Goal: Task Accomplishment & Management: Manage account settings

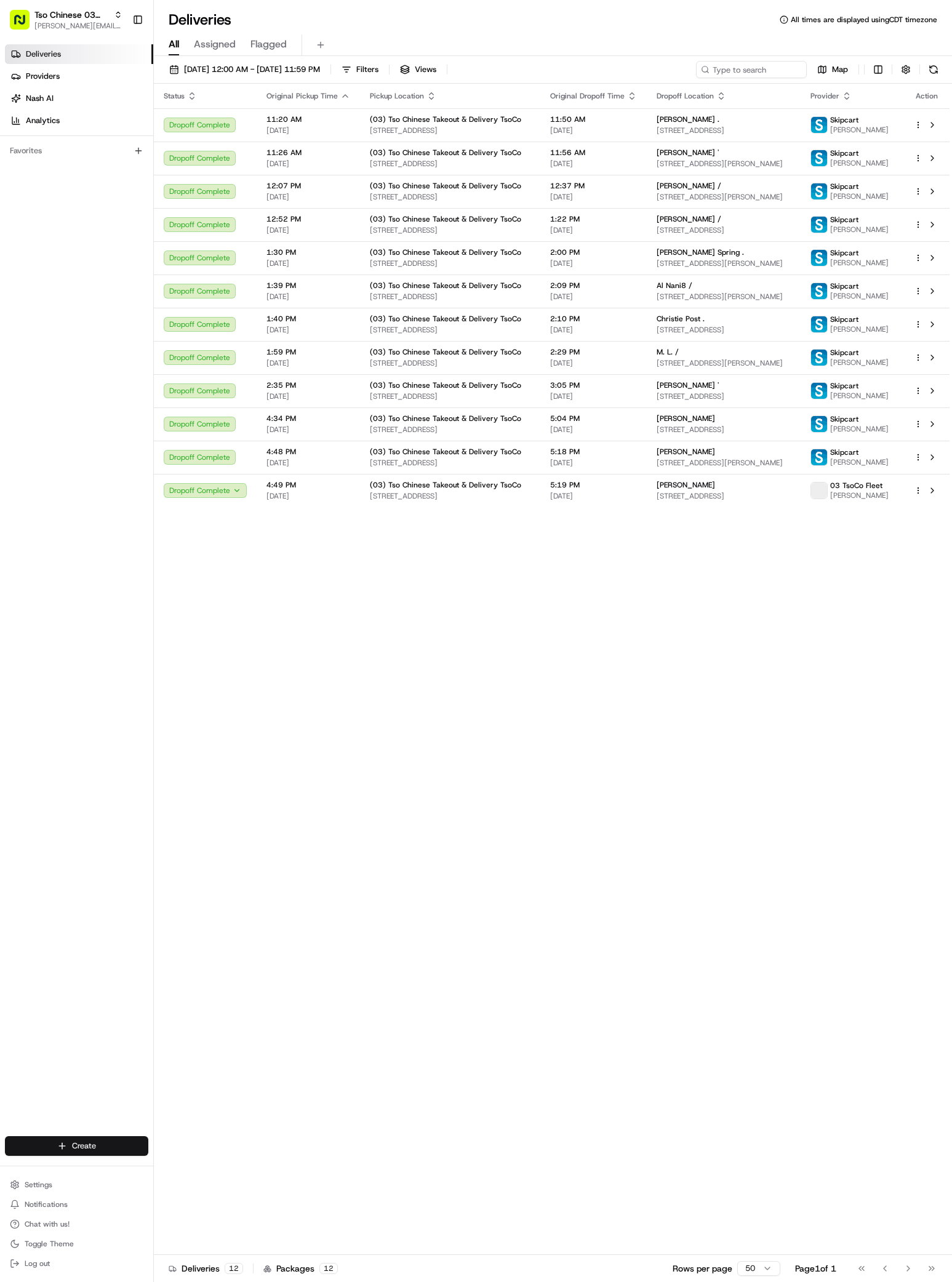
click at [85, 1147] on html "Tso Chinese 03 TsoCo antonia@tsochinese.com Toggle Sidebar Deliveries Providers…" at bounding box center [476, 641] width 952 height 1282
click at [178, 1170] on link "Delivery" at bounding box center [223, 1169] width 137 height 22
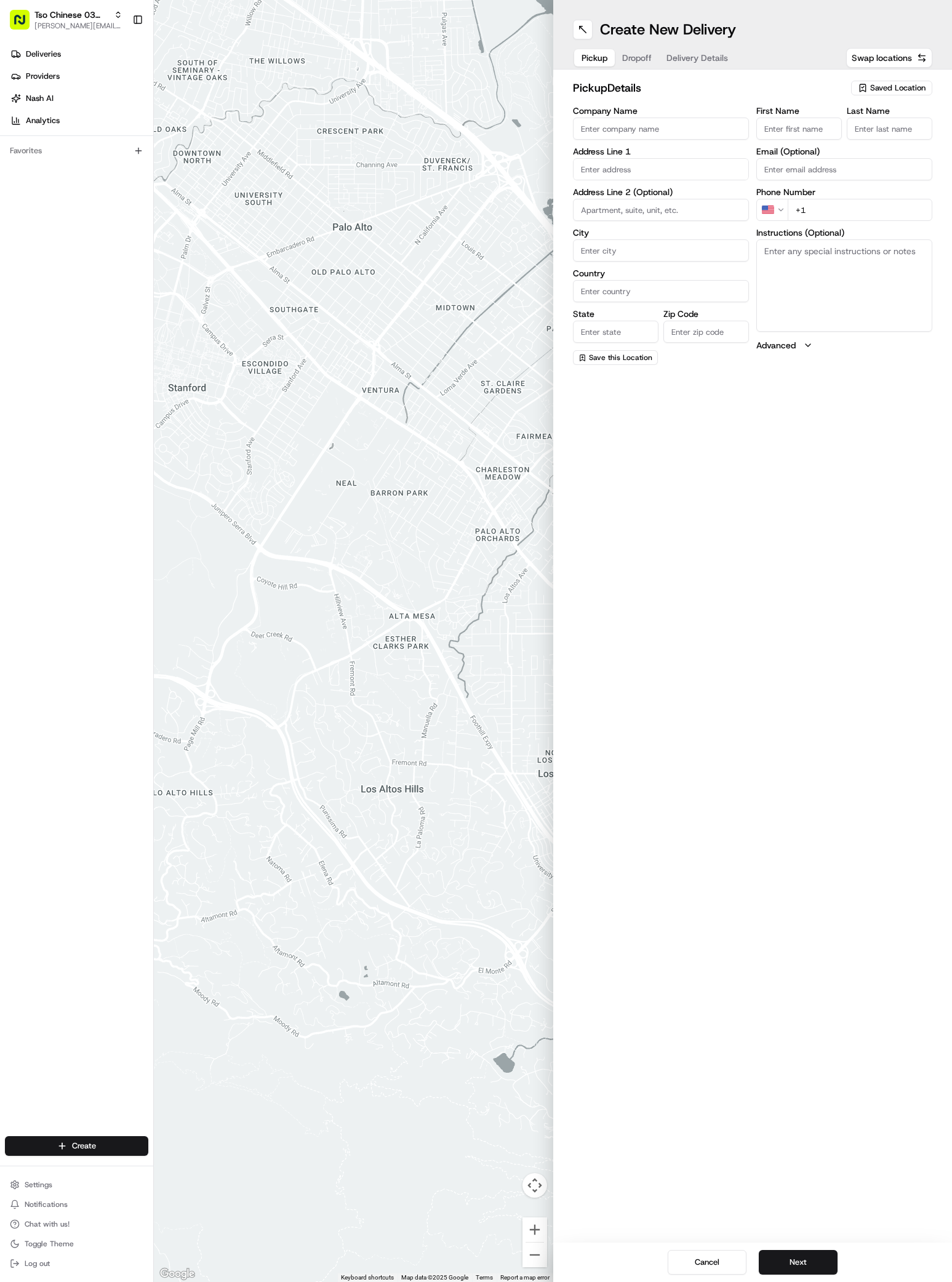
click at [876, 87] on span "Saved Location" at bounding box center [898, 88] width 56 height 11
click at [868, 137] on span "(03) Tso Chinese Takeout & Delivery TsoCo (03)" at bounding box center [871, 140] width 151 height 22
type input "(03) Tso Chinese Takeout & Delivery TsoCo"
type input "Ste F"
type input "Austin"
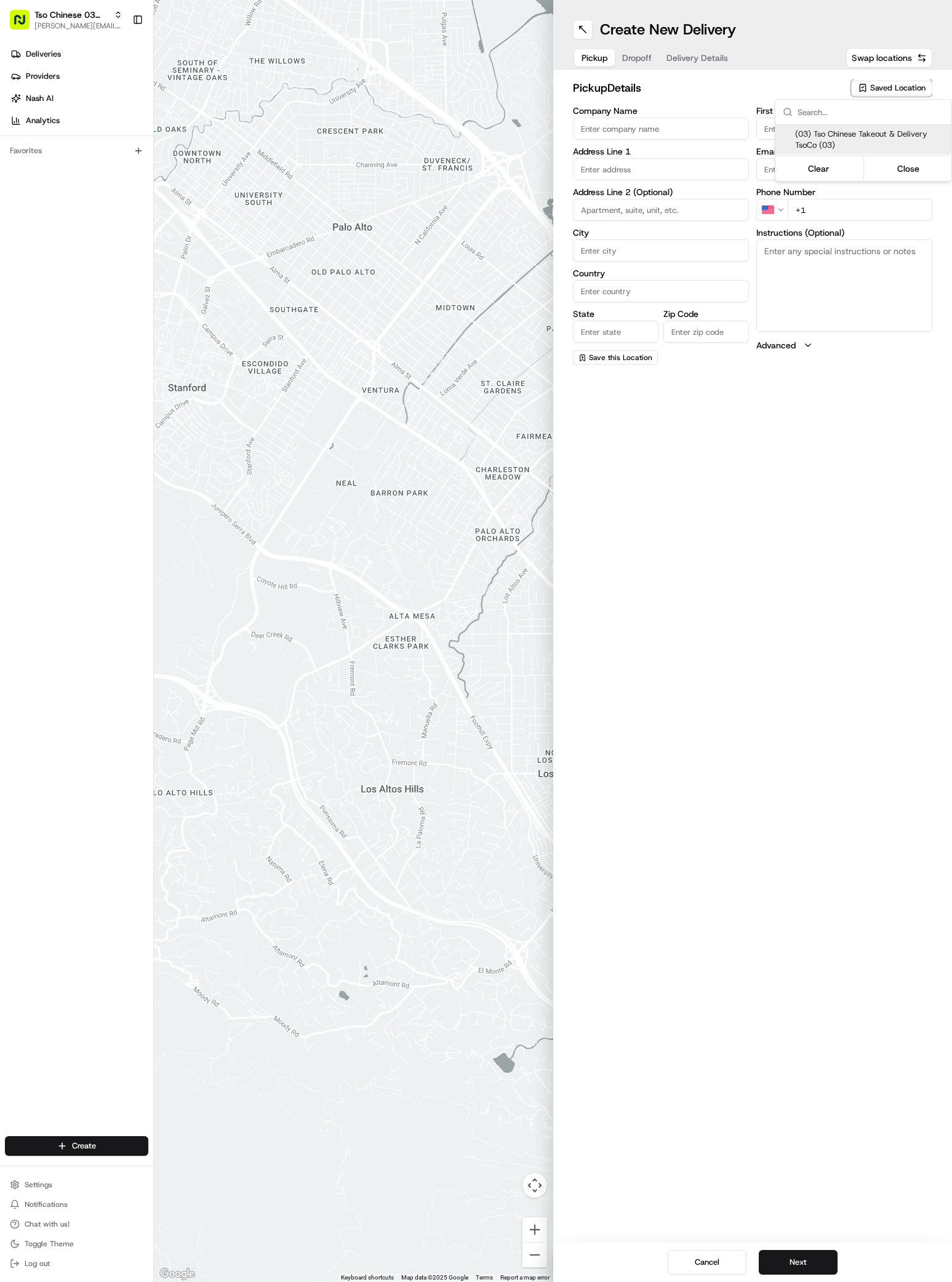
type input "US"
type input "TX"
type input "78704"
type input "Tso Chinese"
type input "TsoCo Manager"
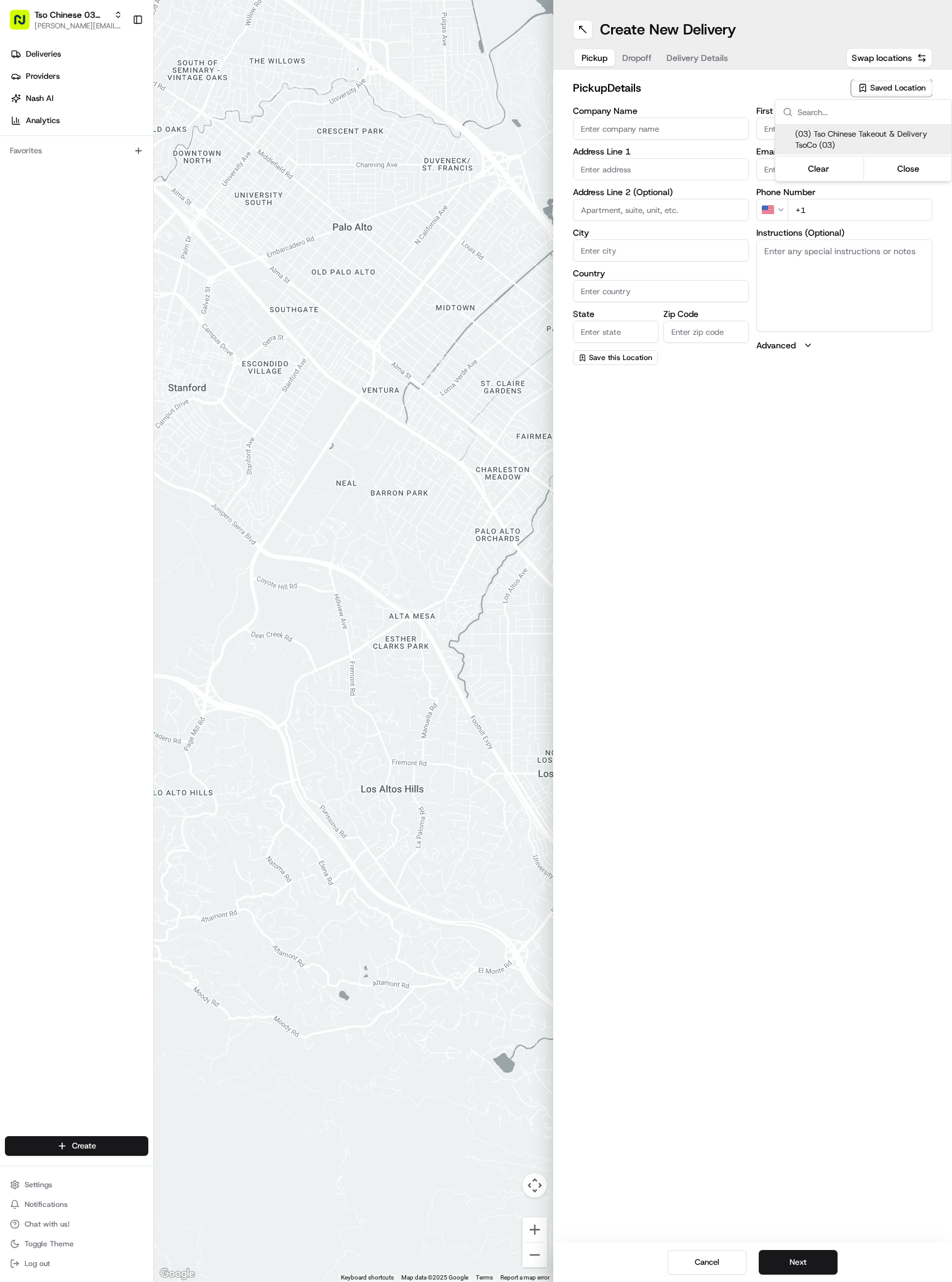
type input "tsocostore@tsochinese.com"
type input "+1 512 428 4445"
type textarea "Submit a picture displaying address & food as Proof of Delivery. Envía una foto…"
type input "2407 S Congress Ave"
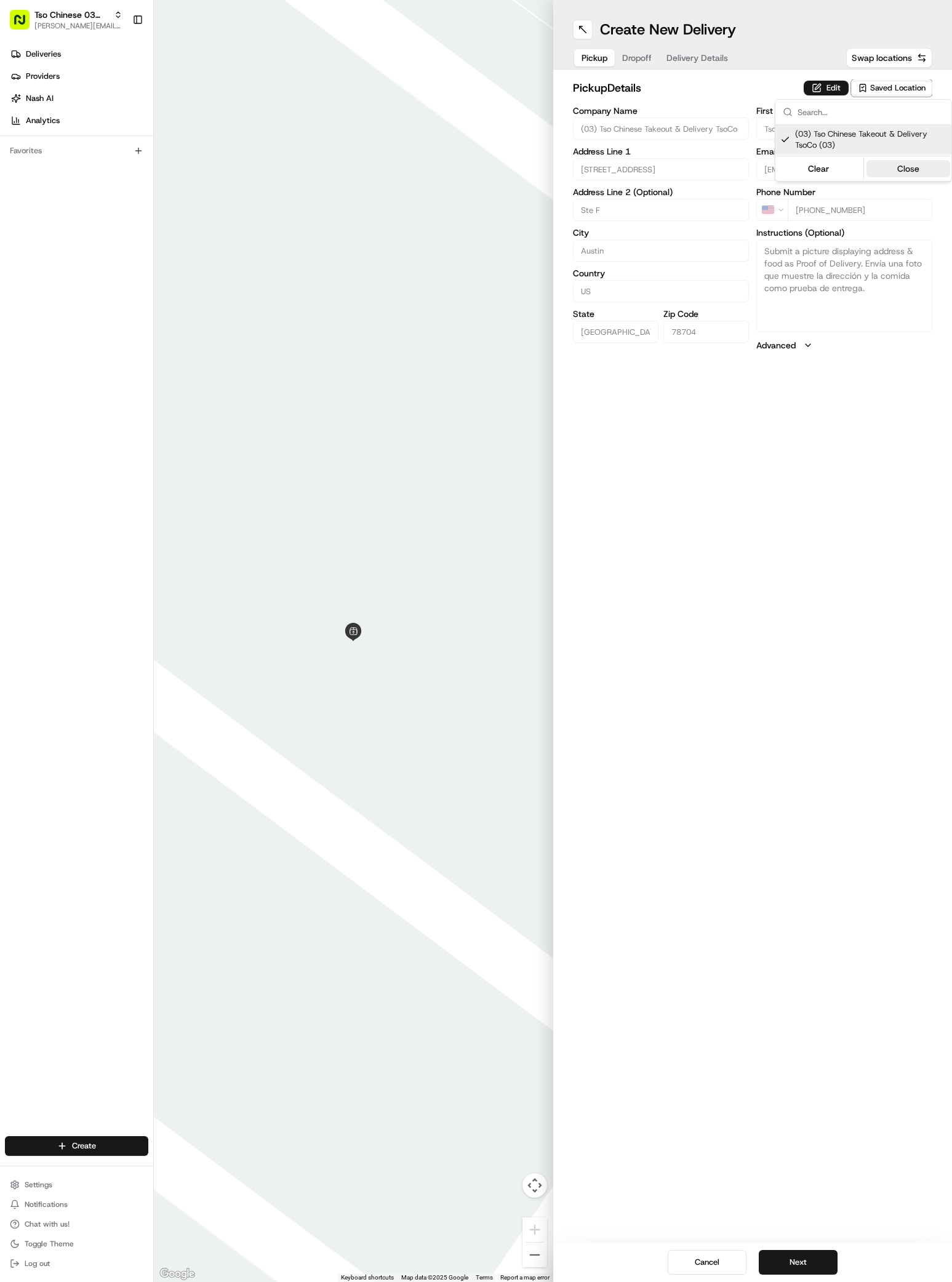
click at [909, 170] on button "Close" at bounding box center [908, 169] width 84 height 17
click at [635, 61] on span "Dropoff" at bounding box center [636, 58] width 30 height 12
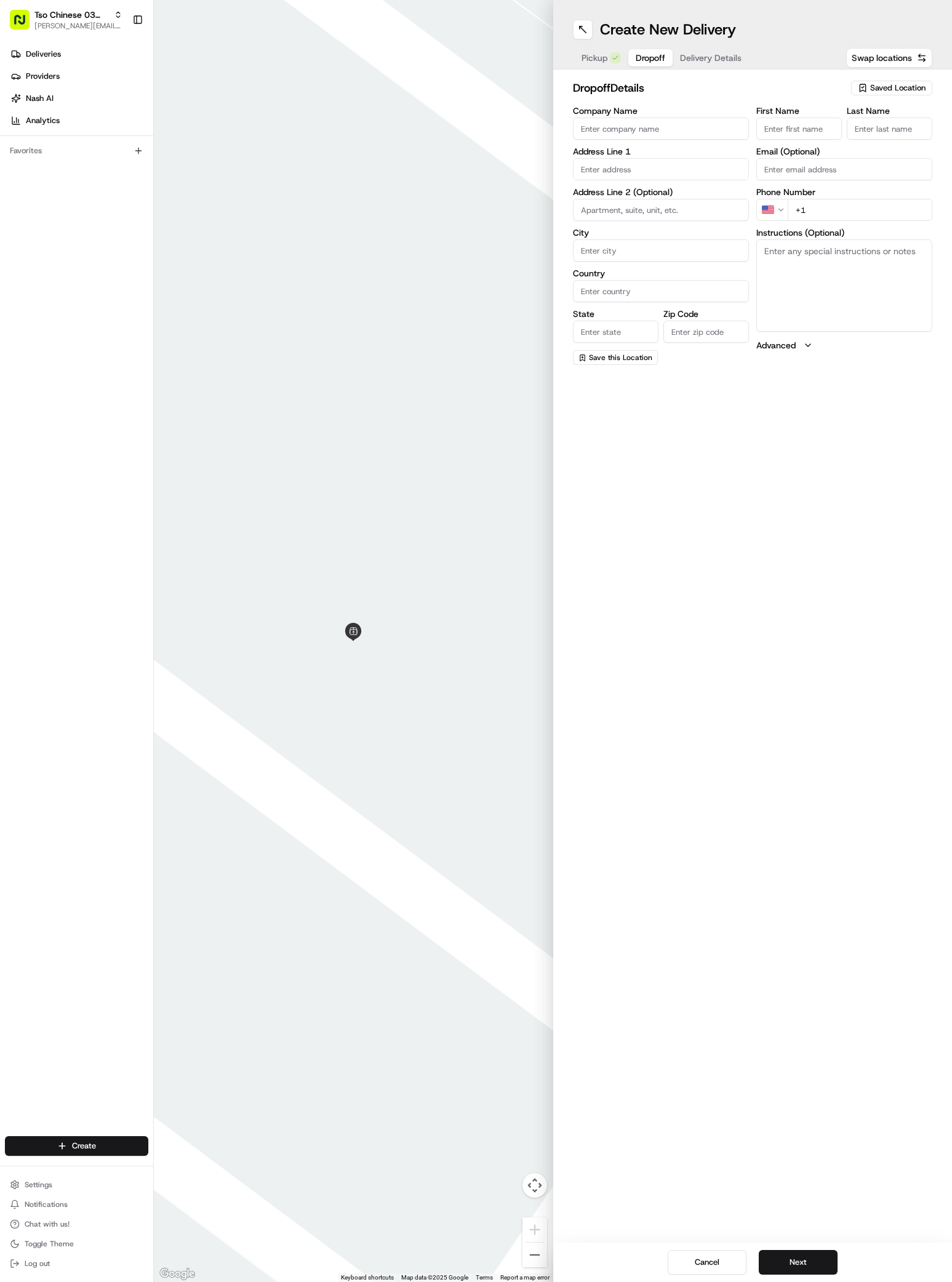
paste input "203 McConnell Dr"
click at [668, 176] on input "203 McConnell Dr" at bounding box center [661, 169] width 176 height 22
click at [663, 198] on div "203 McConnell Dr, West Lake Hills, TX" at bounding box center [661, 195] width 170 height 19
type input "203 McConnell Drive"
type input "West Lake Hills"
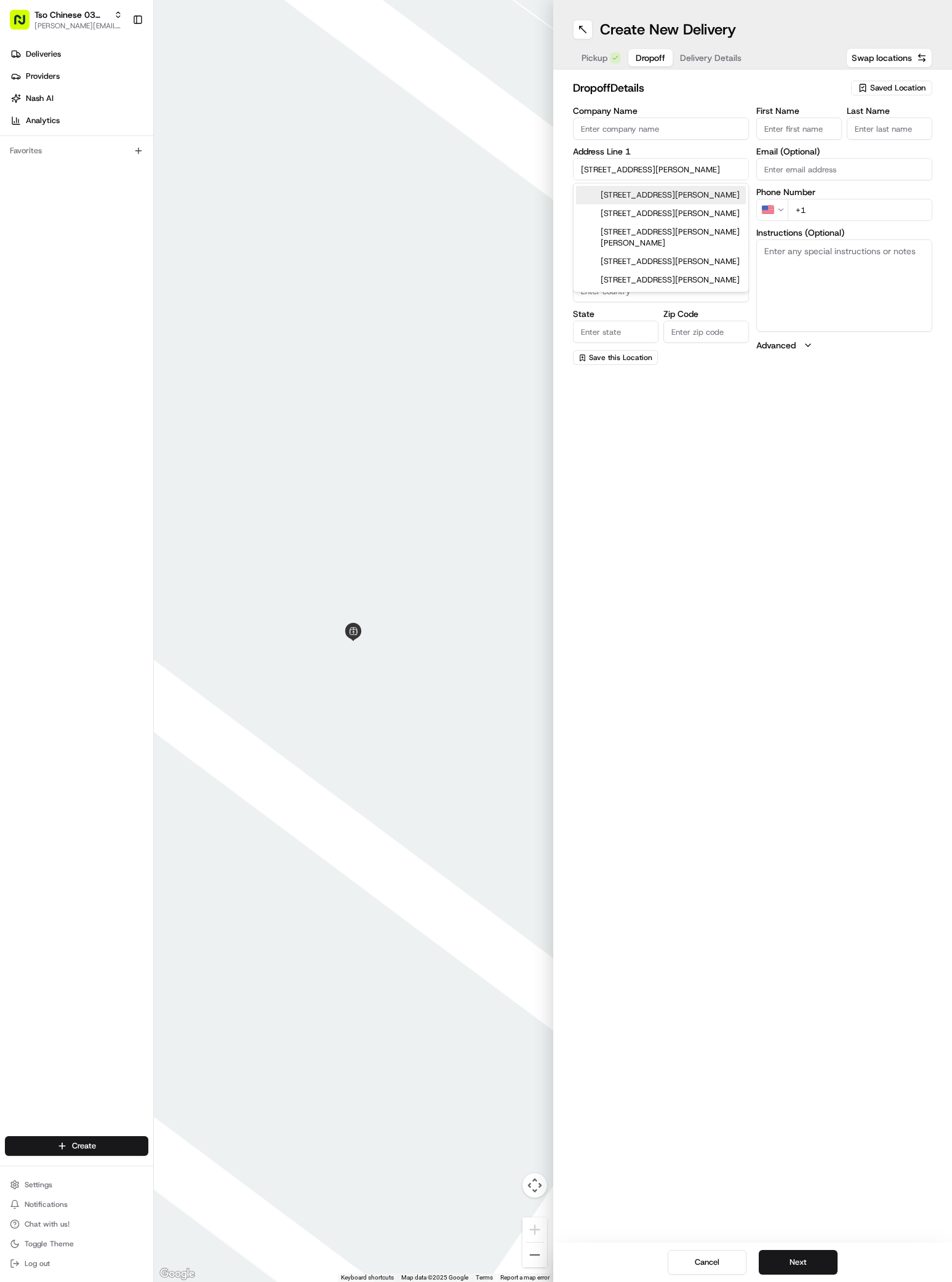
type input "United States"
type input "TX"
type input "78746"
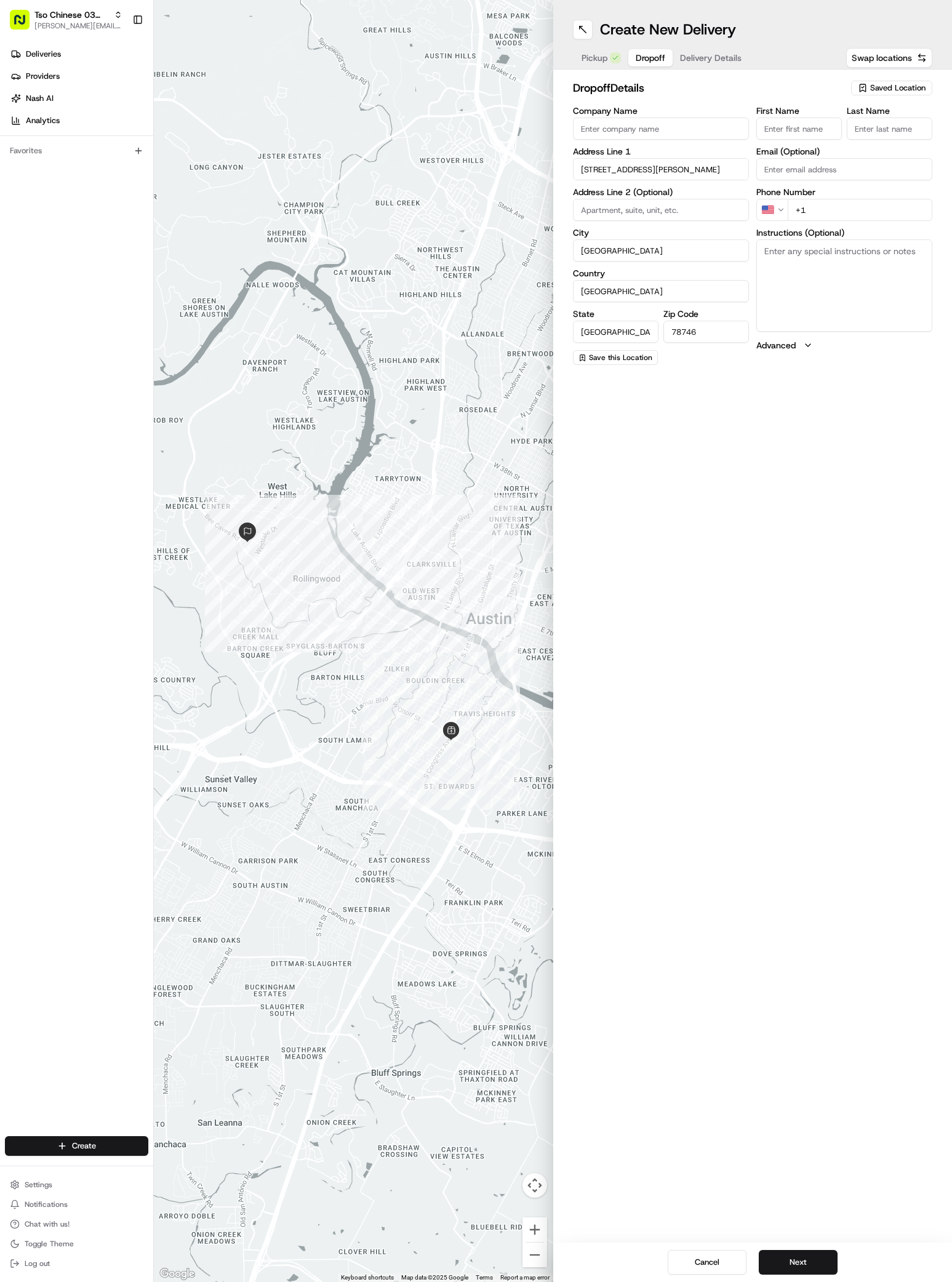
paste input "[PERSON_NAME]"
type input "[PERSON_NAME]"
paste input "[PERSON_NAME]"
type input "[PERSON_NAME]"
type input "."
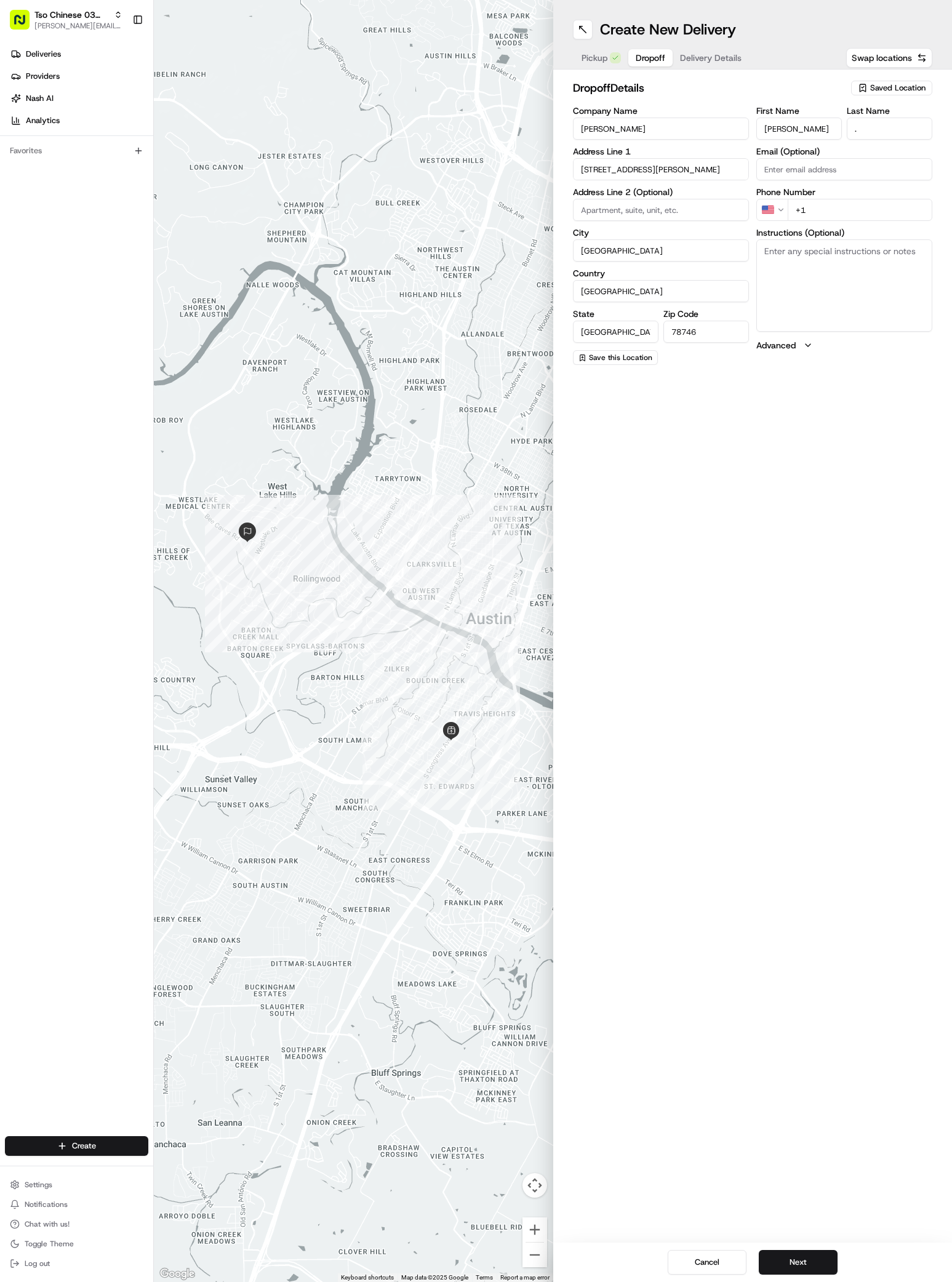
click at [817, 208] on input "+1" at bounding box center [860, 210] width 144 height 22
paste input "51 082 89123"
click at [799, 210] on input "+51 082 89123" at bounding box center [860, 210] width 144 height 22
type input "+1 510 828 9123"
click at [714, 58] on span "Delivery Details" at bounding box center [711, 58] width 62 height 12
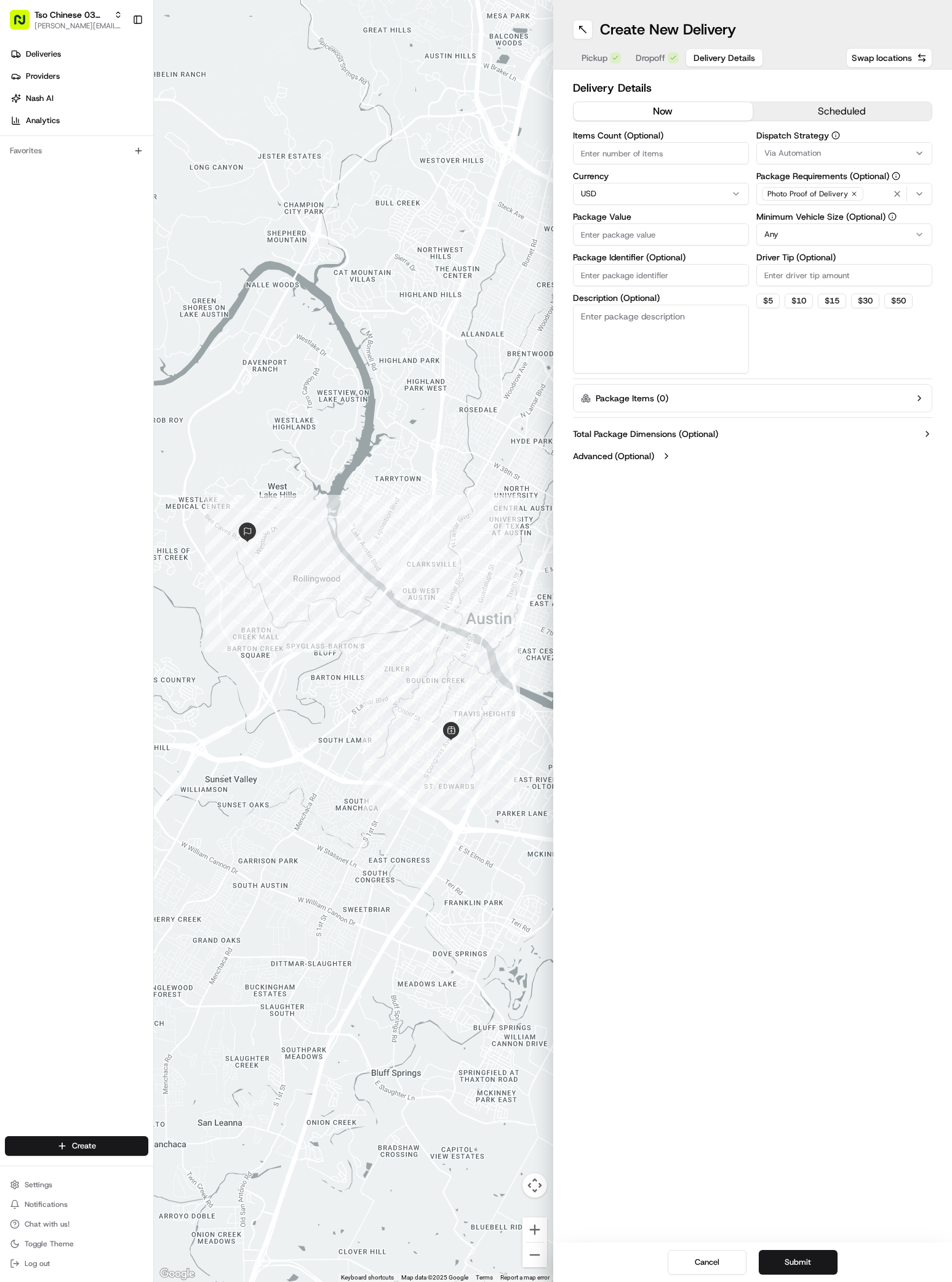
click at [785, 151] on span "Via Automation" at bounding box center [792, 153] width 57 height 11
click at [797, 219] on span "TsoCo Strategy" at bounding box center [852, 220] width 151 height 11
click at [901, 244] on button "Close" at bounding box center [890, 244] width 84 height 17
click at [777, 274] on input "Driver Tip (Optional)" at bounding box center [844, 275] width 176 height 22
type input "2"
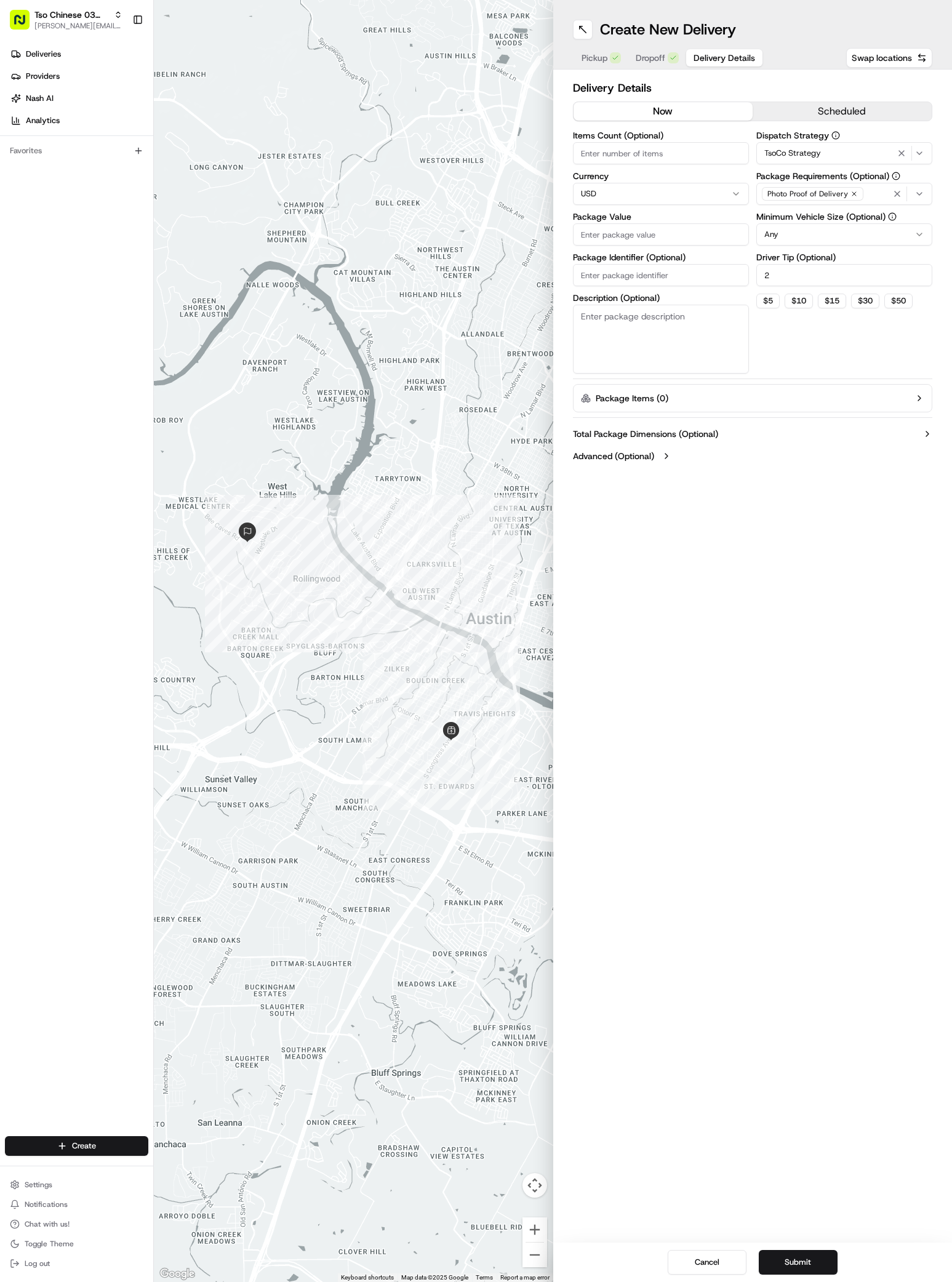
click at [587, 235] on input "Package Value" at bounding box center [661, 235] width 176 height 22
paste input "51.74"
type input "51.74"
click at [589, 274] on input "Package Identifier (Optional)" at bounding box center [661, 275] width 176 height 22
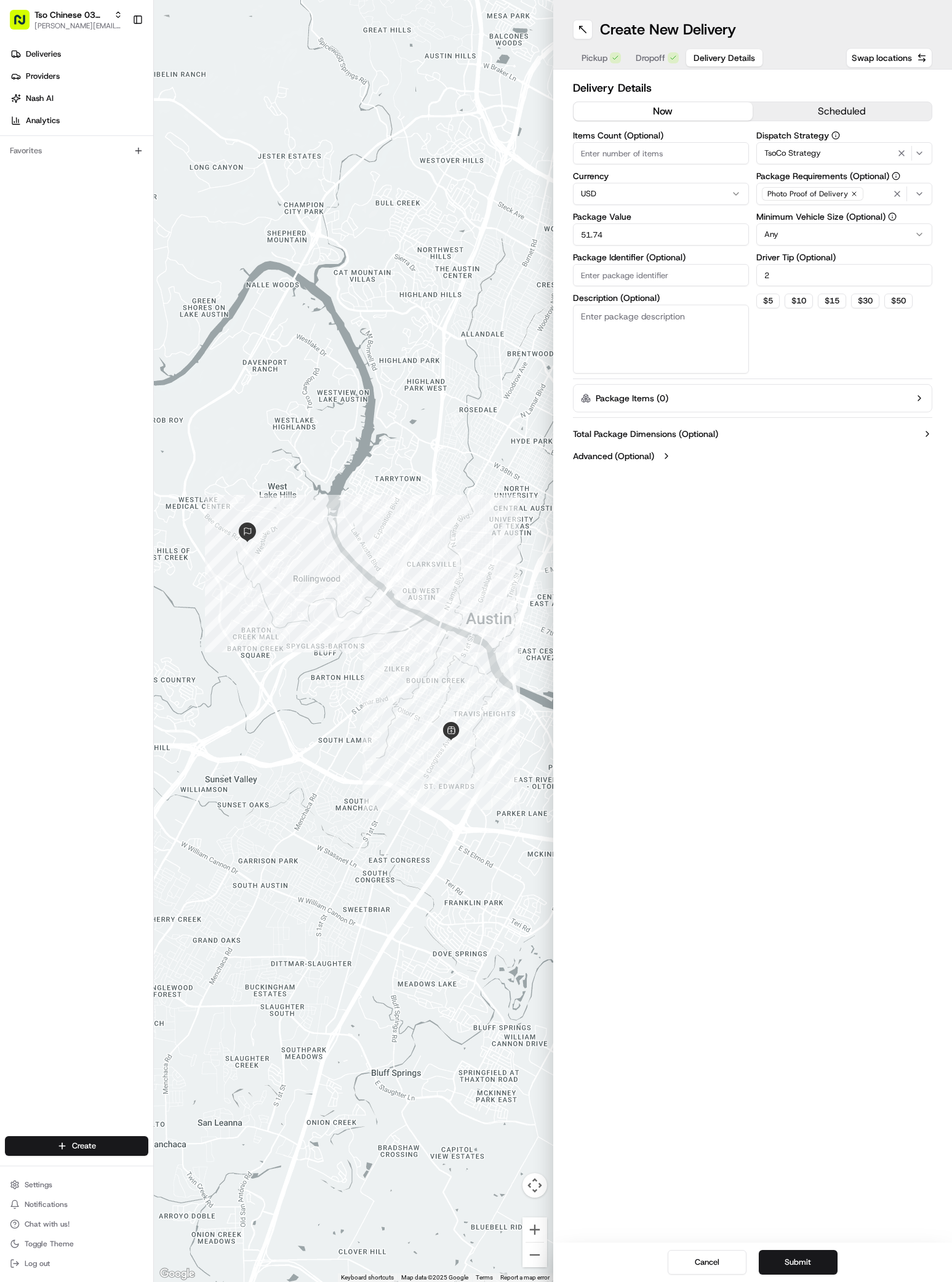
paste input "0RHRJEP"
type input "0RHRJEP"
click at [801, 1258] on button "Submit" at bounding box center [797, 1262] width 78 height 24
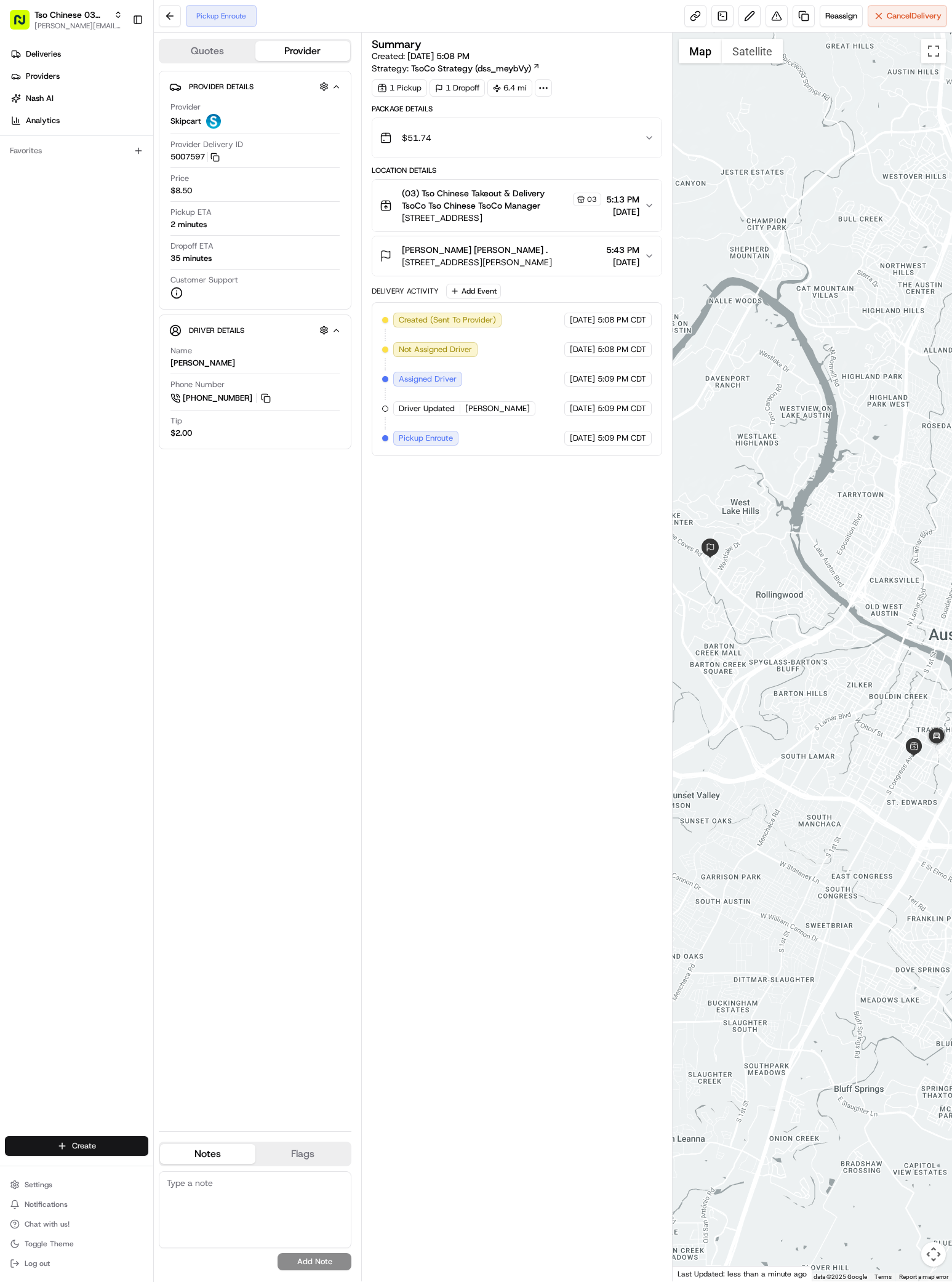
click at [95, 1154] on html "Tso Chinese 03 TsoCo antonia@tsochinese.com Toggle Sidebar Deliveries Providers…" at bounding box center [476, 641] width 952 height 1282
click at [195, 1167] on link "Delivery" at bounding box center [223, 1169] width 137 height 22
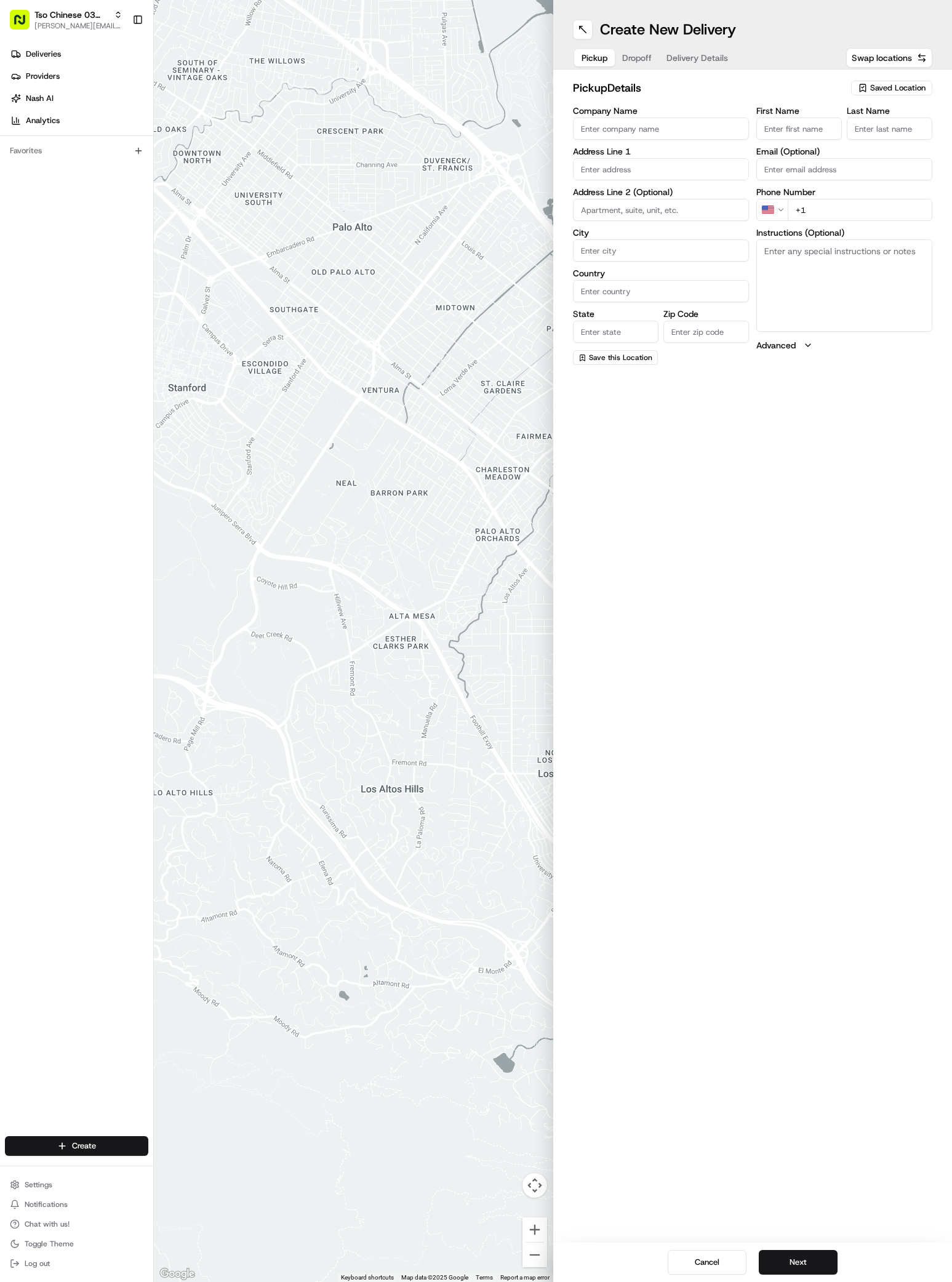
click at [887, 85] on span "Saved Location" at bounding box center [898, 88] width 56 height 11
click at [883, 145] on span "(03) Tso Chinese Takeout & Delivery TsoCo (03)" at bounding box center [871, 140] width 151 height 22
type input "(03) Tso Chinese Takeout & Delivery TsoCo"
type input "Ste F"
type input "Austin"
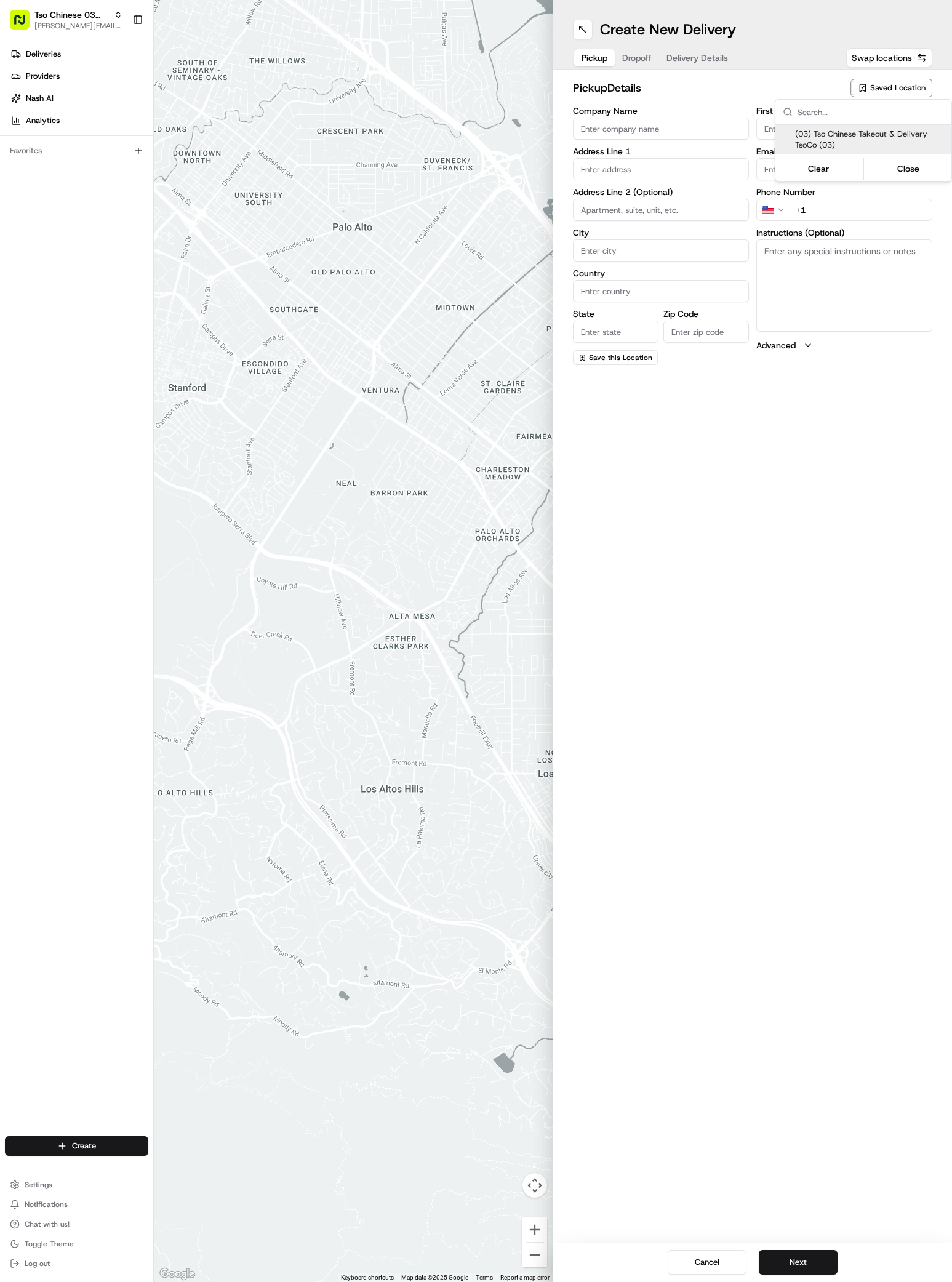
type input "US"
type input "TX"
type input "78704"
type input "Tso Chinese"
type input "TsoCo Manager"
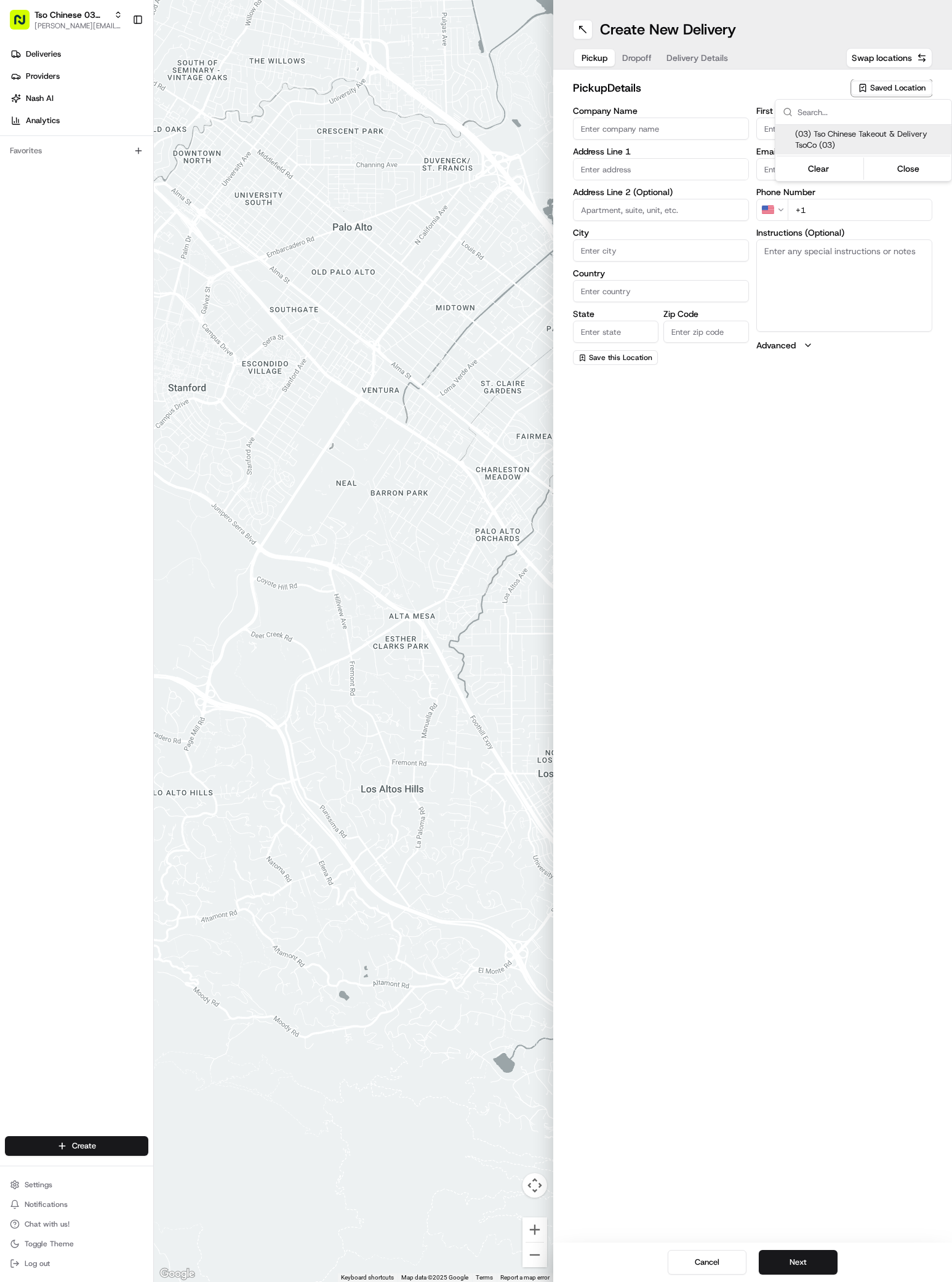
type input "tsocostore@tsochinese.com"
type input "+1 512 428 4445"
type textarea "Submit a picture displaying address & food as Proof of Delivery. Envía una foto…"
type input "2407 S Congress Ave"
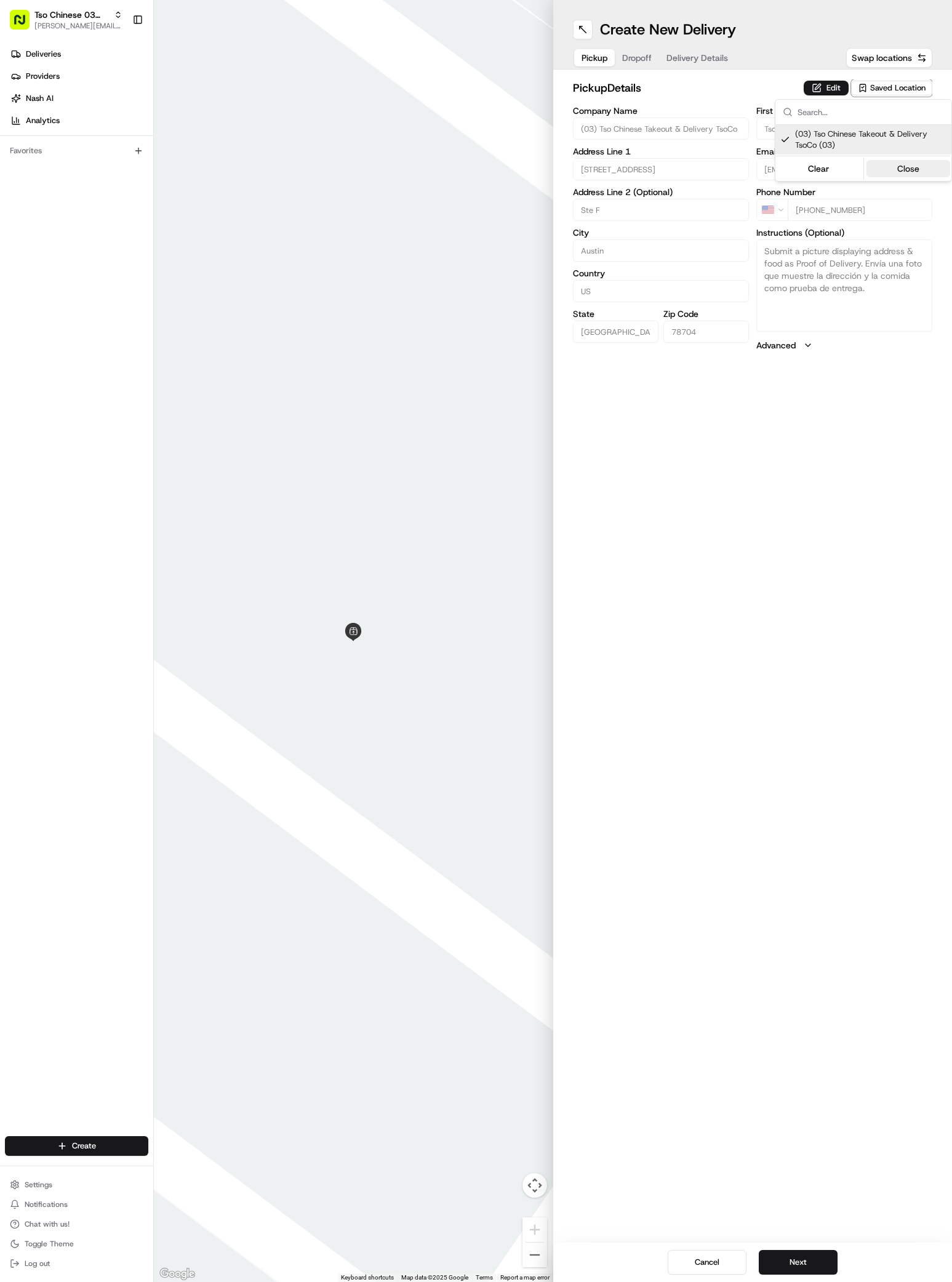
click at [909, 167] on button "Close" at bounding box center [908, 169] width 84 height 17
click at [636, 55] on span "Dropoff" at bounding box center [636, 58] width 30 height 12
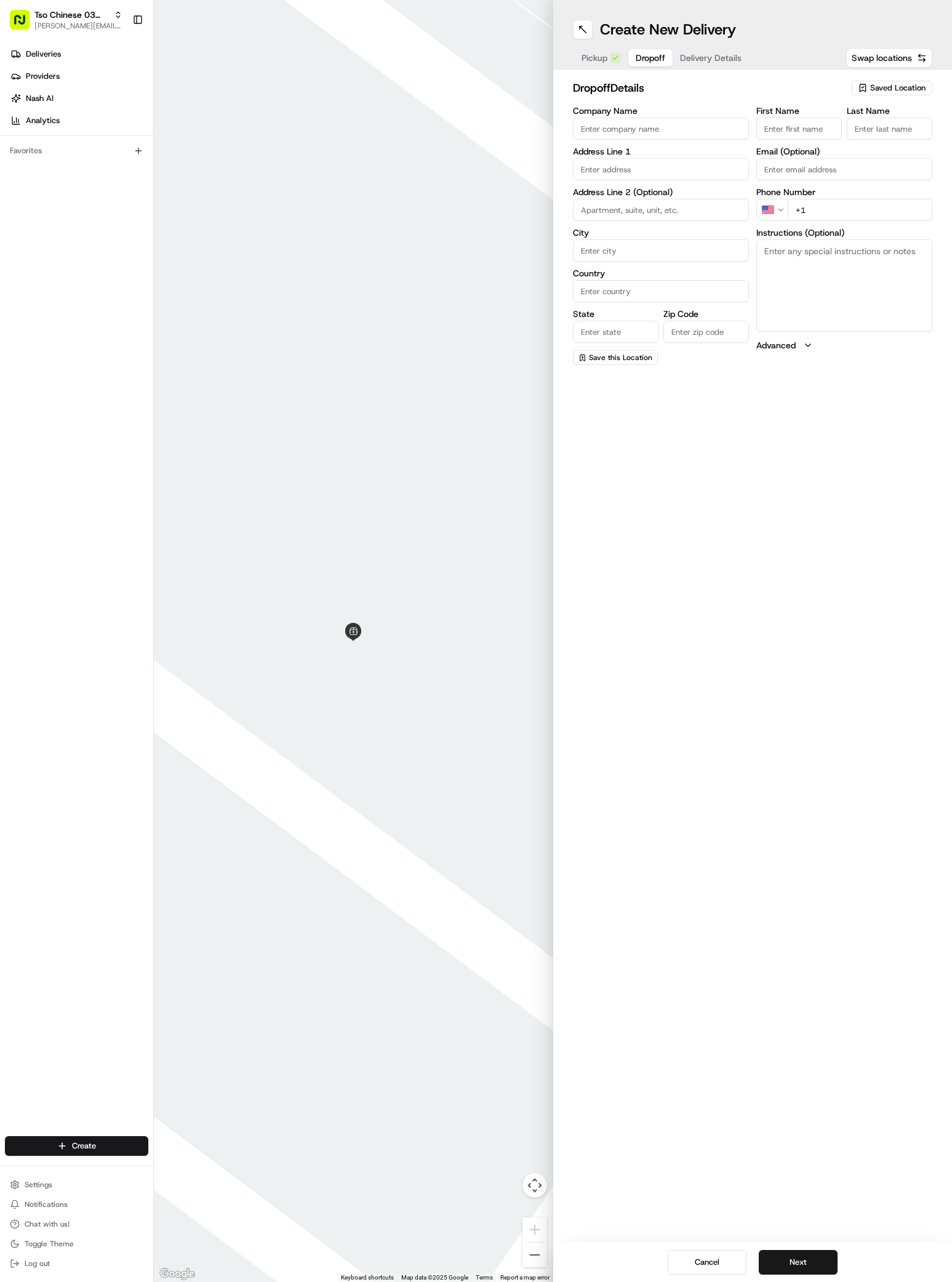
paste input "2403 6th St S"
click at [665, 172] on input "2403 6th St S" at bounding box center [661, 169] width 176 height 22
click at [674, 199] on div "2403 East 6th Street, Austin, TX" at bounding box center [661, 195] width 170 height 19
type input "2403 E 6th St, Austin, TX 78702, USA"
type input "Austin"
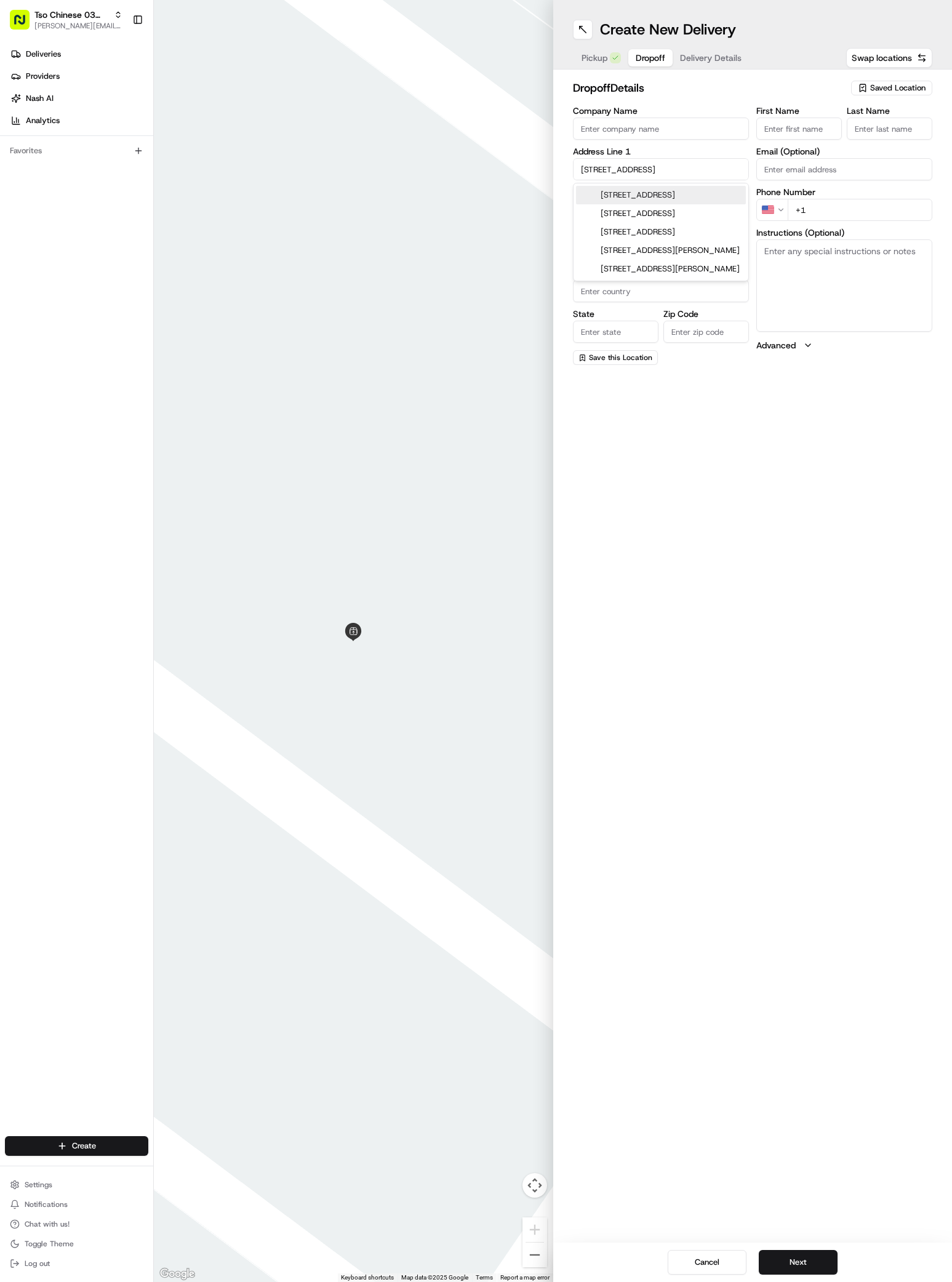
type input "United States"
type input "TX"
type input "78702"
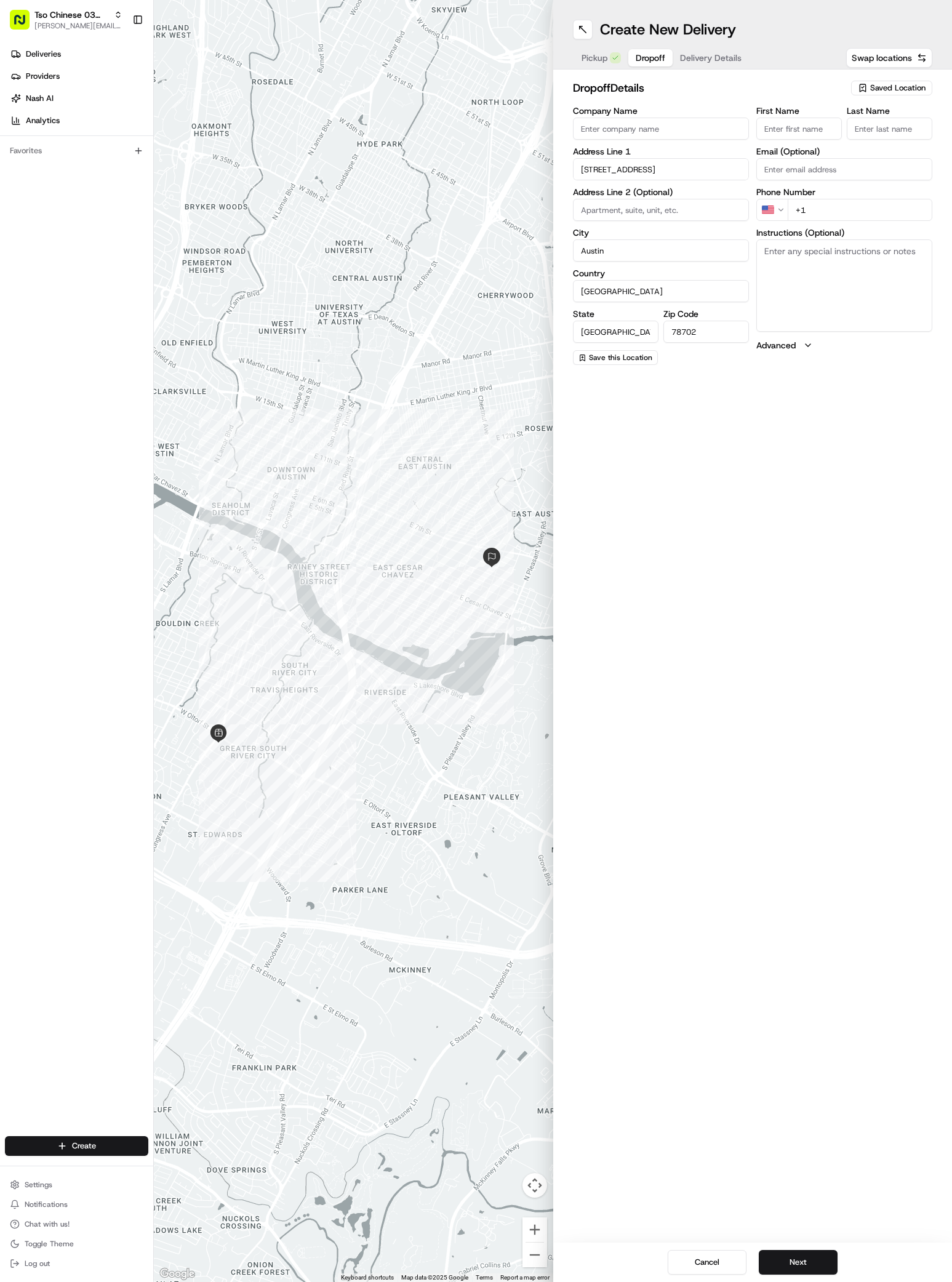
click at [673, 170] on input "2403 East 6th Street" at bounding box center [661, 169] width 176 height 22
click at [665, 207] on div "2403 West 6th Street, Austin, TX" at bounding box center [661, 213] width 170 height 19
type input "2403 West 6th Street"
type input "78703"
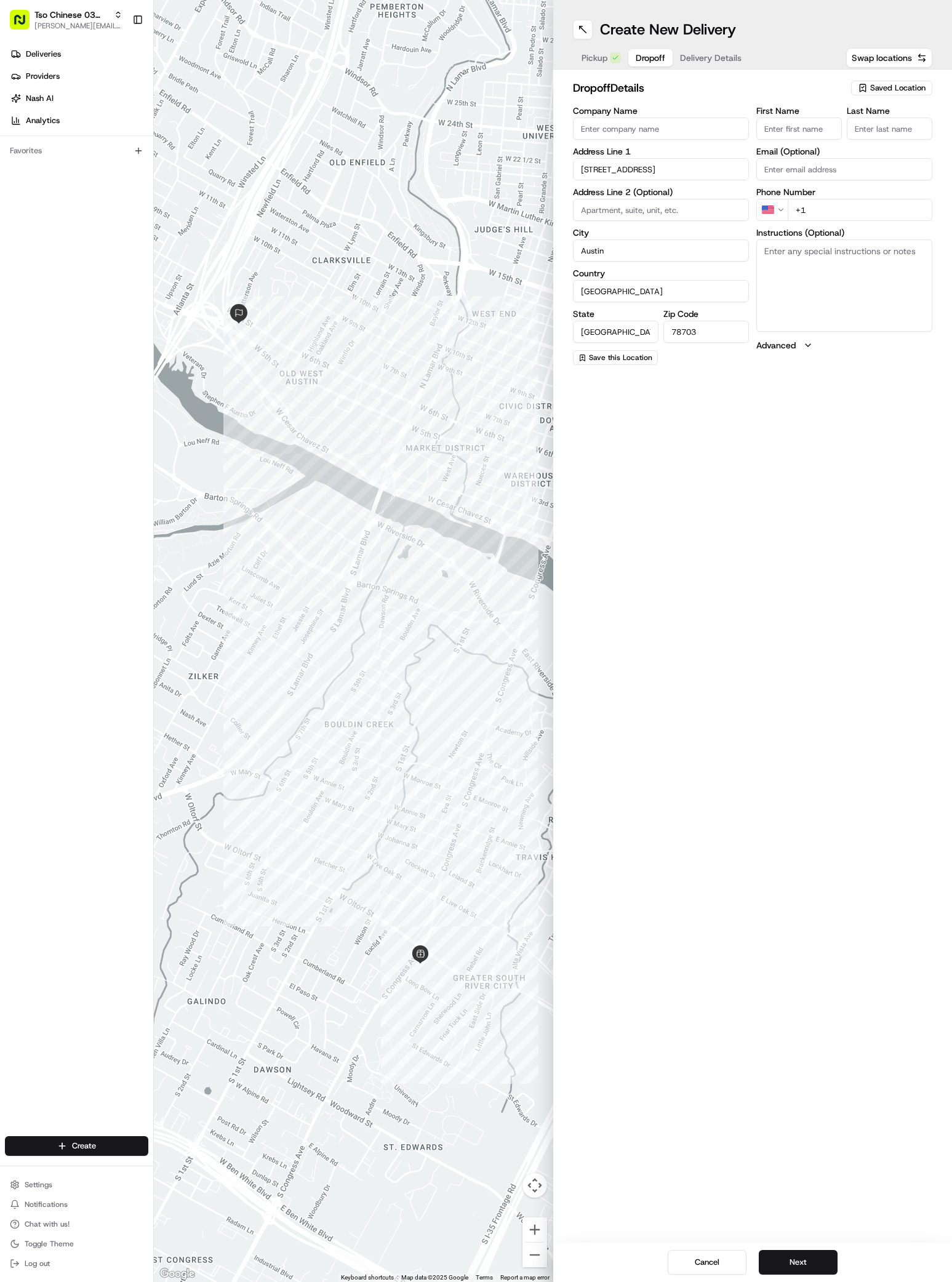
click at [677, 169] on input "2403 West 6th Street" at bounding box center [661, 169] width 176 height 22
click at [674, 214] on div "2403 East 6th Street, Austin, TX" at bounding box center [661, 213] width 170 height 19
type input "2403 East 6th Street"
type input "78702"
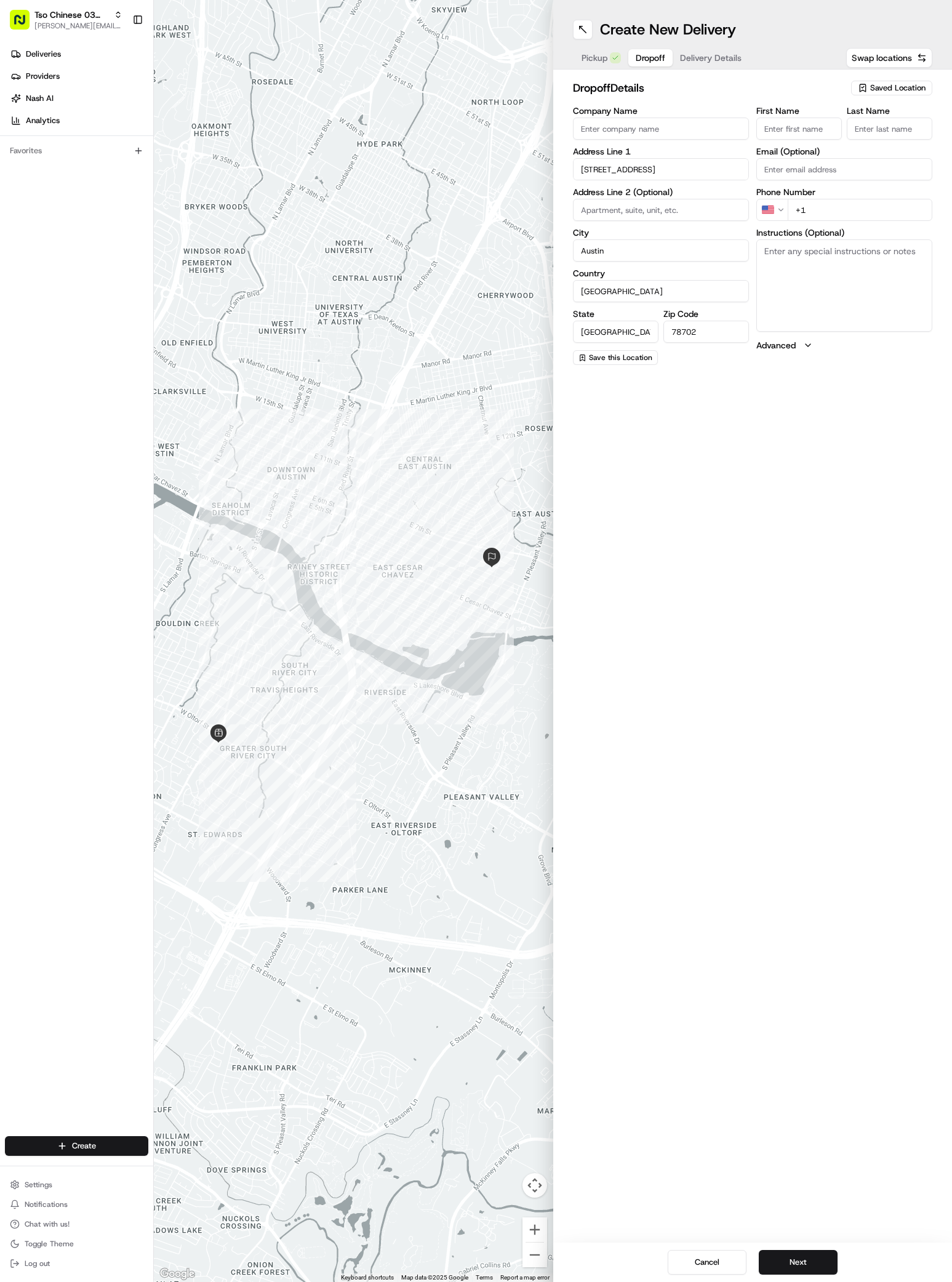
click at [673, 179] on input "2403 East 6th Street" at bounding box center [661, 169] width 176 height 22
click at [665, 209] on div "2403 West 6th Street, Austin, TX" at bounding box center [661, 213] width 170 height 19
type input "2403 West 6th Street"
type input "78703"
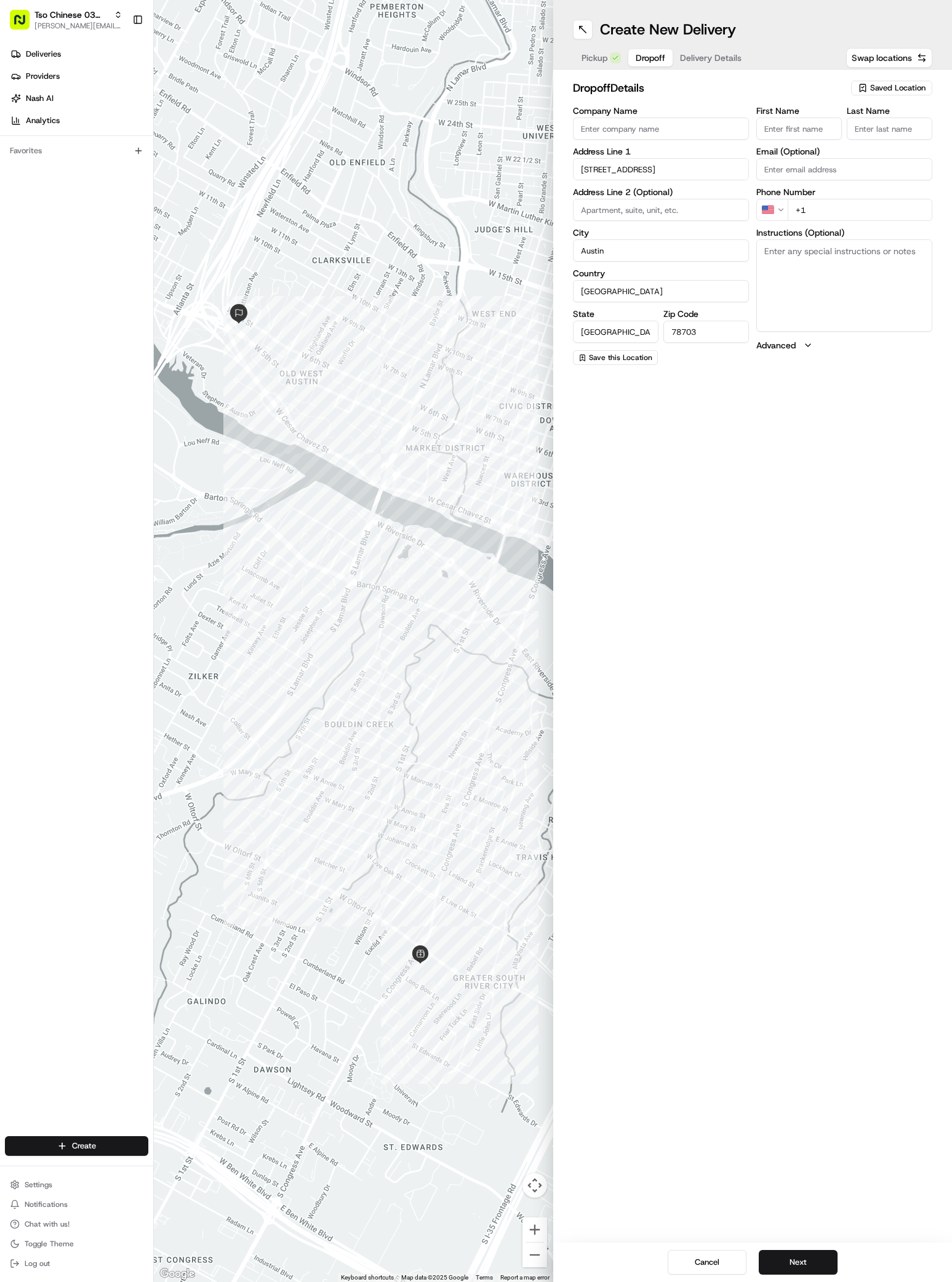
click at [665, 176] on input "2403 West 6th Street" at bounding box center [661, 169] width 176 height 22
click at [669, 192] on div "2403 West 6th Street, Austin, TX" at bounding box center [661, 195] width 170 height 19
click at [670, 176] on input "2403 West 6th Street" at bounding box center [661, 169] width 176 height 22
click at [677, 210] on div "2403 South 6th Street, Austin, TX" at bounding box center [661, 213] width 170 height 19
type input "2403 South 6th Street"
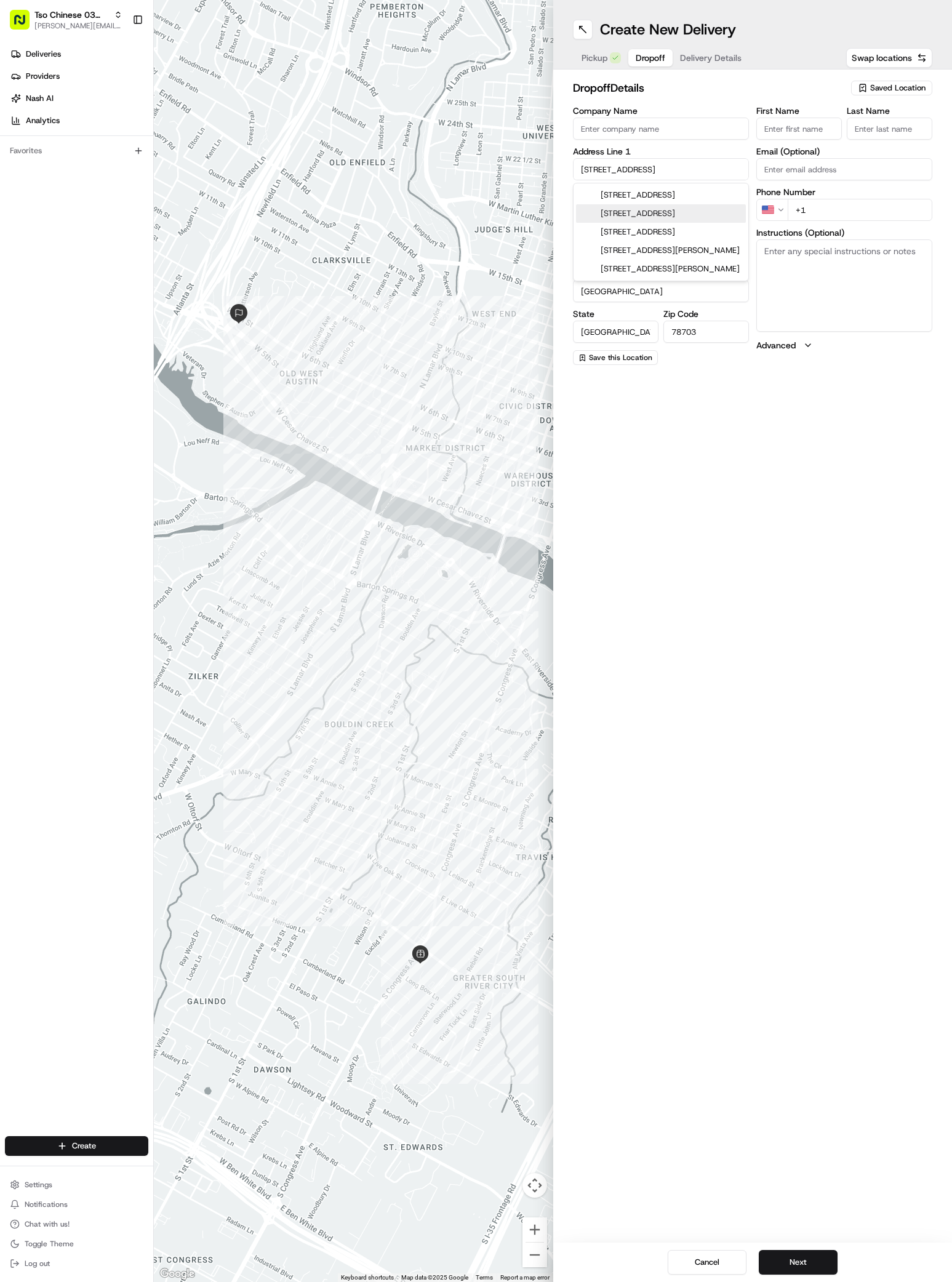
type input "78704"
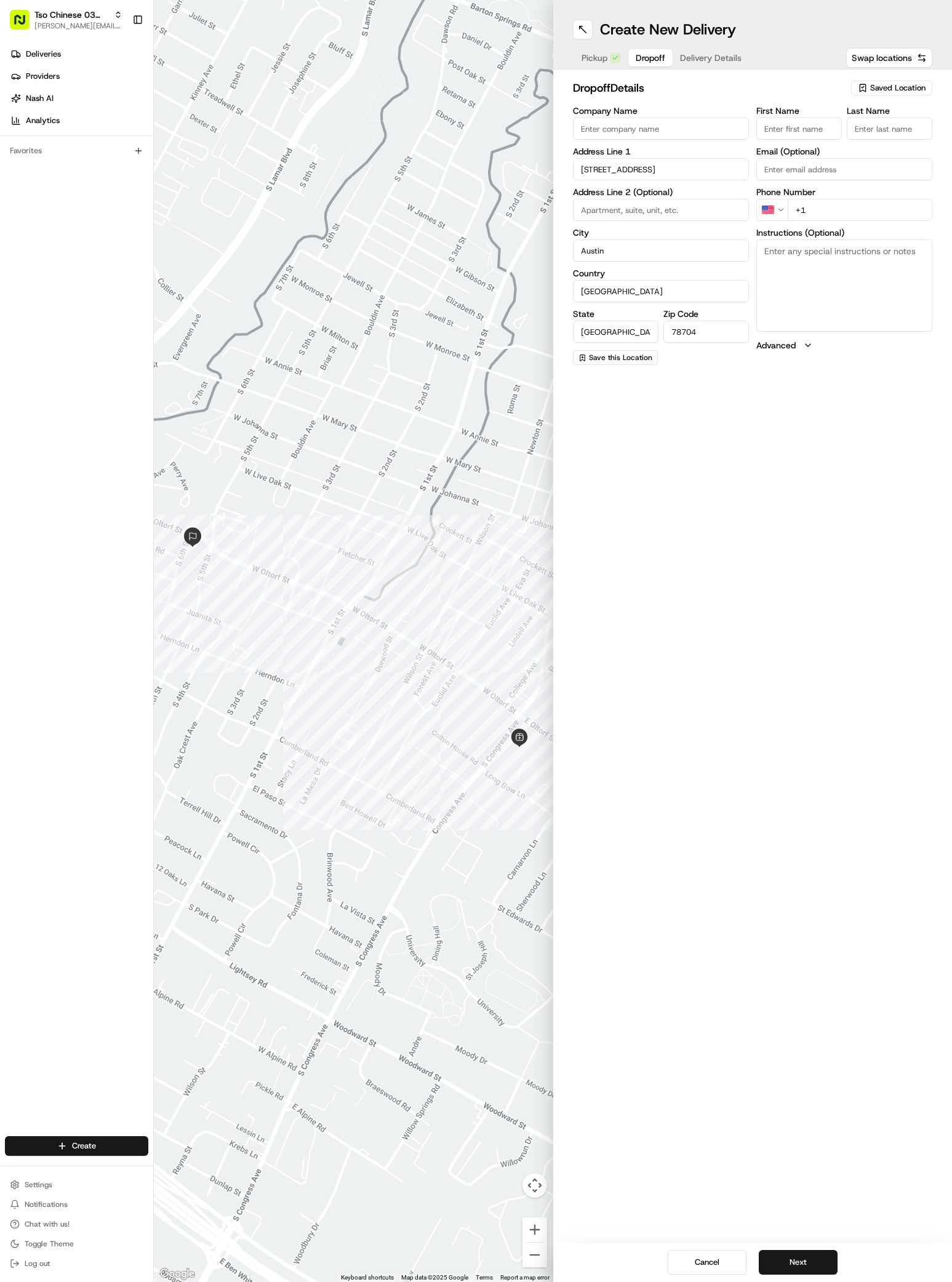
click at [581, 128] on input "Company Name" at bounding box center [661, 128] width 176 height 22
paste input "[PERSON_NAME] and [PERSON_NAME]"
type input "[PERSON_NAME] and [PERSON_NAME]"
paste input "[PERSON_NAME] and [PERSON_NAME]"
type input "[PERSON_NAME] and [PERSON_NAME]"
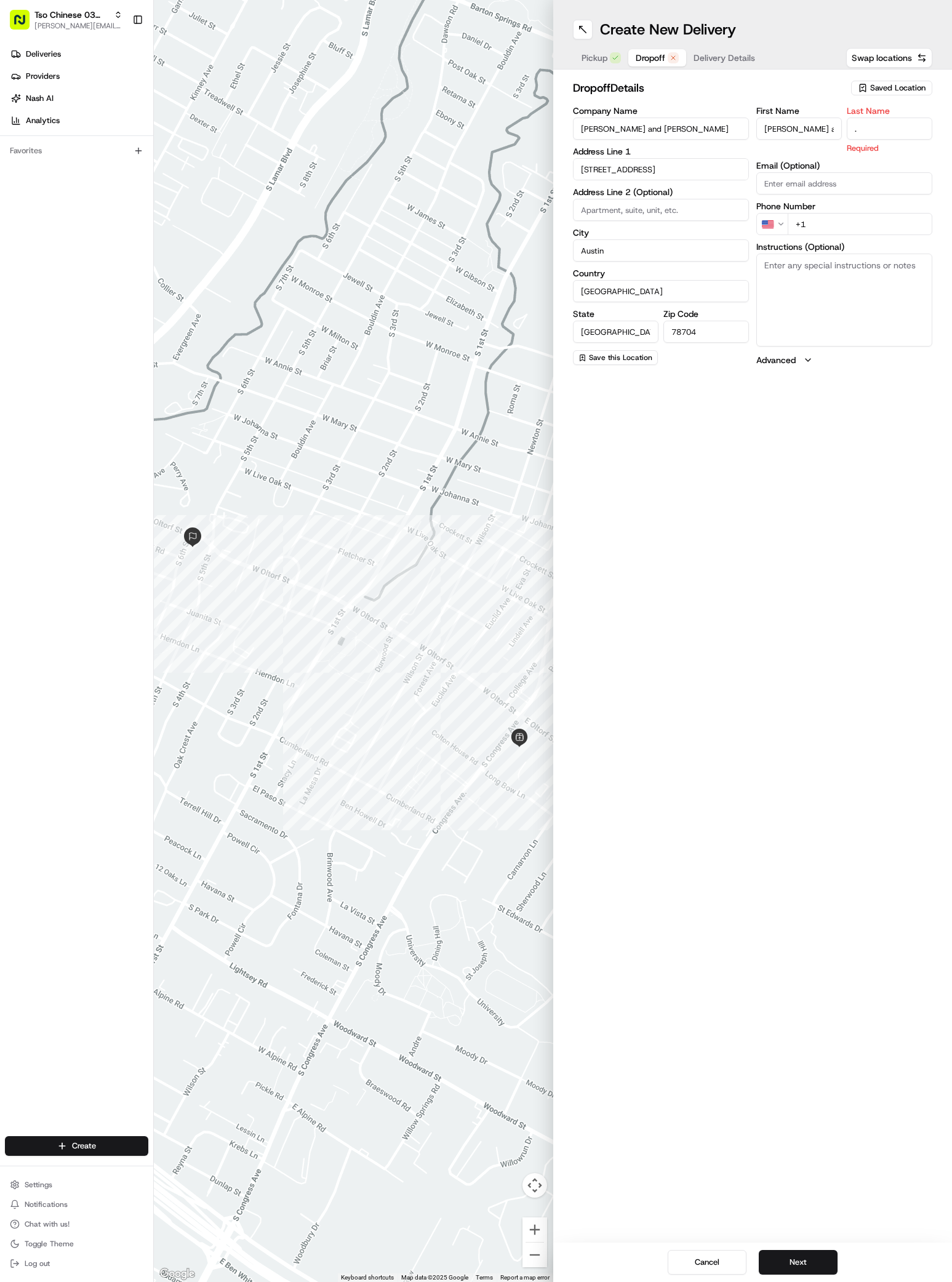
type input "."
click at [821, 211] on input "+1" at bounding box center [860, 210] width 144 height 22
paste input "91 75799 677"
click at [799, 212] on input "+91 75799 677" at bounding box center [860, 210] width 144 height 22
type input "+1 917 579 9677"
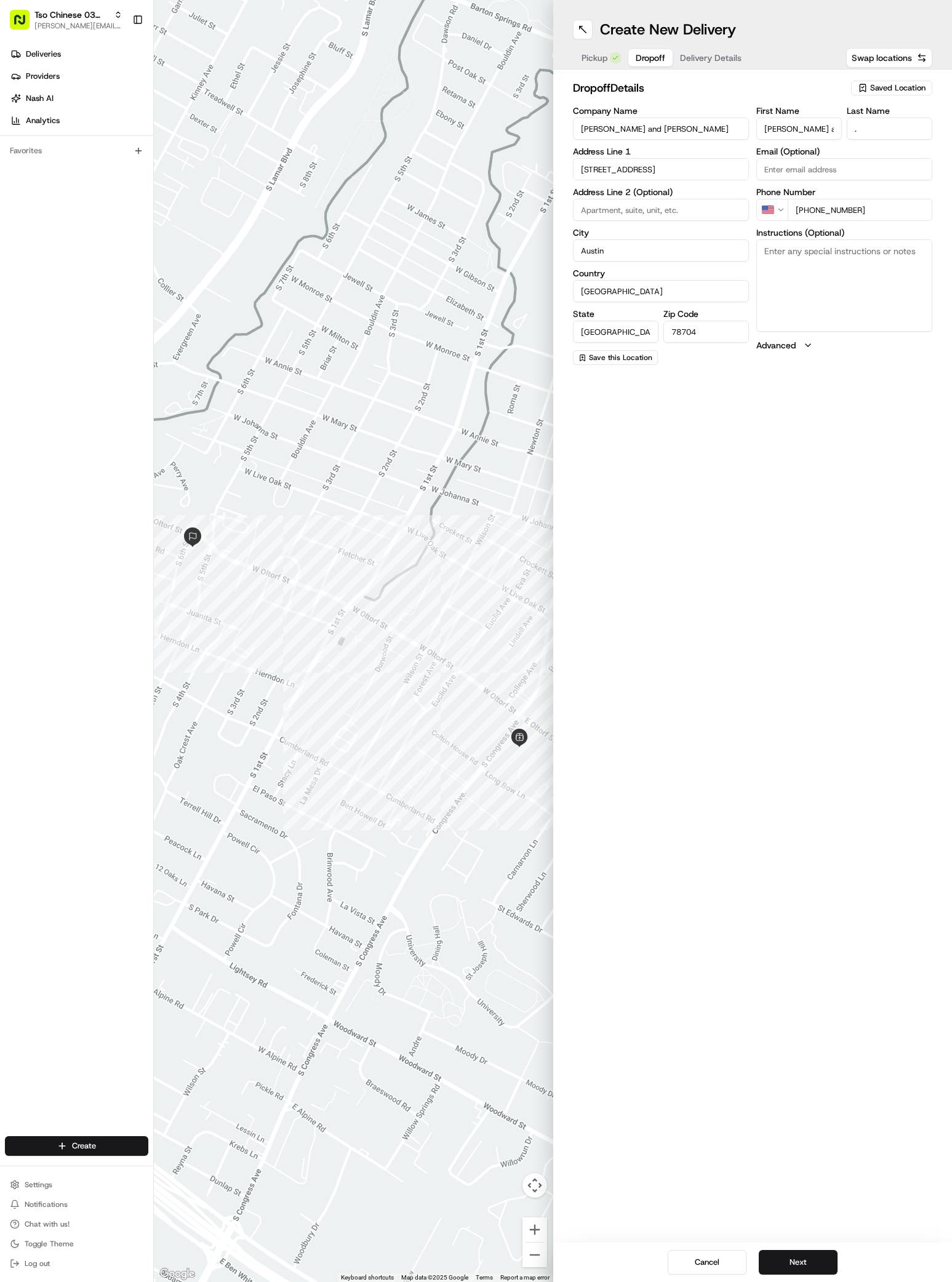
click at [838, 303] on textarea "Instructions (Optional)" at bounding box center [844, 285] width 176 height 92
paste textarea "House"
type textarea "House"
click at [720, 57] on span "Delivery Details" at bounding box center [711, 58] width 62 height 12
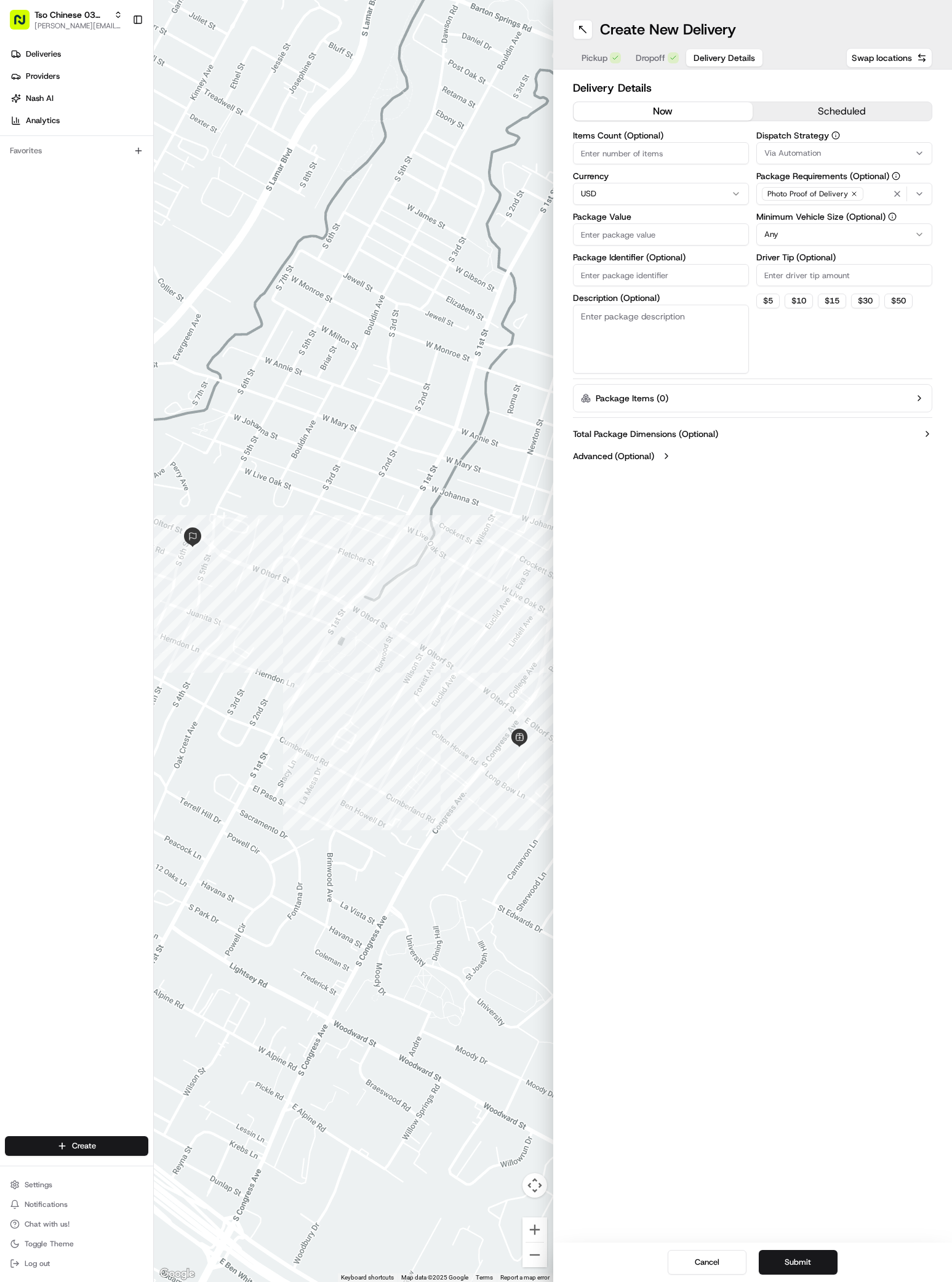
click at [804, 149] on span "Via Automation" at bounding box center [792, 153] width 57 height 11
click at [801, 219] on span "TsoCo Strategy" at bounding box center [852, 220] width 151 height 11
click at [890, 242] on button "Close" at bounding box center [890, 244] width 84 height 17
click at [852, 154] on div "TsoCo Strategy" at bounding box center [844, 153] width 170 height 15
type input "int"
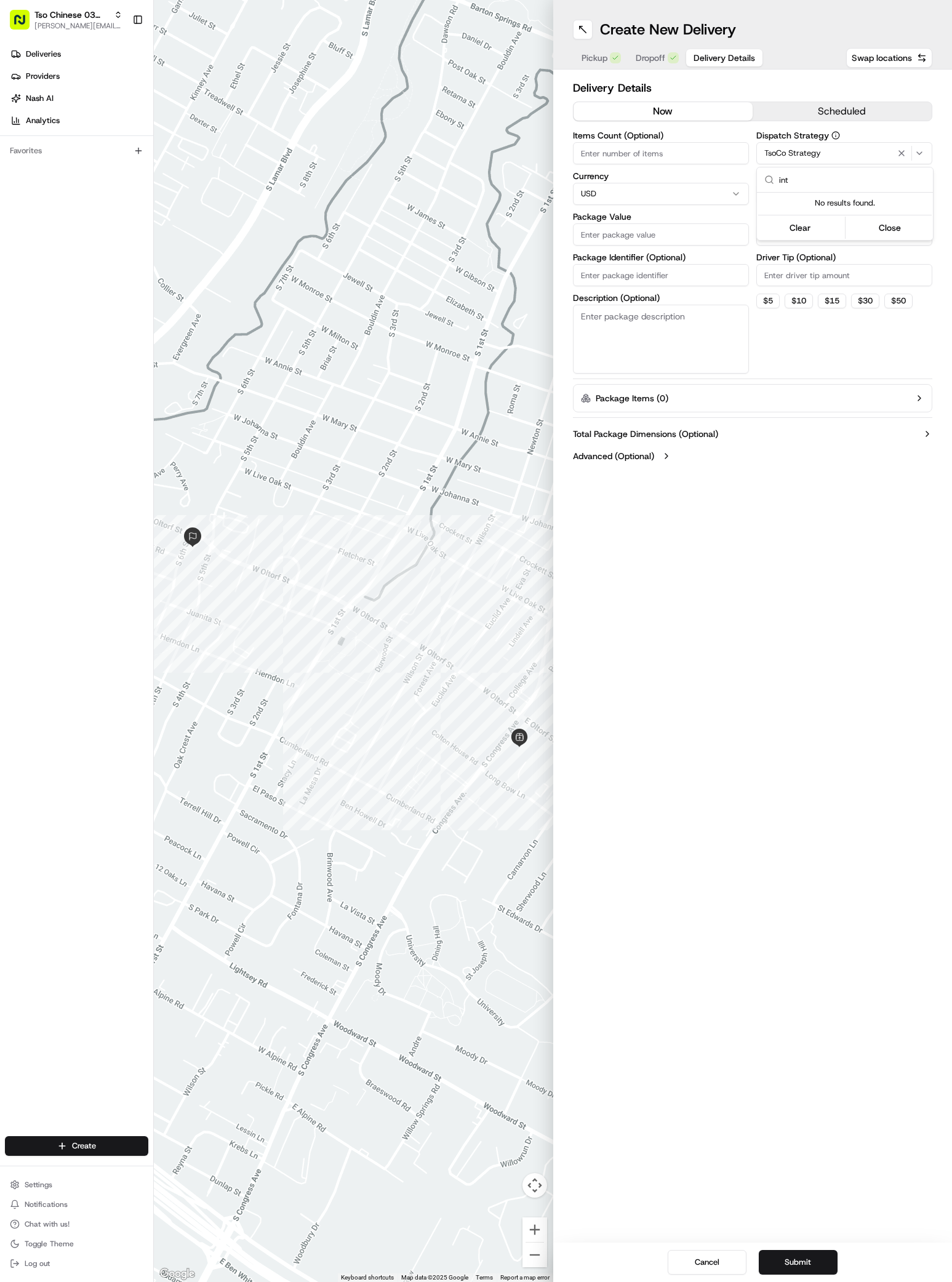
click at [901, 158] on html "Tso Chinese 03 TsoCo antonia@tsochinese.com Toggle Sidebar Deliveries Providers…" at bounding box center [476, 641] width 952 height 1282
click at [901, 155] on icon "button" at bounding box center [901, 153] width 15 height 10
click at [901, 155] on div "Via Automation" at bounding box center [844, 153] width 170 height 11
click at [901, 155] on html "Tso Chinese 03 TsoCo antonia@tsochinese.com Toggle Sidebar Deliveries Providers…" at bounding box center [476, 641] width 952 height 1282
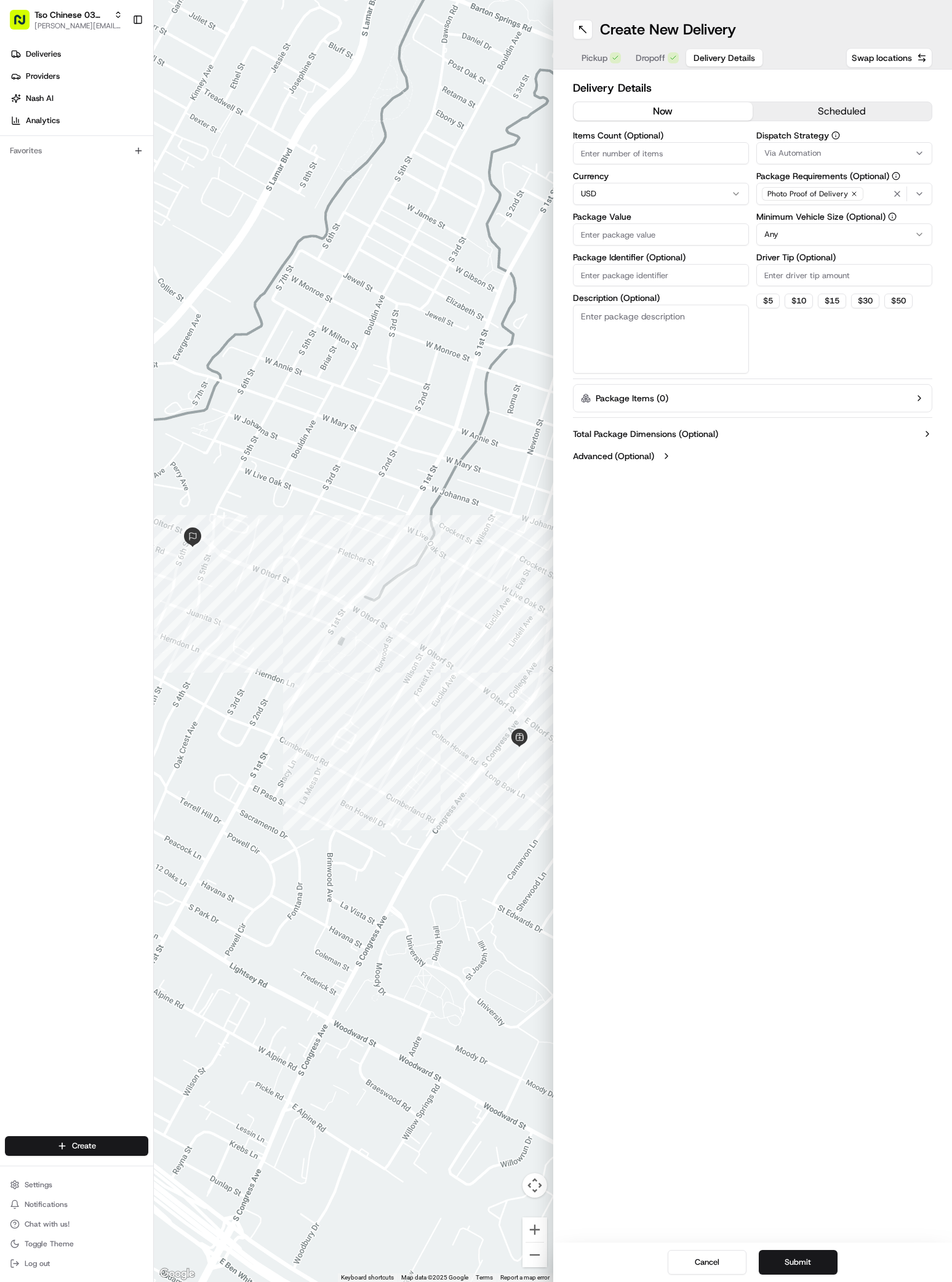
click at [919, 155] on icon "button" at bounding box center [919, 153] width 10 height 10
click at [74, 238] on html "Tso Chinese 03 TsoCo antonia@tsochinese.com Toggle Sidebar Deliveries Providers…" at bounding box center [476, 641] width 952 height 1282
click at [74, 227] on div "Deliveries Providers Nash AI Analytics Favorites" at bounding box center [76, 591] width 153 height 1104
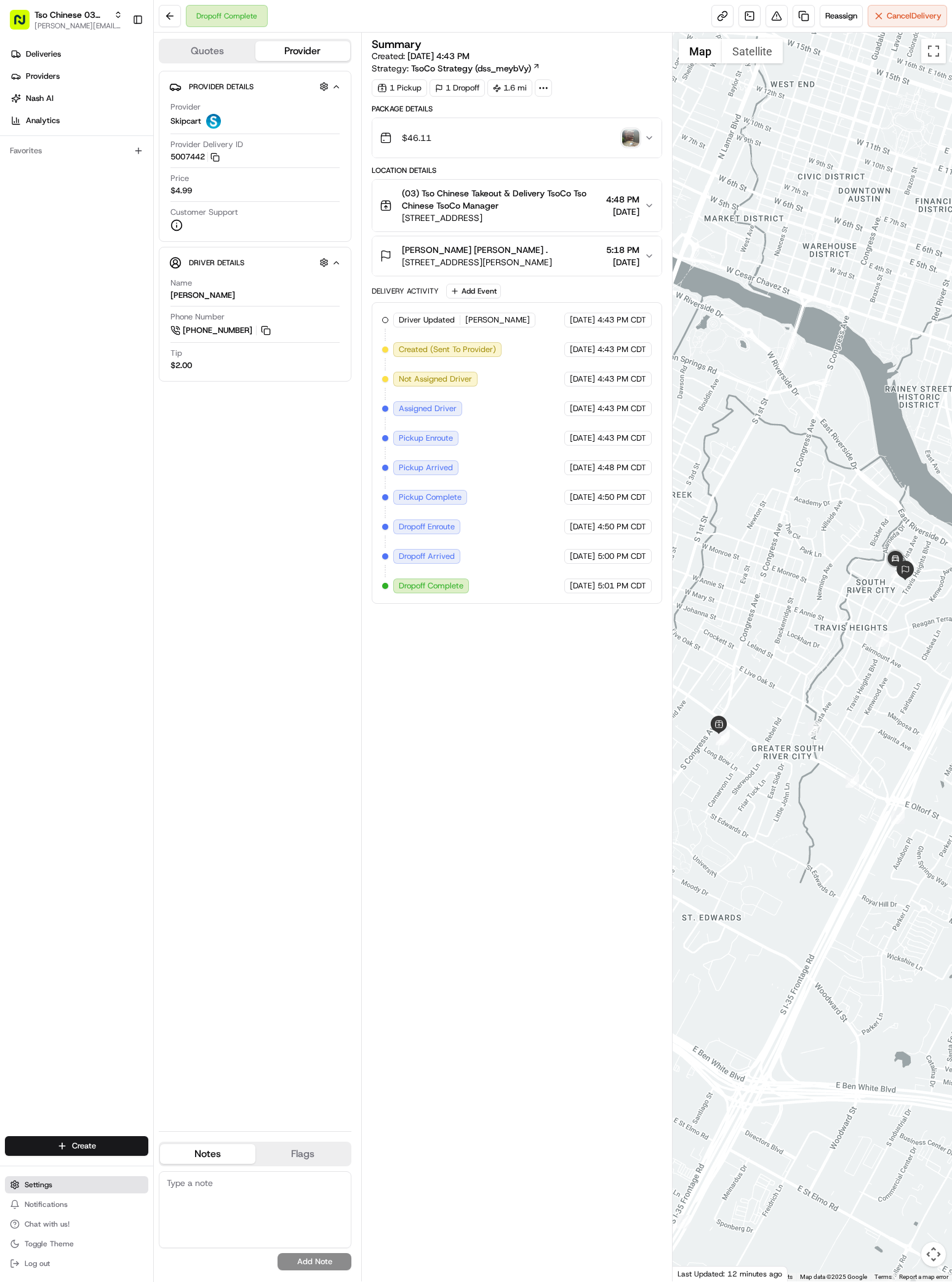
click at [54, 1188] on button "Settings" at bounding box center [76, 1184] width 144 height 17
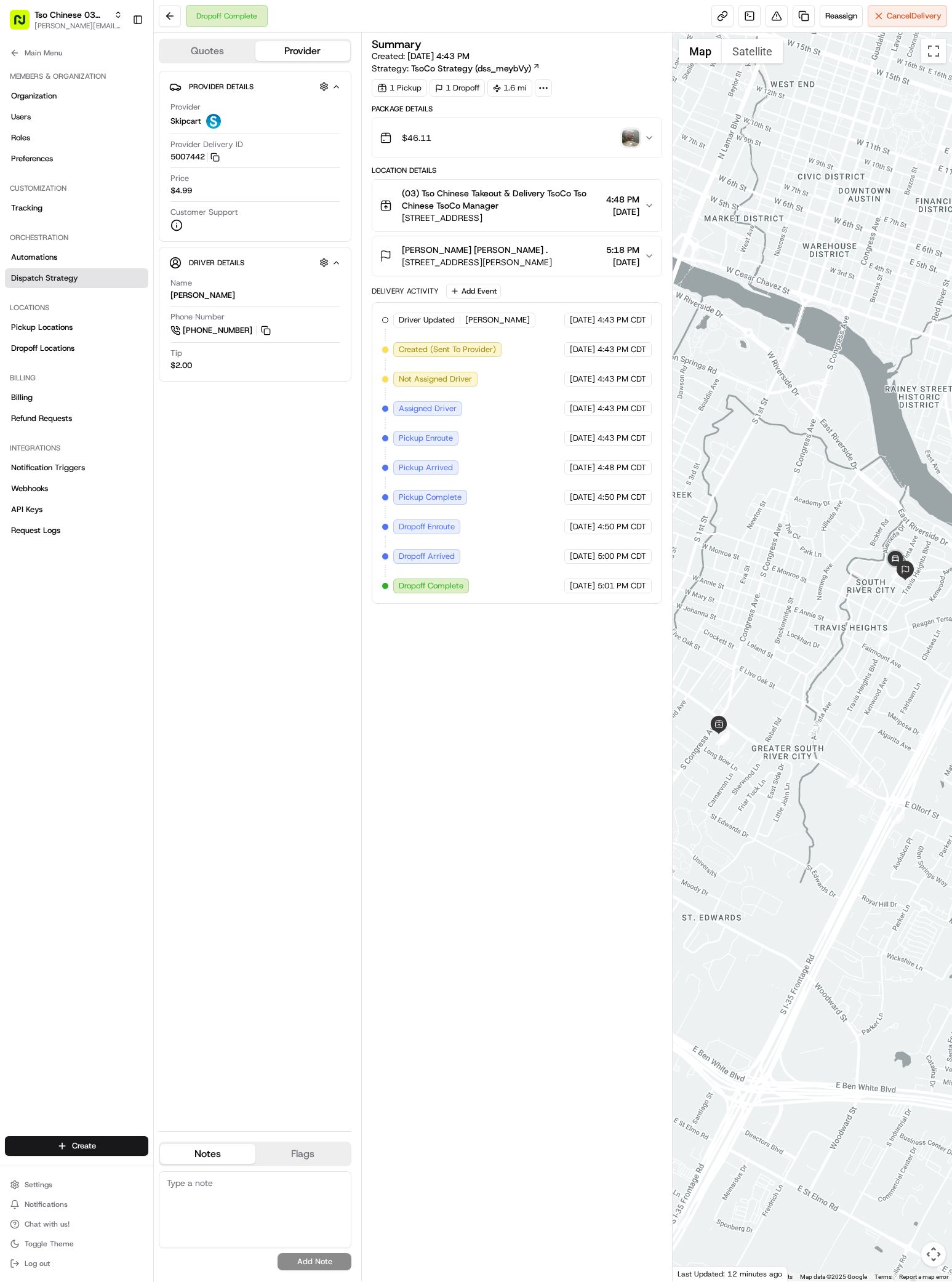
click at [61, 274] on span "Dispatch Strategy" at bounding box center [44, 278] width 67 height 11
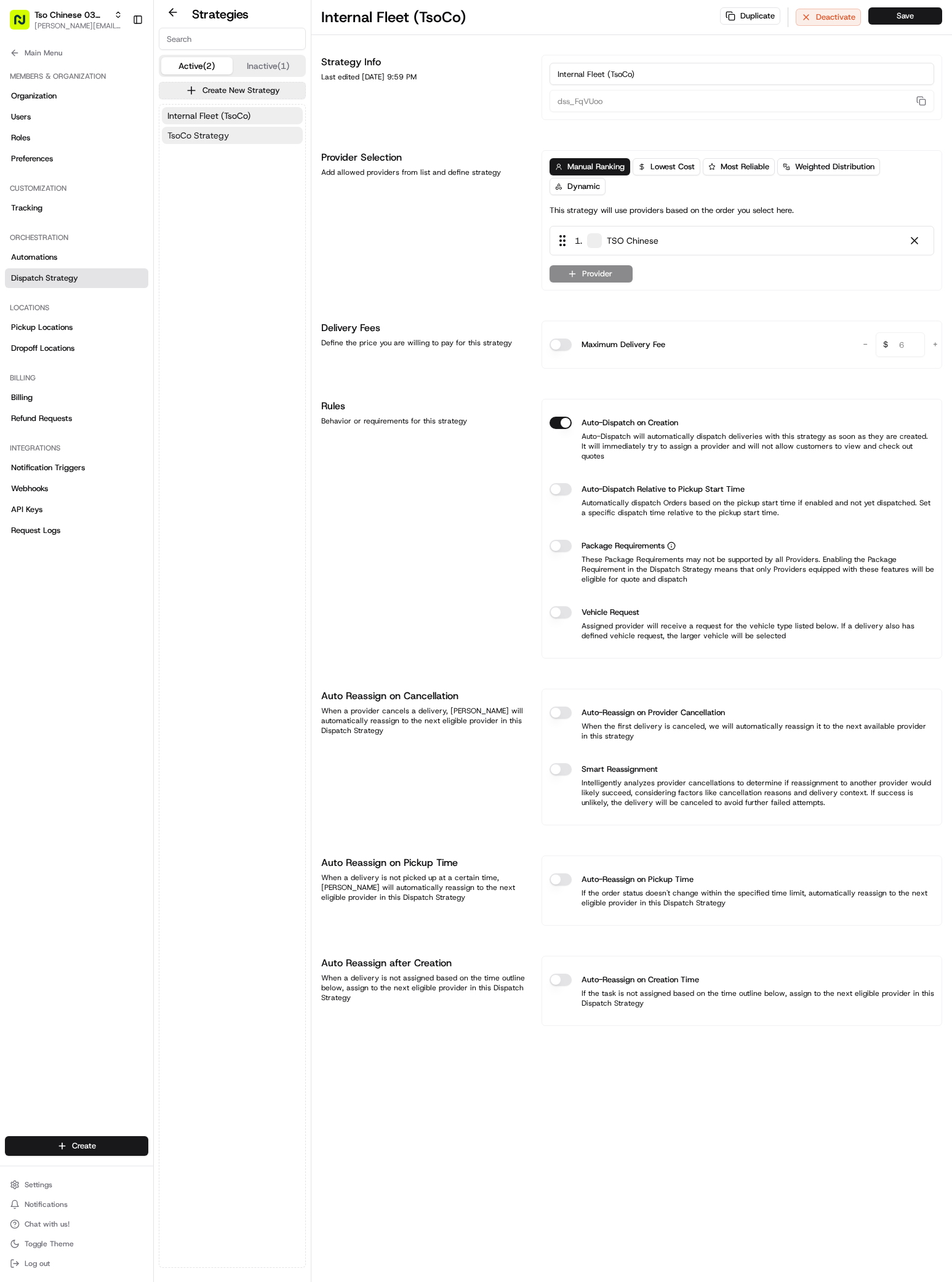
click at [216, 139] on span "TsoCo Strategy" at bounding box center [198, 135] width 62 height 12
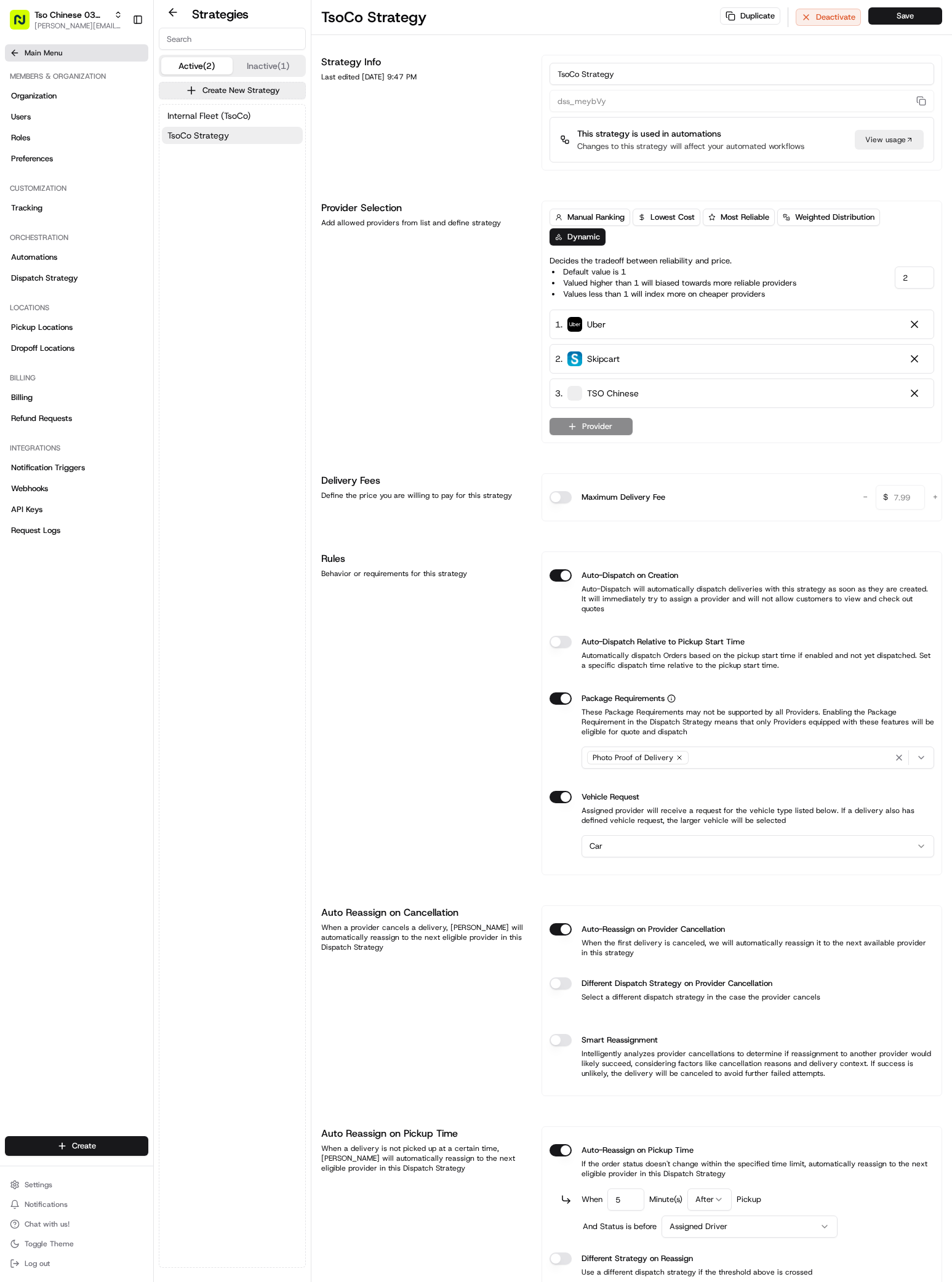
click at [24, 51] on span "Main Menu" at bounding box center [43, 53] width 37 height 10
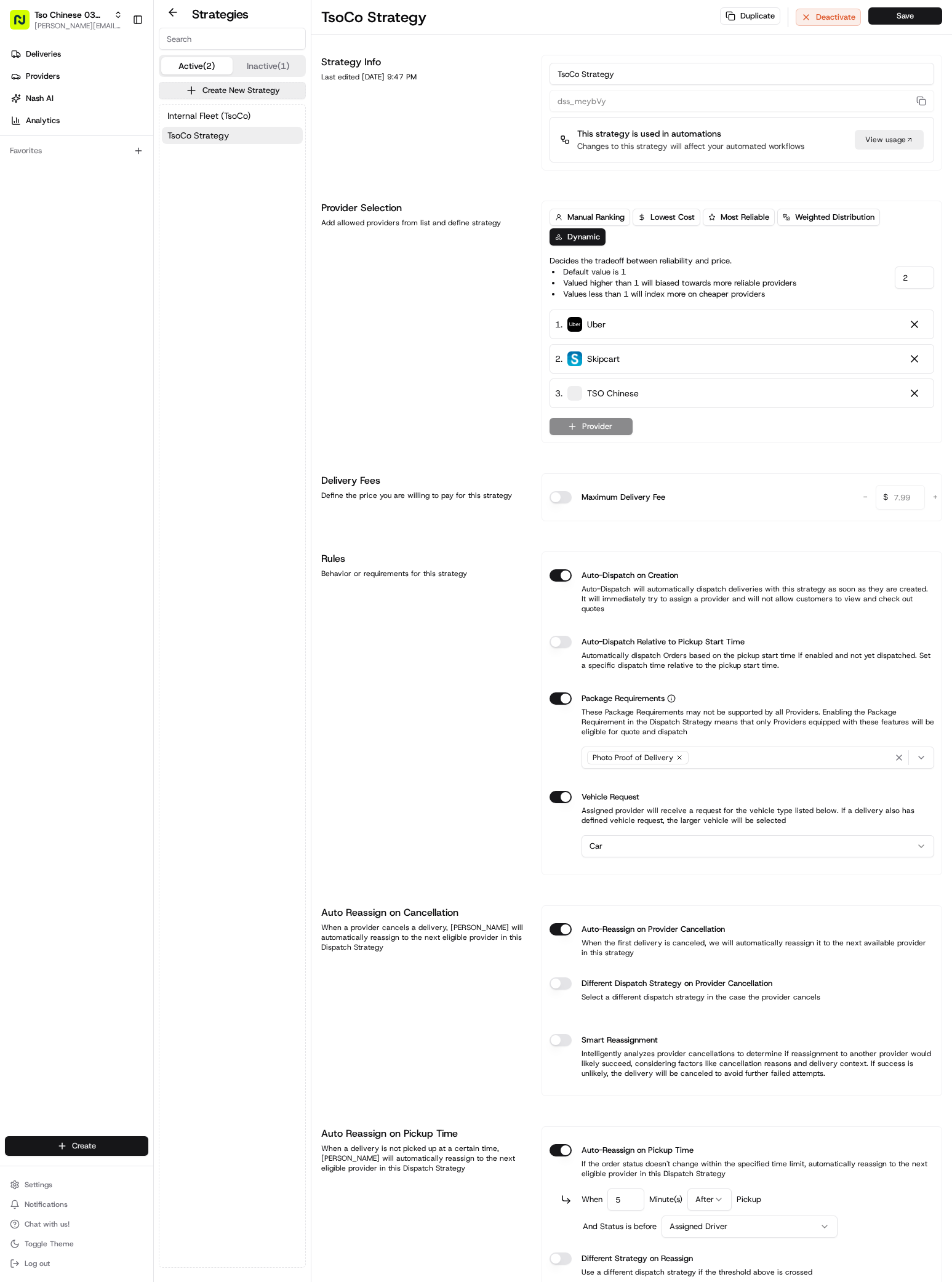
click at [71, 1150] on html "Tso Chinese 03 TsoCo antonia@tsochinese.com Toggle Sidebar Deliveries Providers…" at bounding box center [476, 641] width 952 height 1282
click at [220, 1171] on link "Delivery" at bounding box center [223, 1169] width 137 height 22
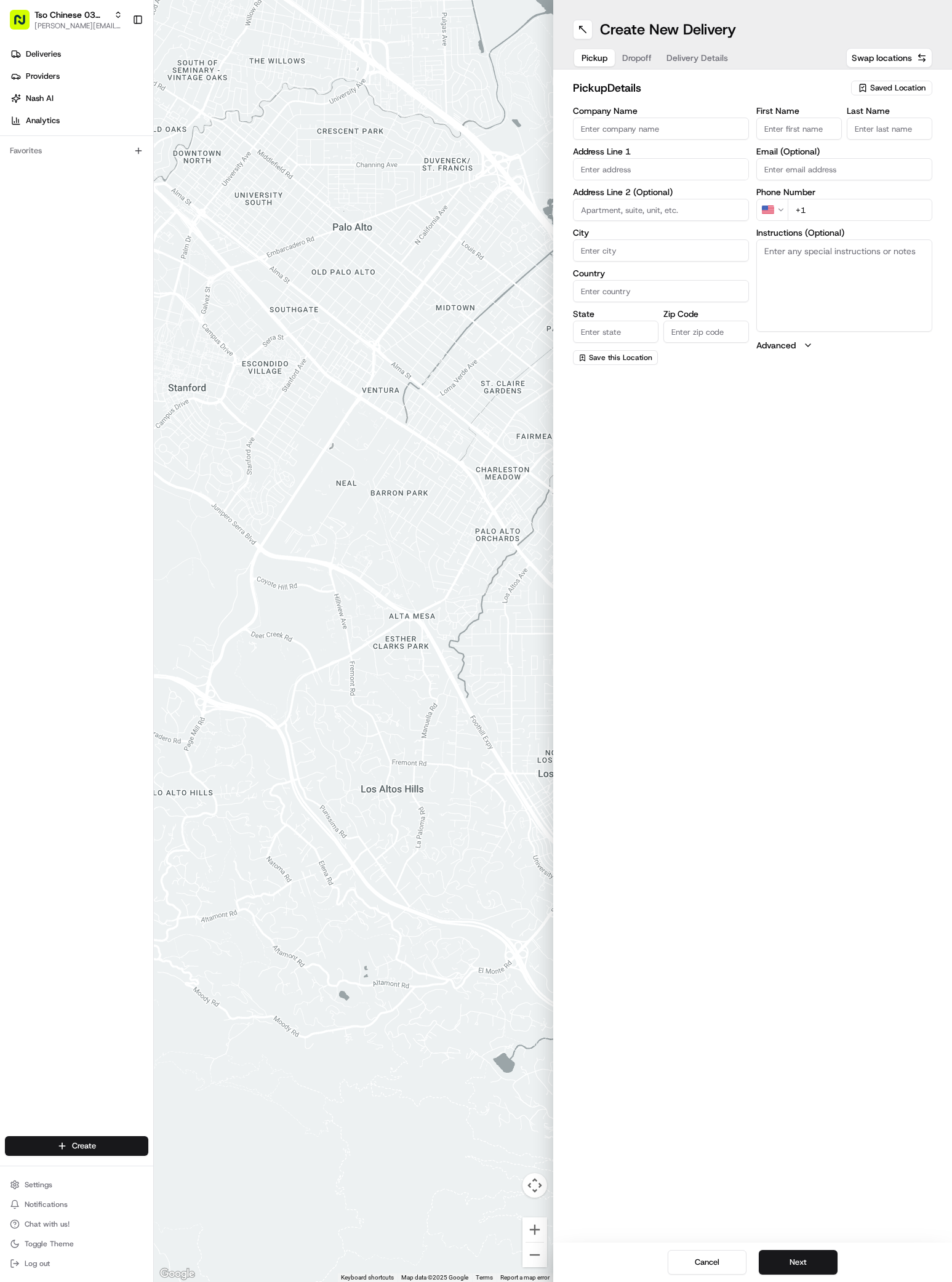
click at [869, 92] on div "Saved Location" at bounding box center [891, 87] width 81 height 15
click at [861, 137] on span "(03) Tso Chinese Takeout & Delivery TsoCo (03)" at bounding box center [871, 140] width 151 height 22
type input "(03) Tso Chinese Takeout & Delivery TsoCo"
type input "Ste F"
type input "Austin"
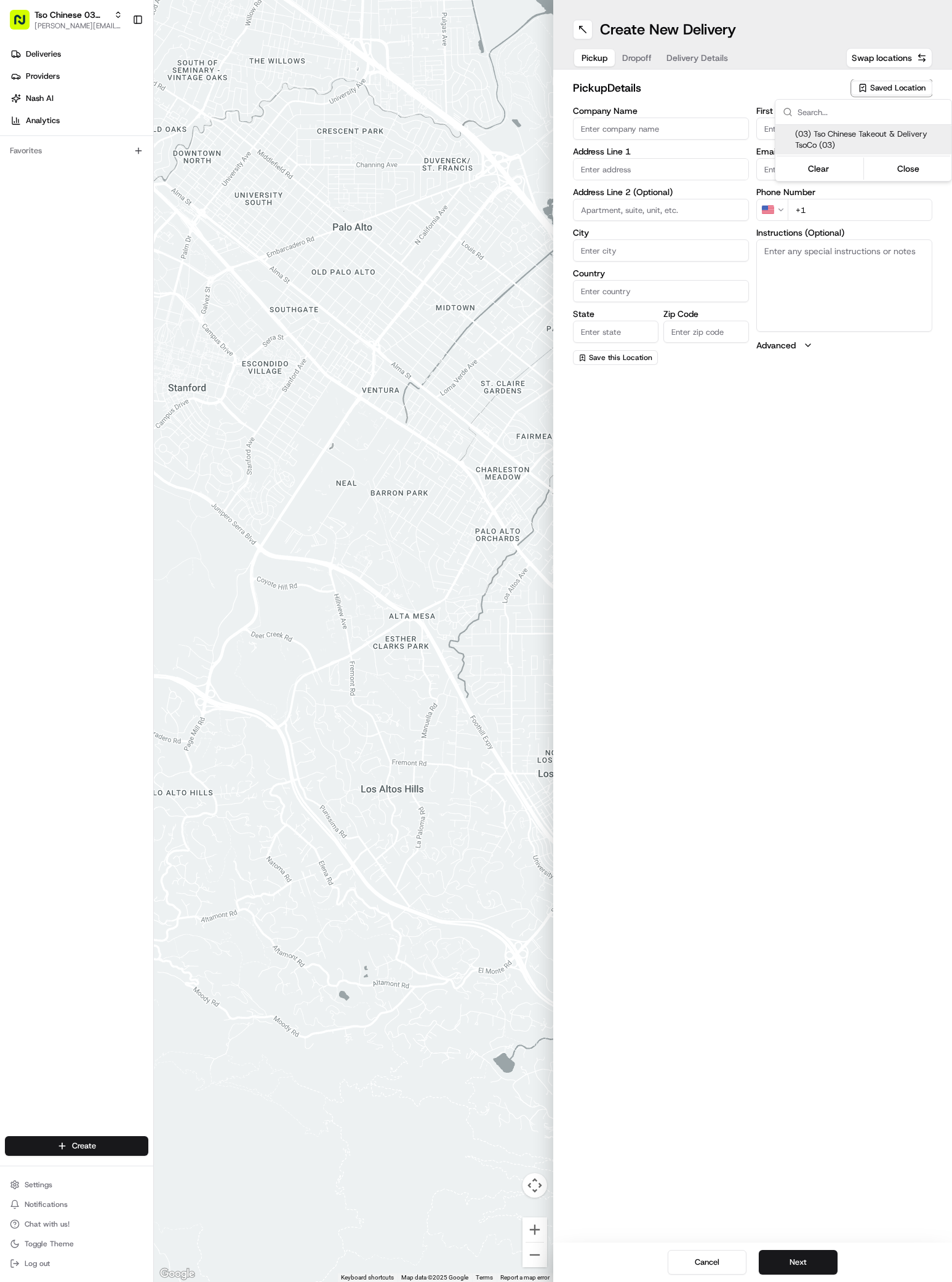
type input "US"
type input "TX"
type input "78704"
type input "Tso Chinese"
type input "TsoCo Manager"
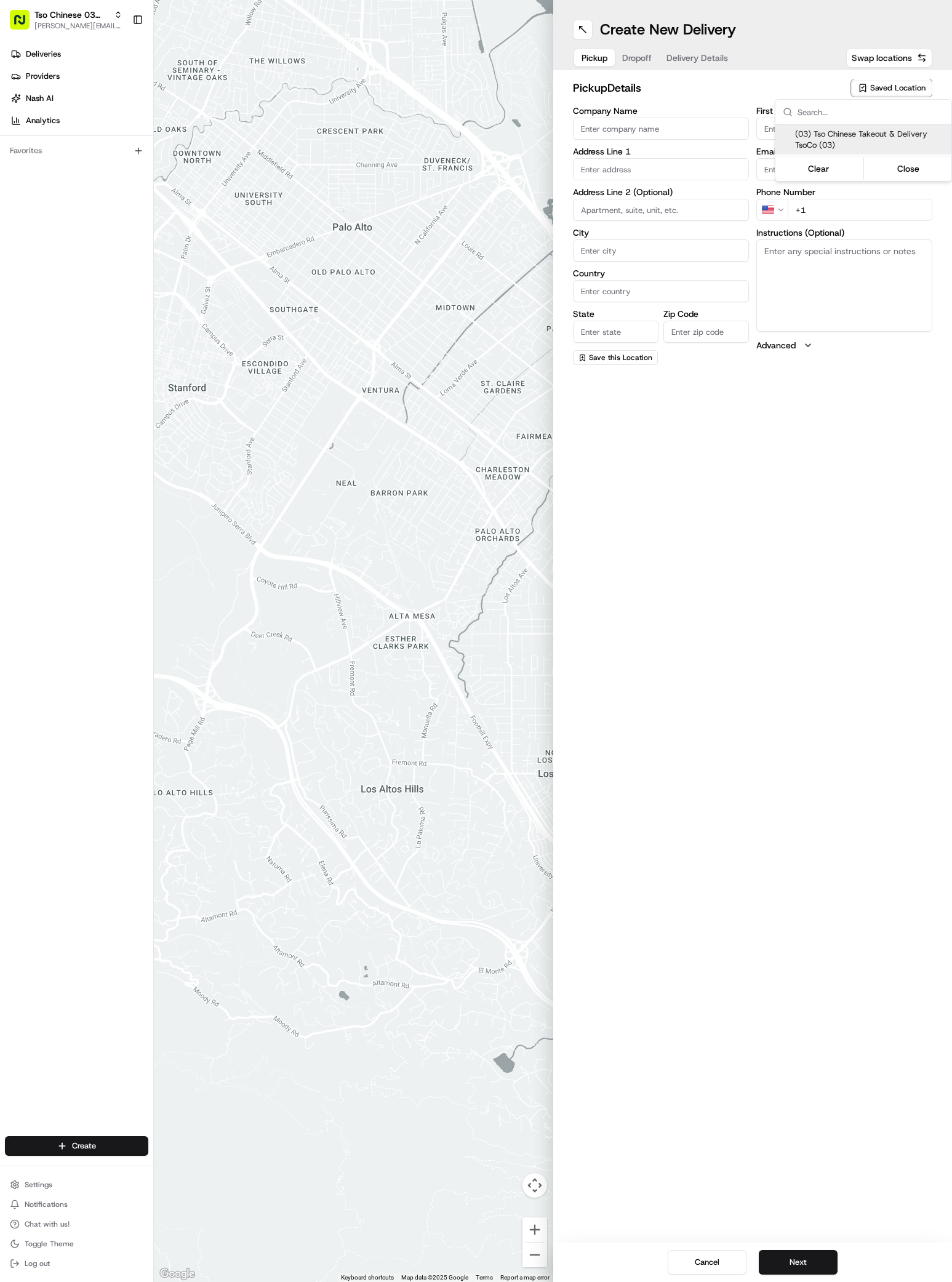
type input "tsocostore@tsochinese.com"
type input "+1 512 428 4445"
type textarea "Submit a picture displaying address & food as Proof of Delivery. Envía una foto…"
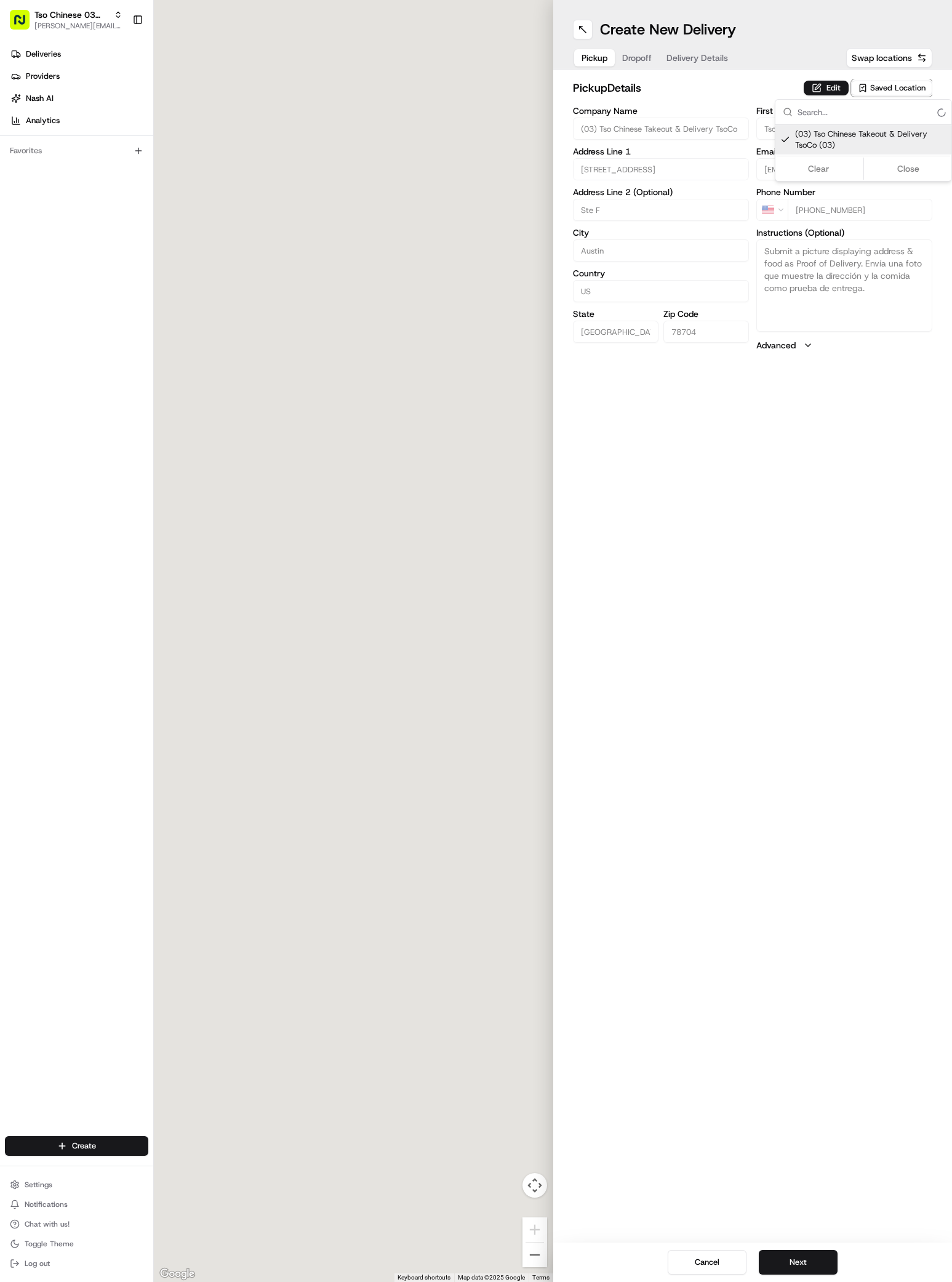
type input "2407 S Congress Ave"
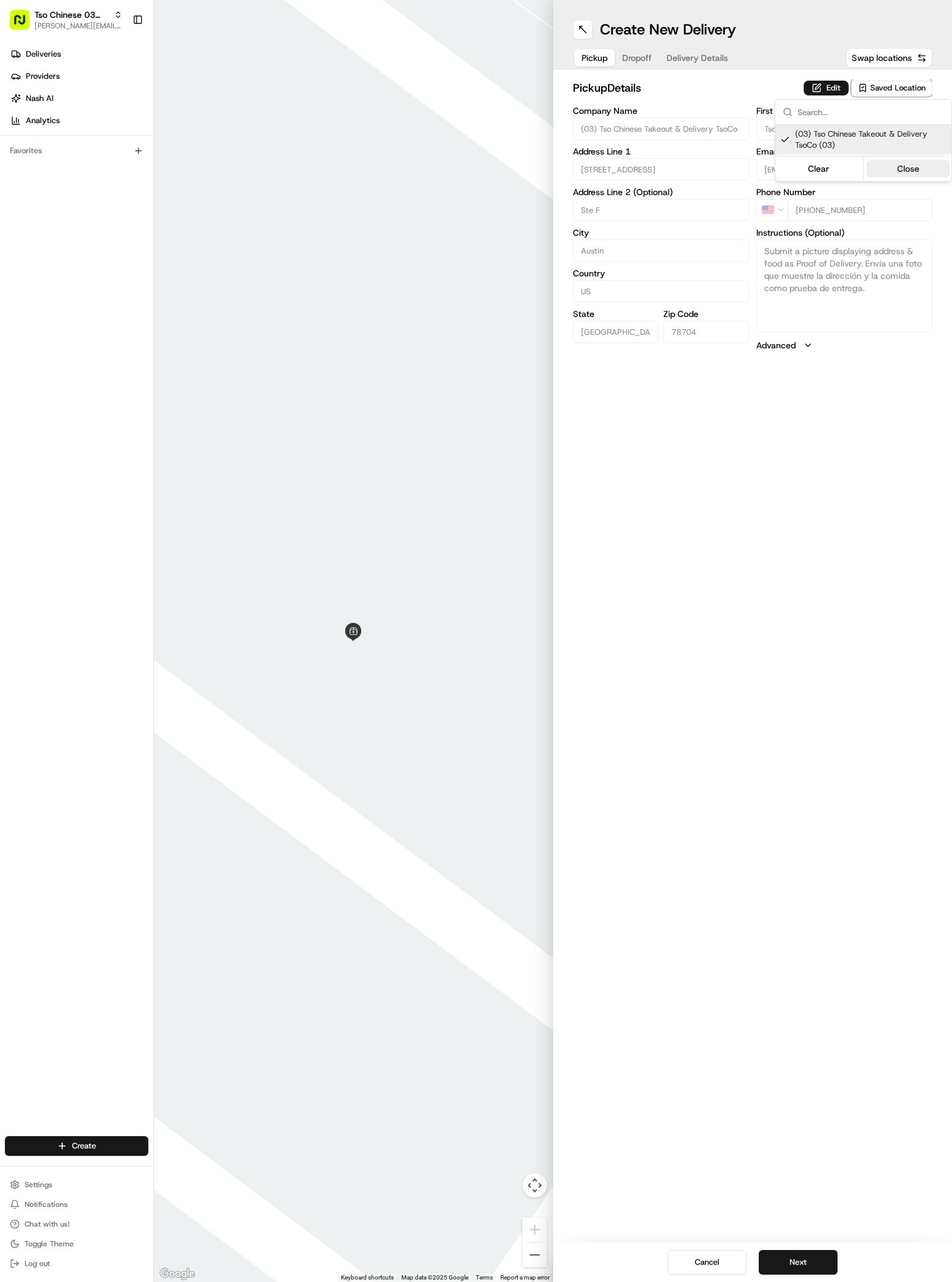
click at [881, 170] on button "Close" at bounding box center [908, 169] width 84 height 17
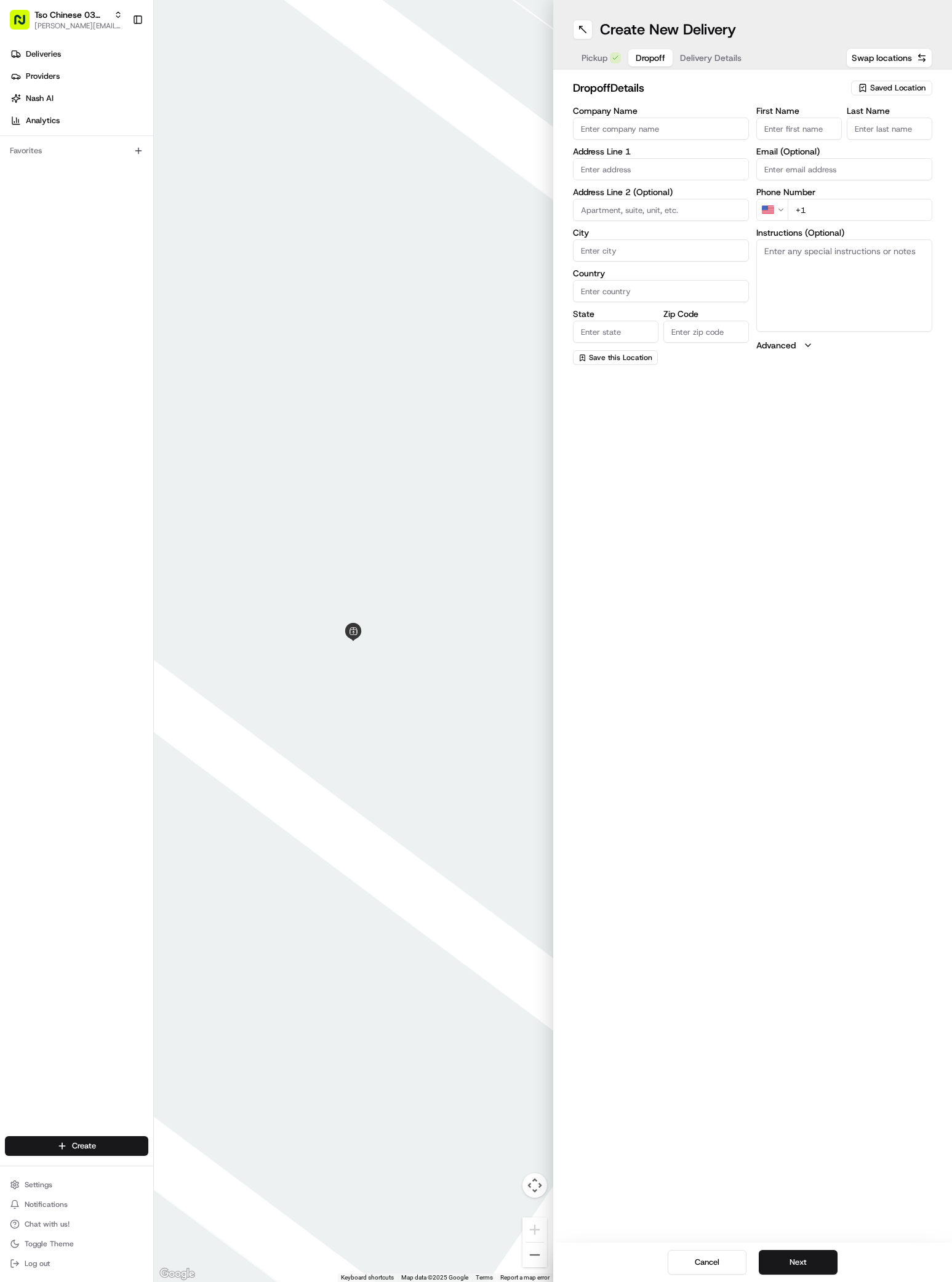
click at [633, 60] on button "Dropoff" at bounding box center [650, 58] width 44 height 17
click at [782, 130] on input "First Name" at bounding box center [799, 128] width 85 height 22
paste input "Juliana and Andrew Kaplan"
type input "[PERSON_NAME] and [PERSON_NAME]"
paste input "[PERSON_NAME] and [PERSON_NAME]"
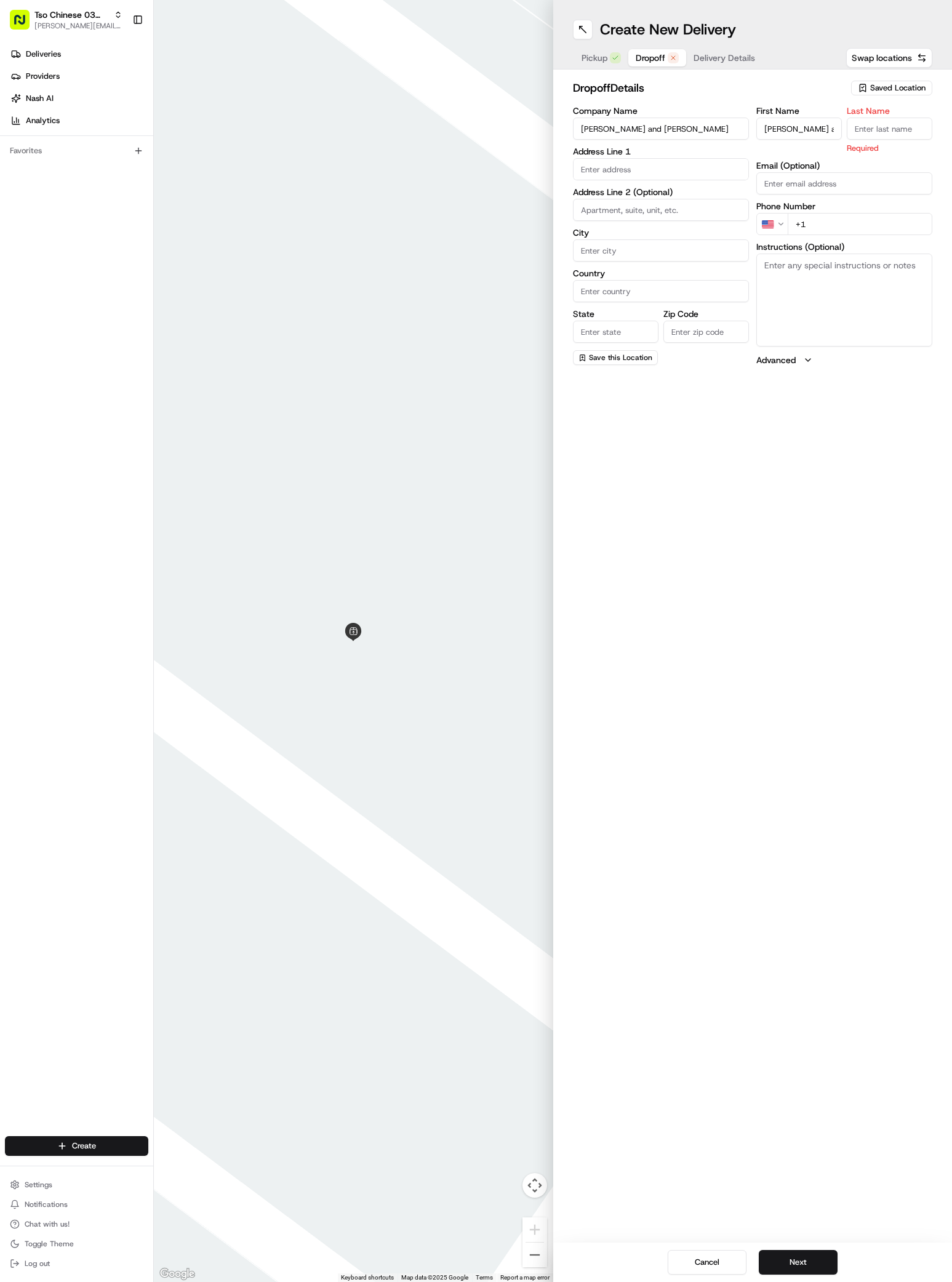
type input "[PERSON_NAME] and [PERSON_NAME]"
type input "."
click at [675, 166] on input "text" at bounding box center [661, 169] width 176 height 22
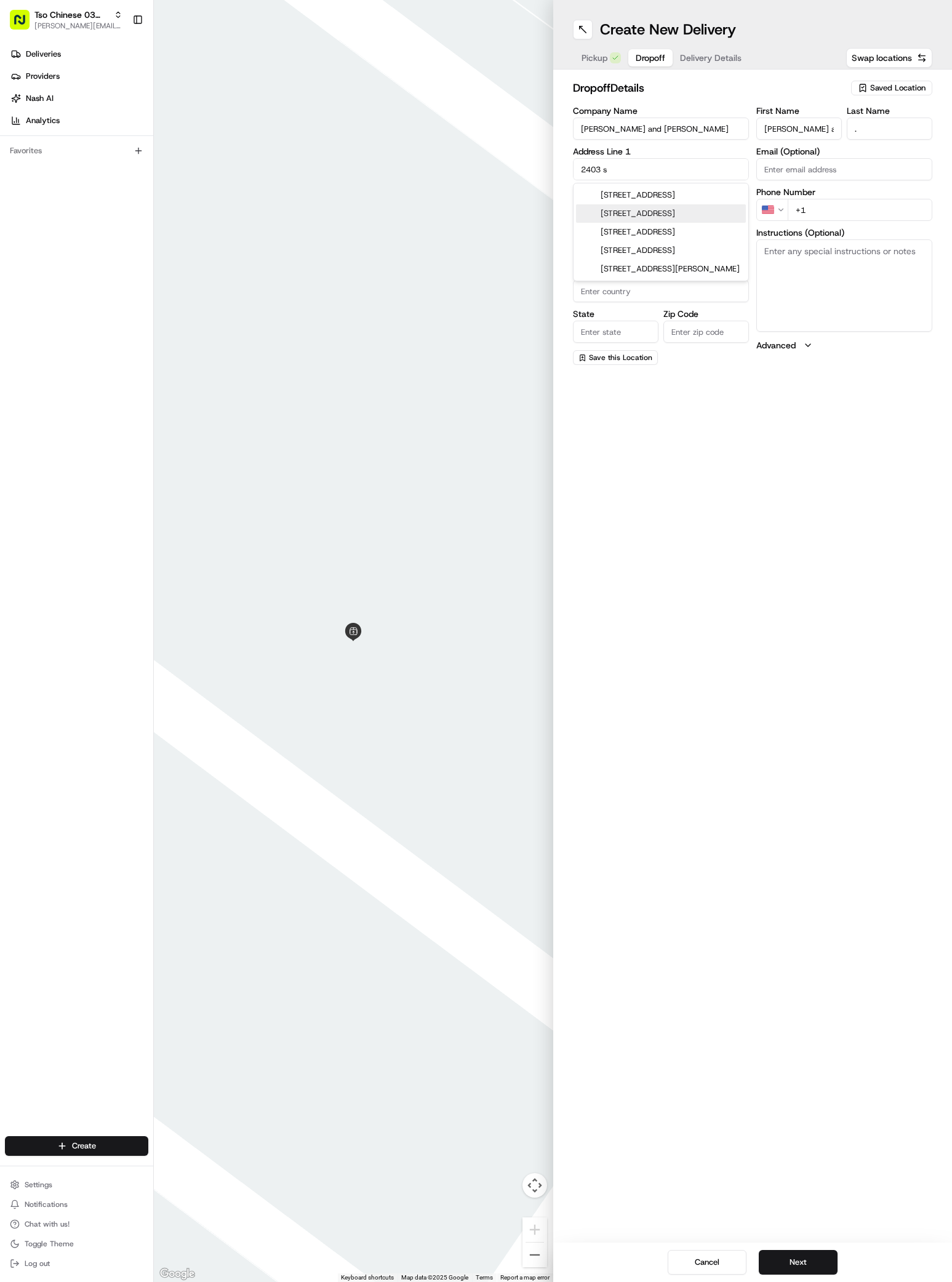
click at [648, 209] on div "2403 South 6th Street, Austin, TX" at bounding box center [661, 213] width 170 height 19
type input "2403 S 6th St, Austin, TX 78704, USA"
type input "Austin"
type input "United States"
type input "TX"
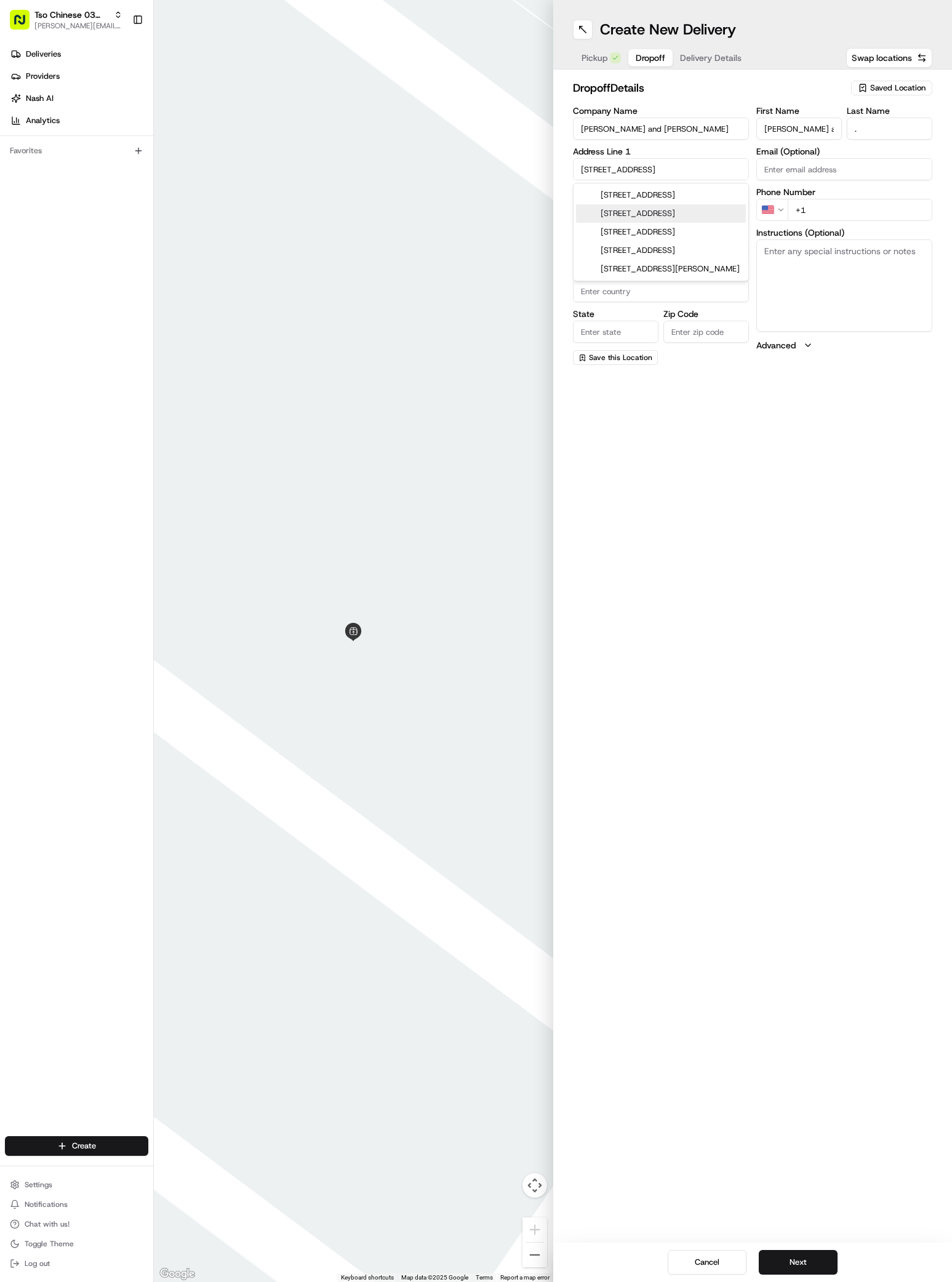
type input "78704"
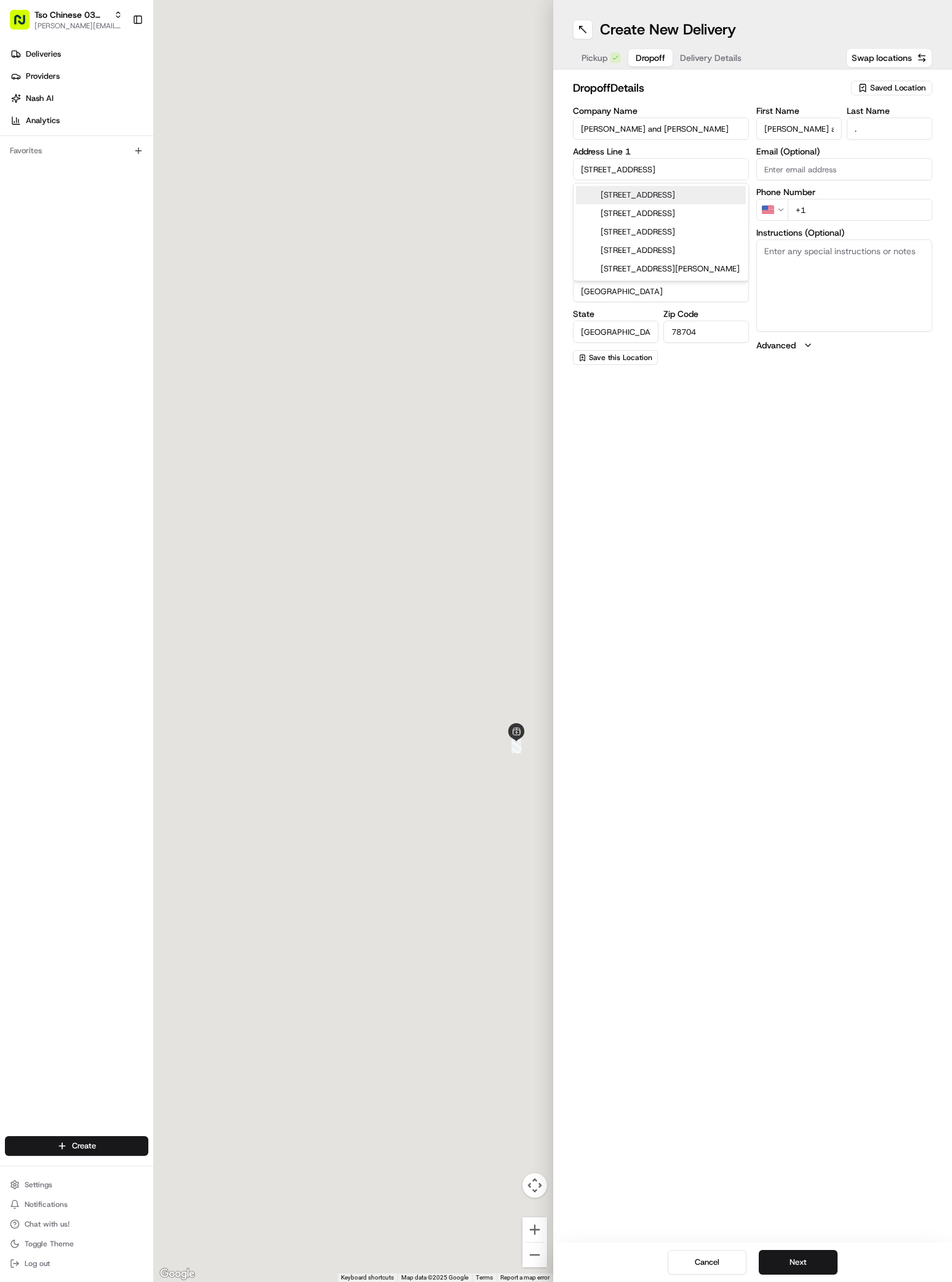
type input "2403 South 6th Street"
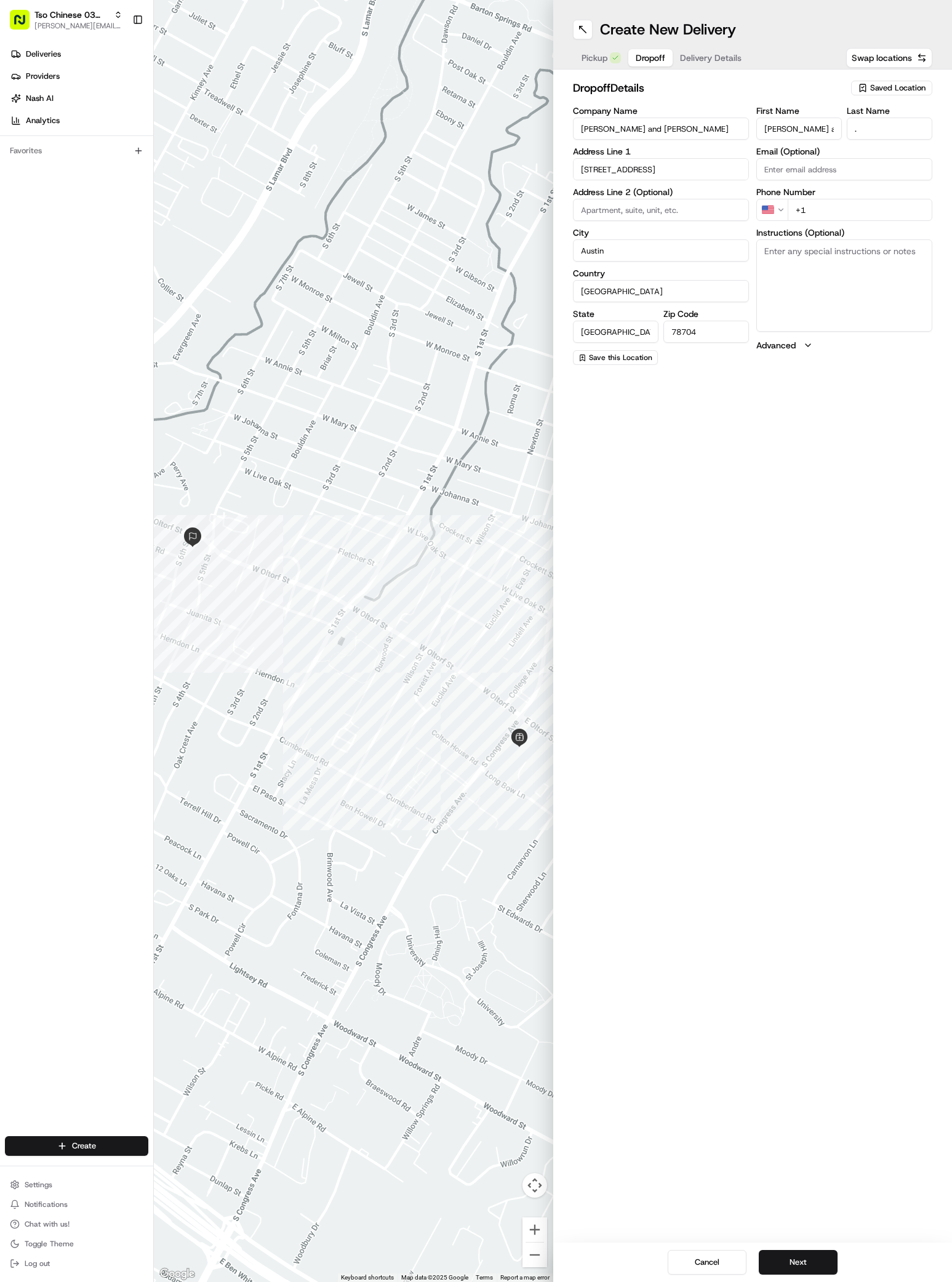
click at [851, 205] on input "+1" at bounding box center [860, 210] width 144 height 22
paste input "917 579 9677"
click at [810, 209] on input "+1 917 579 9677" at bounding box center [860, 210] width 144 height 22
click at [870, 212] on input "+1 917 579 9677" at bounding box center [860, 210] width 144 height 22
click at [819, 212] on input "+1 917 579 9677" at bounding box center [860, 210] width 144 height 22
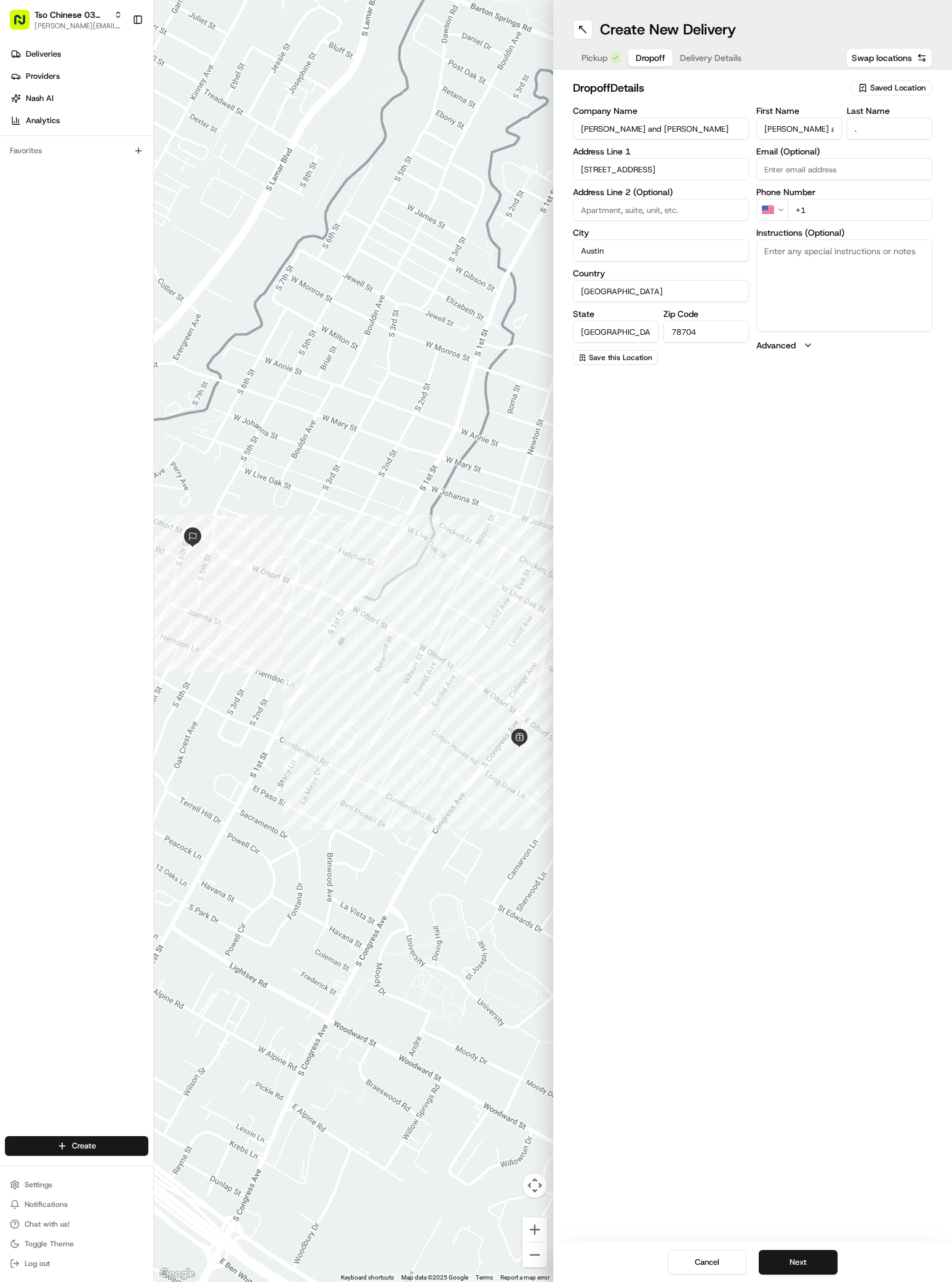
click at [840, 209] on input "+1" at bounding box center [860, 210] width 144 height 22
paste input "917 579 9677"
type input "+1 917 579 9677"
click at [813, 275] on textarea "Instructions (Optional)" at bounding box center [844, 285] width 176 height 92
paste textarea "House"
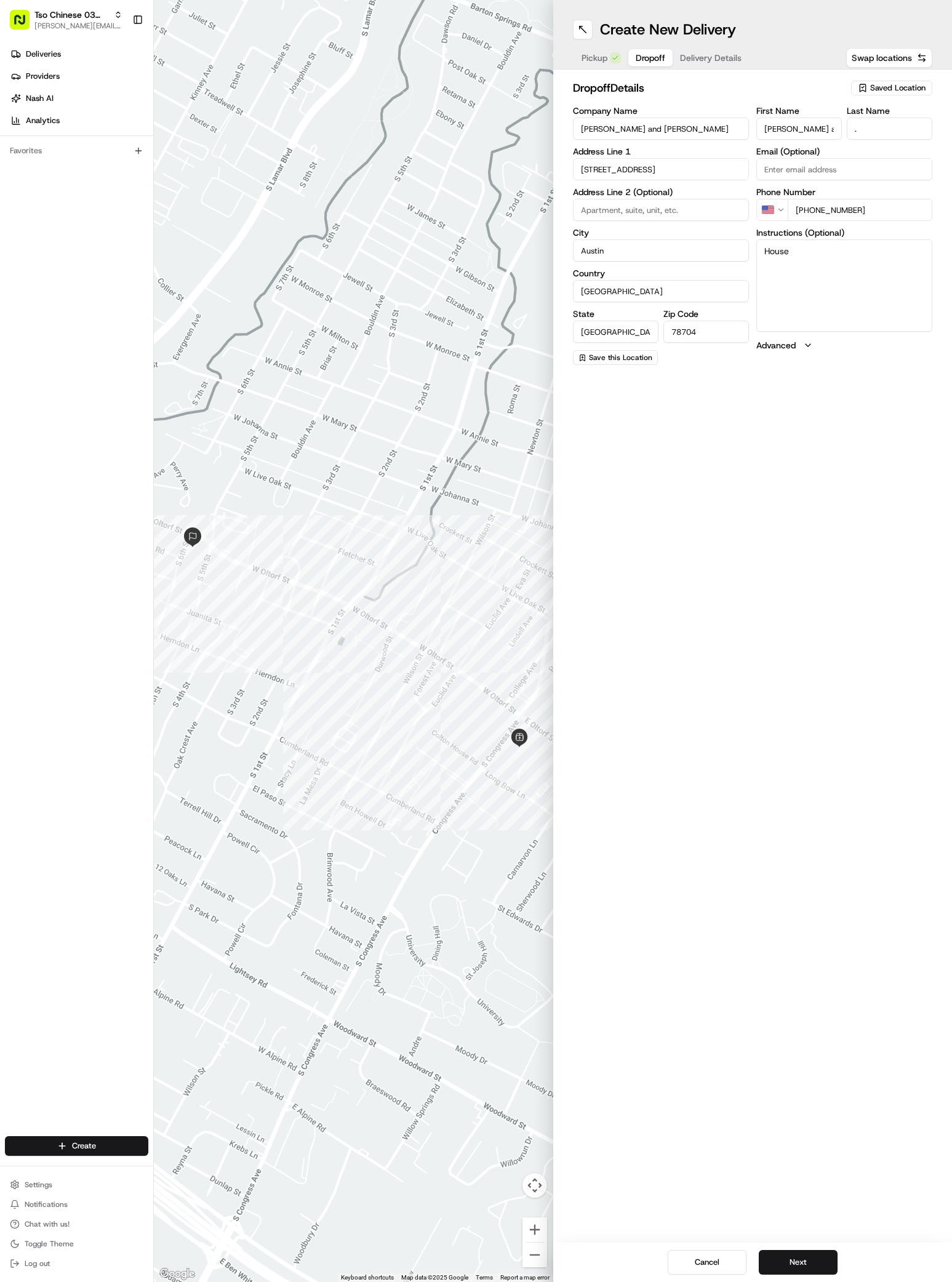
type textarea "House"
click at [846, 436] on div "Create New Delivery Pickup Dropoff Delivery Details Swap locations dropoff Deta…" at bounding box center [752, 641] width 399 height 1282
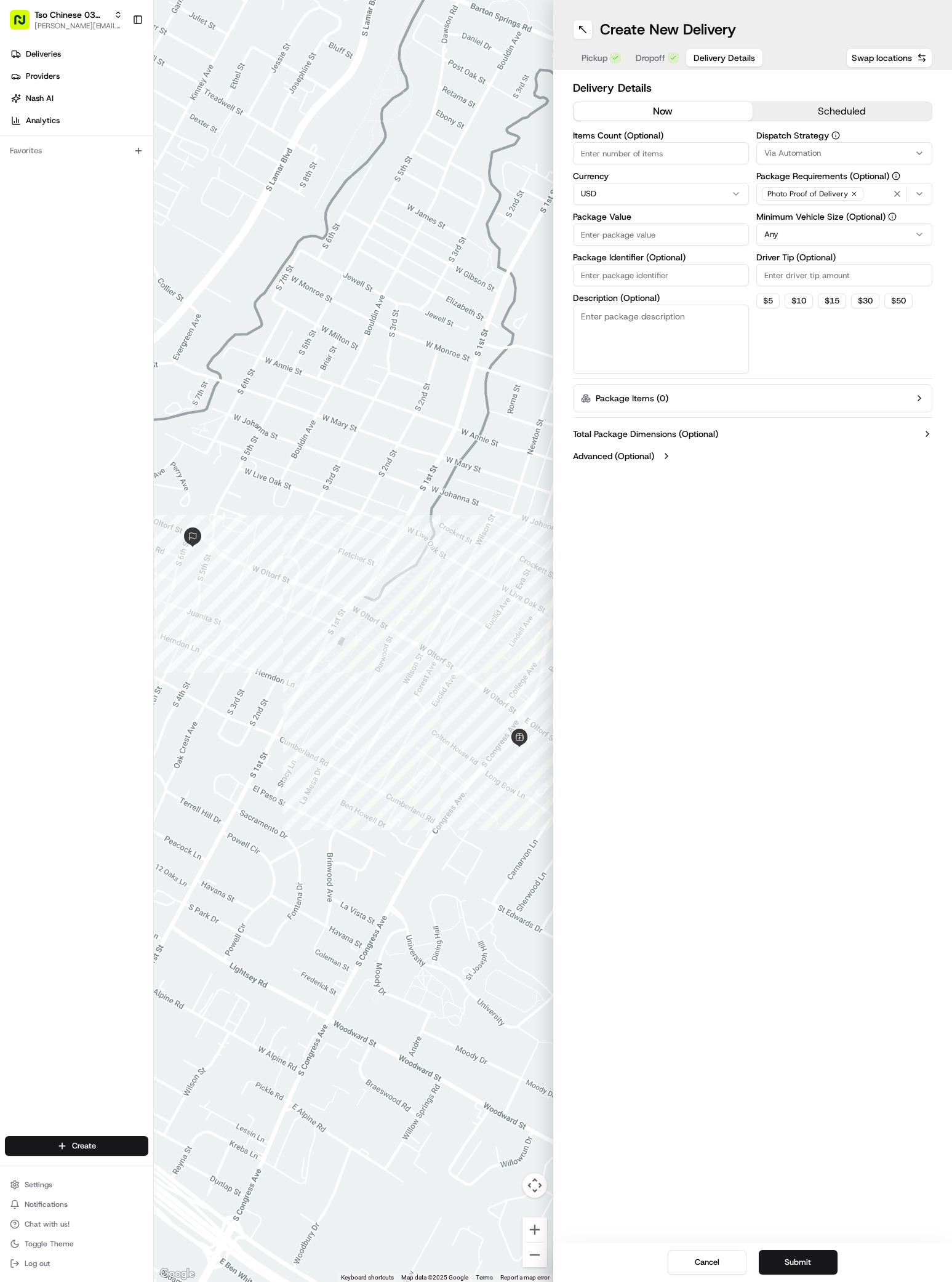
click at [720, 54] on span "Delivery Details" at bounding box center [724, 58] width 62 height 12
click at [826, 155] on div "Via Automation" at bounding box center [844, 153] width 170 height 11
click at [824, 238] on span "Internal Fleet (TsoCo)" at bounding box center [852, 239] width 151 height 11
click at [887, 258] on button "Close" at bounding box center [890, 262] width 84 height 17
click at [792, 148] on span "Internal Fleet (TsoCo)" at bounding box center [802, 153] width 77 height 11
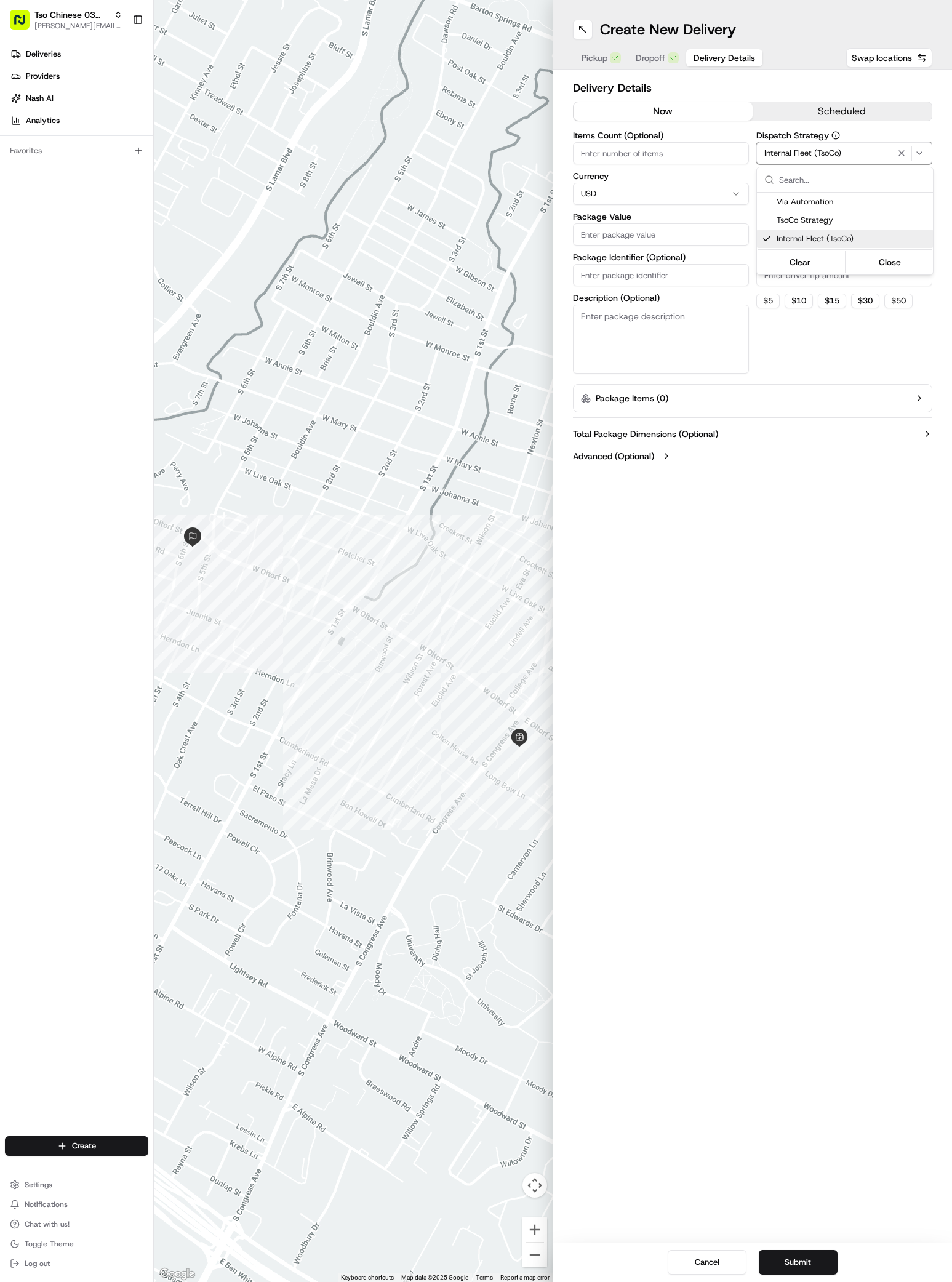
click at [832, 244] on span "Internal Fleet (TsoCo)" at bounding box center [852, 239] width 151 height 11
click at [915, 268] on button "Close" at bounding box center [890, 262] width 84 height 17
click at [773, 280] on input "Driver Tip (Optional)" at bounding box center [844, 275] width 176 height 22
type input "3"
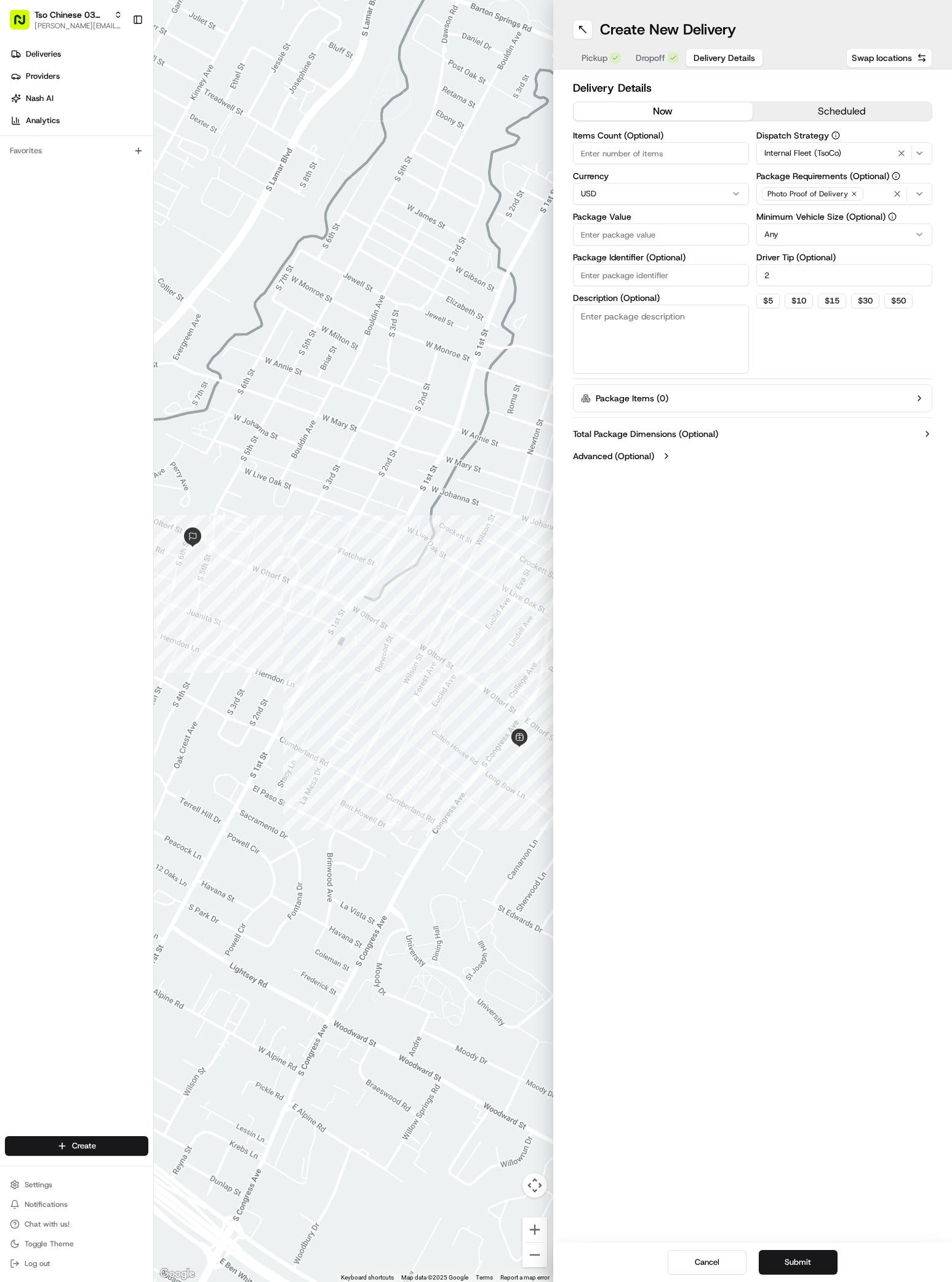
type input "2"
click at [593, 231] on input "Package Value" at bounding box center [661, 235] width 176 height 22
paste input "115.39"
type input "115.39"
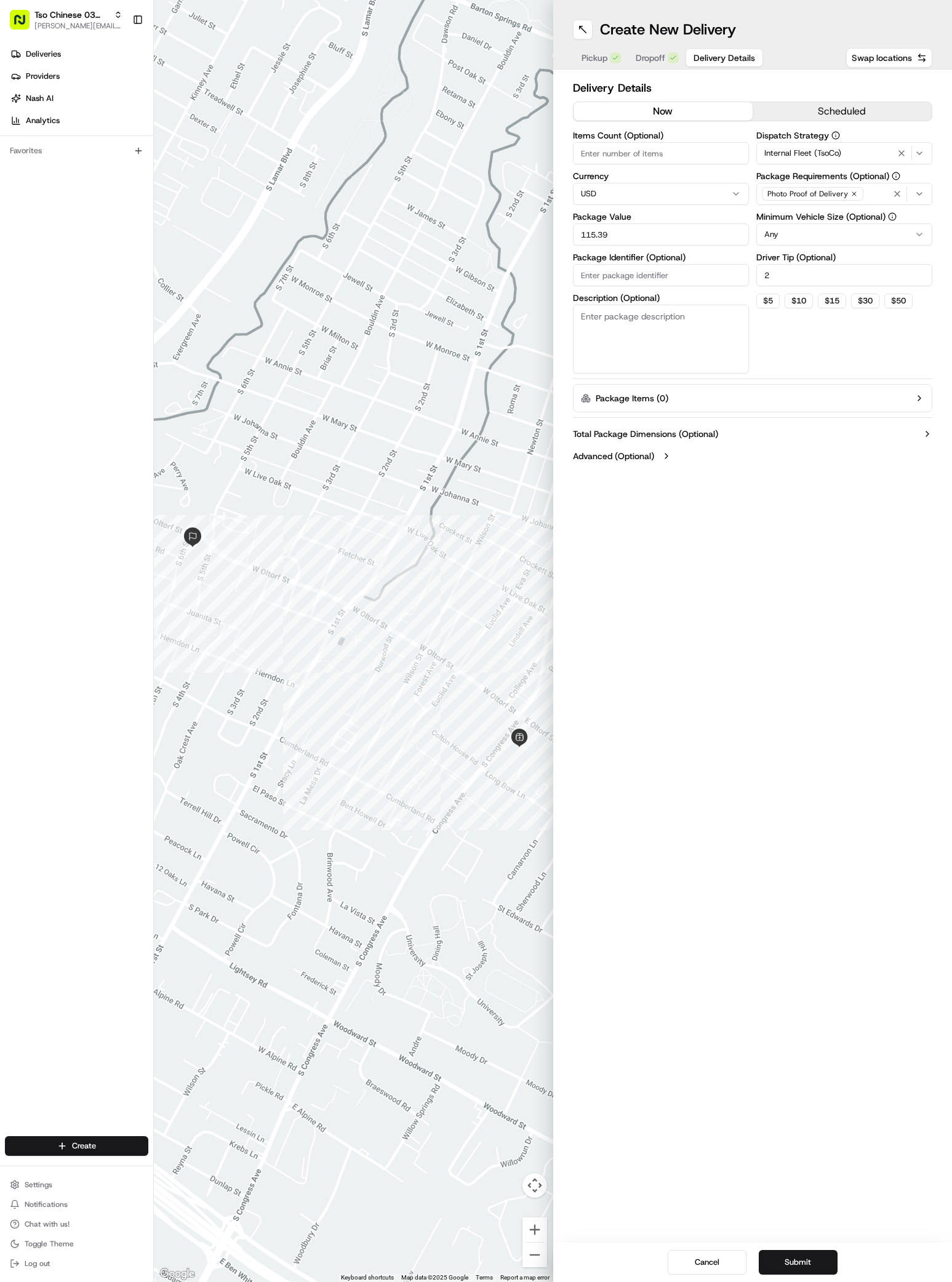
click at [587, 274] on input "Package Identifier (Optional)" at bounding box center [661, 275] width 176 height 22
paste input "YXA0QAN"
type input "YXA0QAN"
click at [808, 1258] on button "Submit" at bounding box center [797, 1262] width 78 height 24
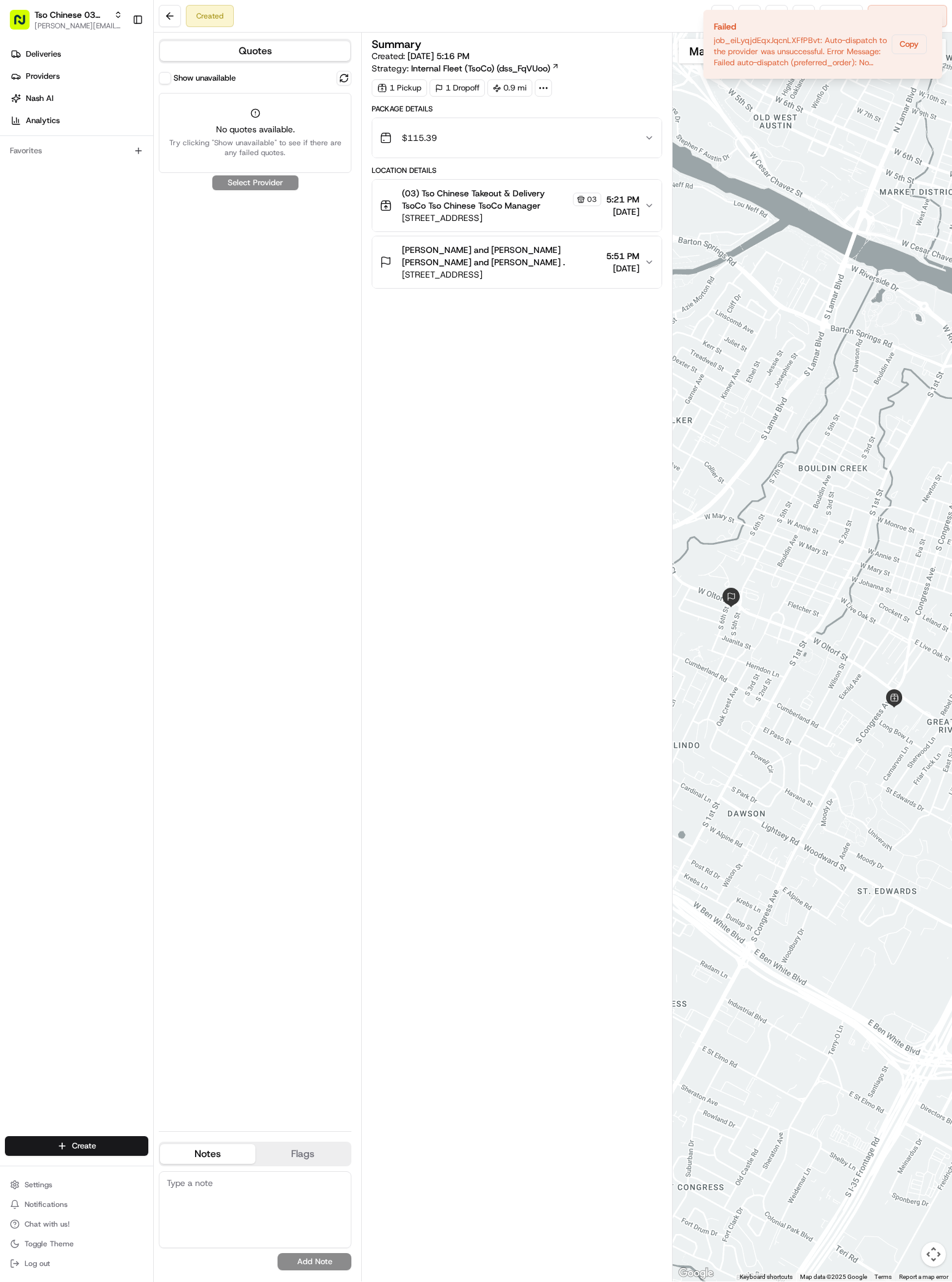
click at [259, 178] on div "Show unavailable No quotes available. Try clicking "Show unavailable" to see if…" at bounding box center [255, 596] width 193 height 1051
click at [254, 180] on div "Show unavailable No quotes available. Try clicking "Show unavailable" to see if…" at bounding box center [255, 596] width 193 height 1051
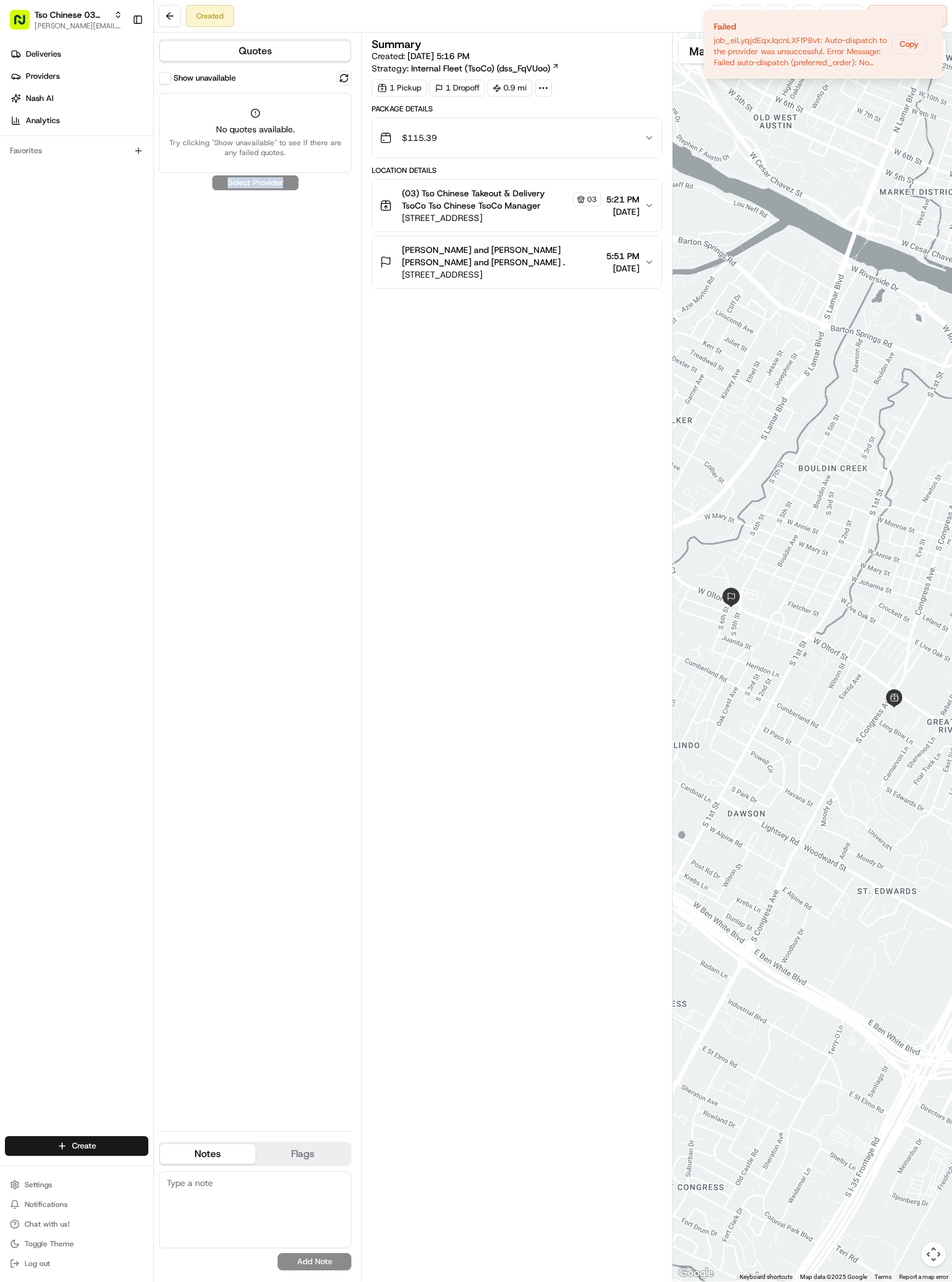
click at [254, 180] on div "Show unavailable No quotes available. Try clicking "Show unavailable" to see if…" at bounding box center [255, 596] width 193 height 1051
click at [164, 75] on button "Show unavailable" at bounding box center [165, 78] width 12 height 12
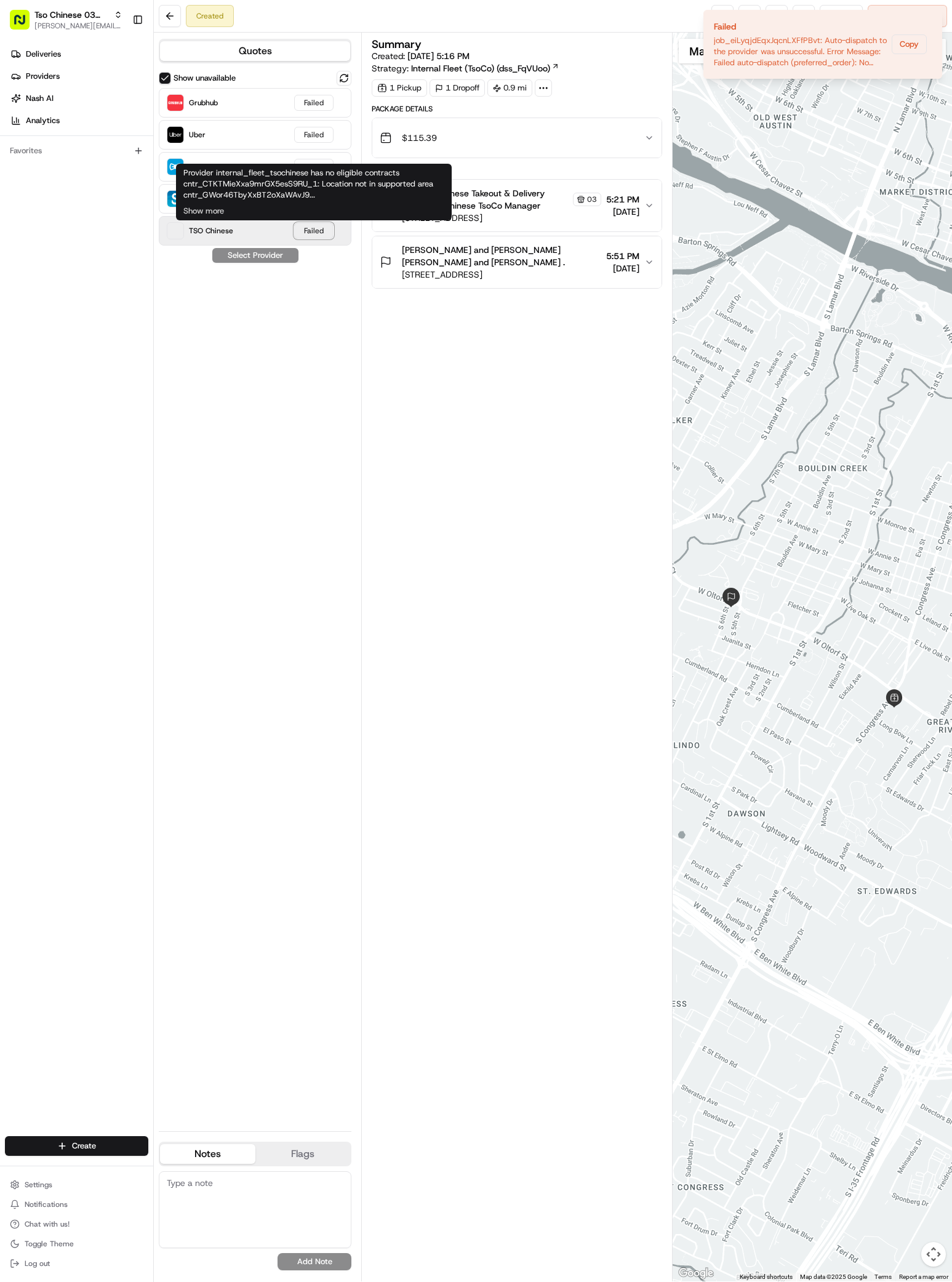
click at [317, 230] on div "Failed" at bounding box center [314, 230] width 40 height 16
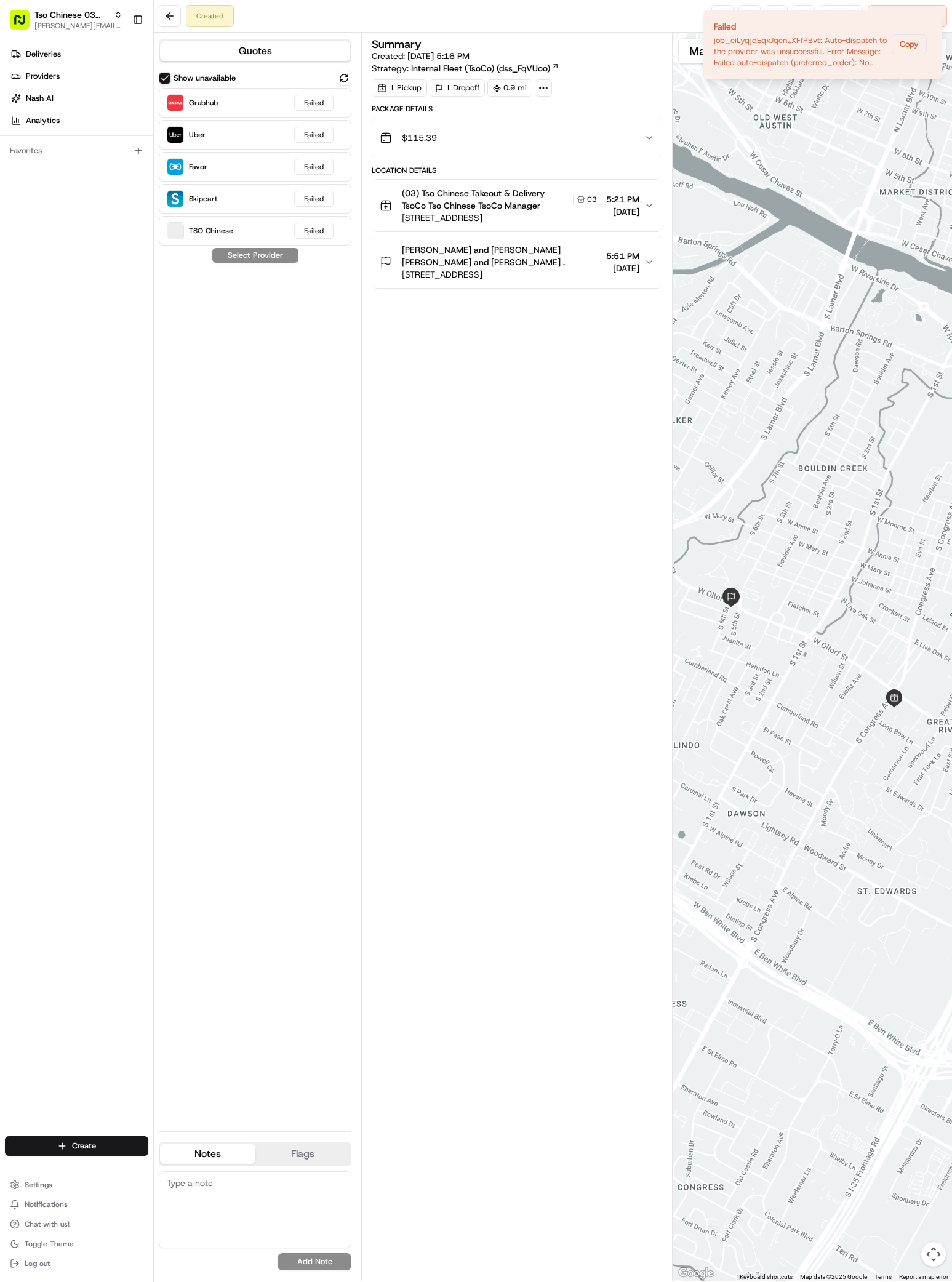
click at [258, 253] on div "Show unavailable Grubhub Failed Uber Failed Favor Failed Skipcart Failed TSO Ch…" at bounding box center [255, 596] width 193 height 1051
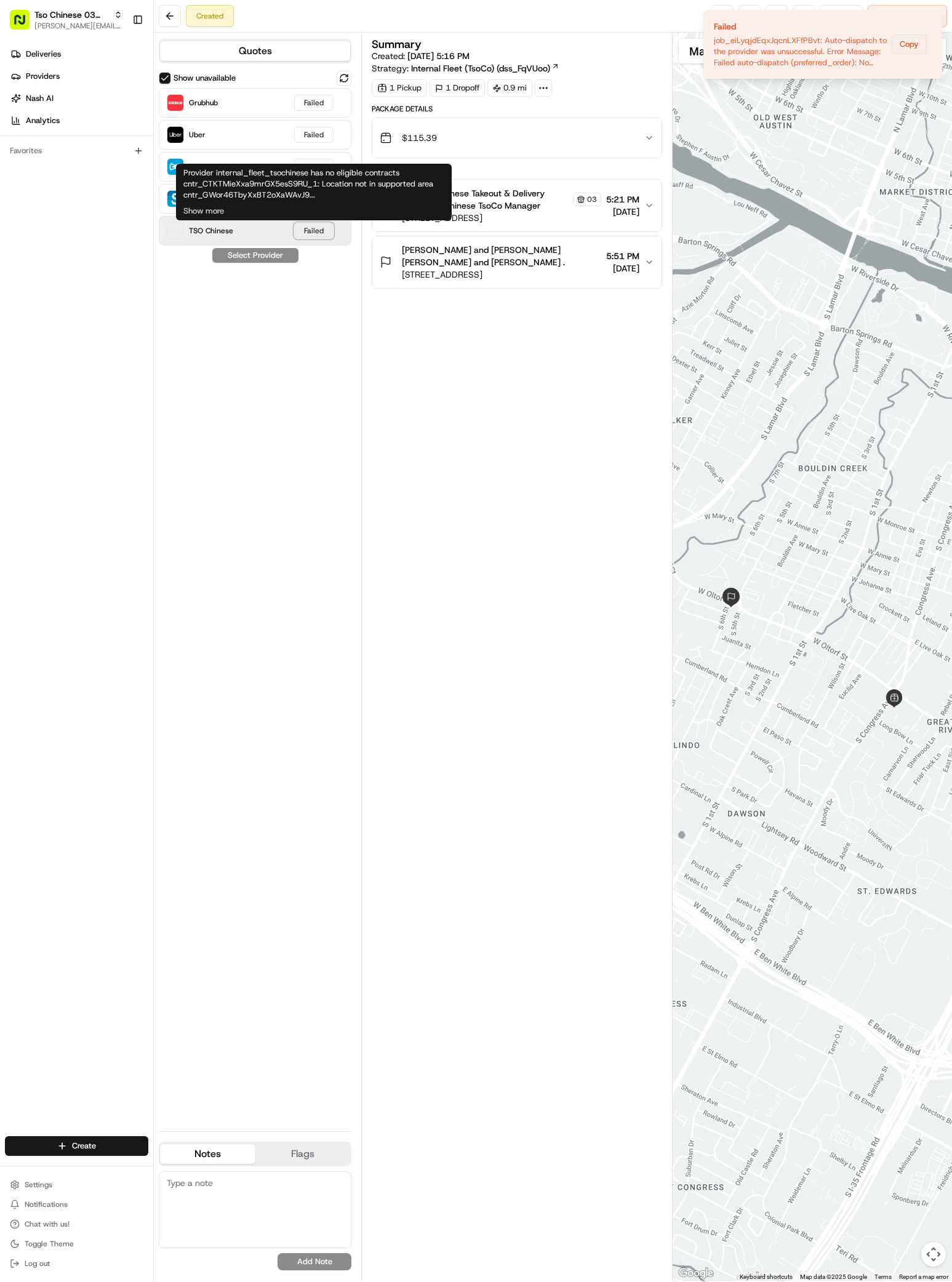
click at [316, 236] on div "Failed" at bounding box center [314, 230] width 40 height 16
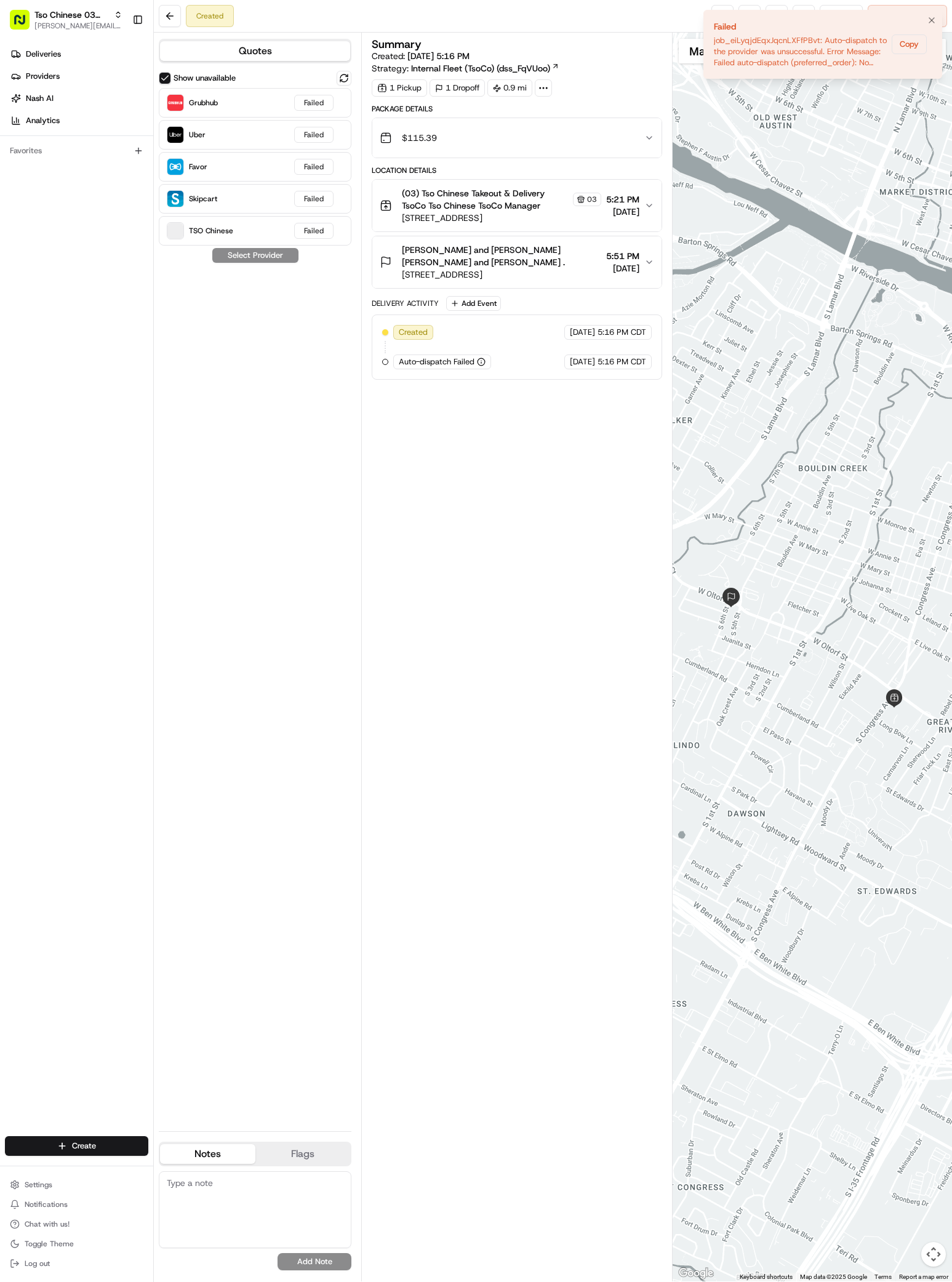
click at [816, 13] on li "Failed job_eiLyqjdEqxJqcnLXFfPBvt: Auto-dispatch to the provider was unsuccessf…" at bounding box center [822, 44] width 239 height 69
click at [633, 14] on div "Created Reassign Cancel Delivery" at bounding box center [553, 16] width 798 height 33
click at [843, 14] on li "Failed job_eiLyqjdEqxJqcnLXFfPBvt: Auto-dispatch to the provider was unsuccessf…" at bounding box center [822, 44] width 239 height 69
click at [928, 20] on icon "Notifications (F8)" at bounding box center [931, 20] width 10 height 10
click at [772, 19] on button at bounding box center [776, 16] width 22 height 22
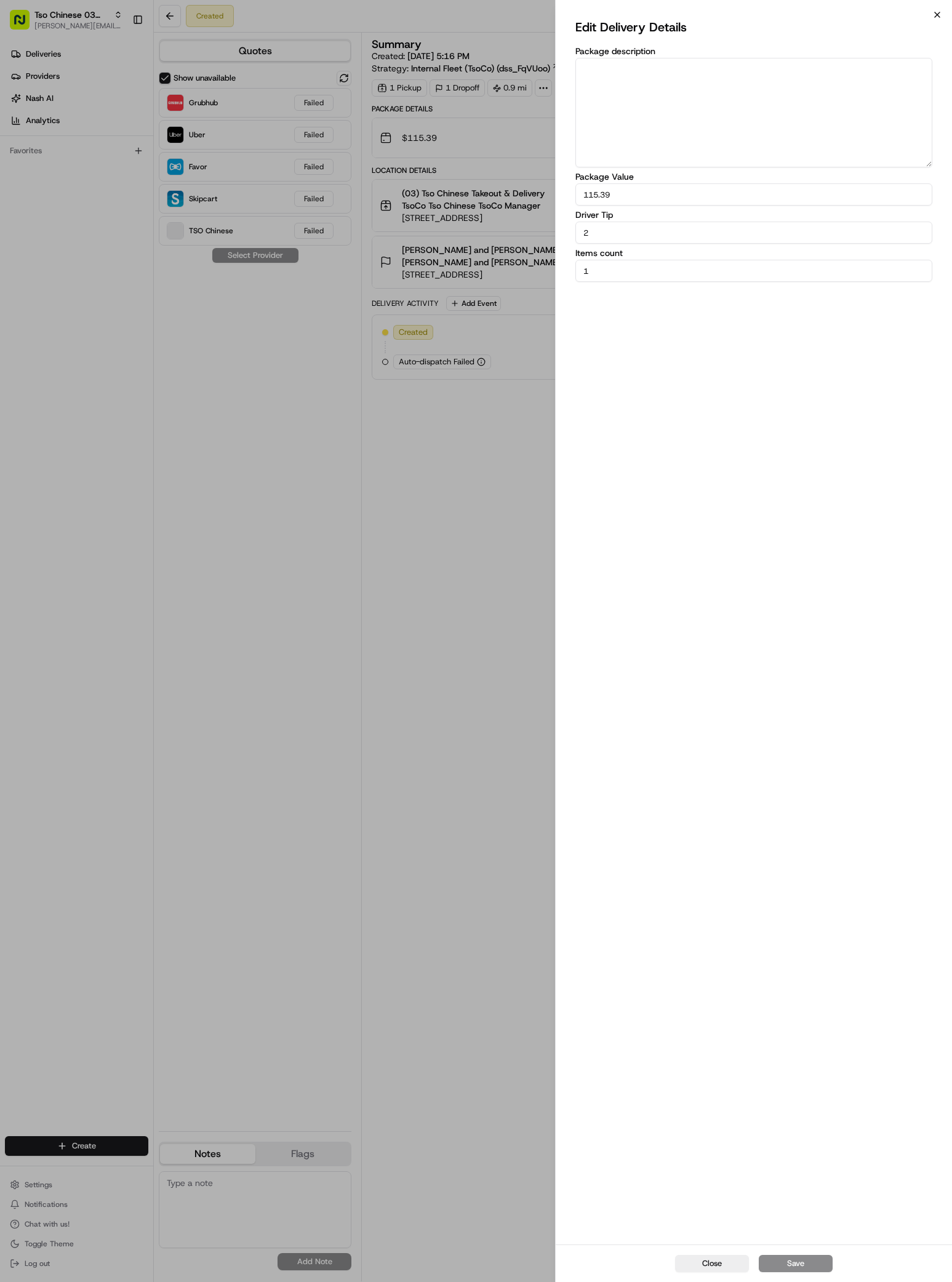
click at [938, 10] on icon "button" at bounding box center [937, 15] width 10 height 10
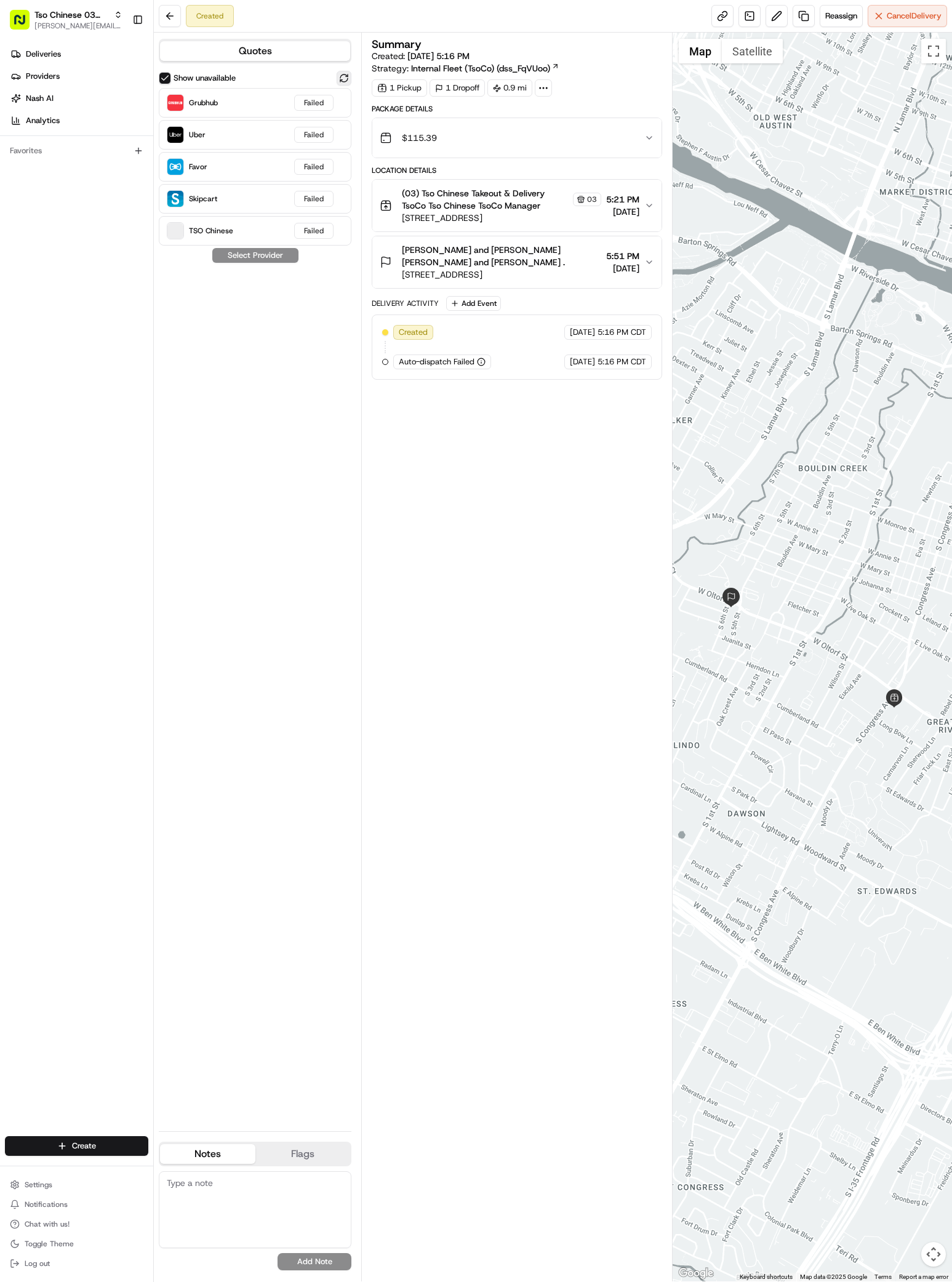
click at [345, 71] on button at bounding box center [343, 78] width 15 height 15
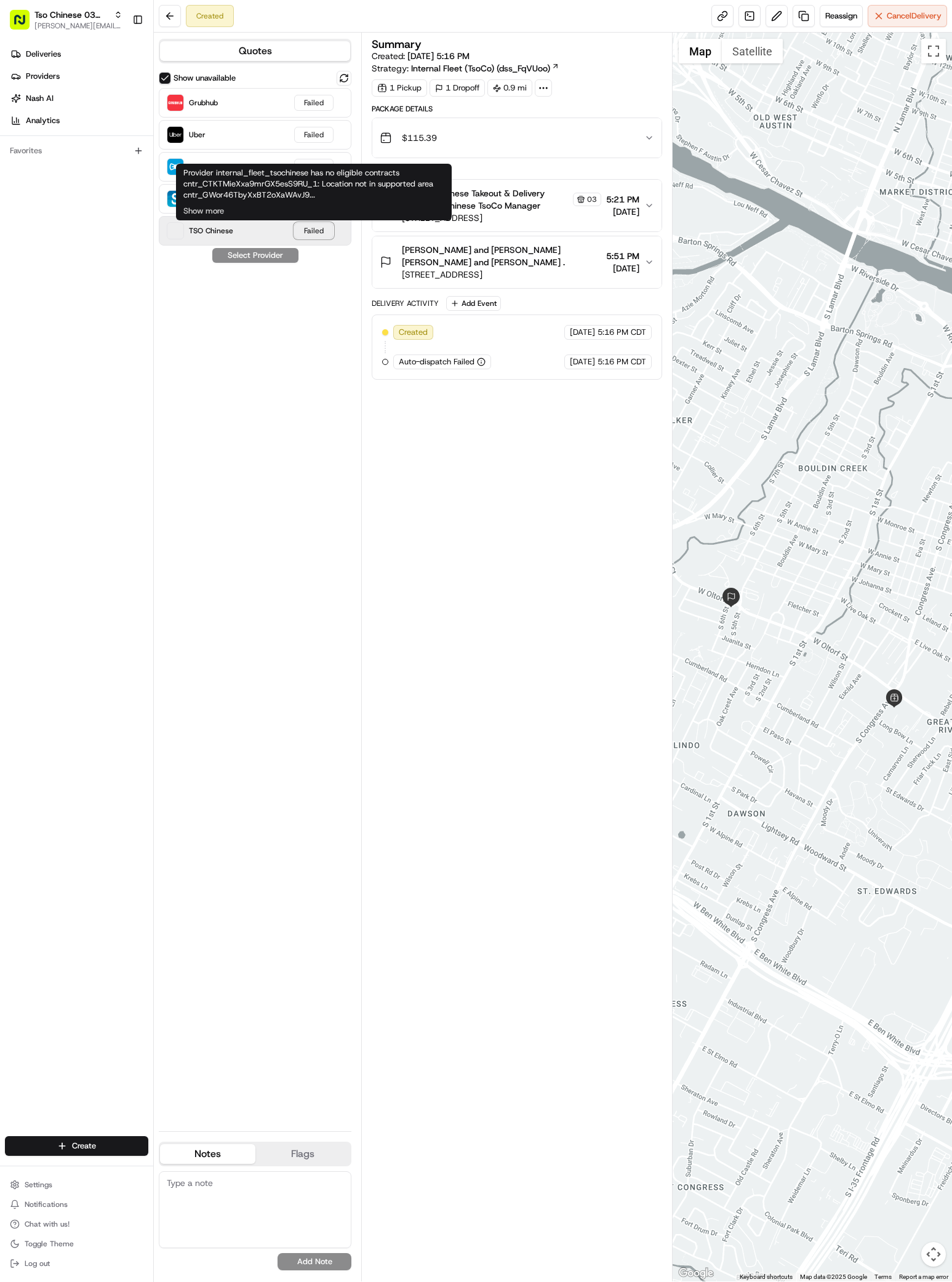
click at [316, 228] on div "Failed" at bounding box center [314, 230] width 40 height 16
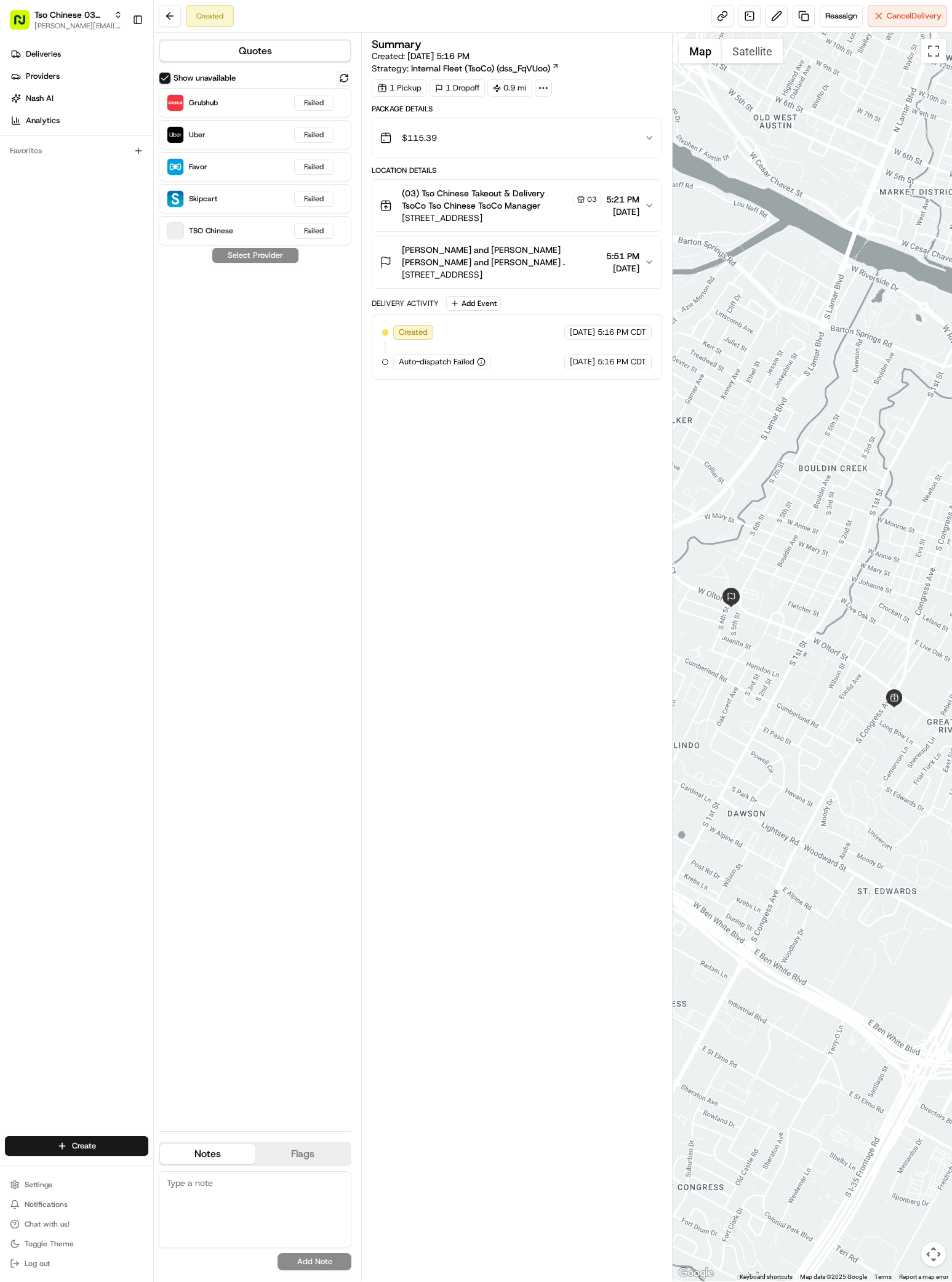
click at [269, 255] on div "Show unavailable Grubhub Failed Uber Failed Favor Failed Skipcart Failed TSO Ch…" at bounding box center [255, 596] width 193 height 1051
click at [166, 73] on button "Show unavailable" at bounding box center [165, 78] width 12 height 12
click at [339, 75] on button at bounding box center [343, 78] width 15 height 15
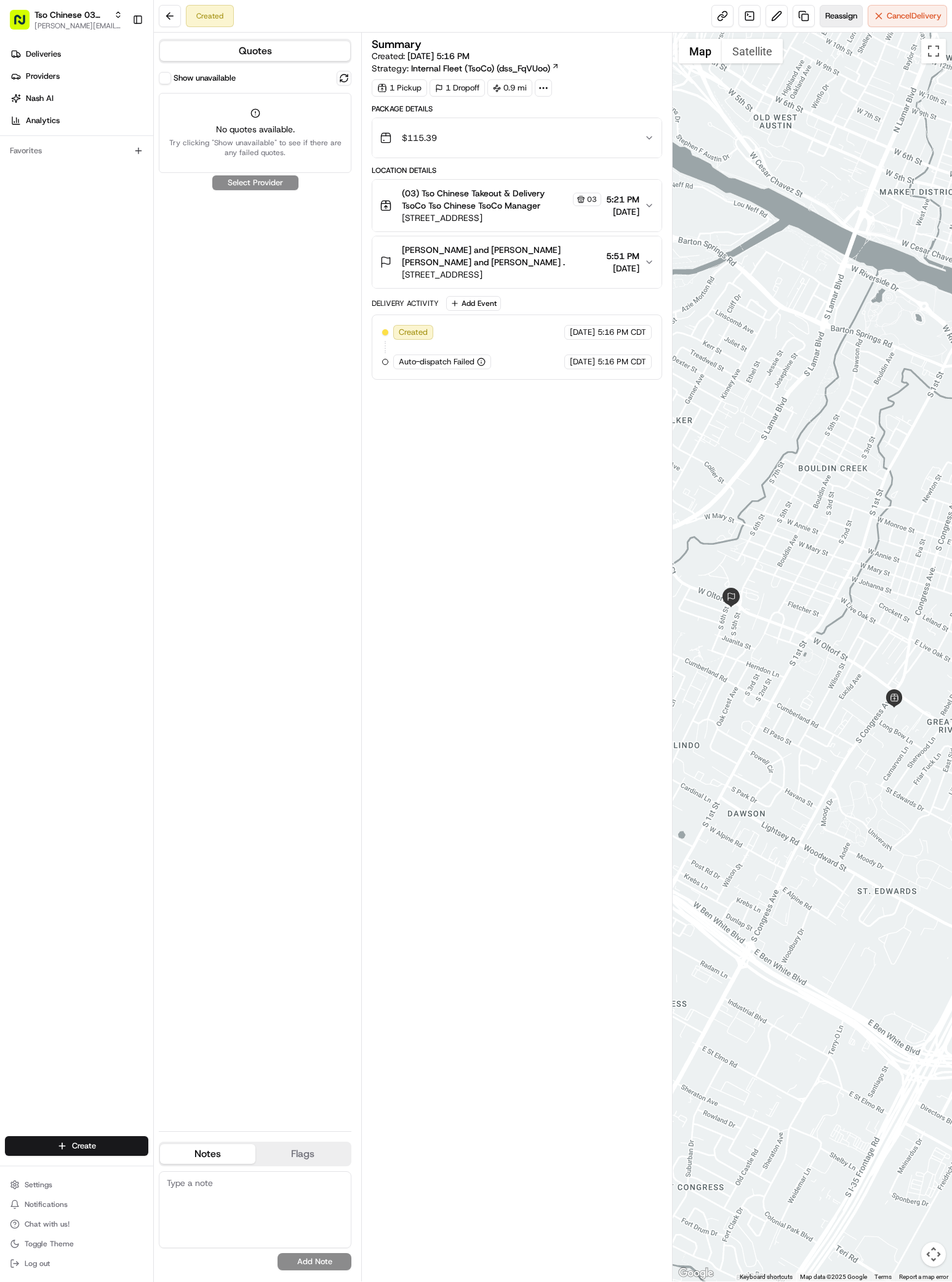
click at [844, 12] on span "Reassign" at bounding box center [841, 16] width 32 height 11
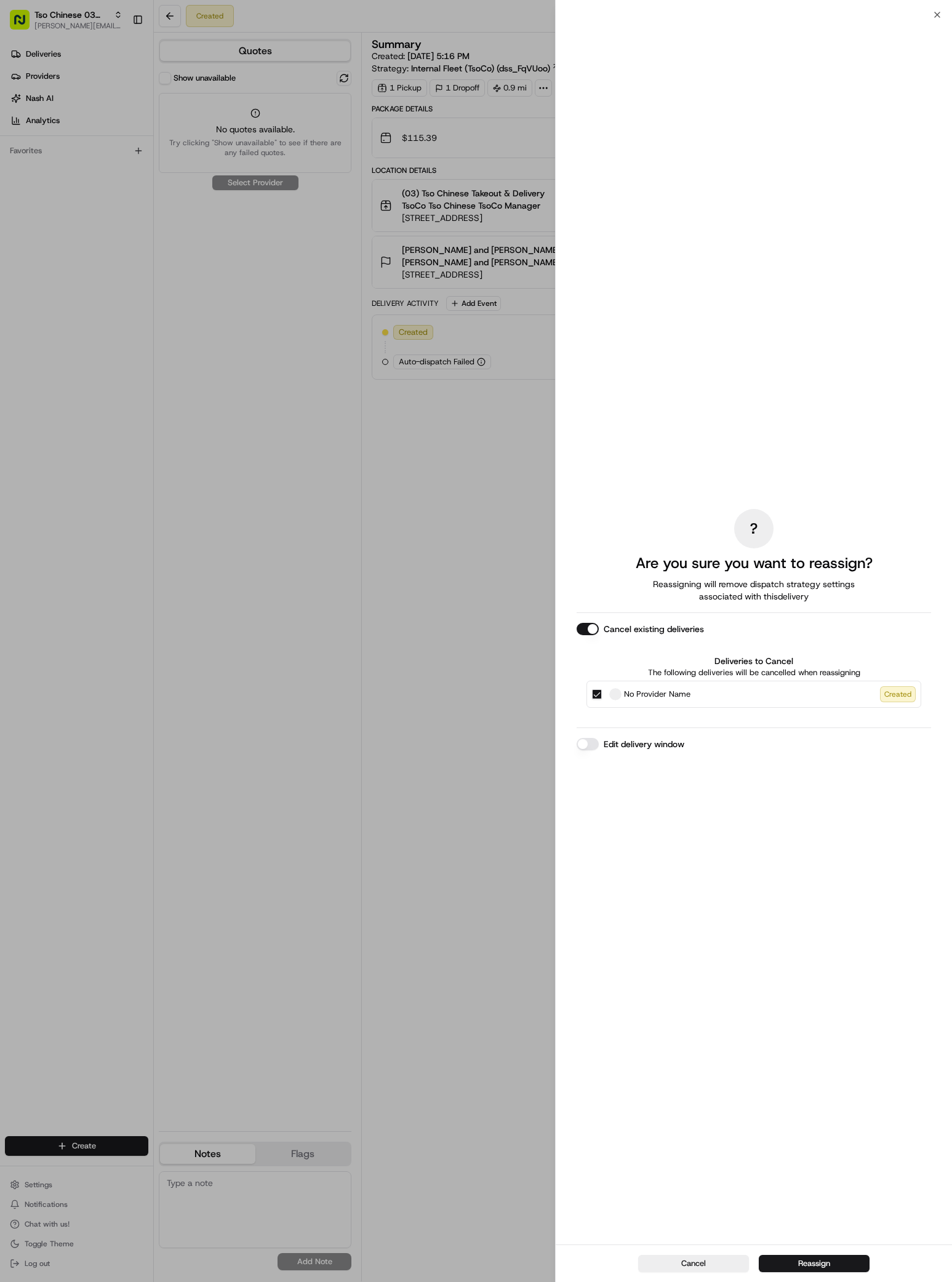
click at [593, 744] on button "Edit delivery window" at bounding box center [588, 744] width 22 height 12
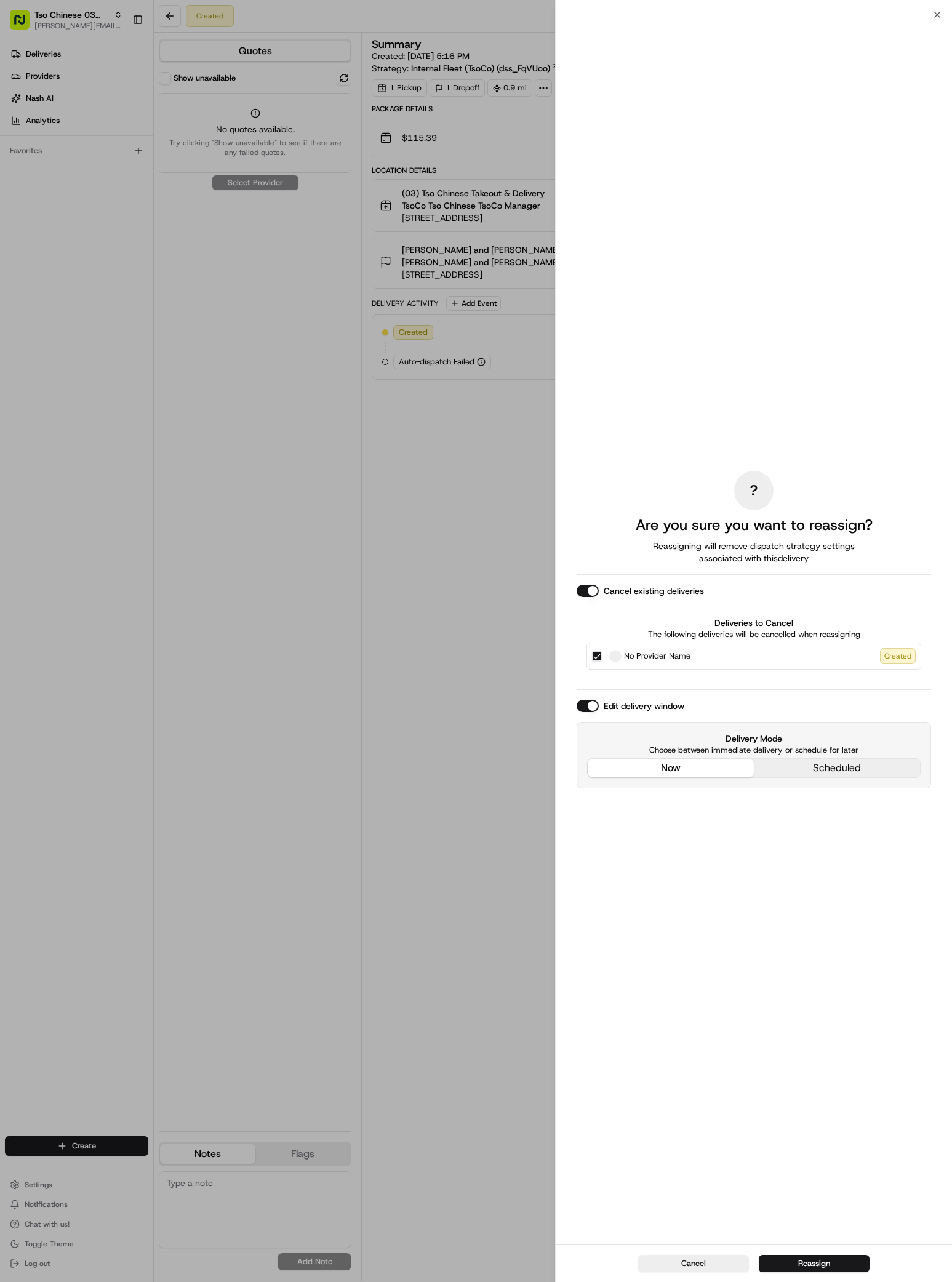
click at [588, 589] on button "Cancel existing deliveries" at bounding box center [588, 591] width 22 height 12
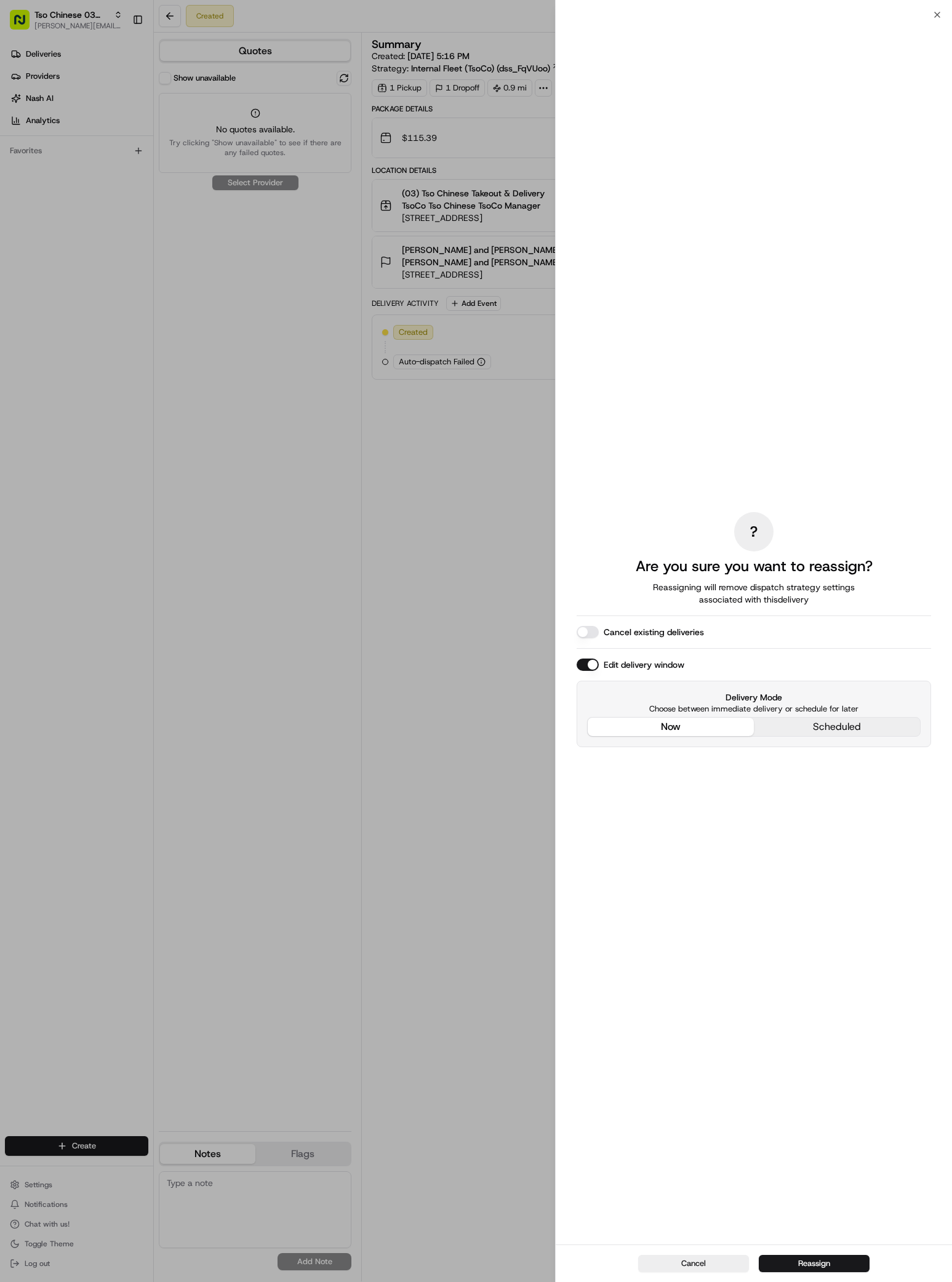
click at [589, 664] on button "Edit delivery window" at bounding box center [588, 665] width 22 height 12
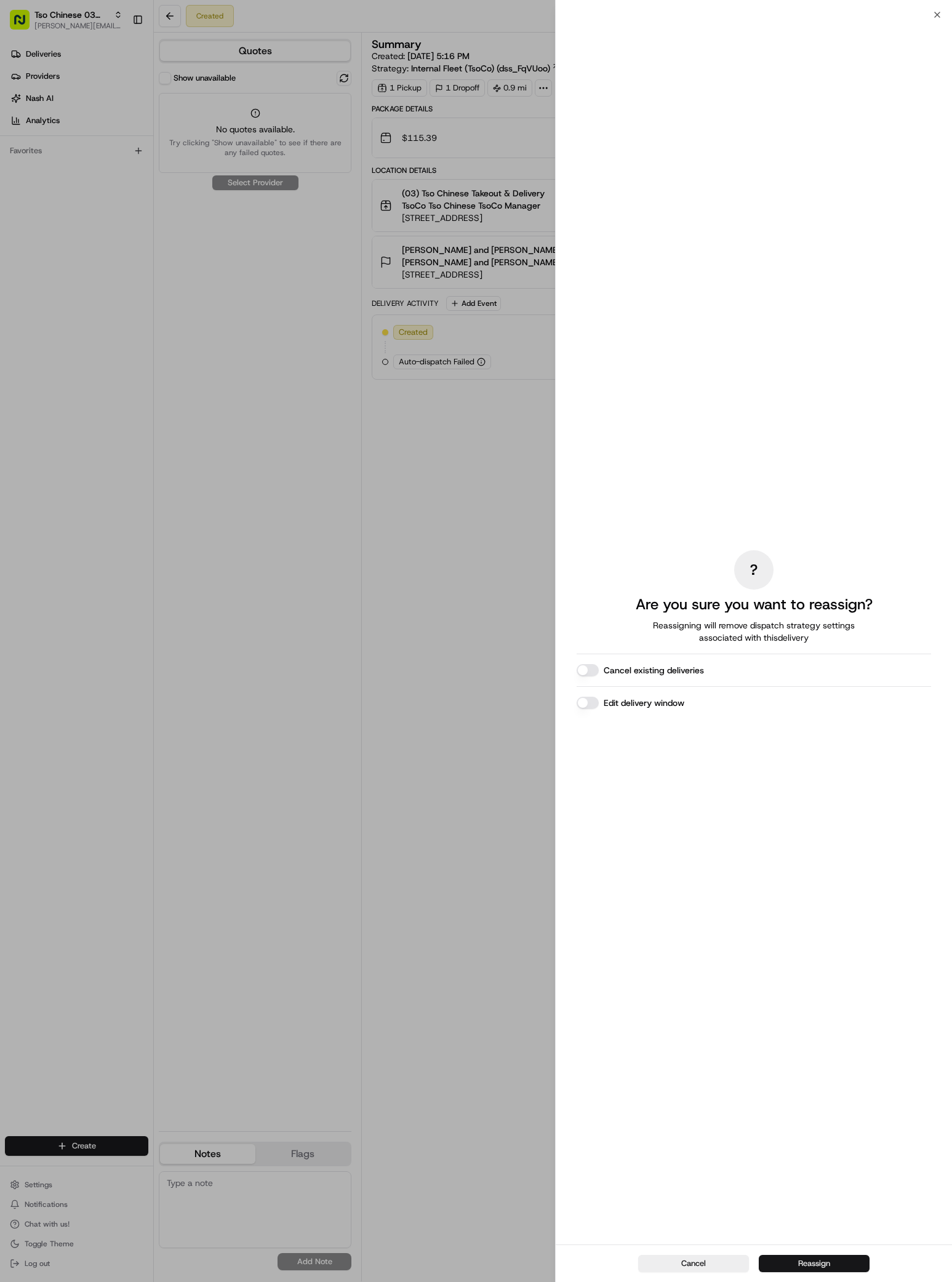
click at [814, 1263] on button "Reassign" at bounding box center [814, 1263] width 111 height 17
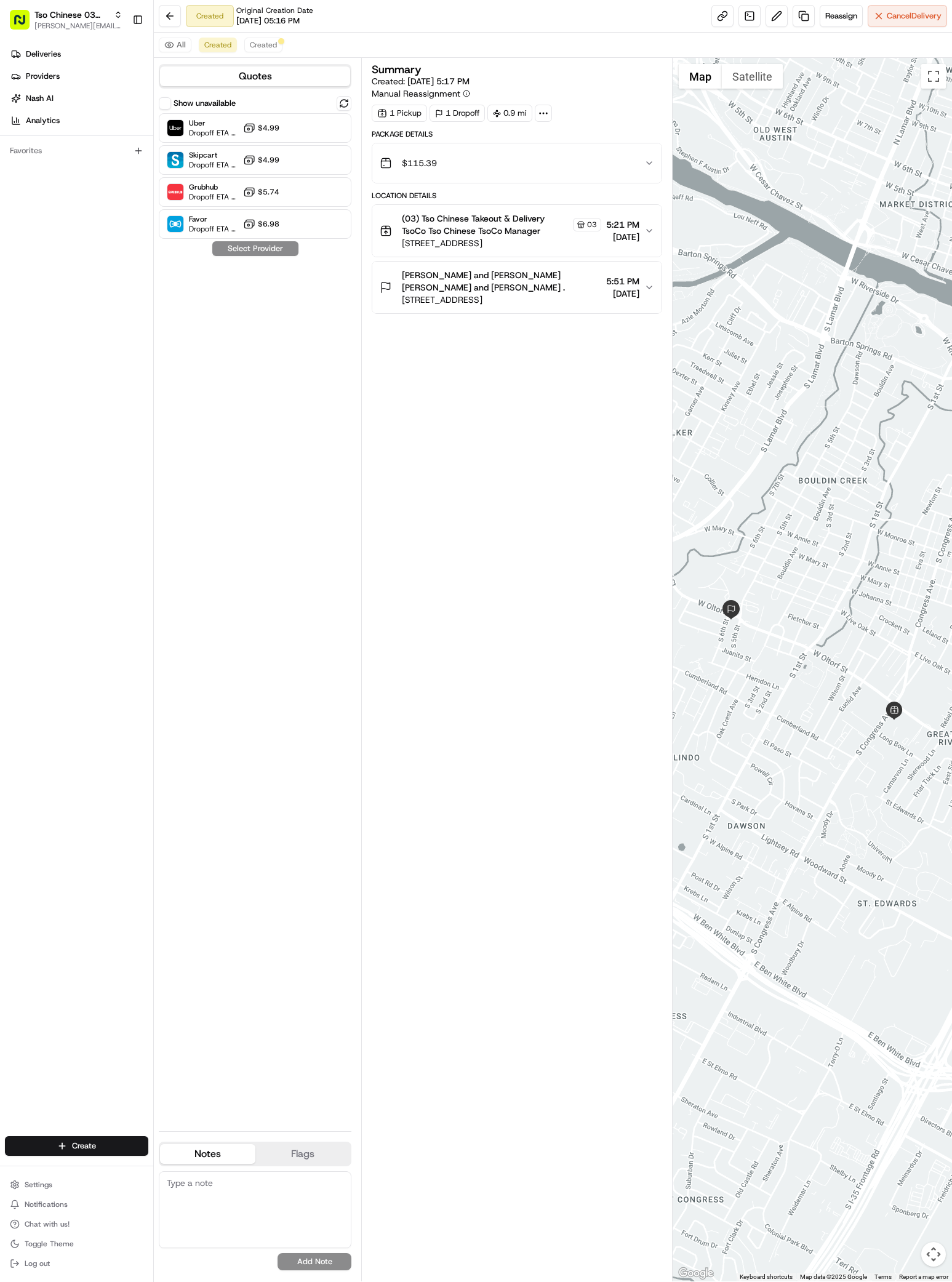
click at [164, 101] on button "Show unavailable" at bounding box center [165, 103] width 12 height 12
click at [214, 162] on span "Dropoff ETA 24 minutes" at bounding box center [213, 165] width 49 height 10
click at [263, 250] on button "Assign Provider" at bounding box center [255, 248] width 87 height 15
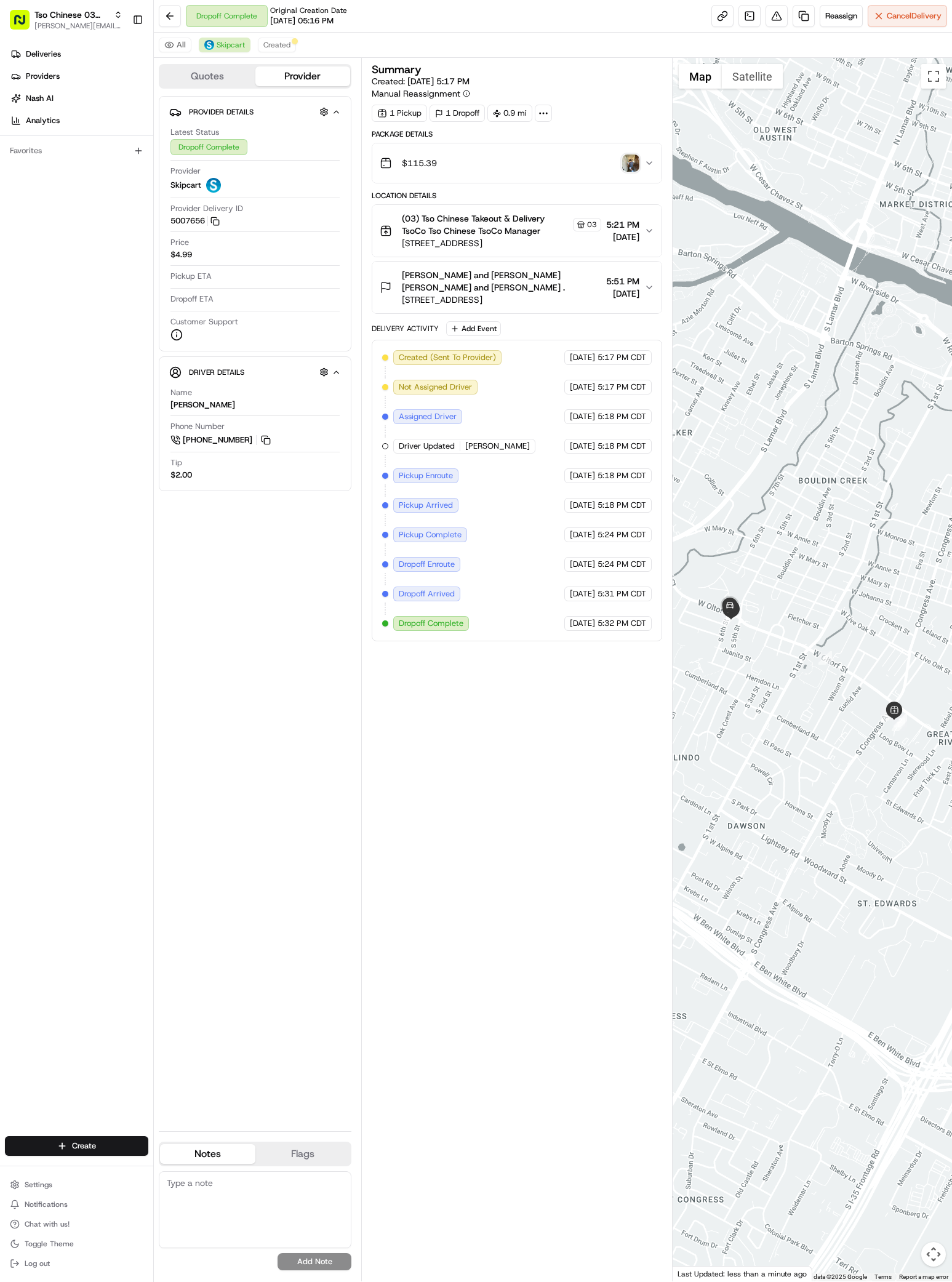
click at [65, 242] on div "Deliveries Providers Nash AI Analytics Favorites" at bounding box center [76, 591] width 153 height 1104
click at [169, 15] on button at bounding box center [170, 16] width 22 height 22
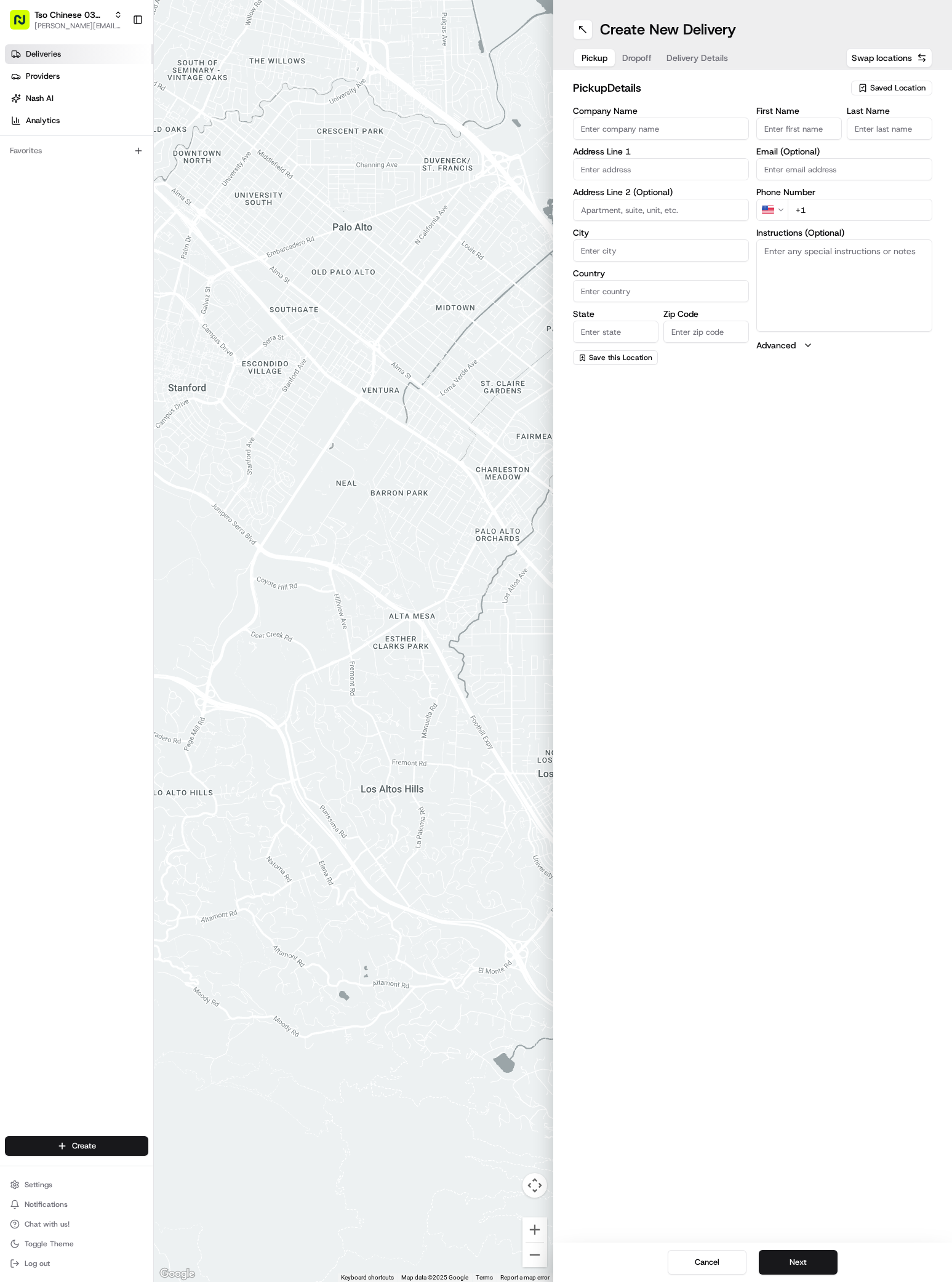
click at [34, 54] on span "Deliveries" at bounding box center [43, 54] width 35 height 11
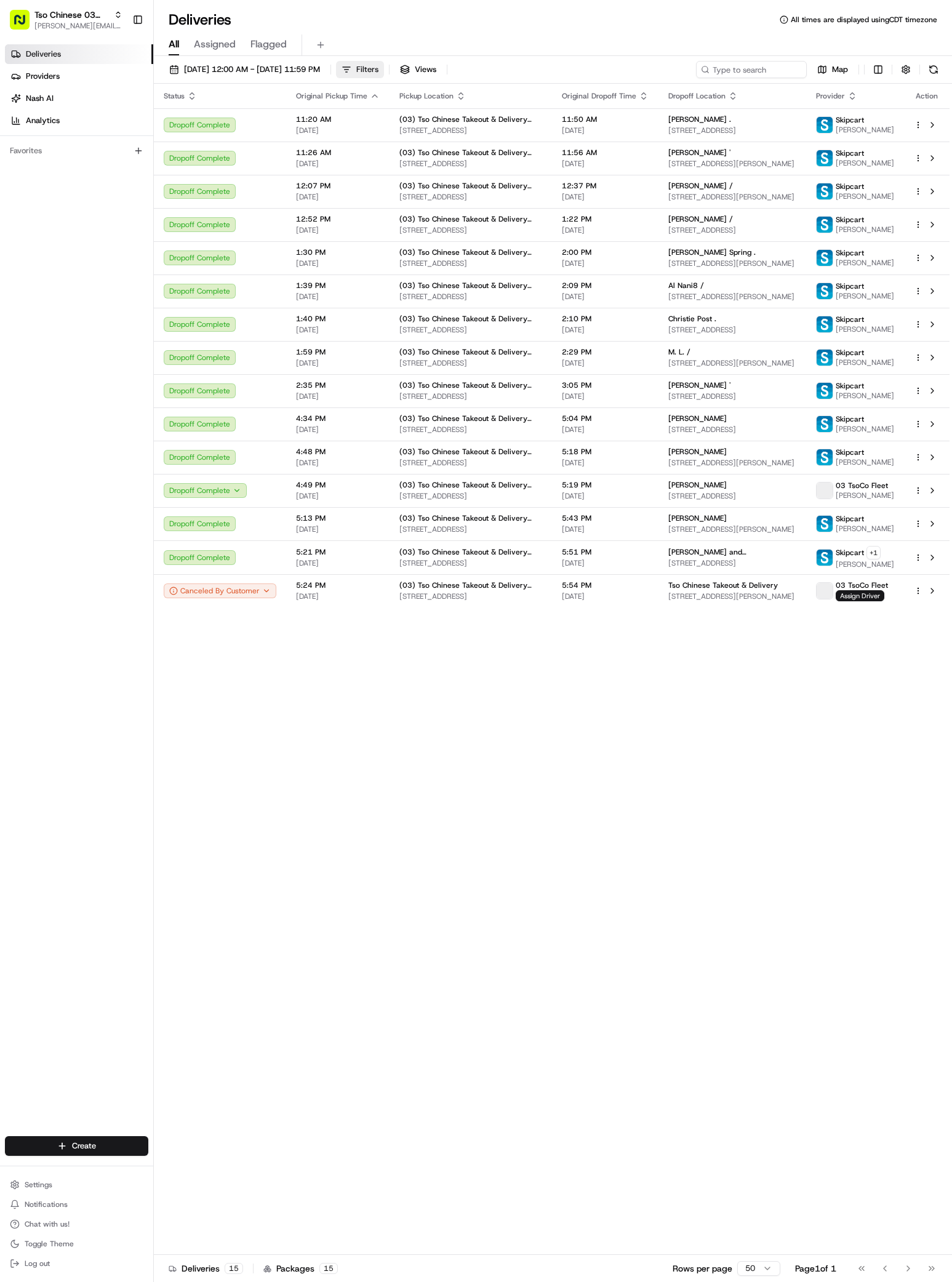
click at [378, 66] on span "Filters" at bounding box center [367, 69] width 22 height 11
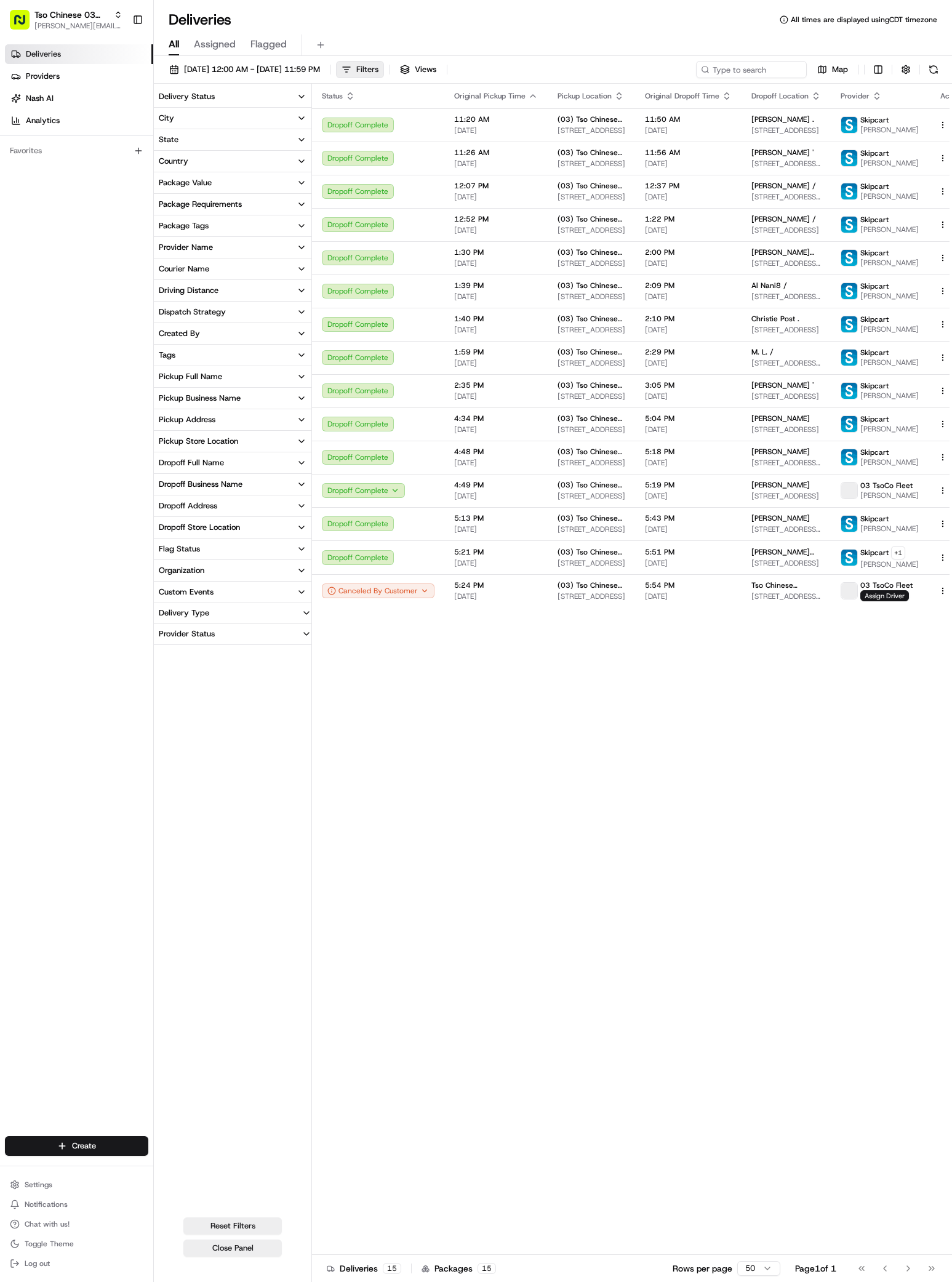
click at [378, 65] on span "Filters" at bounding box center [367, 69] width 22 height 11
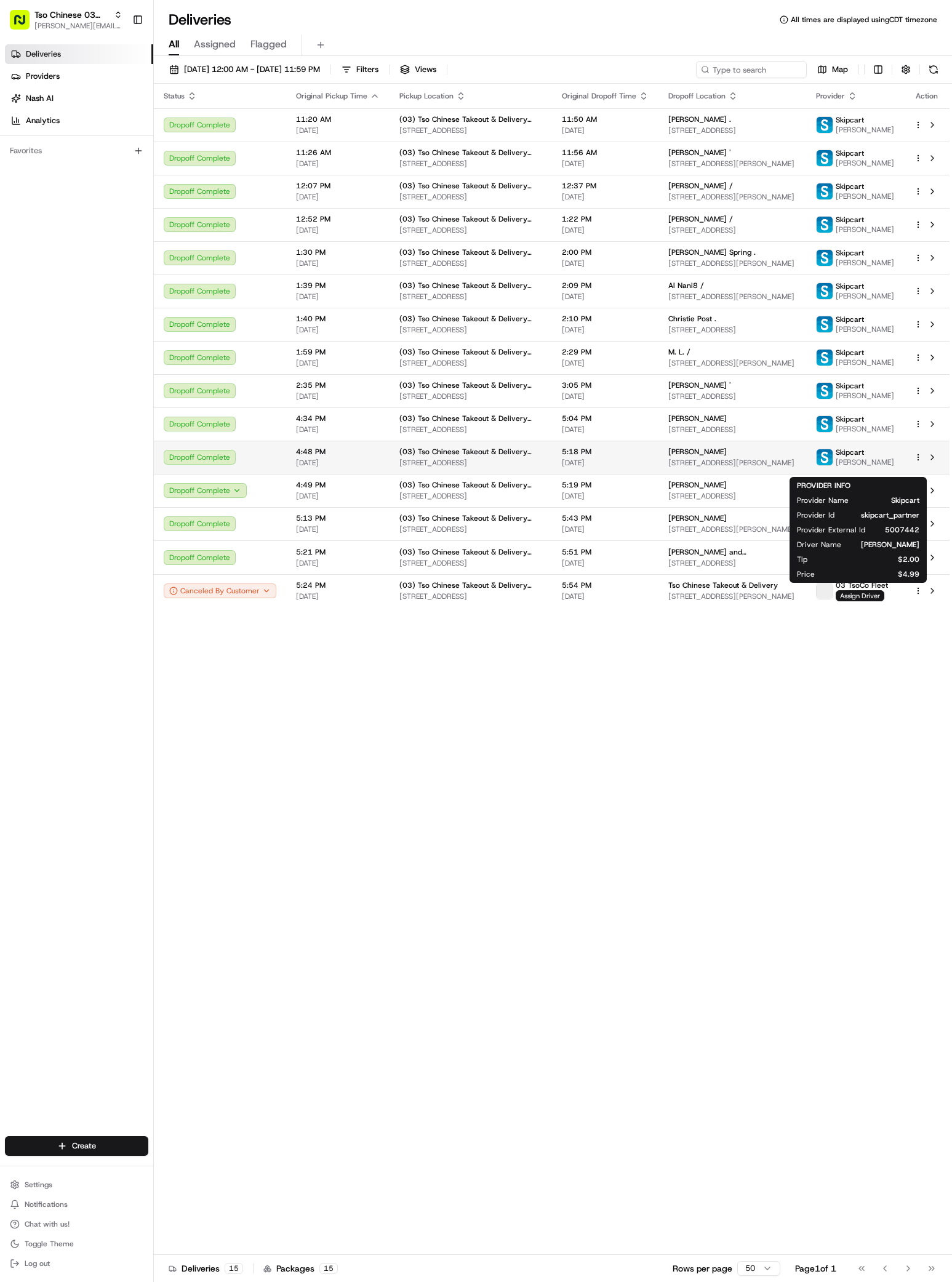
click at [871, 467] on span "[PERSON_NAME]" at bounding box center [865, 462] width 58 height 10
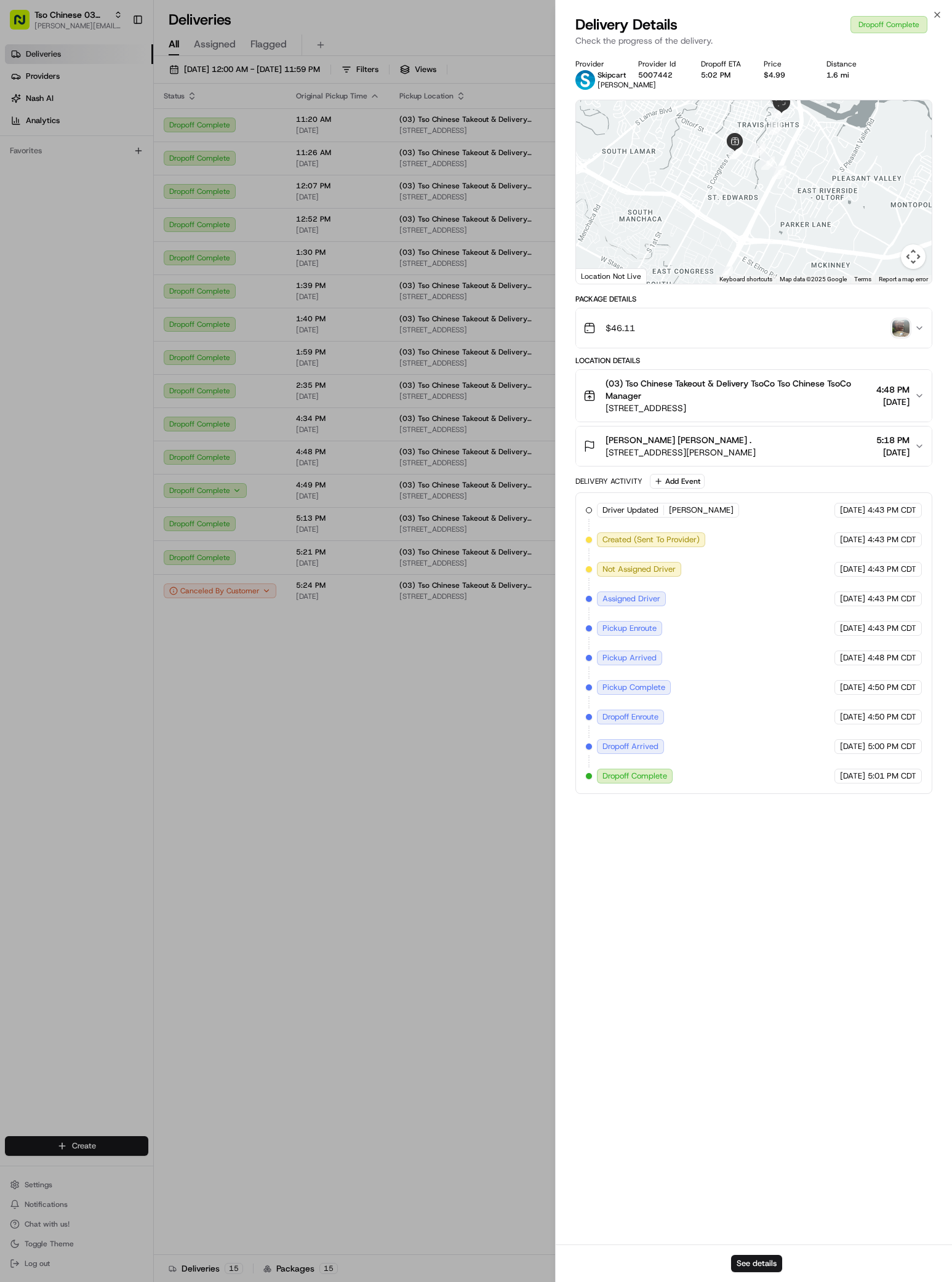
click at [898, 334] on img "button" at bounding box center [901, 328] width 17 height 17
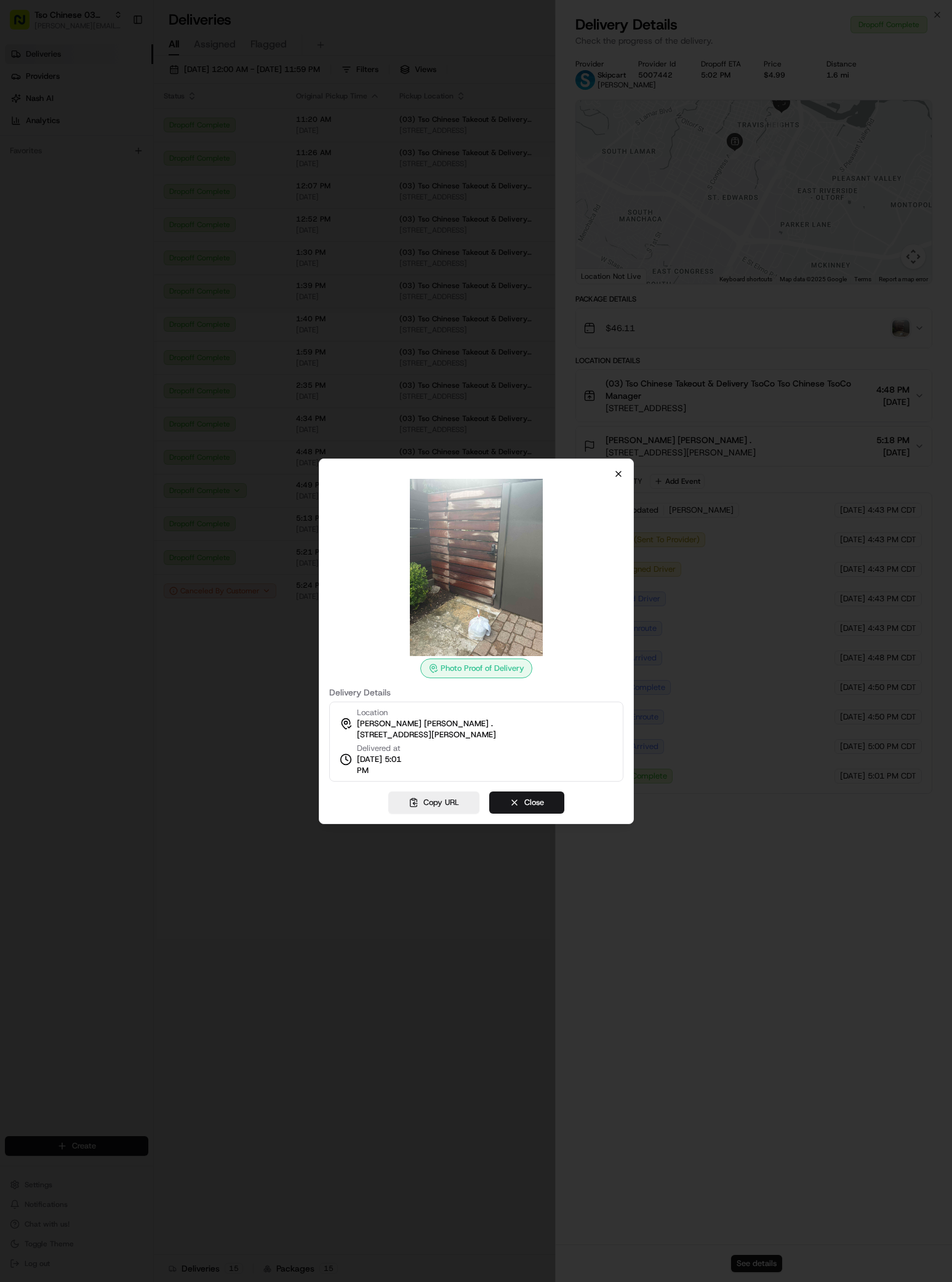
click at [618, 475] on icon "button" at bounding box center [618, 474] width 10 height 10
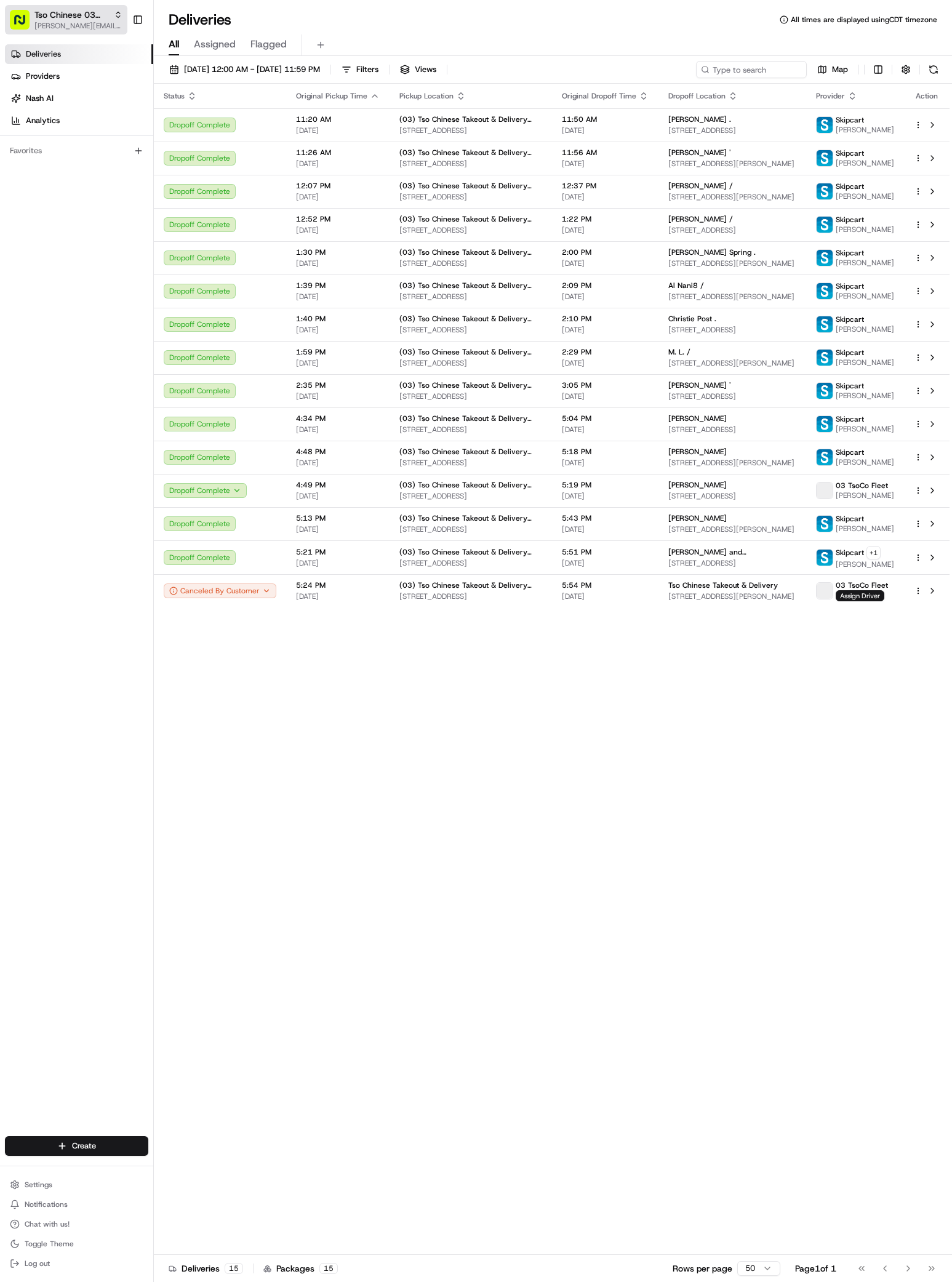
click at [97, 24] on span "[PERSON_NAME][EMAIL_ADDRESS][DOMAIN_NAME]" at bounding box center [78, 26] width 88 height 10
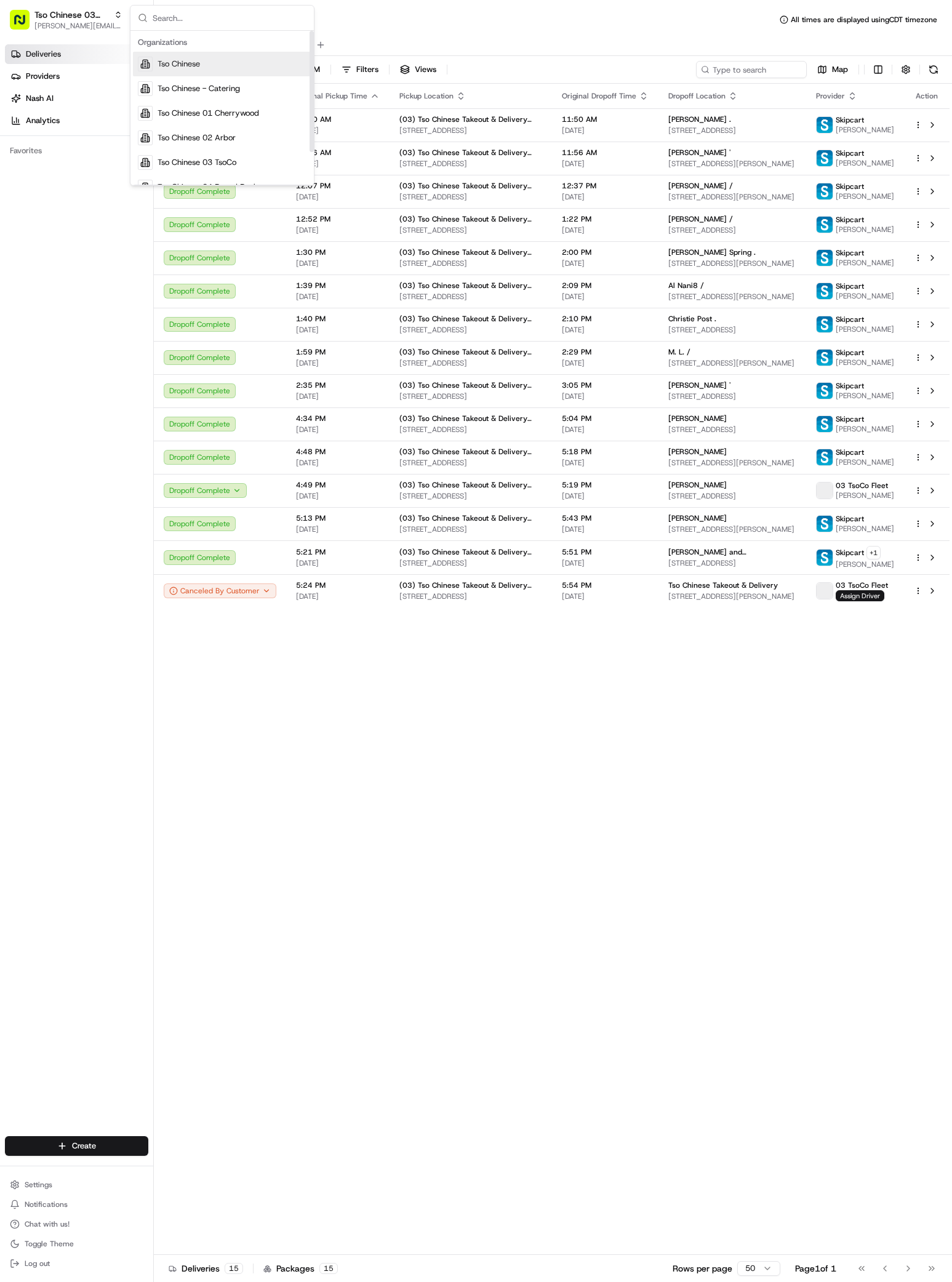
click at [182, 64] on span "Tso Chinese" at bounding box center [178, 64] width 42 height 11
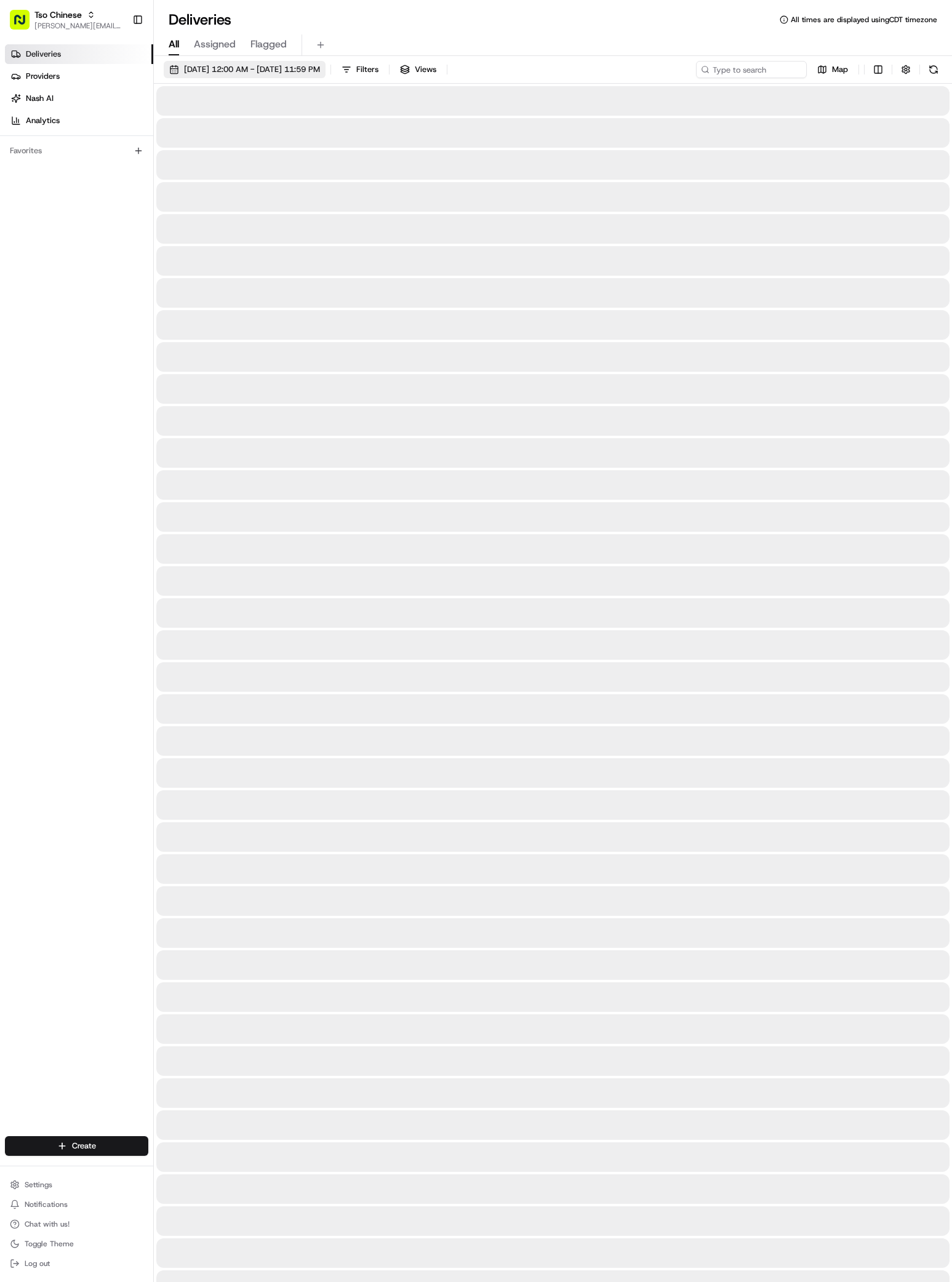
click at [378, 72] on span "Filters" at bounding box center [367, 69] width 22 height 11
click at [320, 69] on span "[DATE] 12:00 AM - [DATE] 11:59 PM" at bounding box center [252, 69] width 136 height 11
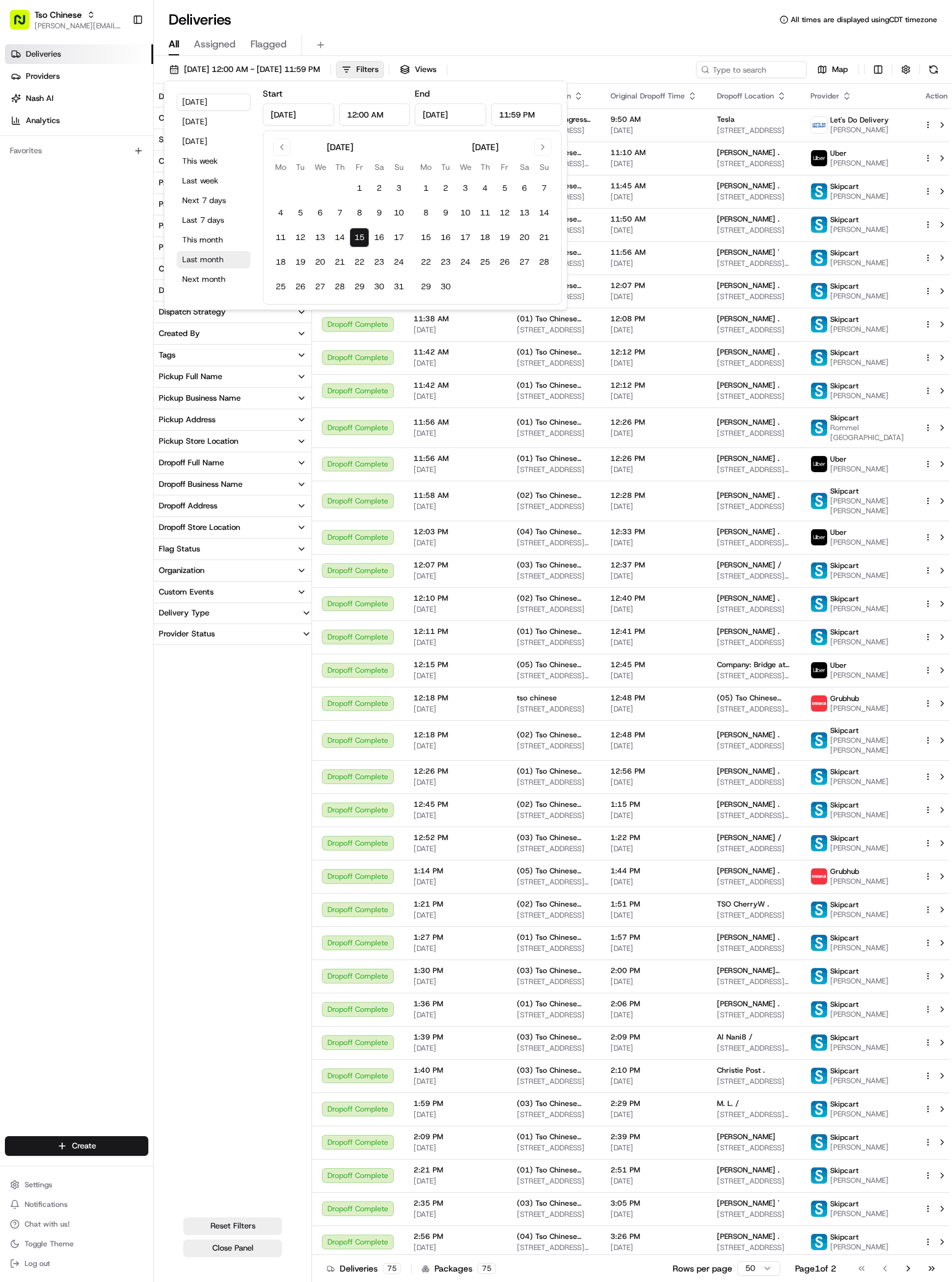
type input "Aug 15, 2025"
type input "12:00 AM"
type input "Aug 15, 2025"
type input "11:59 PM"
click at [209, 237] on button "This month" at bounding box center [213, 239] width 74 height 17
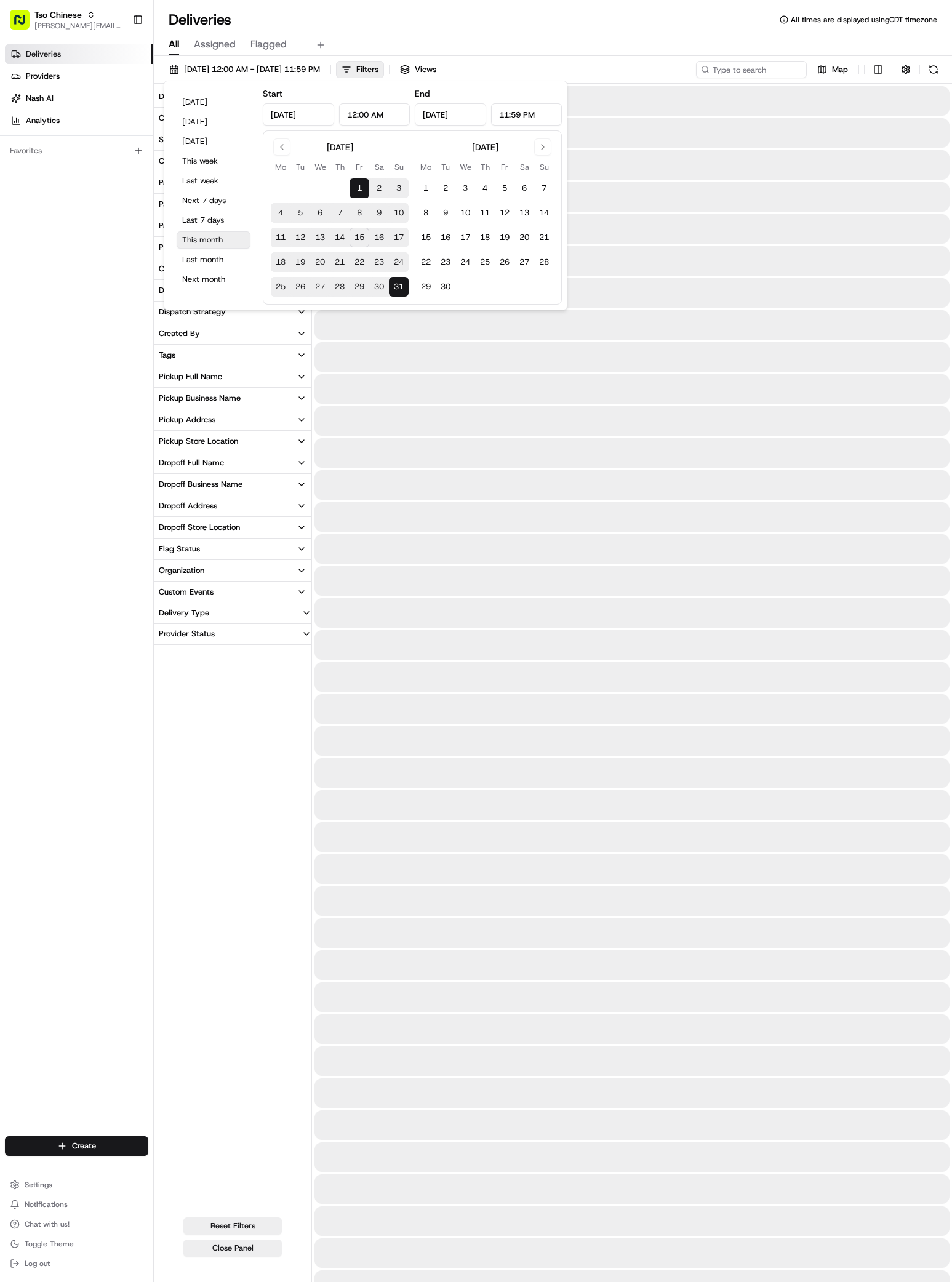
type input "Aug 1, 2025"
type input "Aug 31, 2025"
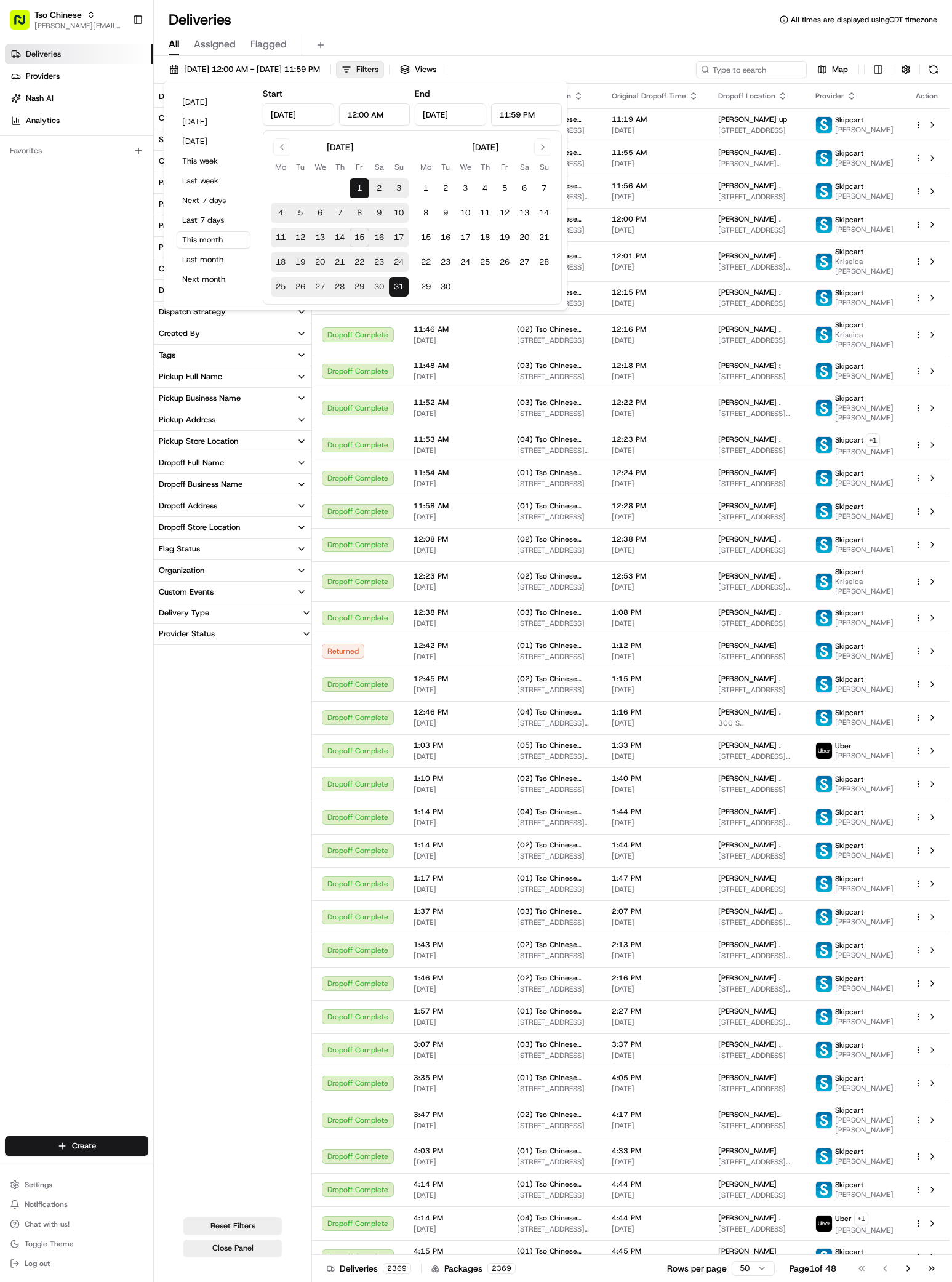
drag, startPoint x: 406, startPoint y: 47, endPoint x: 408, endPoint y: 71, distance: 24.1
click at [406, 47] on div "All Assigned Flagged" at bounding box center [553, 45] width 798 height 22
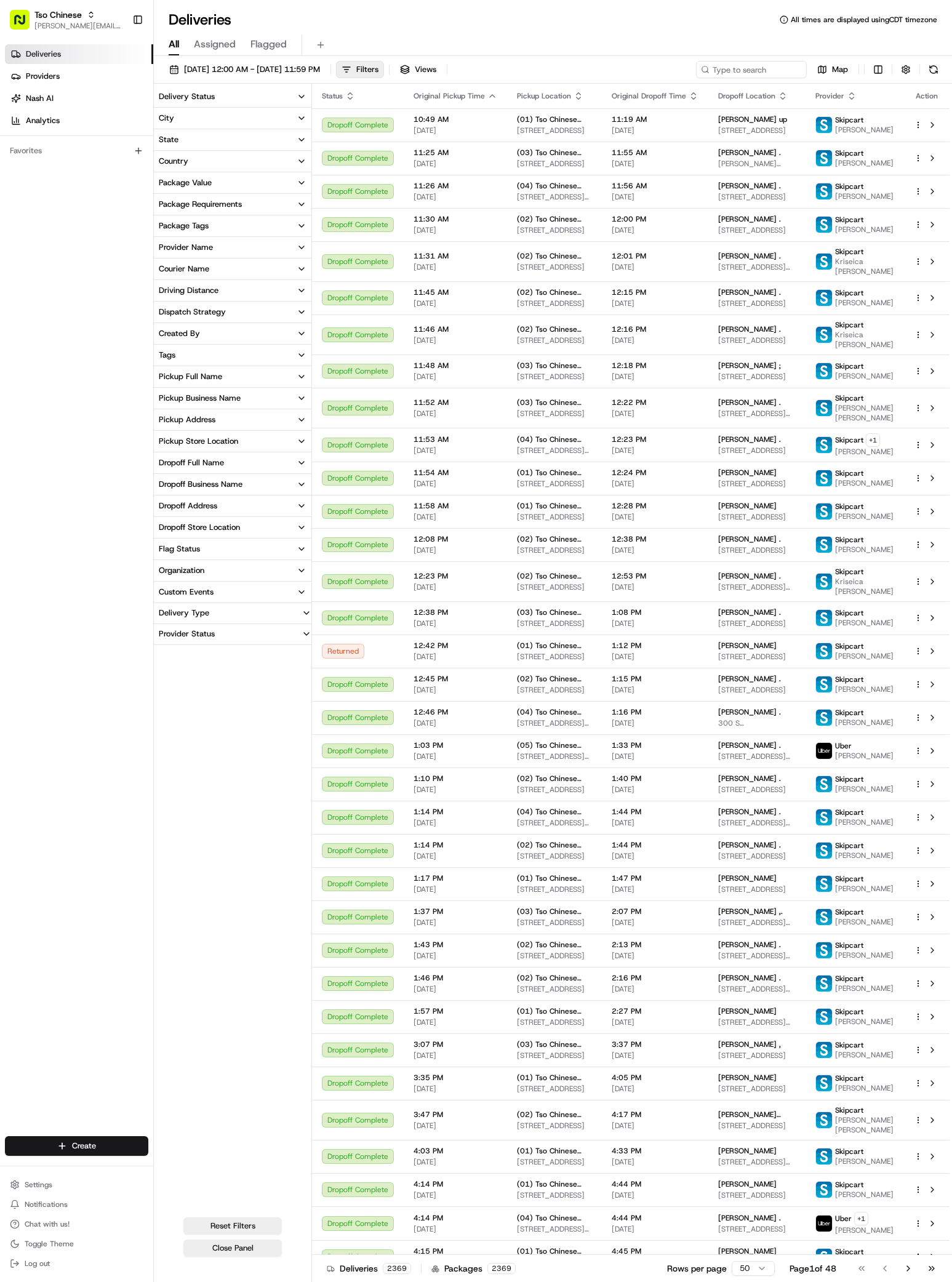
click at [189, 268] on div "Courier Name" at bounding box center [184, 269] width 51 height 11
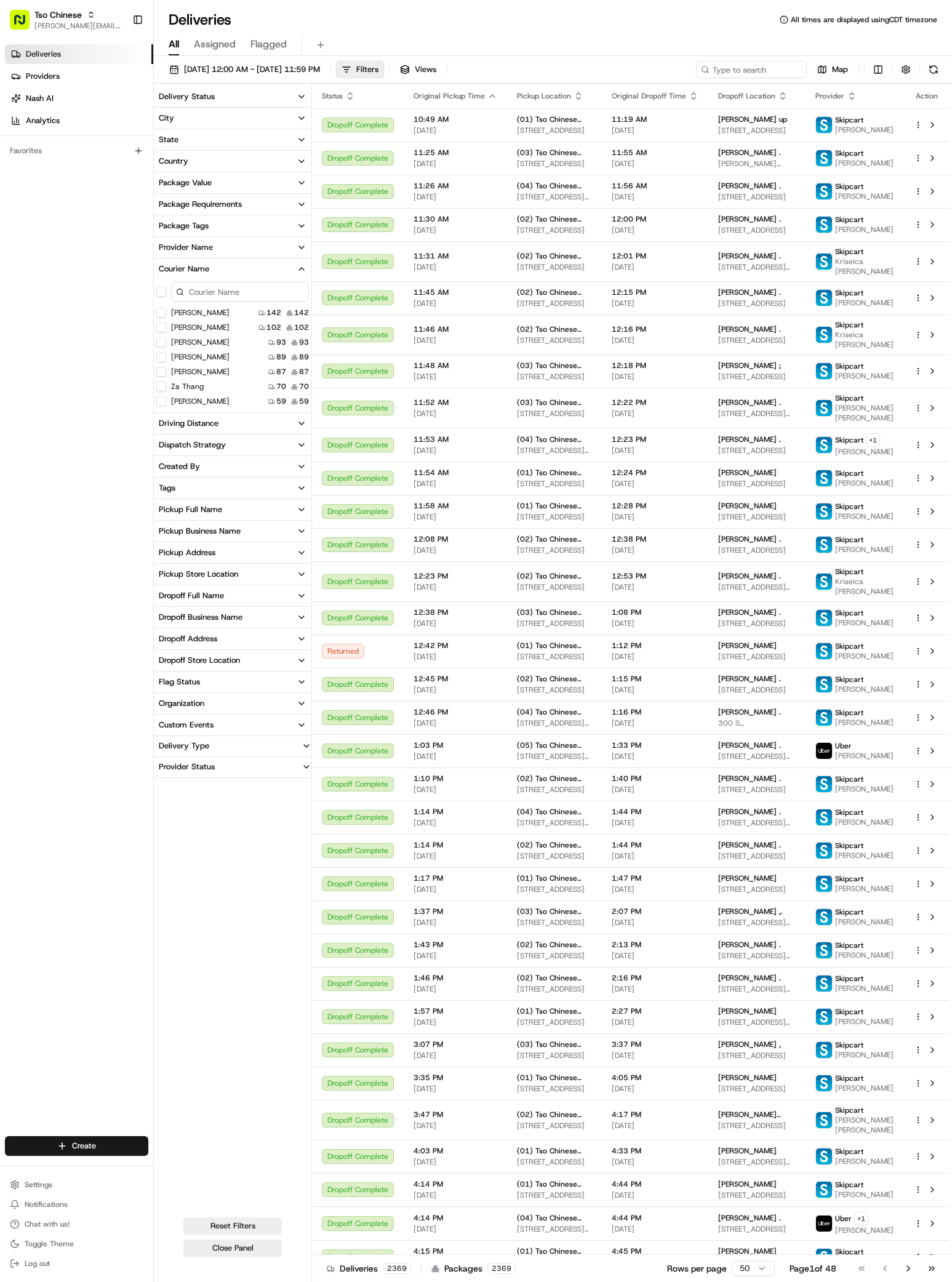
click at [209, 288] on input at bounding box center [239, 292] width 138 height 19
type input "moya"
click at [763, 65] on input at bounding box center [733, 69] width 148 height 17
type input "moya"
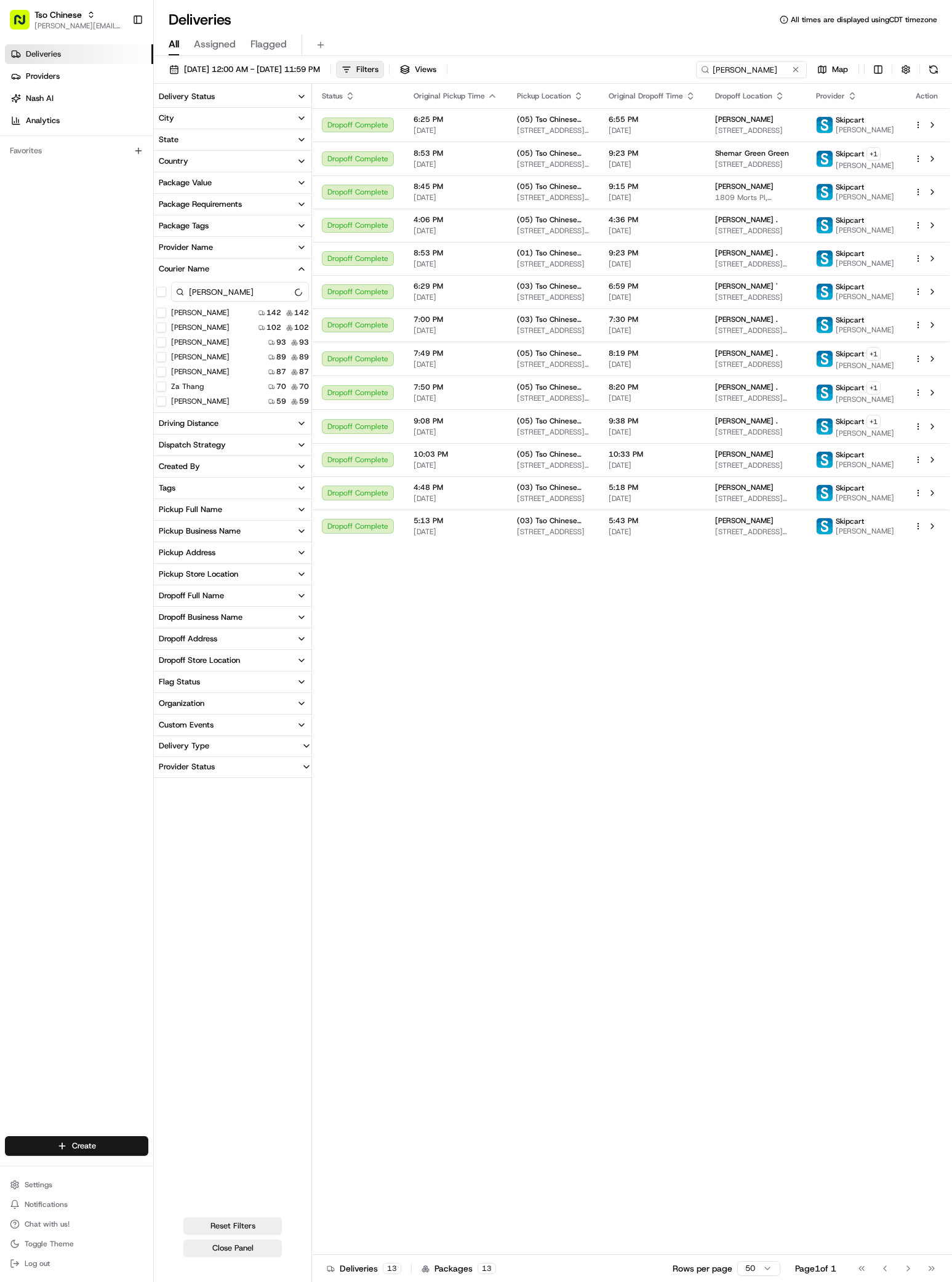
click at [695, 96] on icon "button" at bounding box center [690, 96] width 10 height 10
click at [831, 754] on div "Status Original Pickup Time Pickup Location Original Dropoff Time Dropoff Locat…" at bounding box center [631, 669] width 638 height 1171
click at [79, 30] on span "[PERSON_NAME][EMAIL_ADDRESS][DOMAIN_NAME]" at bounding box center [78, 26] width 88 height 10
click at [232, 120] on span "Tso Chinese 03 TsoCo" at bounding box center [196, 121] width 78 height 11
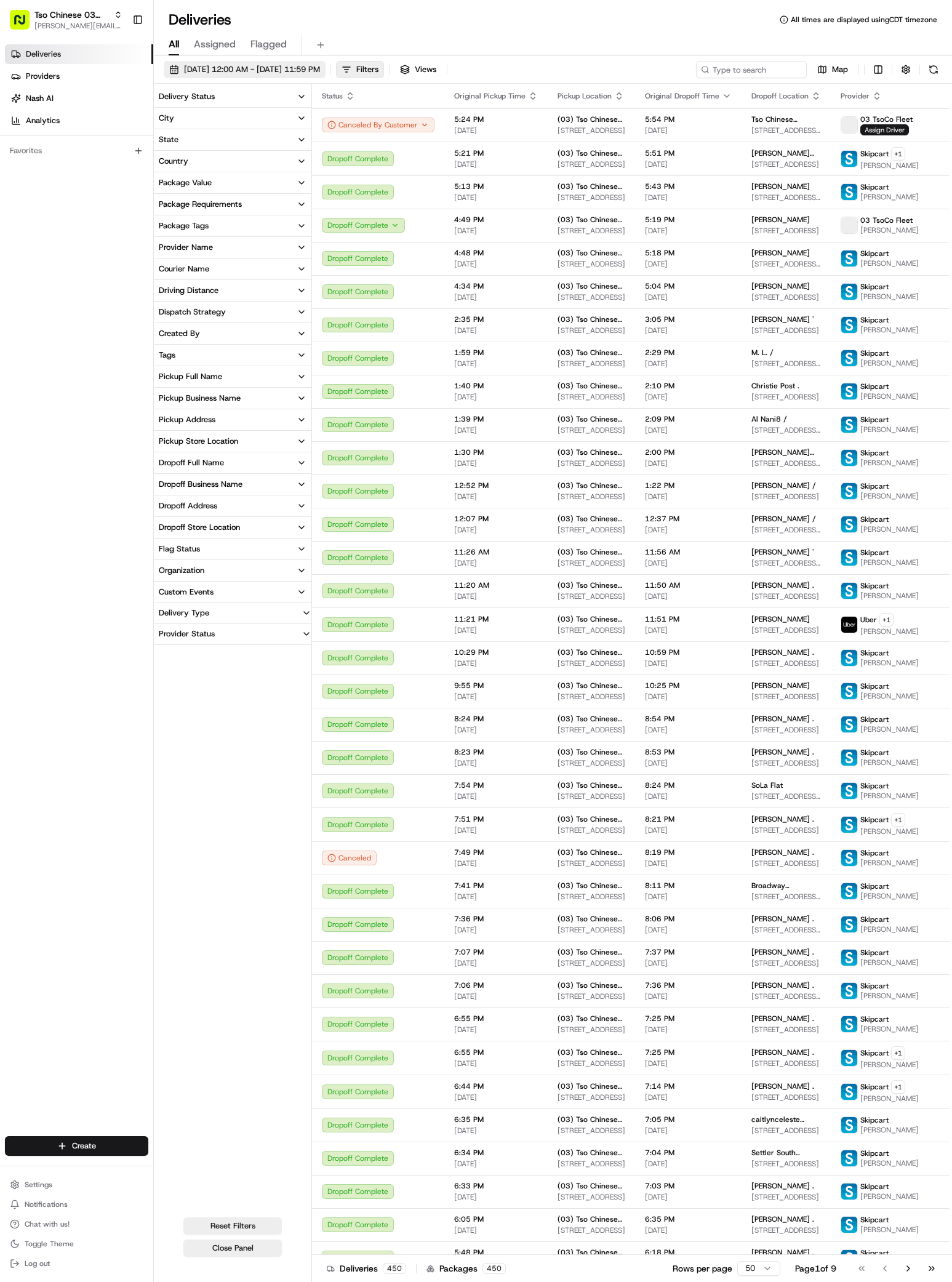
click at [239, 70] on span "08/01/2025 12:00 AM - 08/31/2025 11:59 PM" at bounding box center [252, 69] width 136 height 11
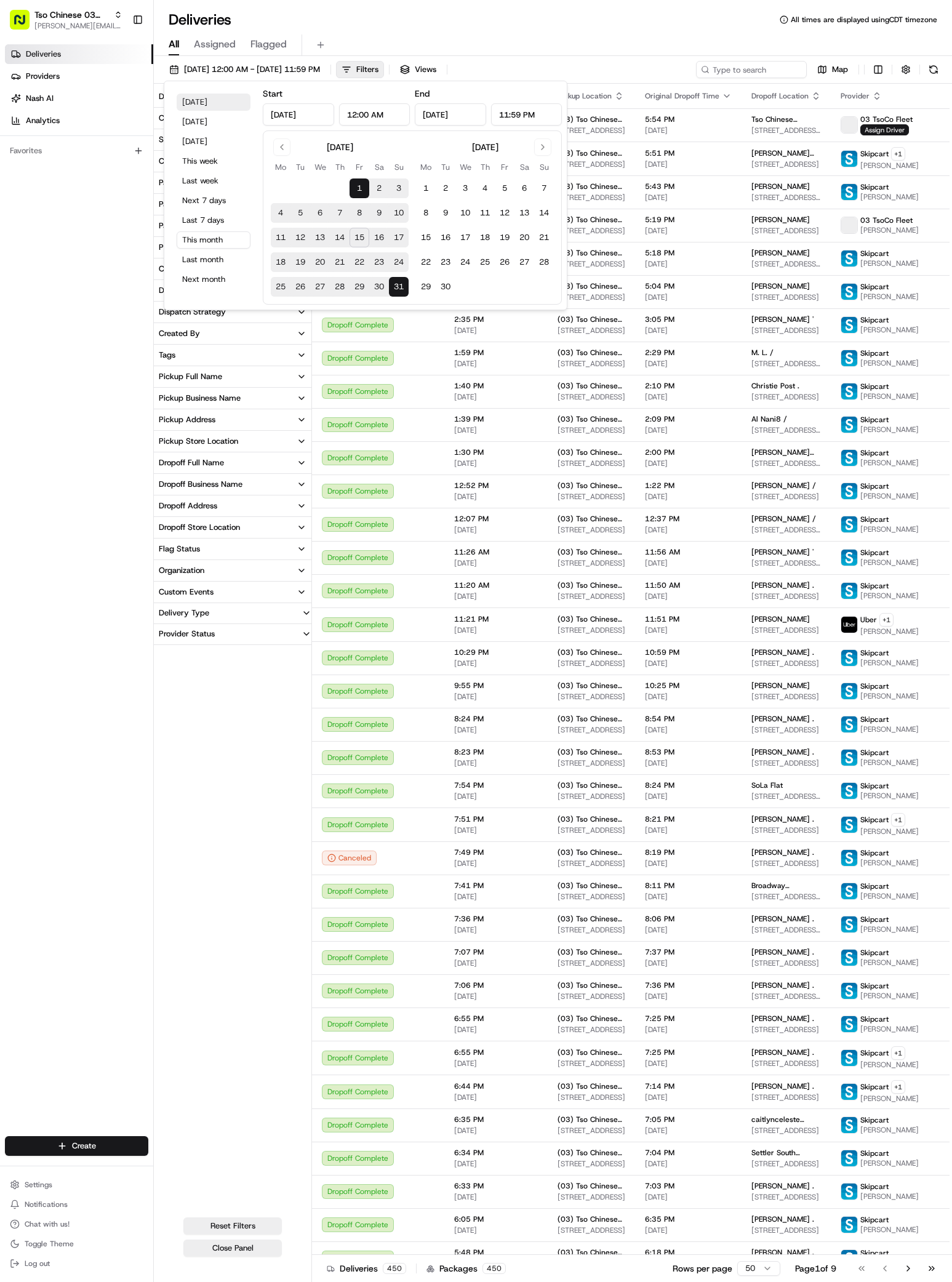
click at [197, 103] on button "Today" at bounding box center [213, 102] width 74 height 17
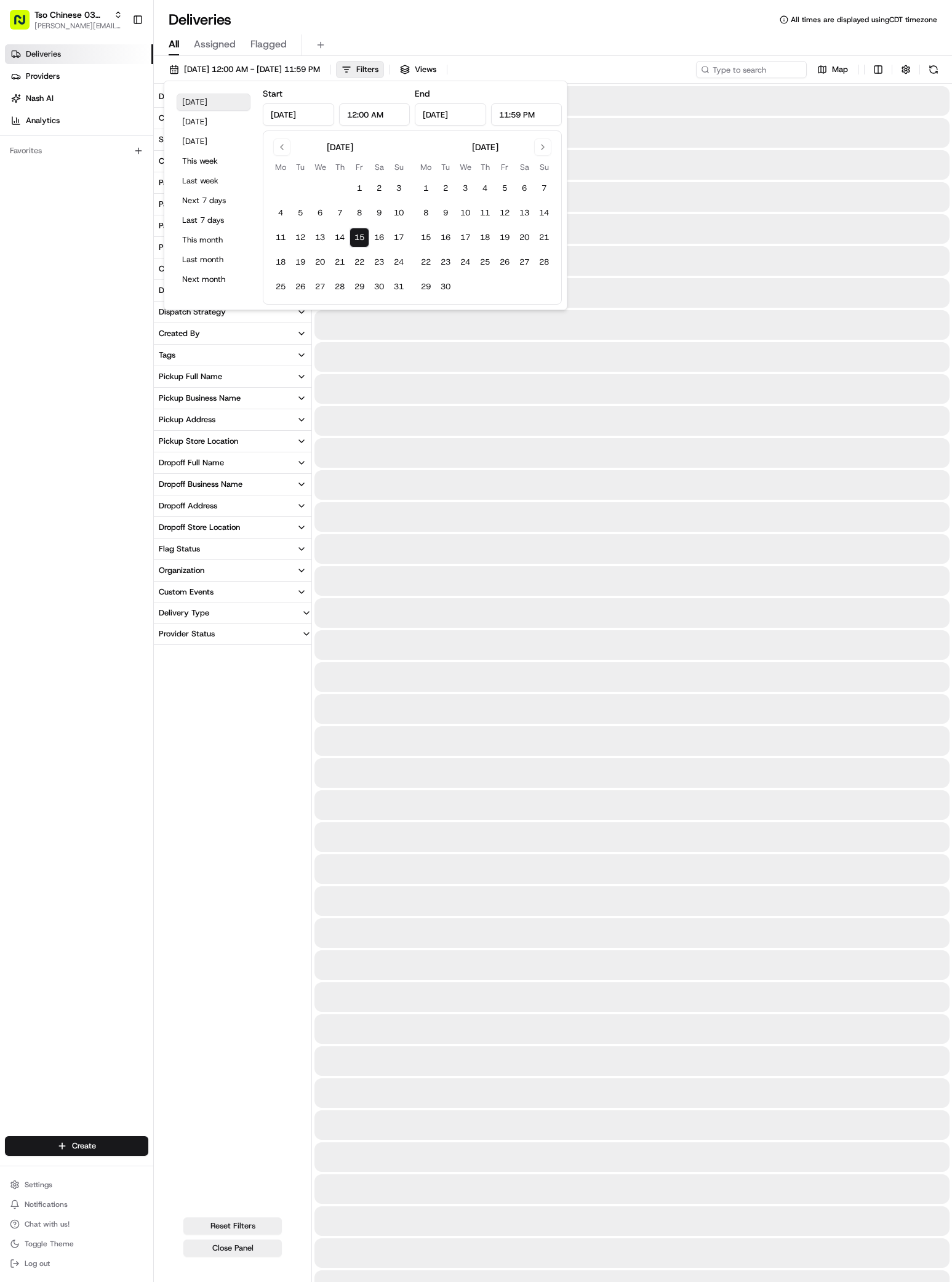
type input "Aug 15, 2025"
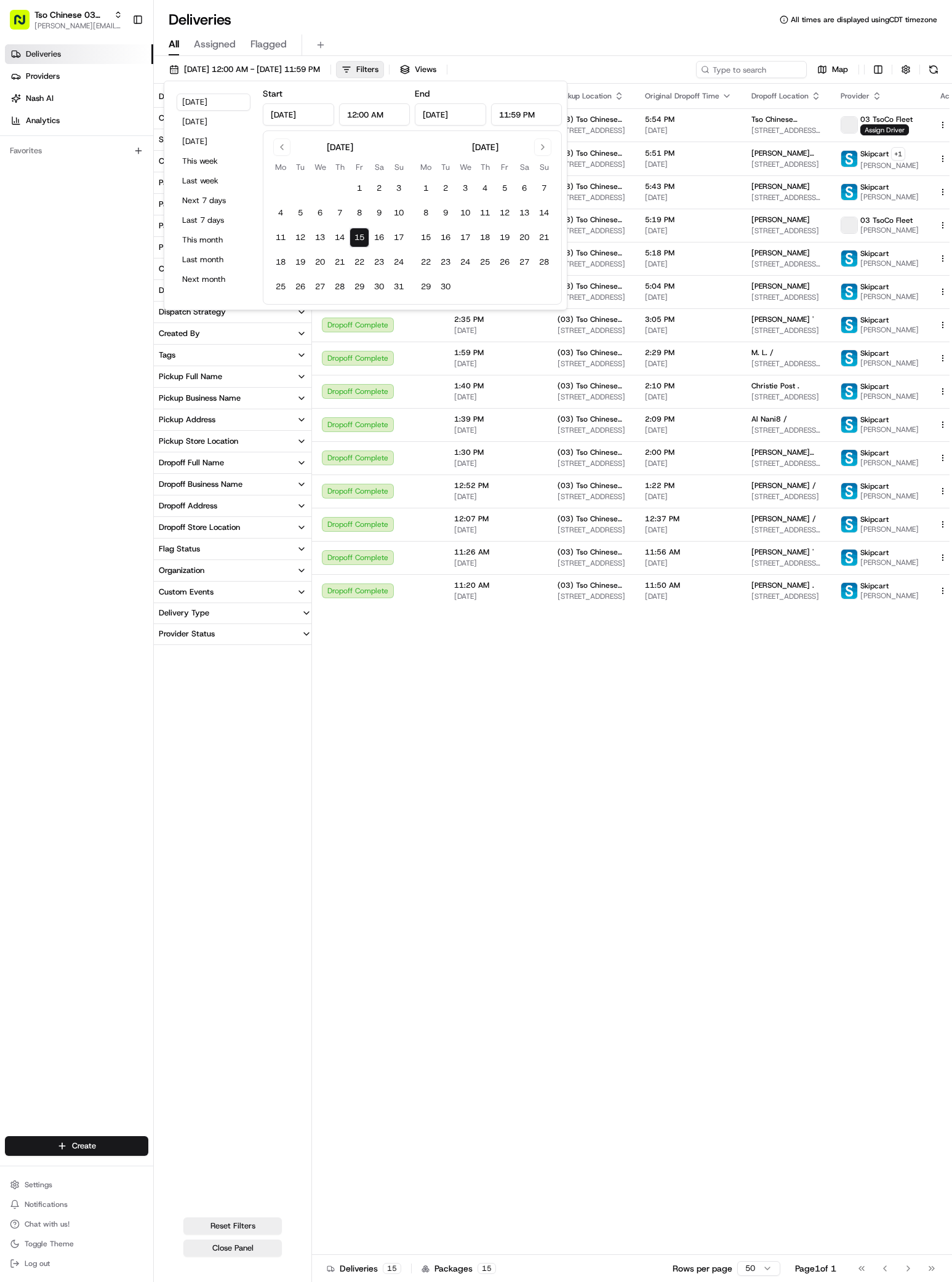
click at [346, 30] on div "All Assigned Flagged" at bounding box center [553, 43] width 798 height 26
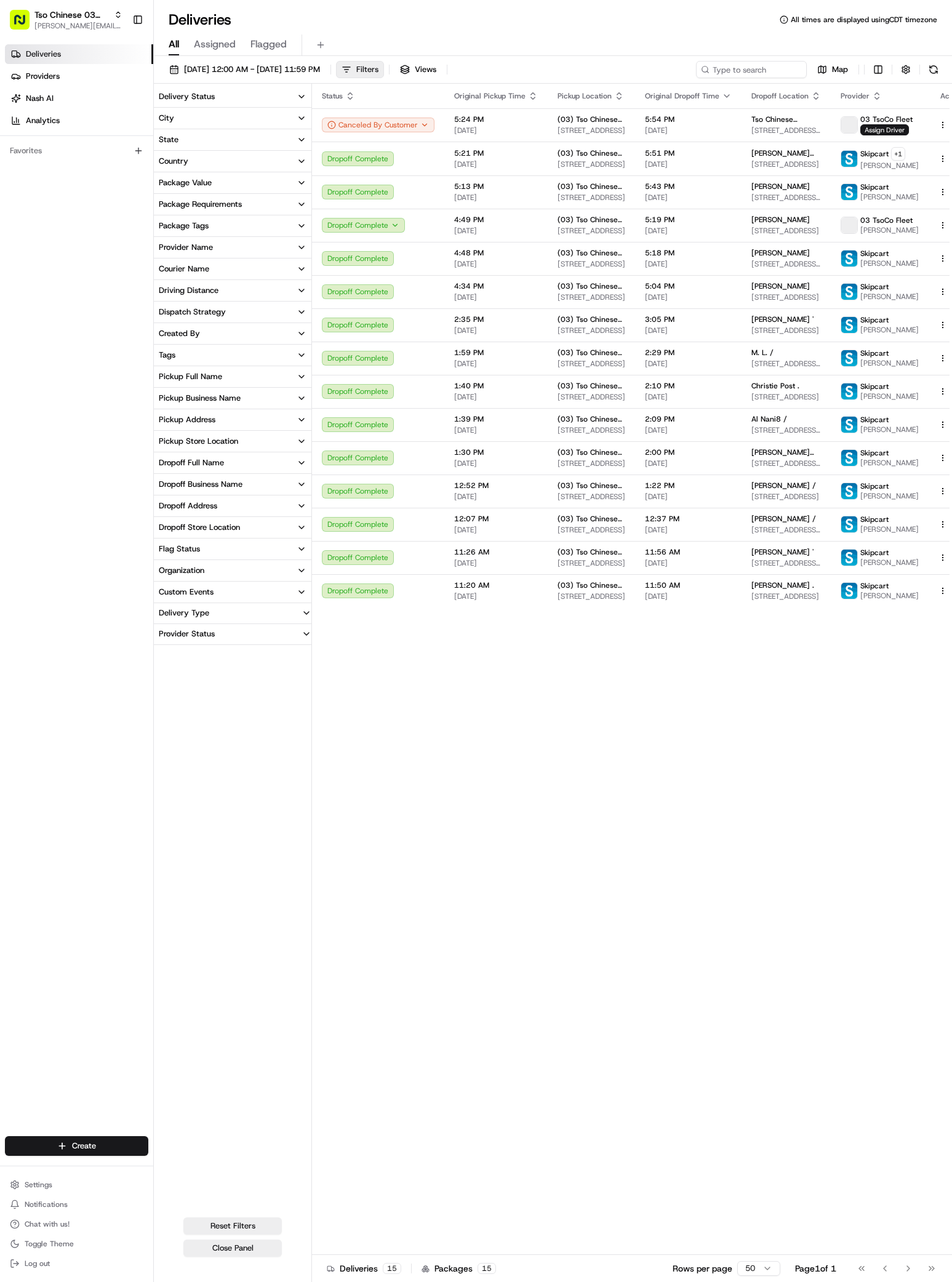
click at [384, 68] on button "Filters" at bounding box center [359, 69] width 48 height 17
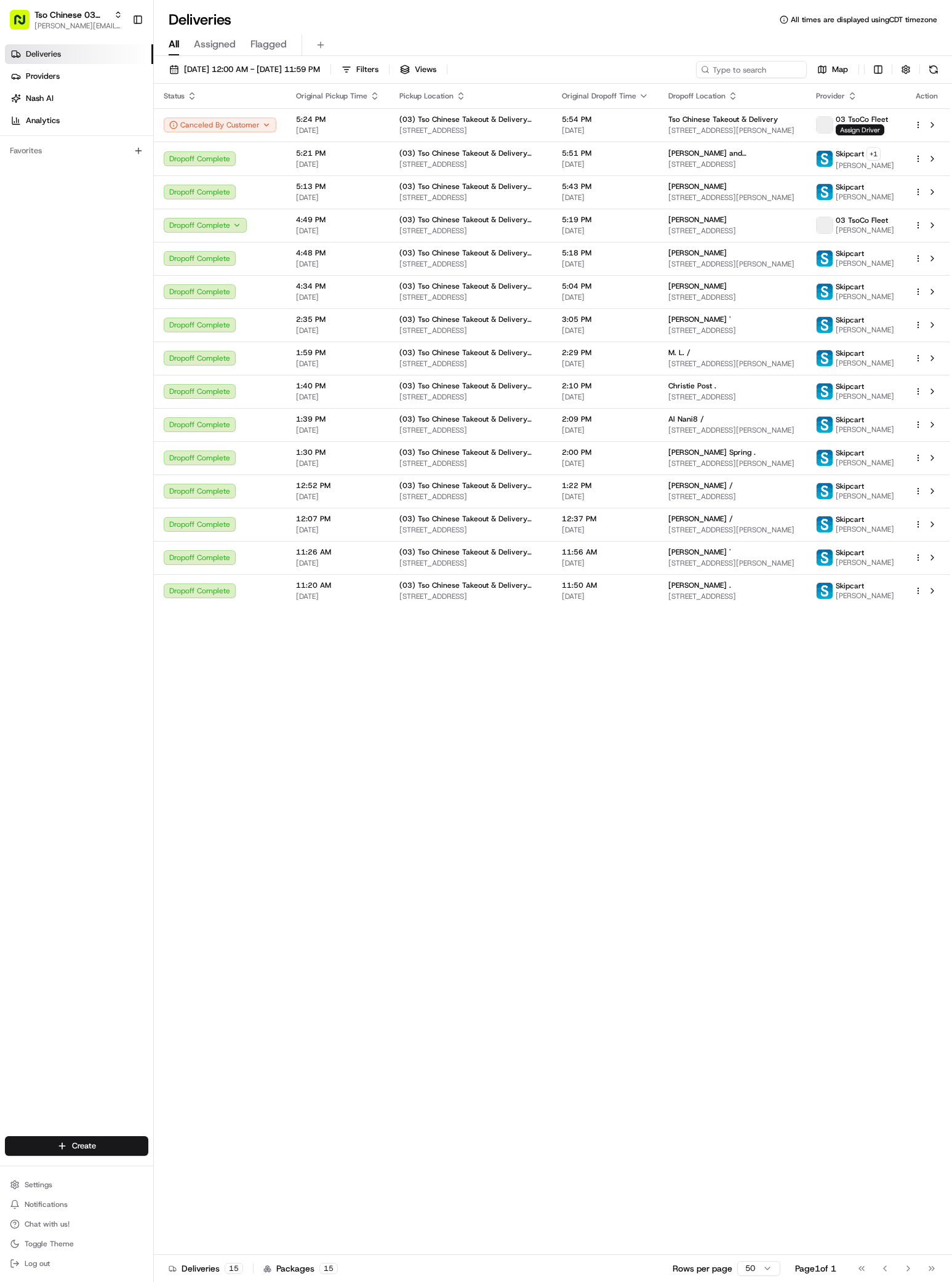
click at [371, 96] on icon "button" at bounding box center [375, 96] width 10 height 10
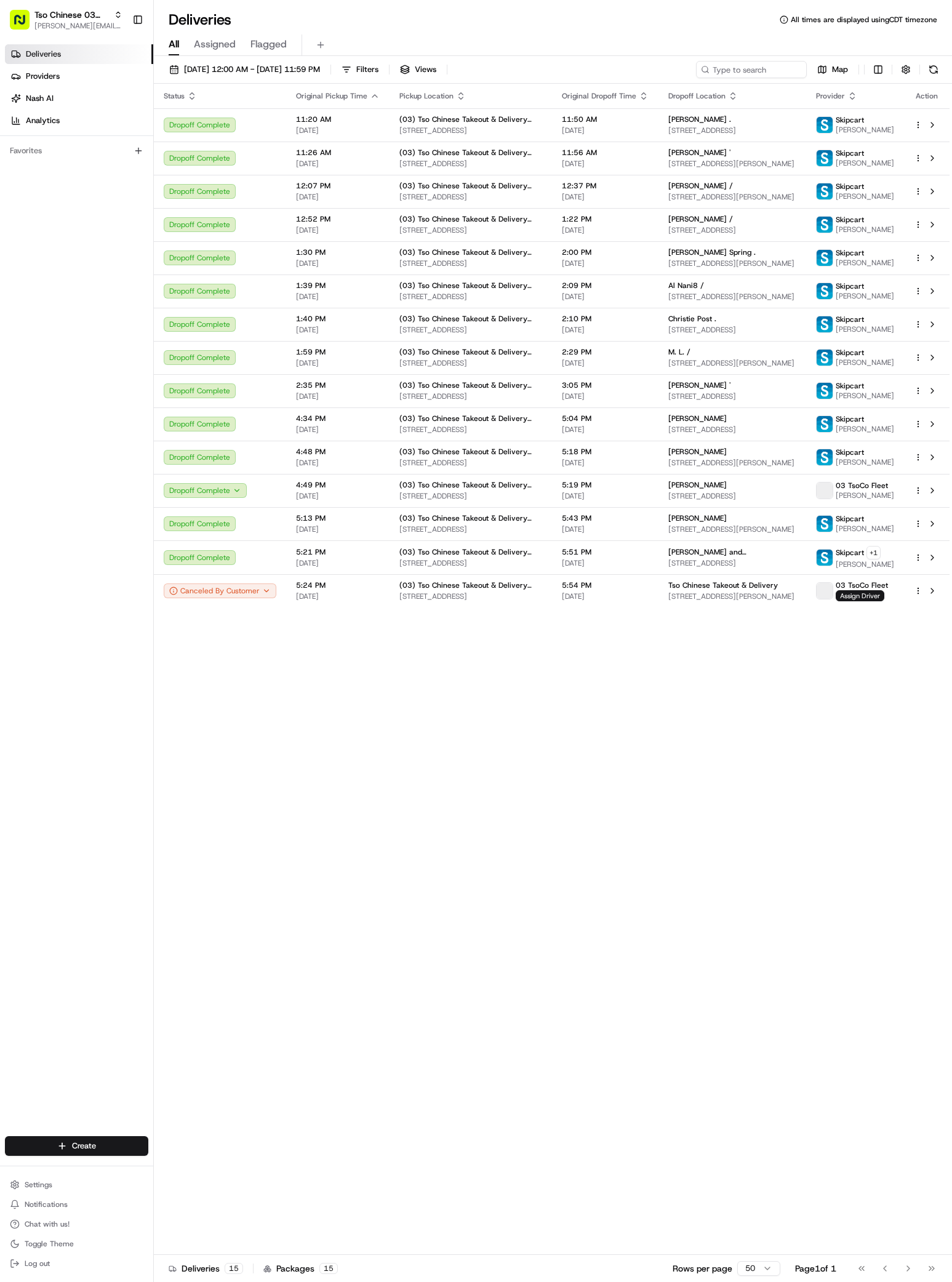
click at [770, 730] on div "Status Original Pickup Time Pickup Location Original Dropoff Time Dropoff Locat…" at bounding box center [552, 669] width 795 height 1171
click at [67, 19] on span "Tso Chinese 03 TsoCo" at bounding box center [71, 15] width 74 height 12
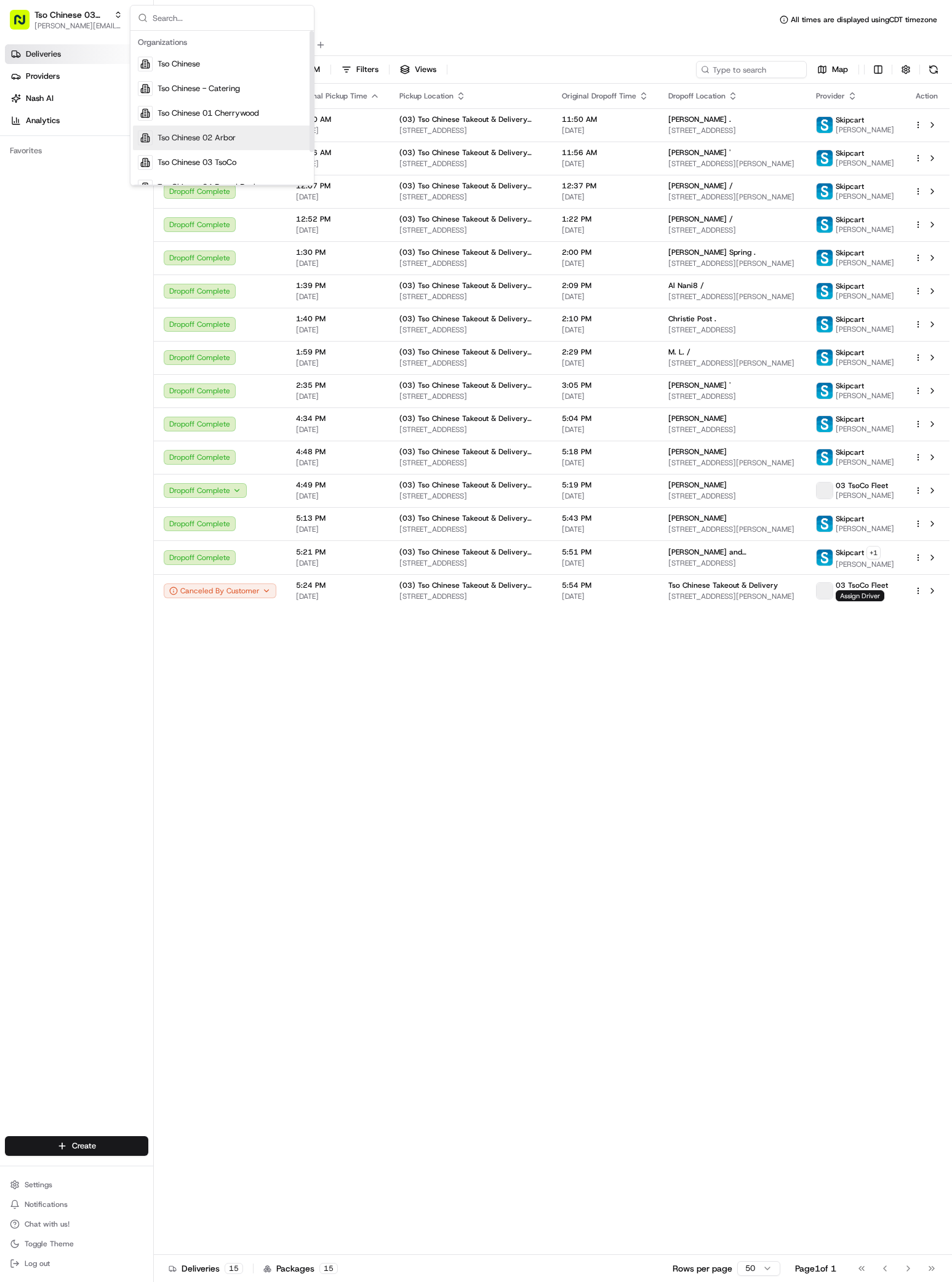
click at [231, 136] on span "Tso Chinese 02 Arbor" at bounding box center [196, 138] width 78 height 11
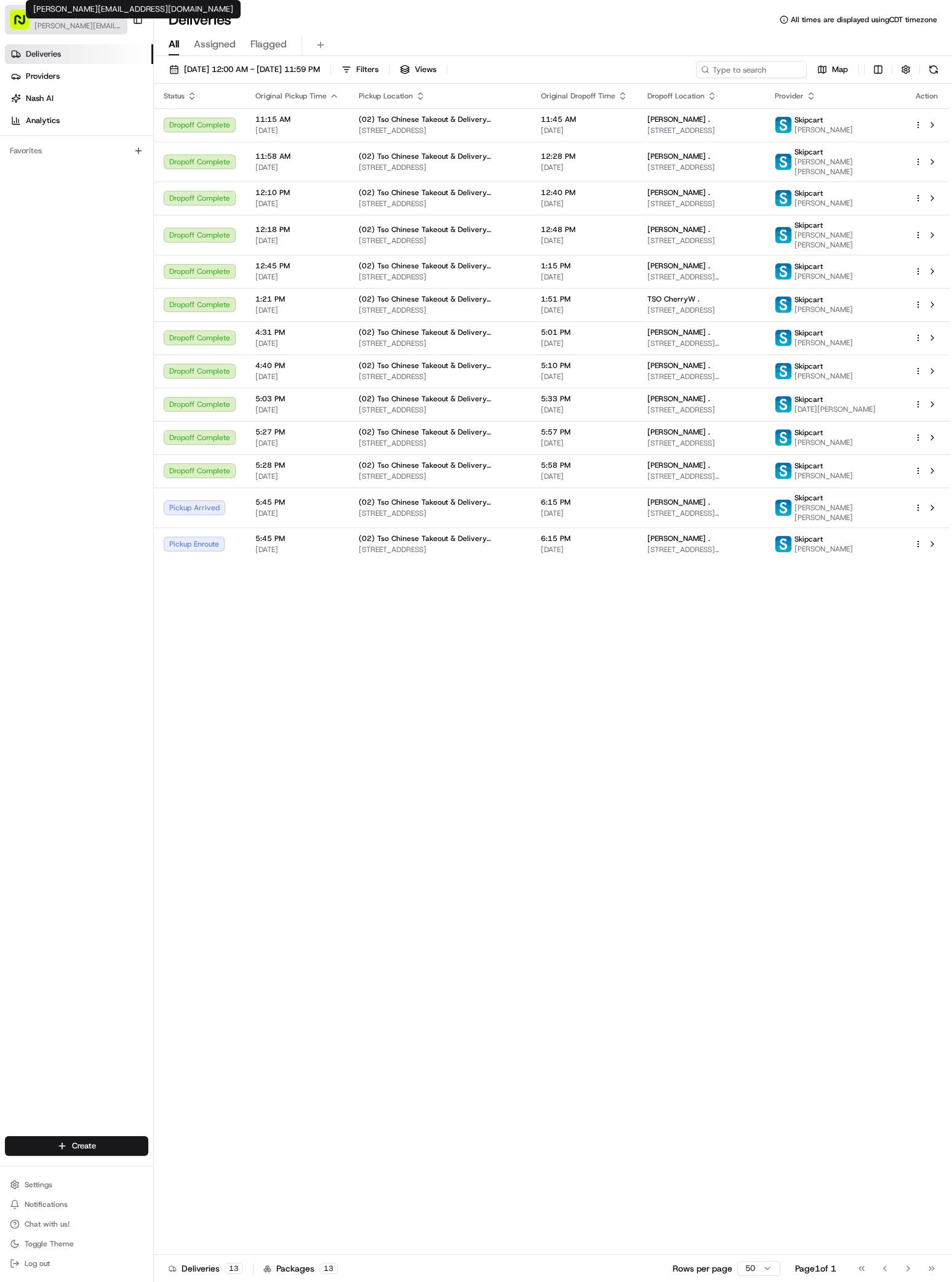
click at [71, 28] on span "[PERSON_NAME][EMAIL_ADDRESS][DOMAIN_NAME]" at bounding box center [78, 26] width 88 height 10
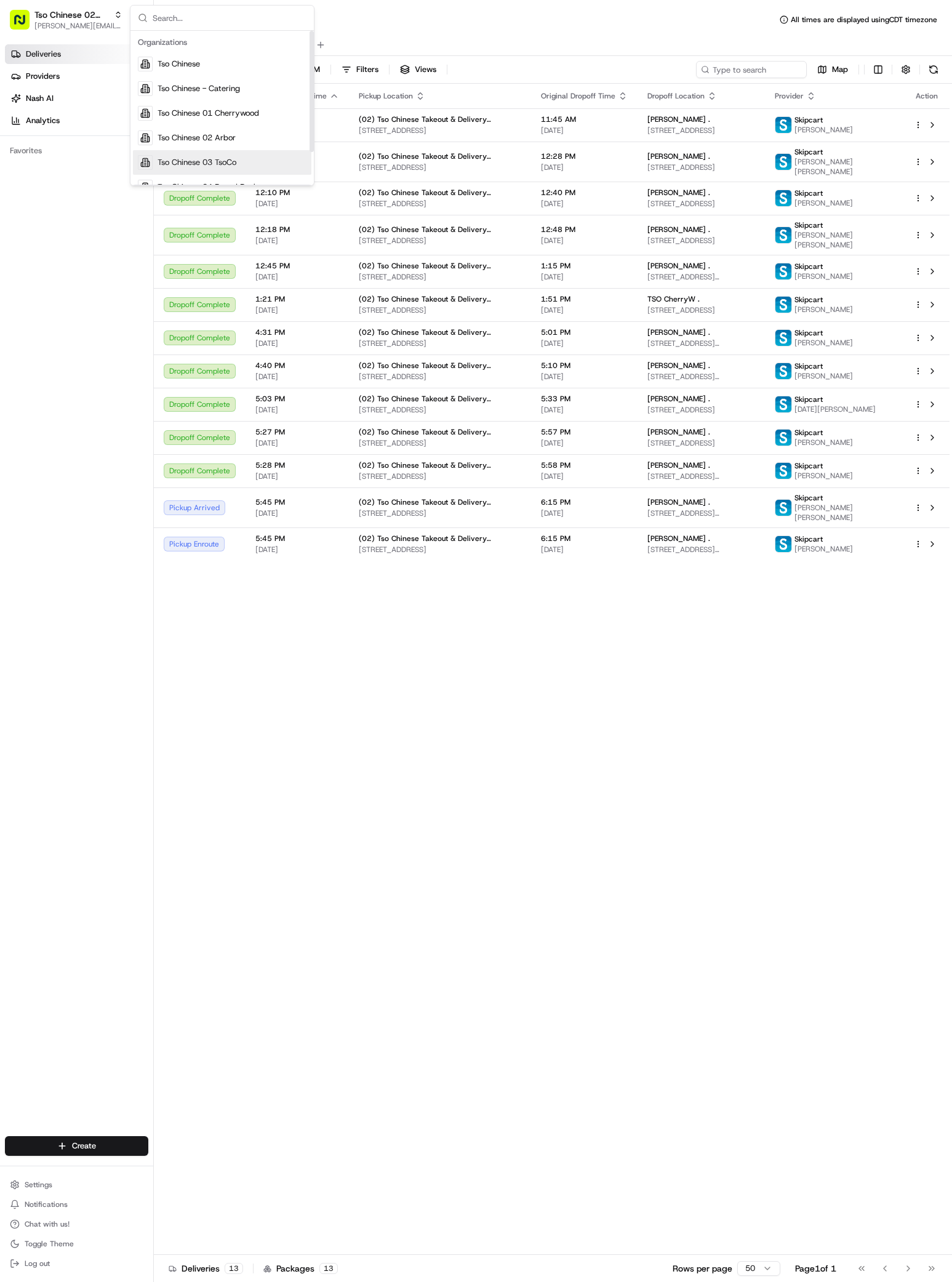
click at [217, 157] on span "Tso Chinese 03 TsoCo" at bounding box center [196, 162] width 78 height 11
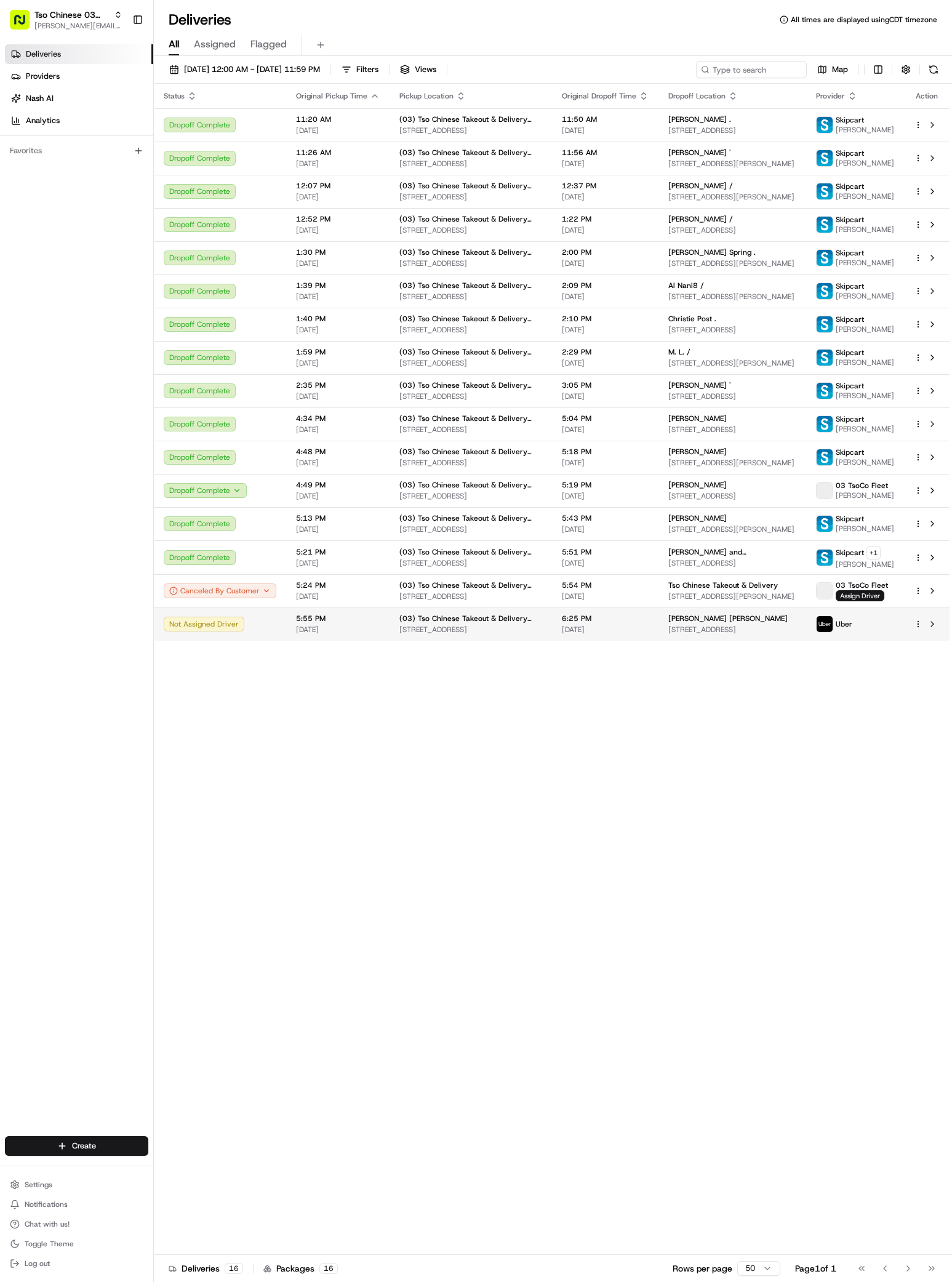
click at [870, 631] on div "Uber" at bounding box center [855, 624] width 78 height 17
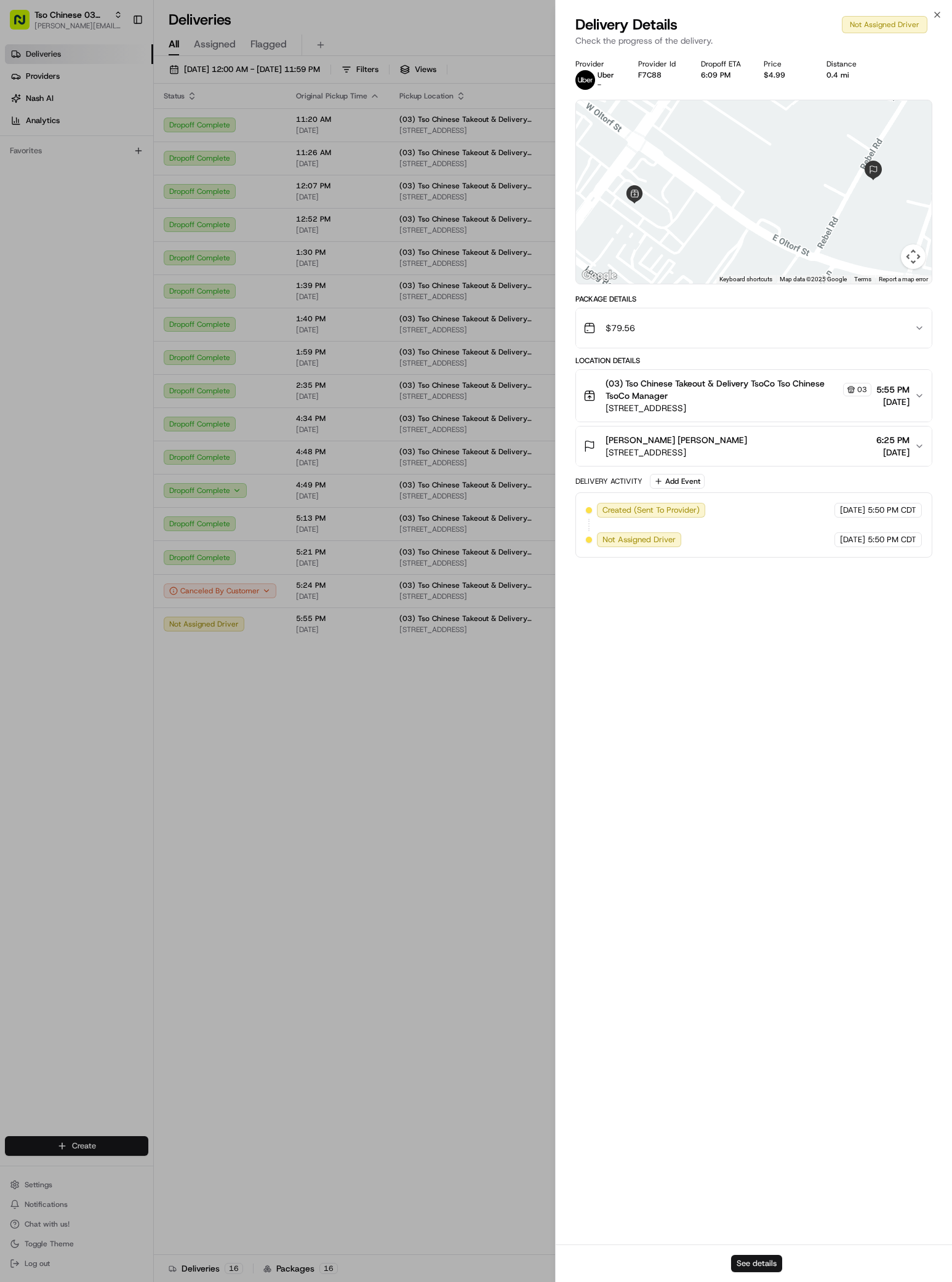
click at [760, 1261] on button "See details" at bounding box center [756, 1263] width 51 height 17
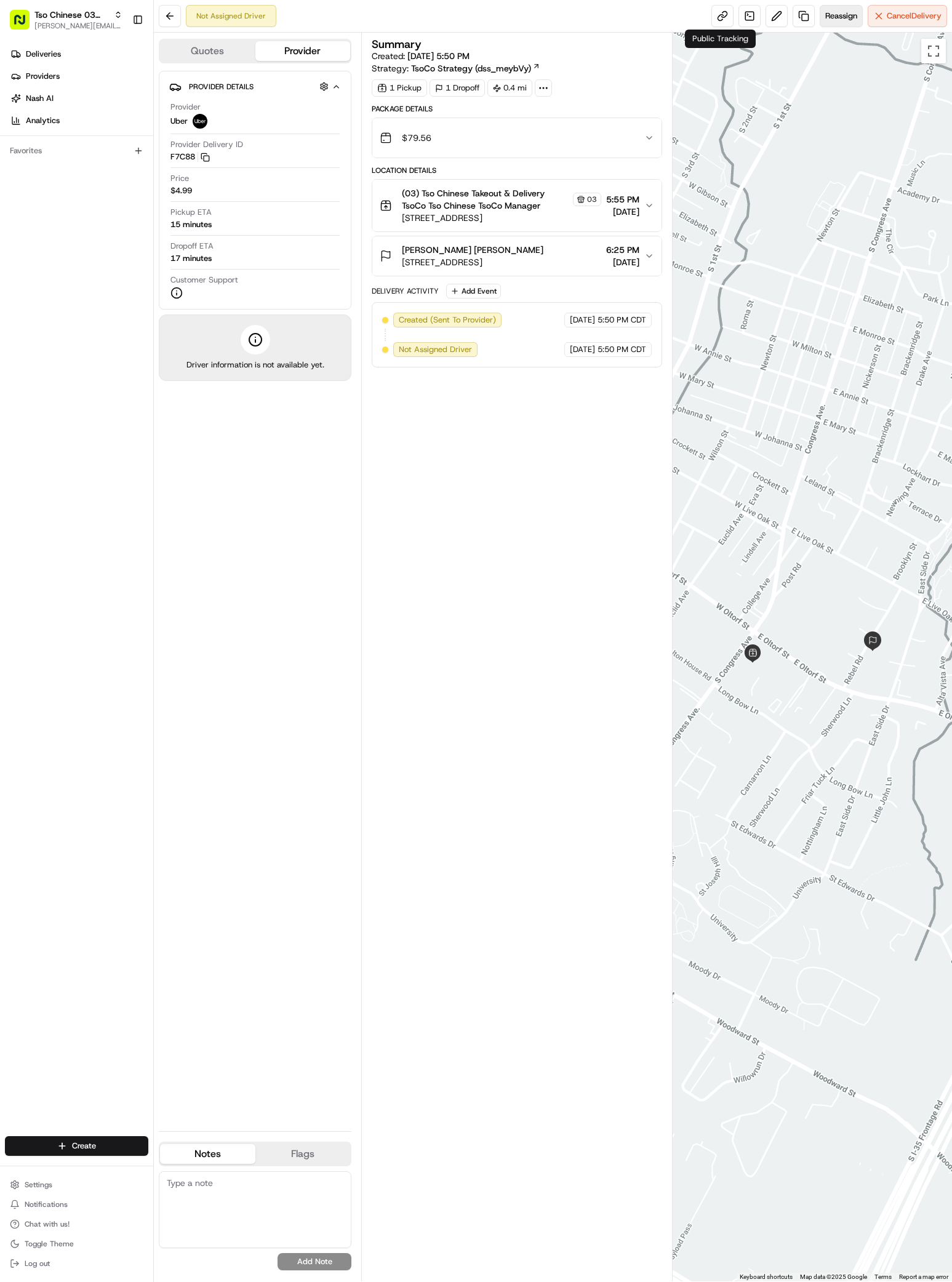
click at [846, 14] on span "Reassign" at bounding box center [841, 16] width 32 height 11
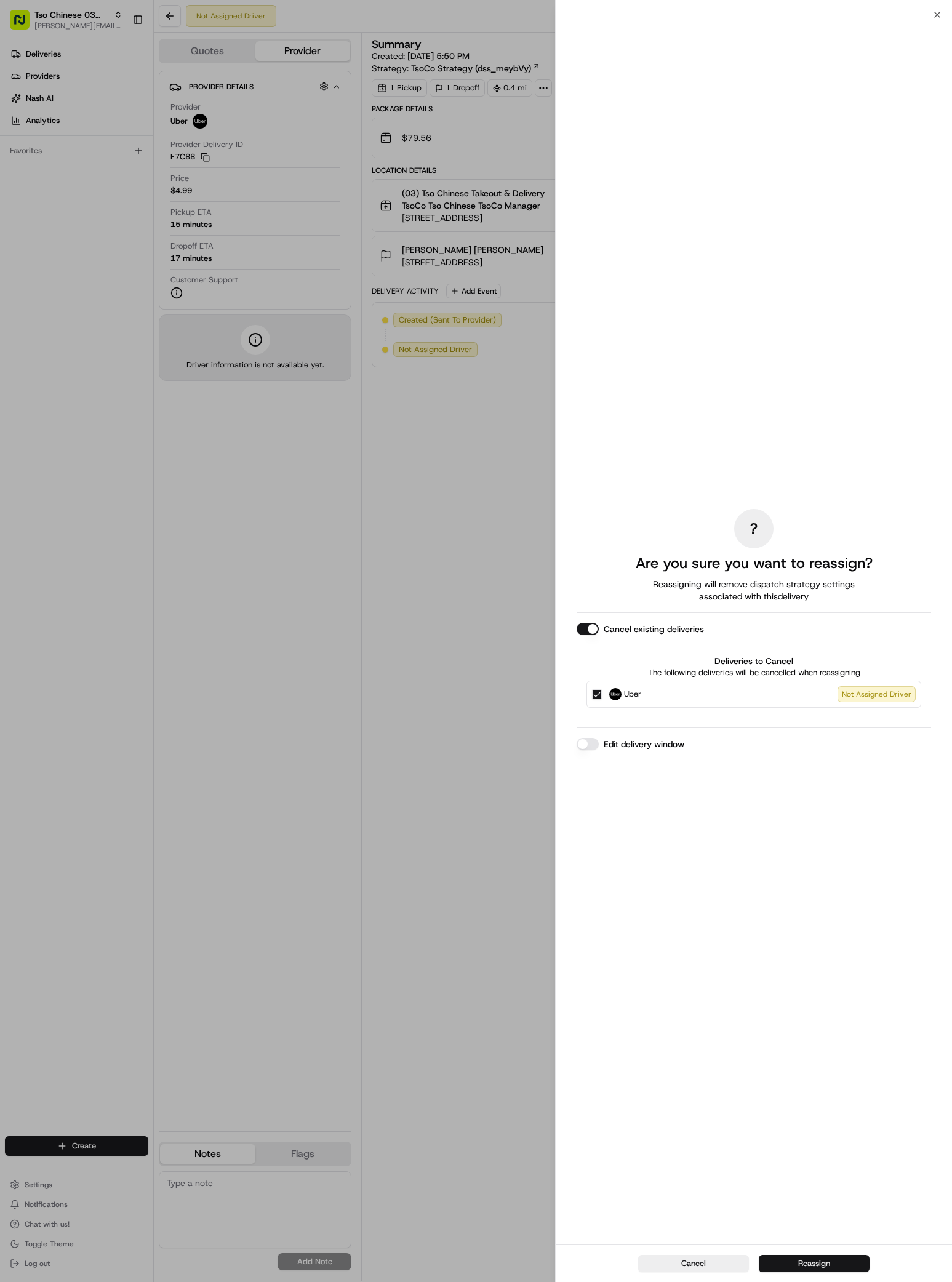
click at [820, 1265] on button "Reassign" at bounding box center [814, 1263] width 111 height 17
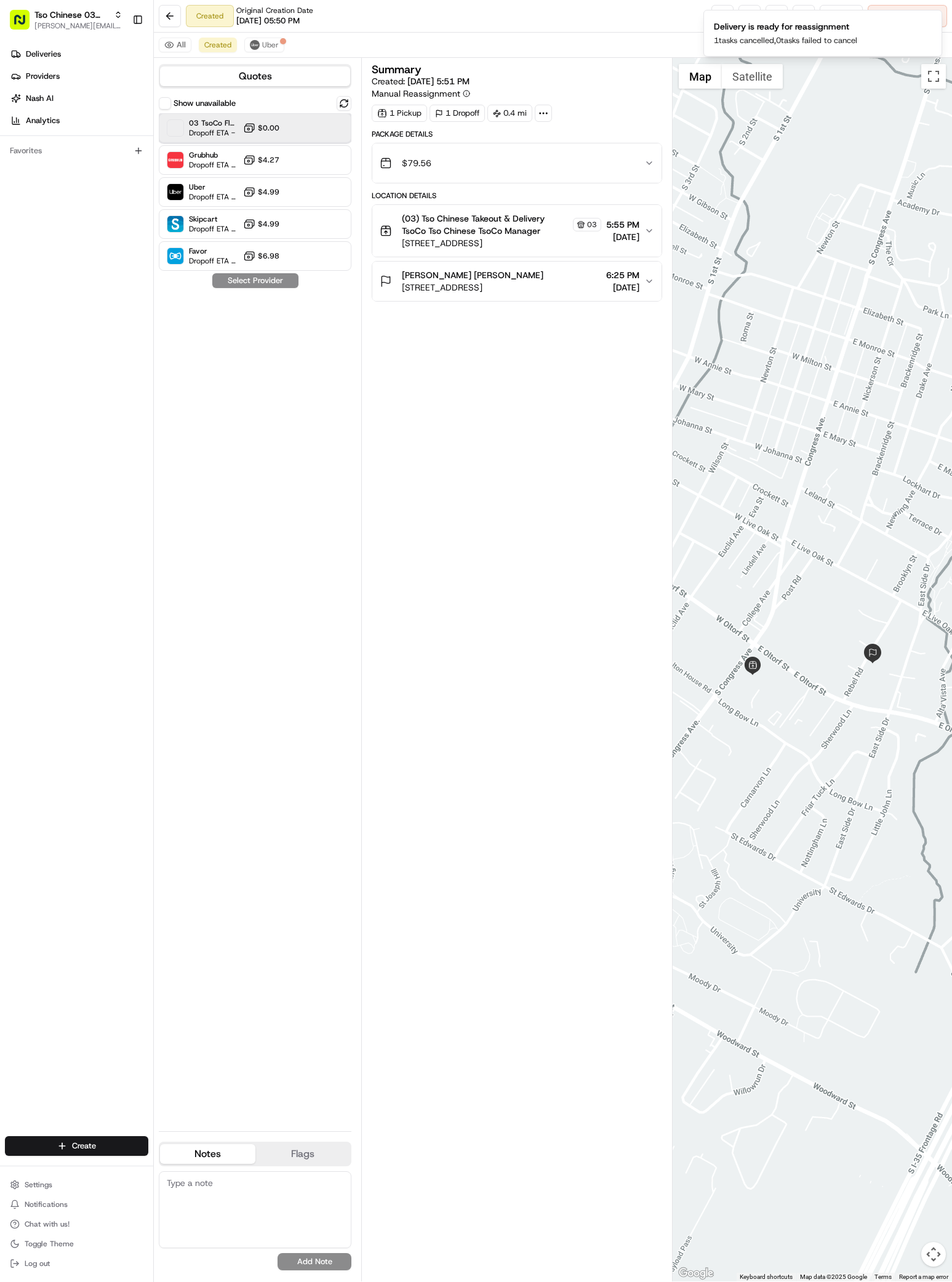
click at [232, 126] on span "03 TsoCo Fleet" at bounding box center [213, 123] width 49 height 10
click at [264, 280] on button "Assign Provider" at bounding box center [255, 280] width 87 height 15
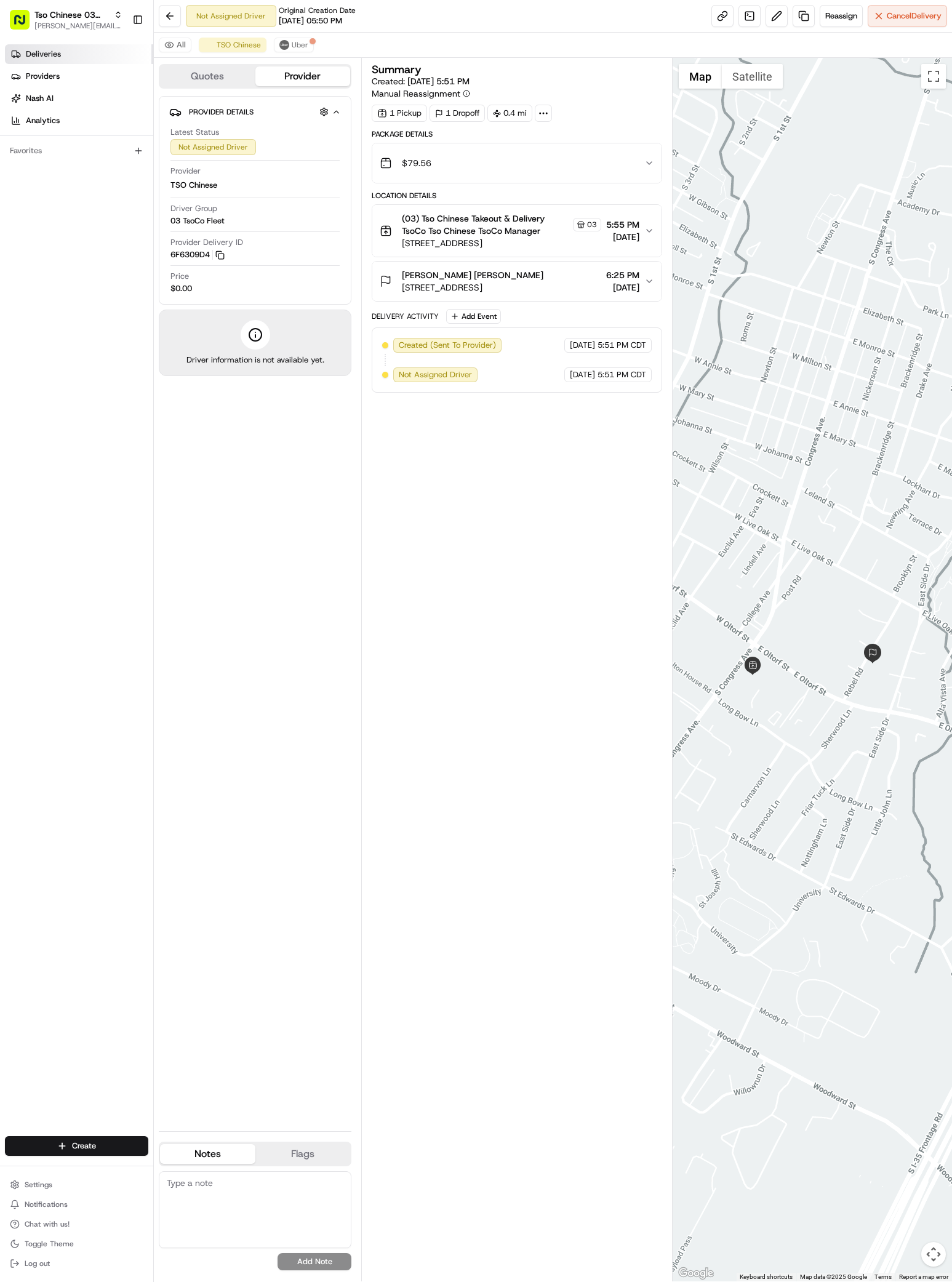
click at [43, 46] on link "Deliveries" at bounding box center [79, 54] width 148 height 19
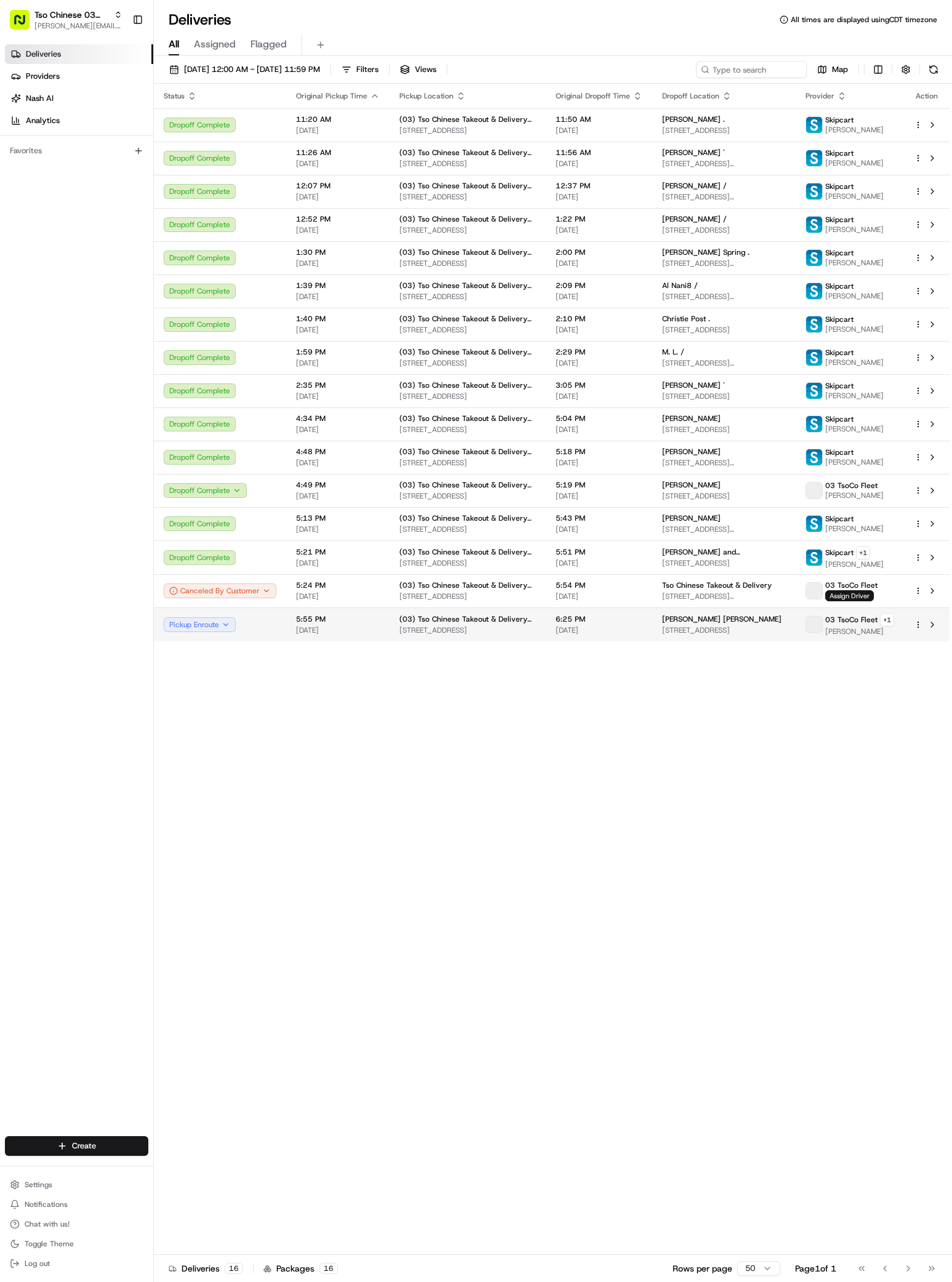
click at [731, 623] on span "[PERSON_NAME] [PERSON_NAME]" at bounding box center [722, 619] width 119 height 10
click at [670, 629] on span "[STREET_ADDRESS]" at bounding box center [724, 630] width 124 height 10
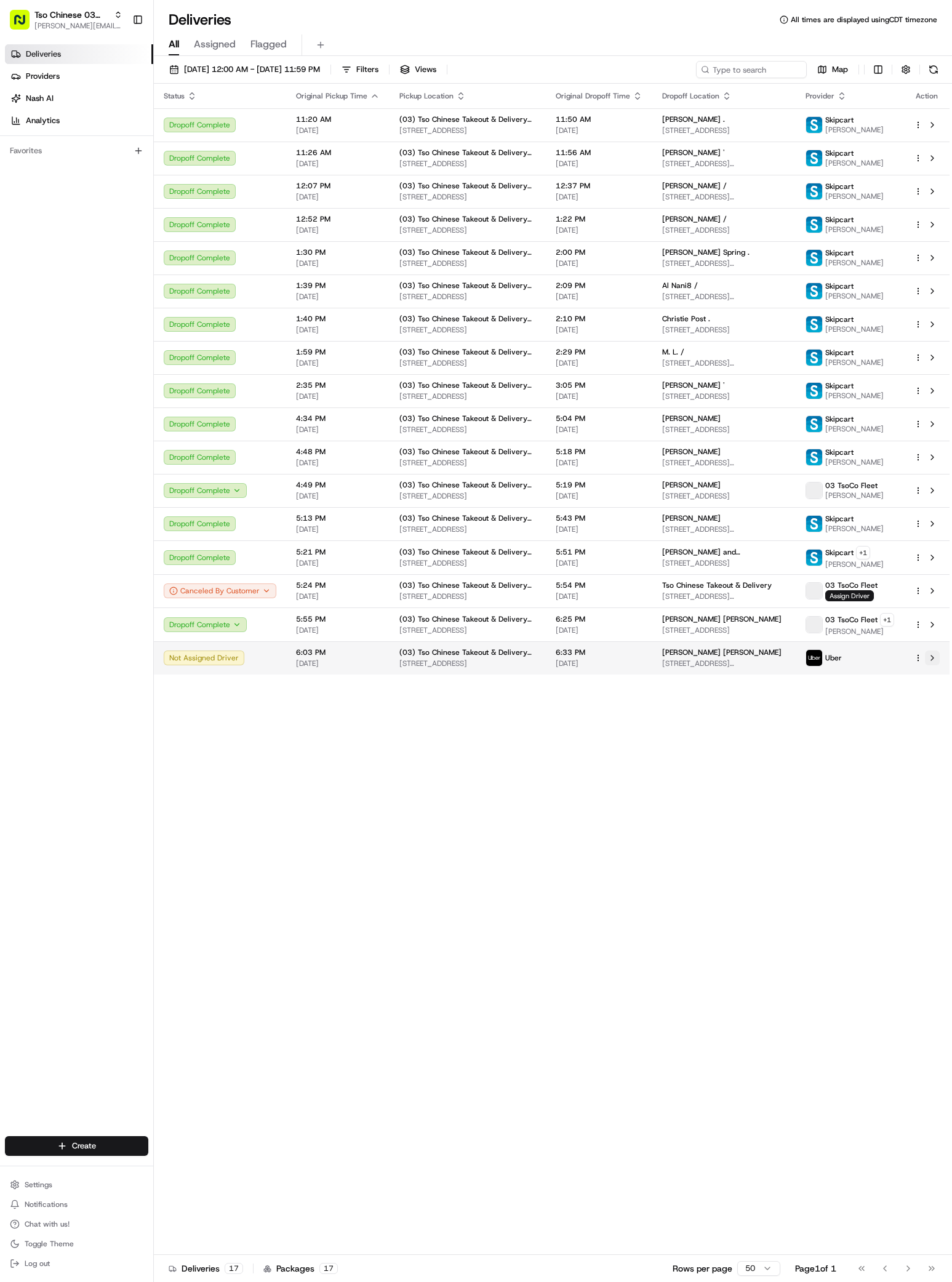
click at [933, 657] on button at bounding box center [932, 657] width 15 height 15
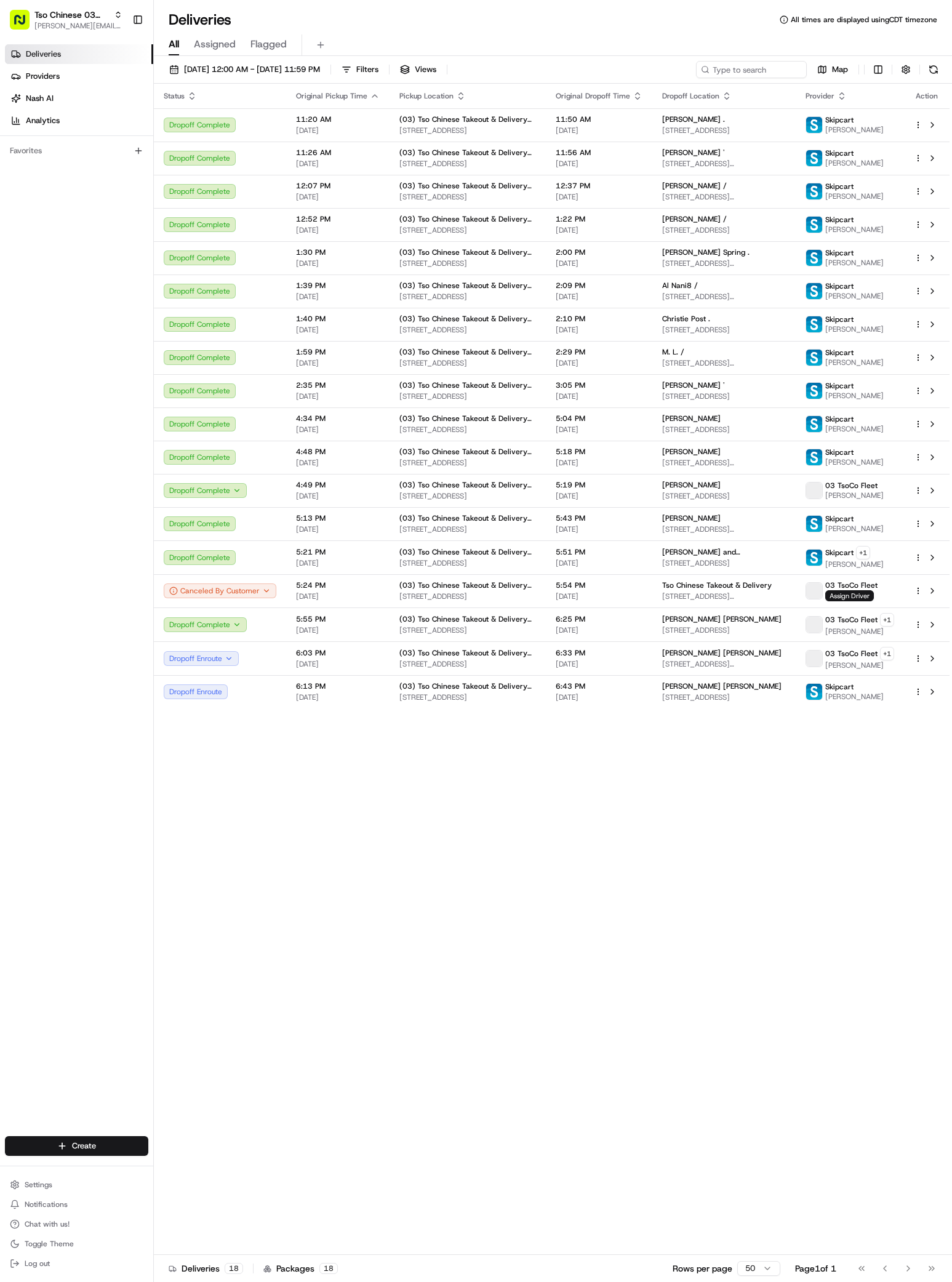
click at [337, 860] on div "Status Original Pickup Time Pickup Location Original Dropoff Time Dropoff Locat…" at bounding box center [552, 669] width 795 height 1171
click at [773, 898] on div "Status Original Pickup Time Pickup Location Original Dropoff Time Dropoff Locat…" at bounding box center [552, 669] width 795 height 1171
click at [572, 784] on div "Status Original Pickup Time Pickup Location Original Dropoff Time Dropoff Locat…" at bounding box center [552, 669] width 795 height 1171
click at [608, 863] on div "Status Original Pickup Time Pickup Location Original Dropoff Time Dropoff Locat…" at bounding box center [552, 669] width 795 height 1171
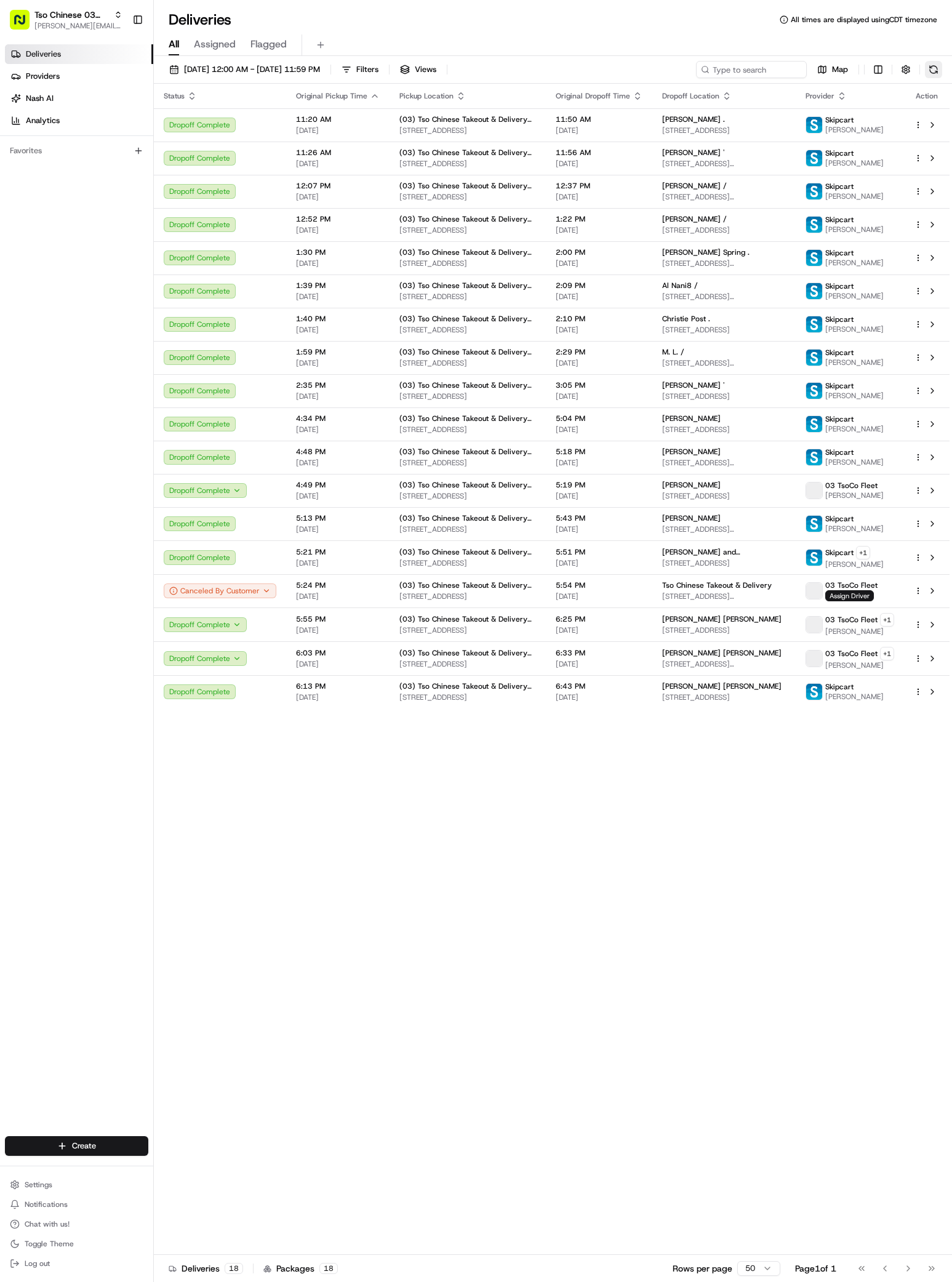
click at [936, 69] on button at bounding box center [933, 69] width 17 height 17
click at [545, 799] on div "Status Original Pickup Time Pickup Location Original Dropoff Time Dropoff Locat…" at bounding box center [552, 669] width 795 height 1171
click at [937, 69] on button at bounding box center [933, 69] width 17 height 17
click at [508, 850] on div "Status Original Pickup Time Pickup Location Original Dropoff Time Dropoff Locat…" at bounding box center [552, 669] width 795 height 1171
click at [542, 808] on div "Status Original Pickup Time Pickup Location Original Dropoff Time Dropoff Locat…" at bounding box center [552, 669] width 795 height 1171
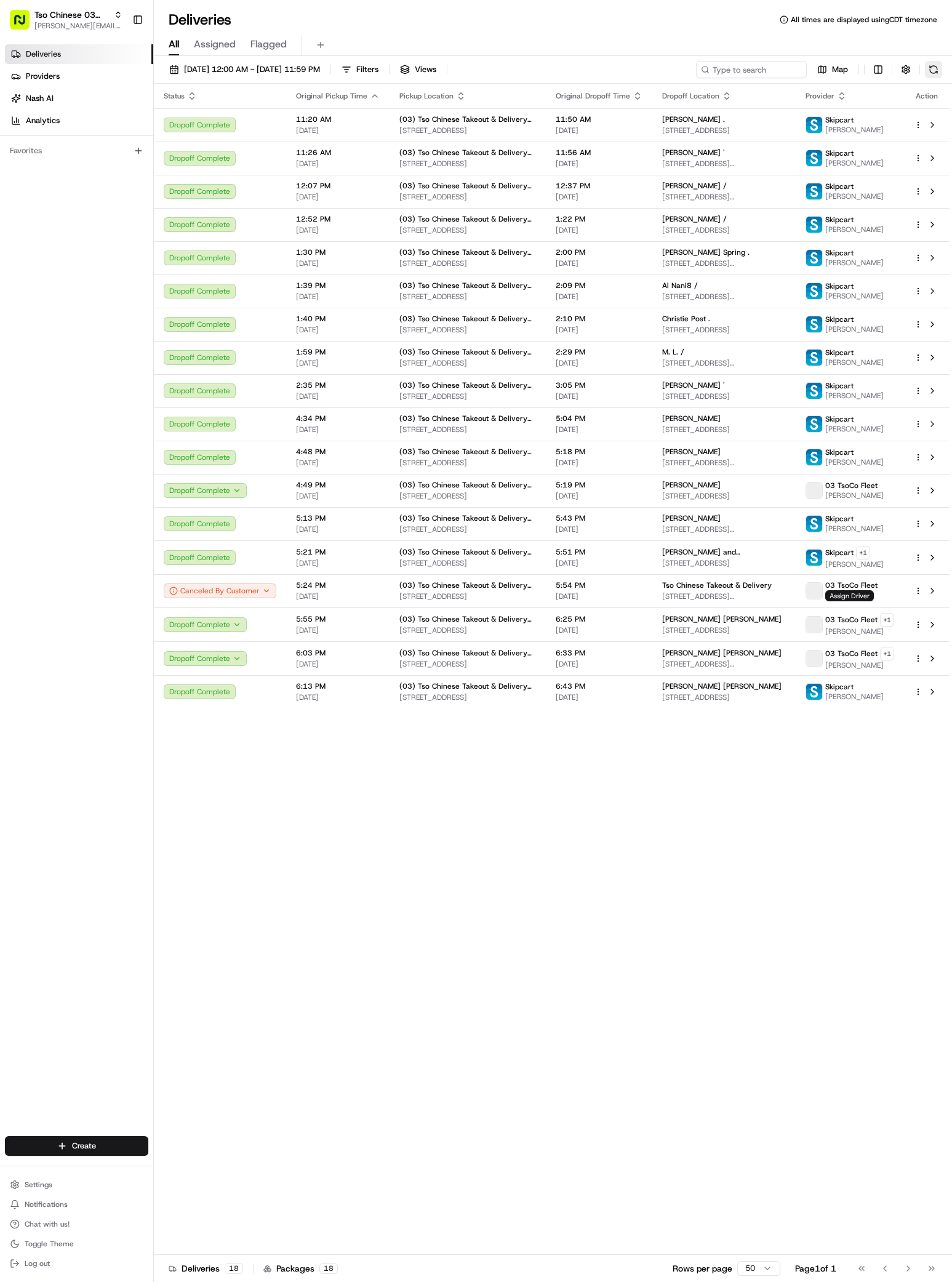
click at [933, 64] on button at bounding box center [933, 69] width 17 height 17
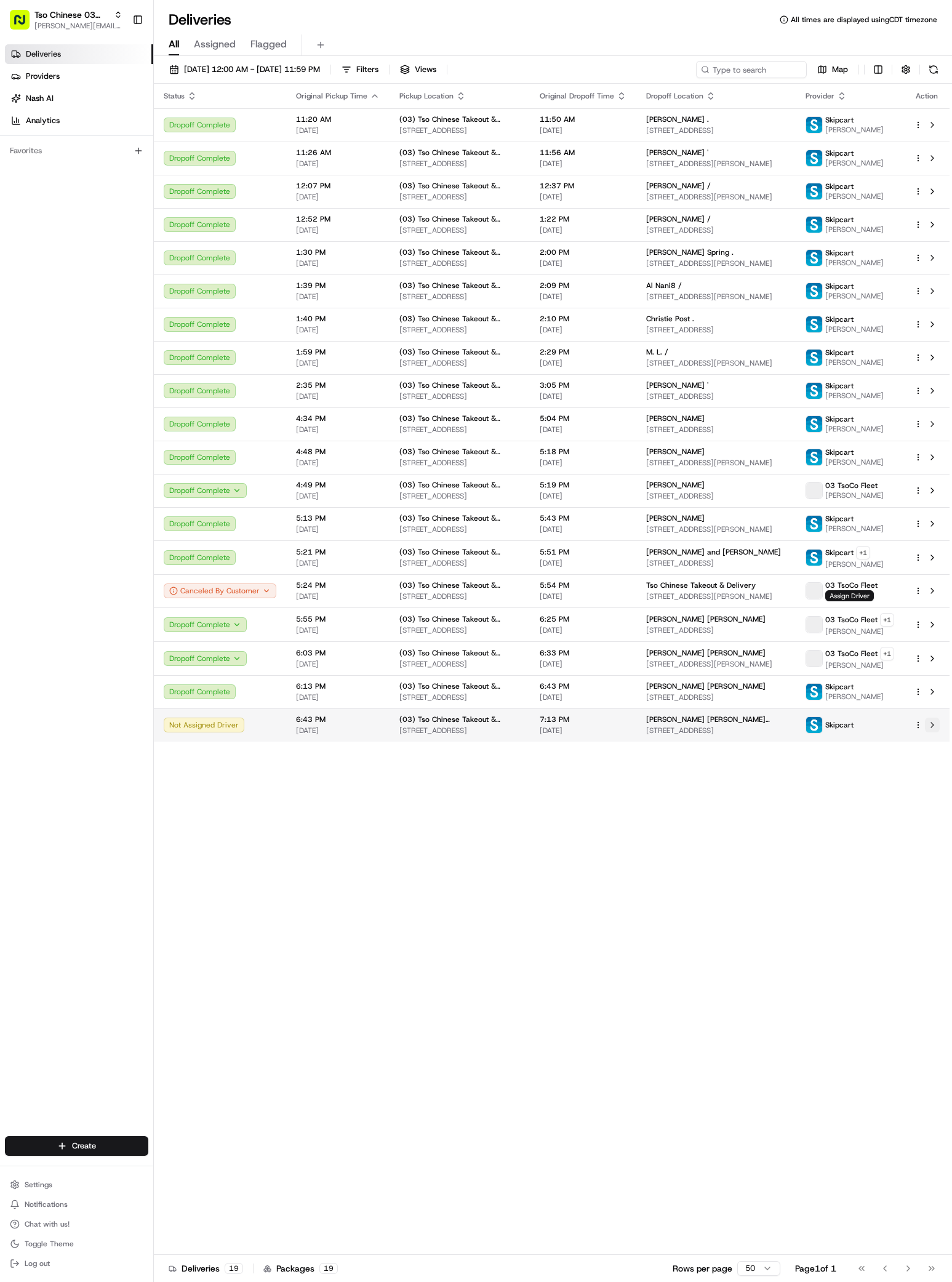
click at [935, 725] on button at bounding box center [932, 725] width 15 height 15
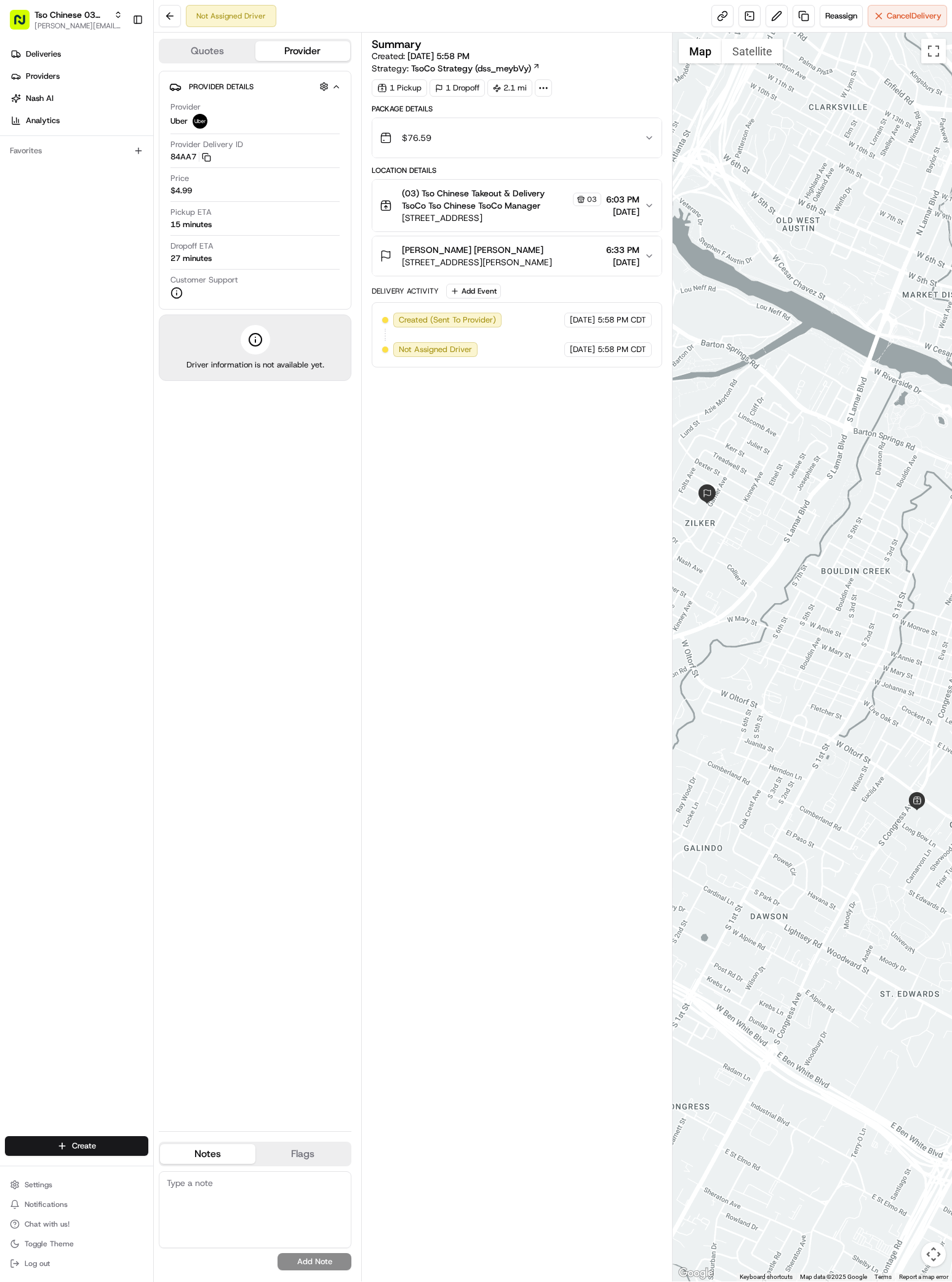
click at [458, 491] on div "Summary Created: [DATE] 5:58 PM Strategy: TsoCo Strategy (dss_meybVy) 1 Pickup …" at bounding box center [517, 657] width 291 height 1236
click at [853, 19] on span "Reassign" at bounding box center [841, 16] width 32 height 11
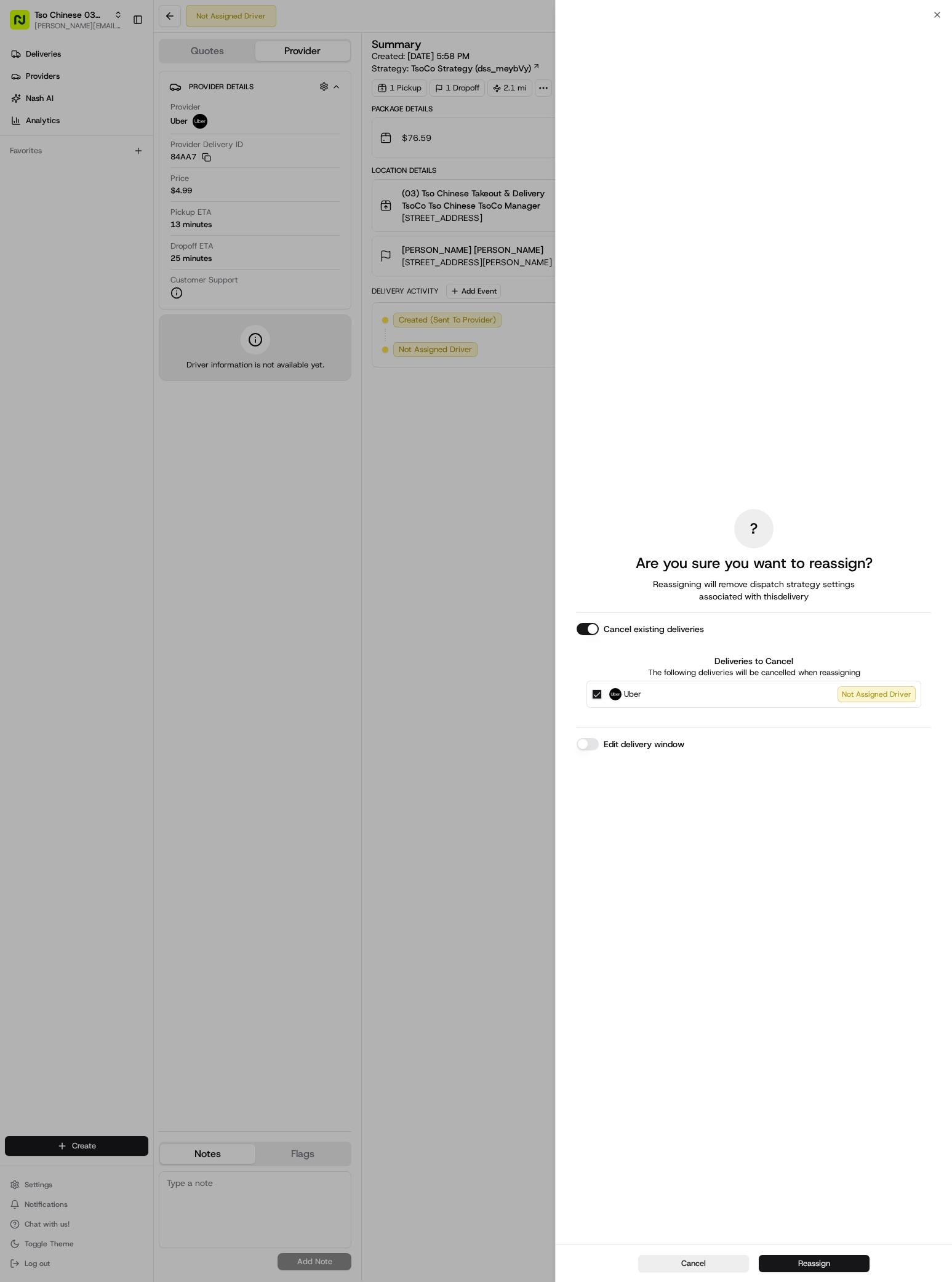
click at [817, 1256] on button "Reassign" at bounding box center [814, 1263] width 111 height 17
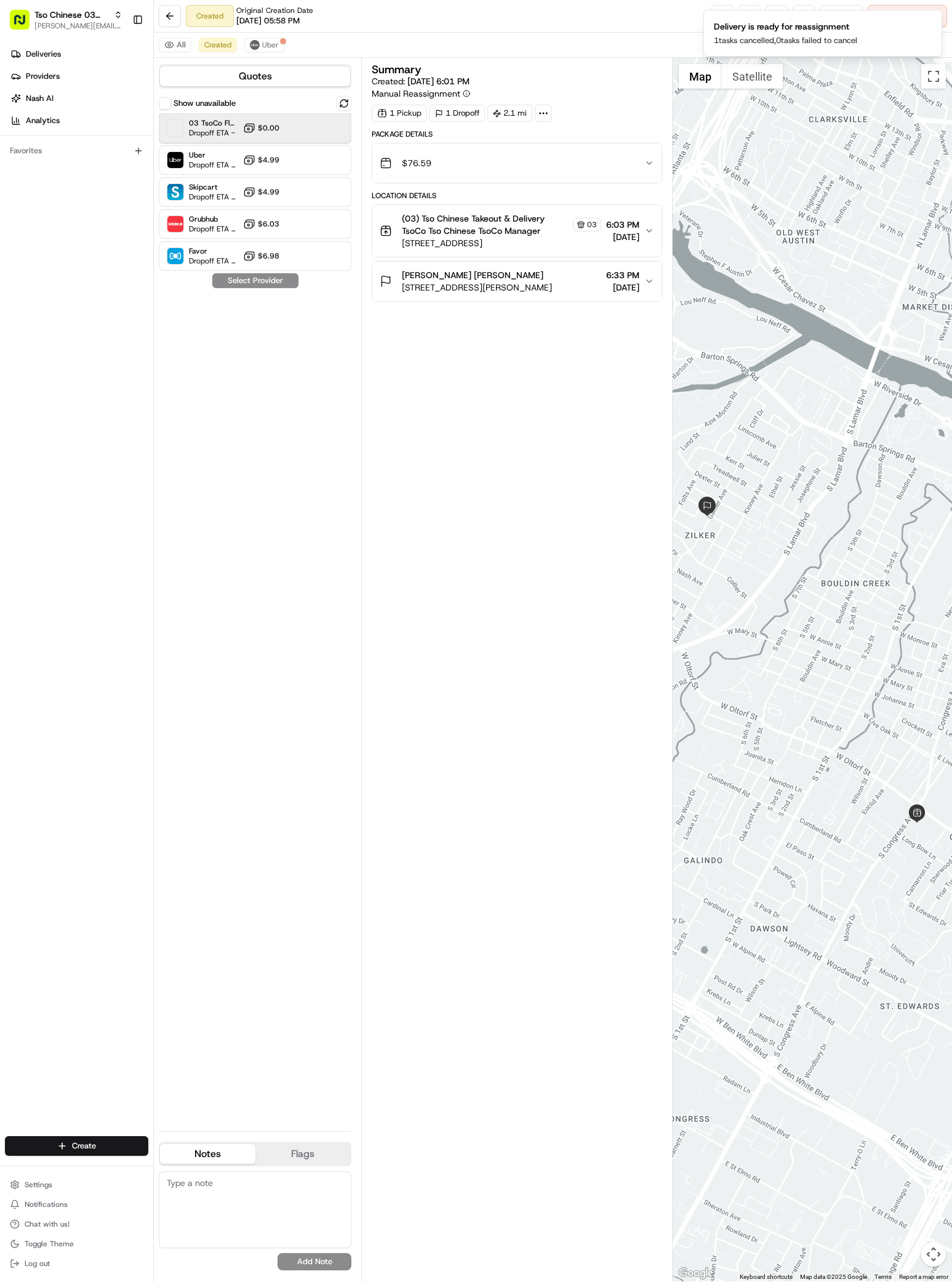
click at [207, 125] on span "03 TsoCo Fleet" at bounding box center [213, 123] width 49 height 10
click at [261, 280] on button "Assign Provider" at bounding box center [255, 280] width 87 height 15
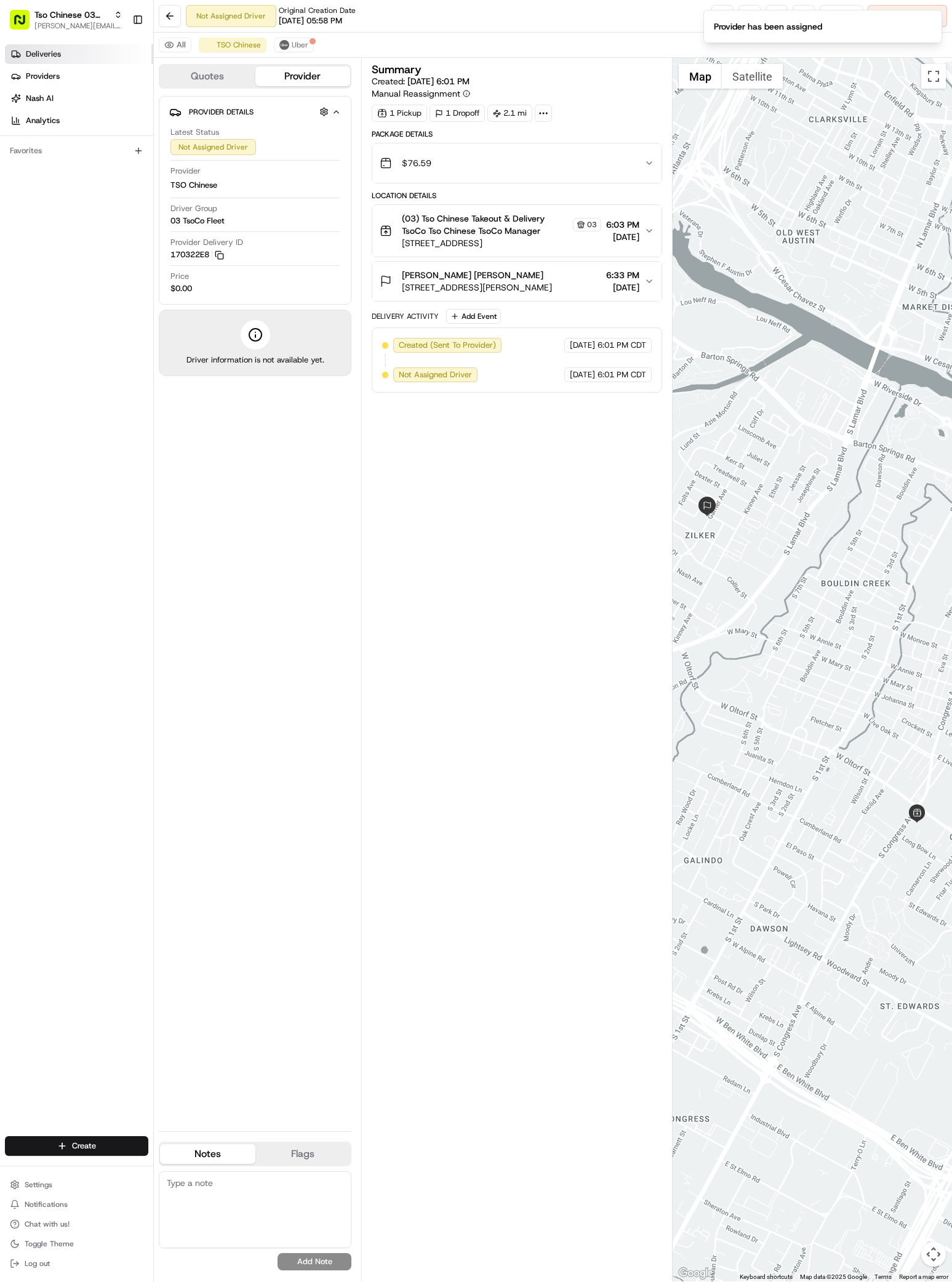
click at [46, 47] on link "Deliveries" at bounding box center [79, 54] width 148 height 19
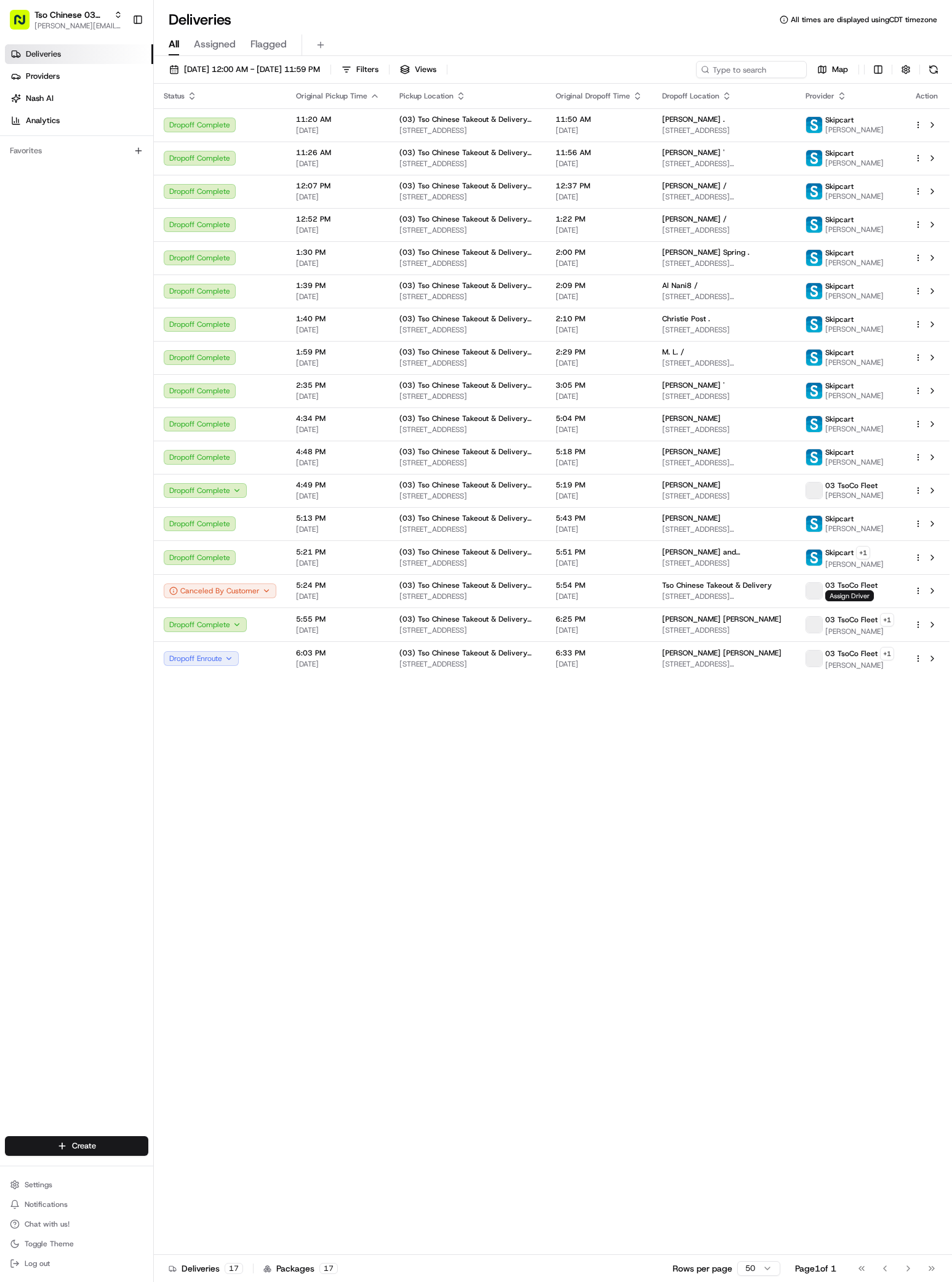
click at [714, 677] on div "Status Original Pickup Time Pickup Location Original Dropoff Time Dropoff Locat…" at bounding box center [552, 669] width 795 height 1171
click at [714, 668] on span "[STREET_ADDRESS][PERSON_NAME]" at bounding box center [724, 664] width 124 height 10
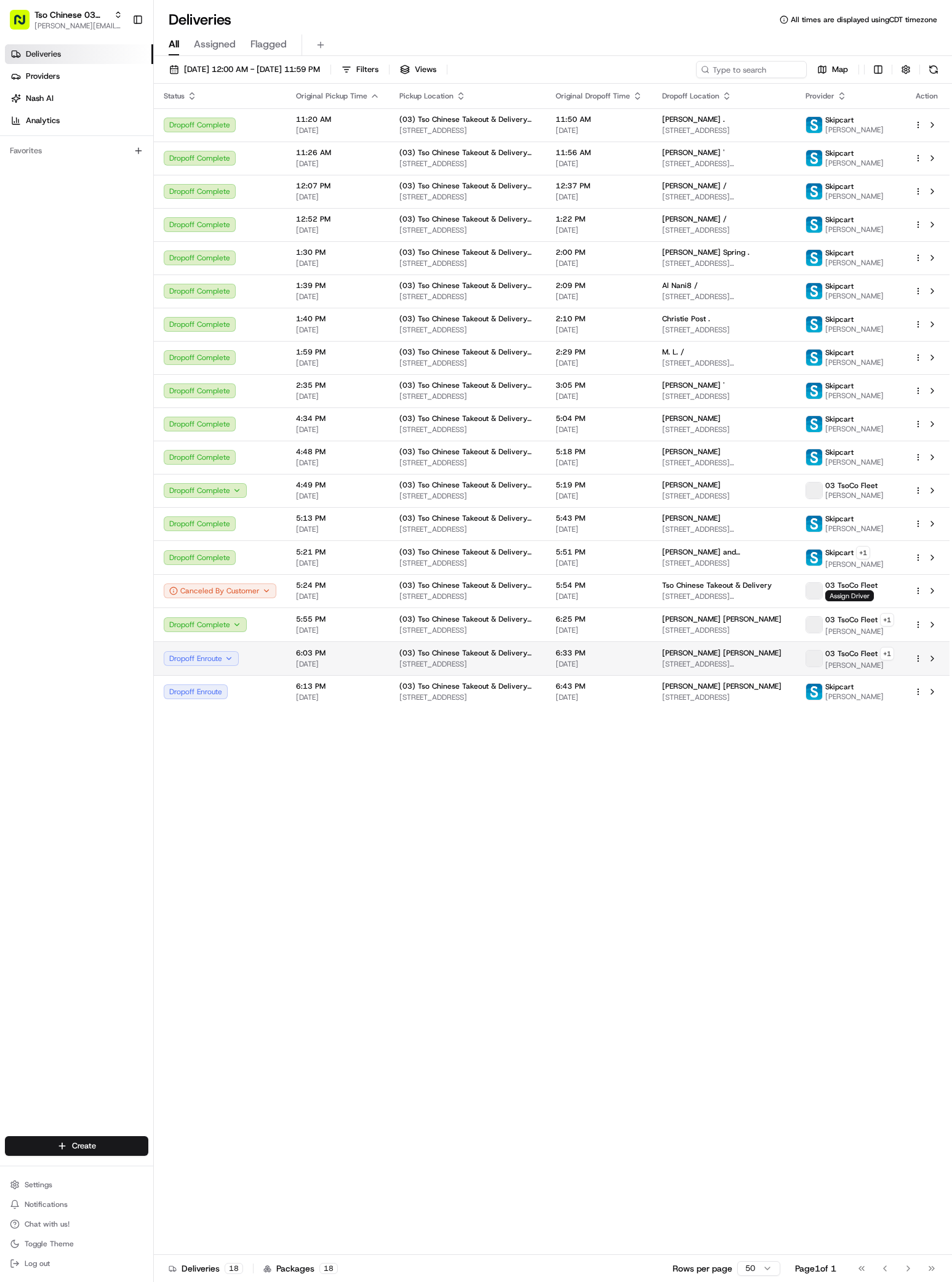
click at [747, 655] on div "[PERSON_NAME] [PERSON_NAME]" at bounding box center [724, 653] width 124 height 10
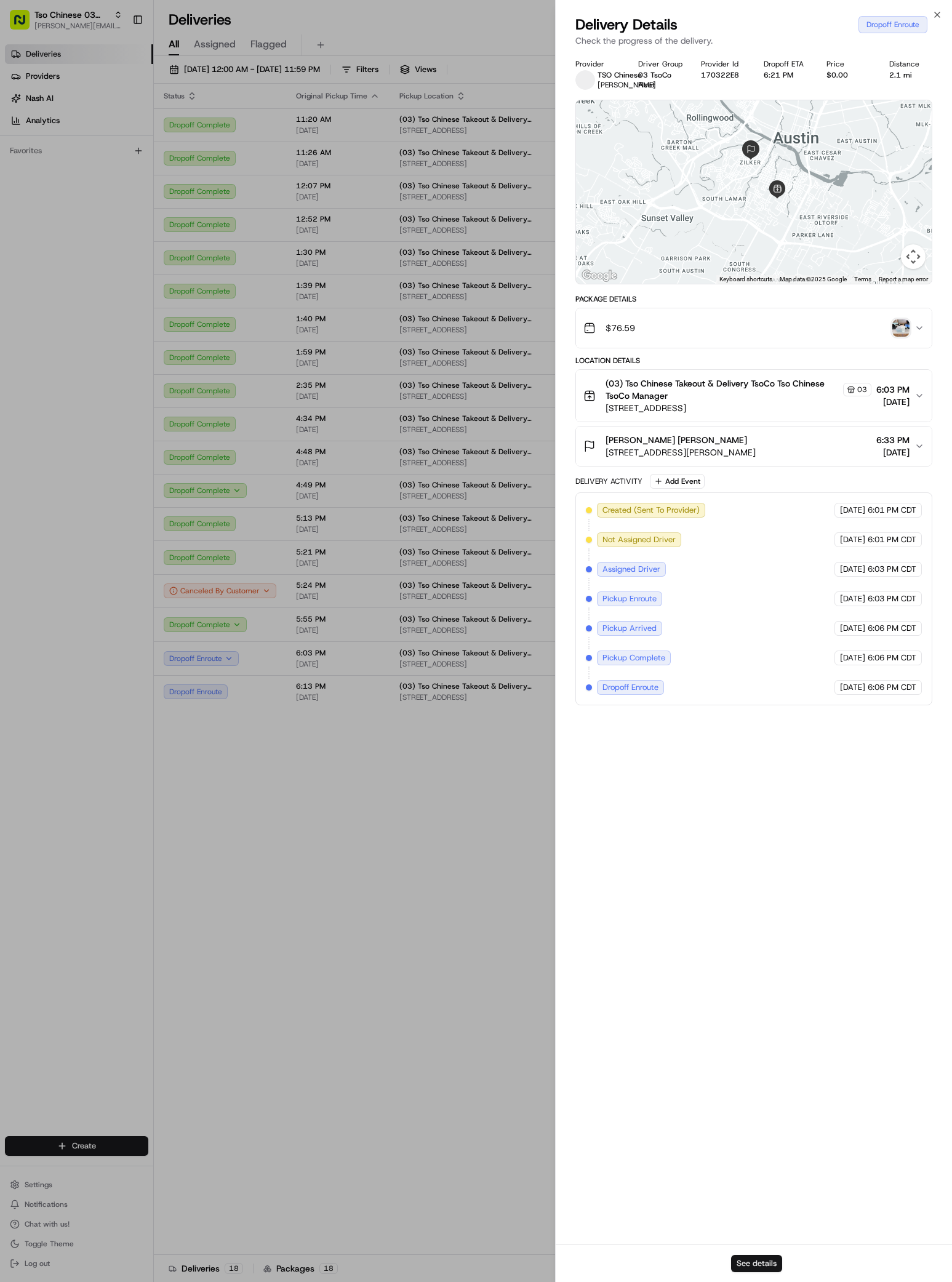
click at [767, 1268] on button "See details" at bounding box center [756, 1263] width 51 height 17
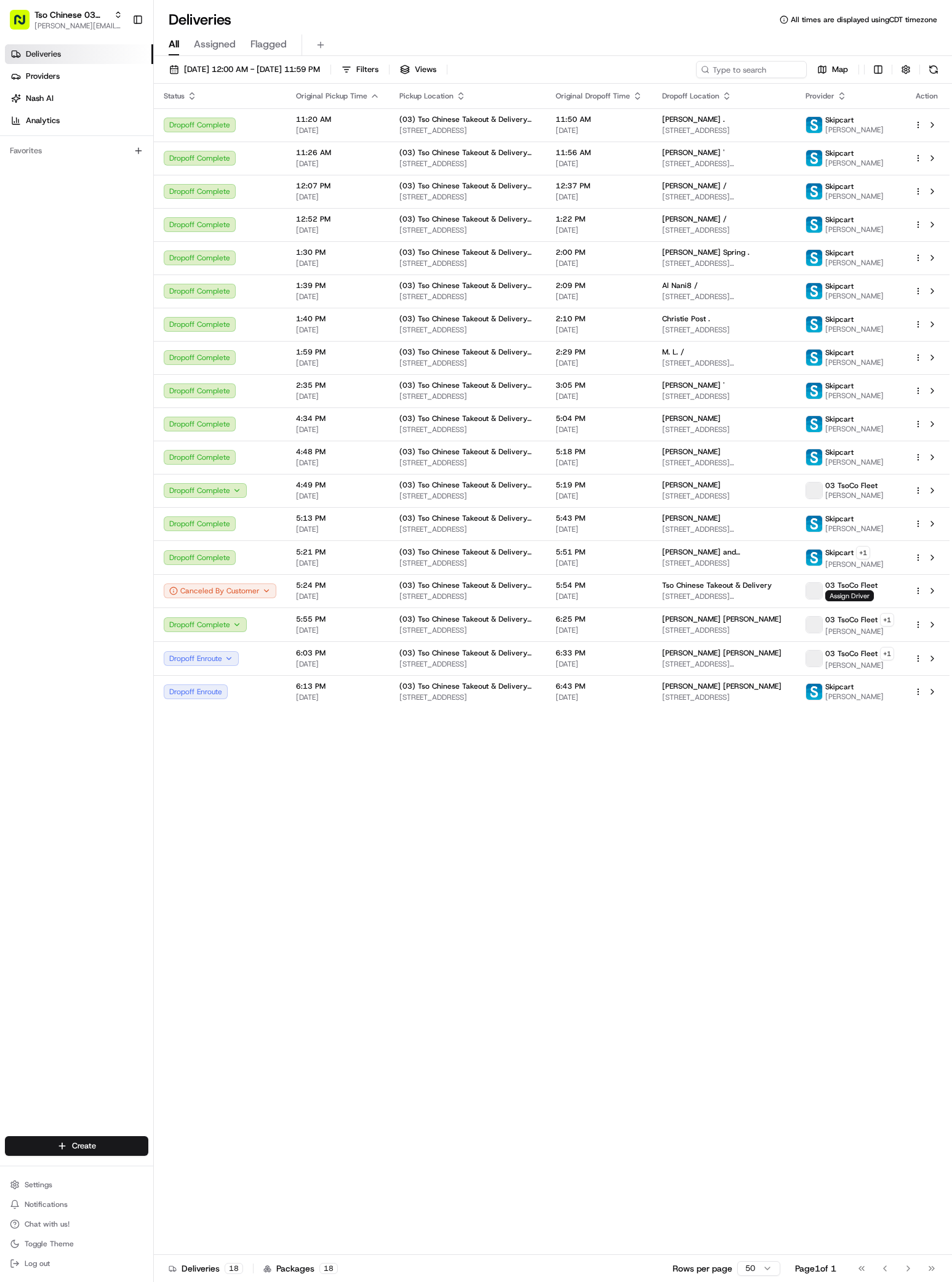
click at [203, 897] on div "Status Original Pickup Time Pickup Location Original Dropoff Time Dropoff Locat…" at bounding box center [552, 669] width 795 height 1171
click at [688, 659] on span "[STREET_ADDRESS][PERSON_NAME]" at bounding box center [724, 664] width 124 height 10
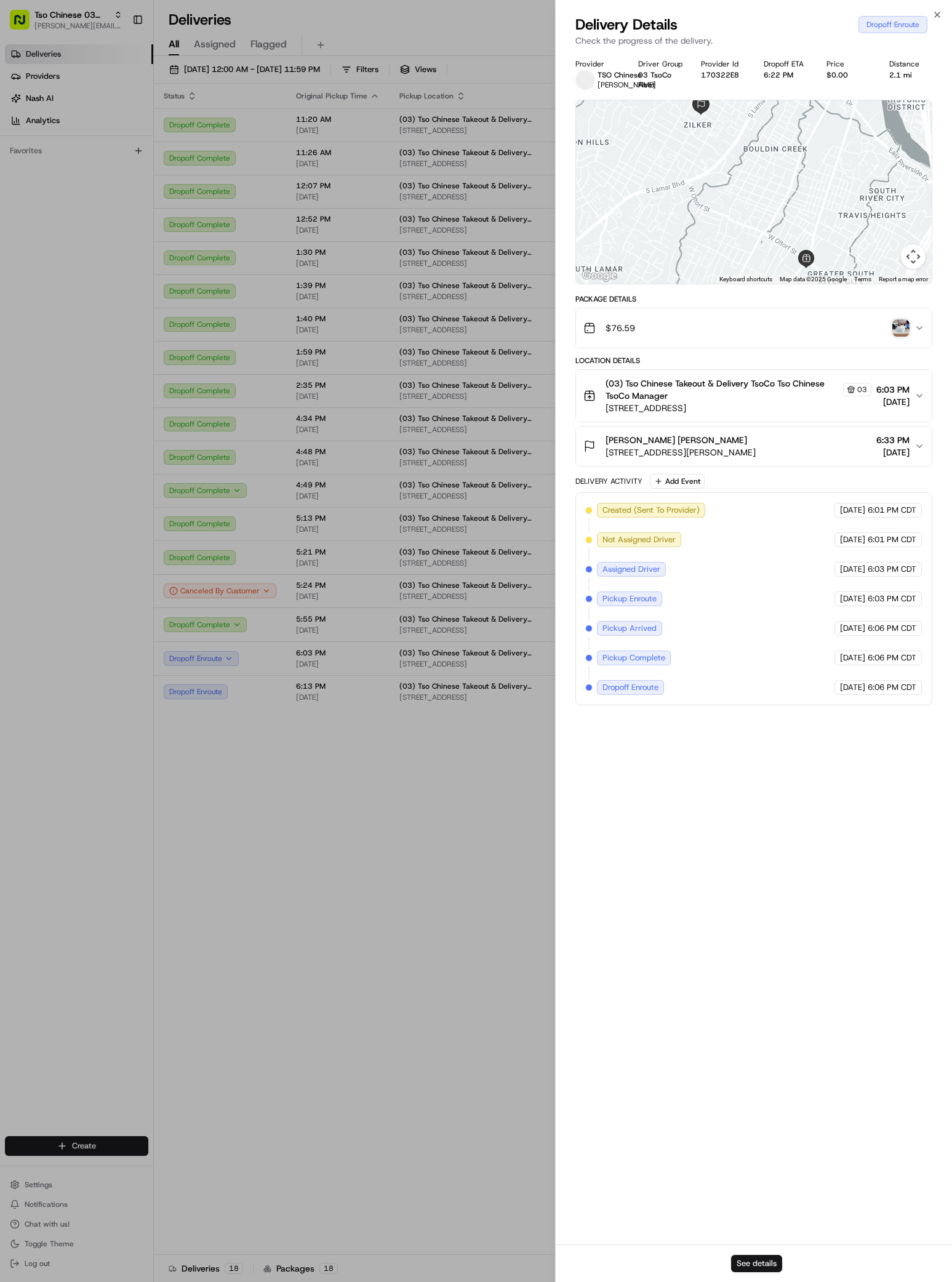
click at [747, 1259] on button "See details" at bounding box center [756, 1263] width 51 height 17
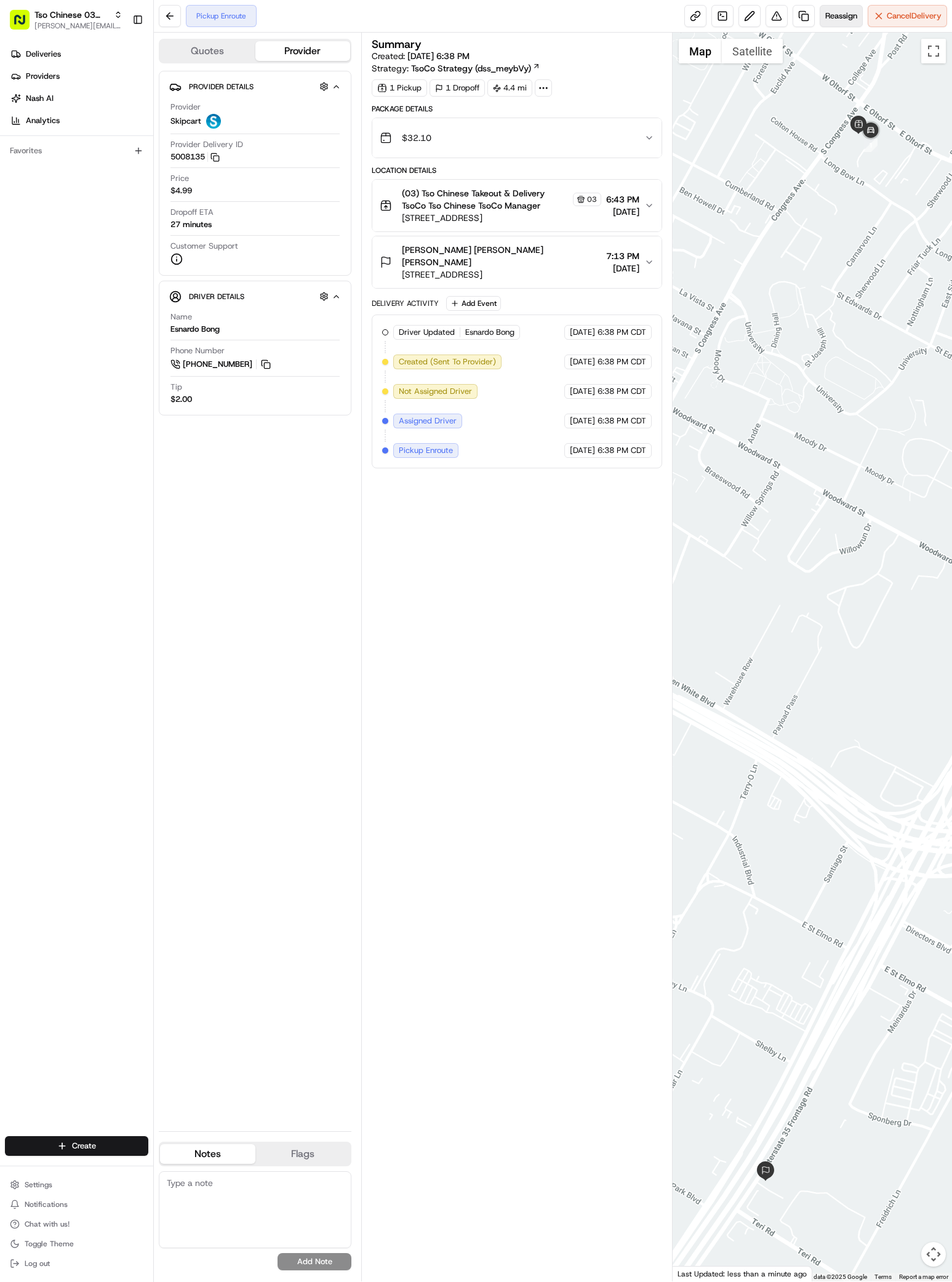
click at [837, 21] on span "Reassign" at bounding box center [841, 16] width 32 height 11
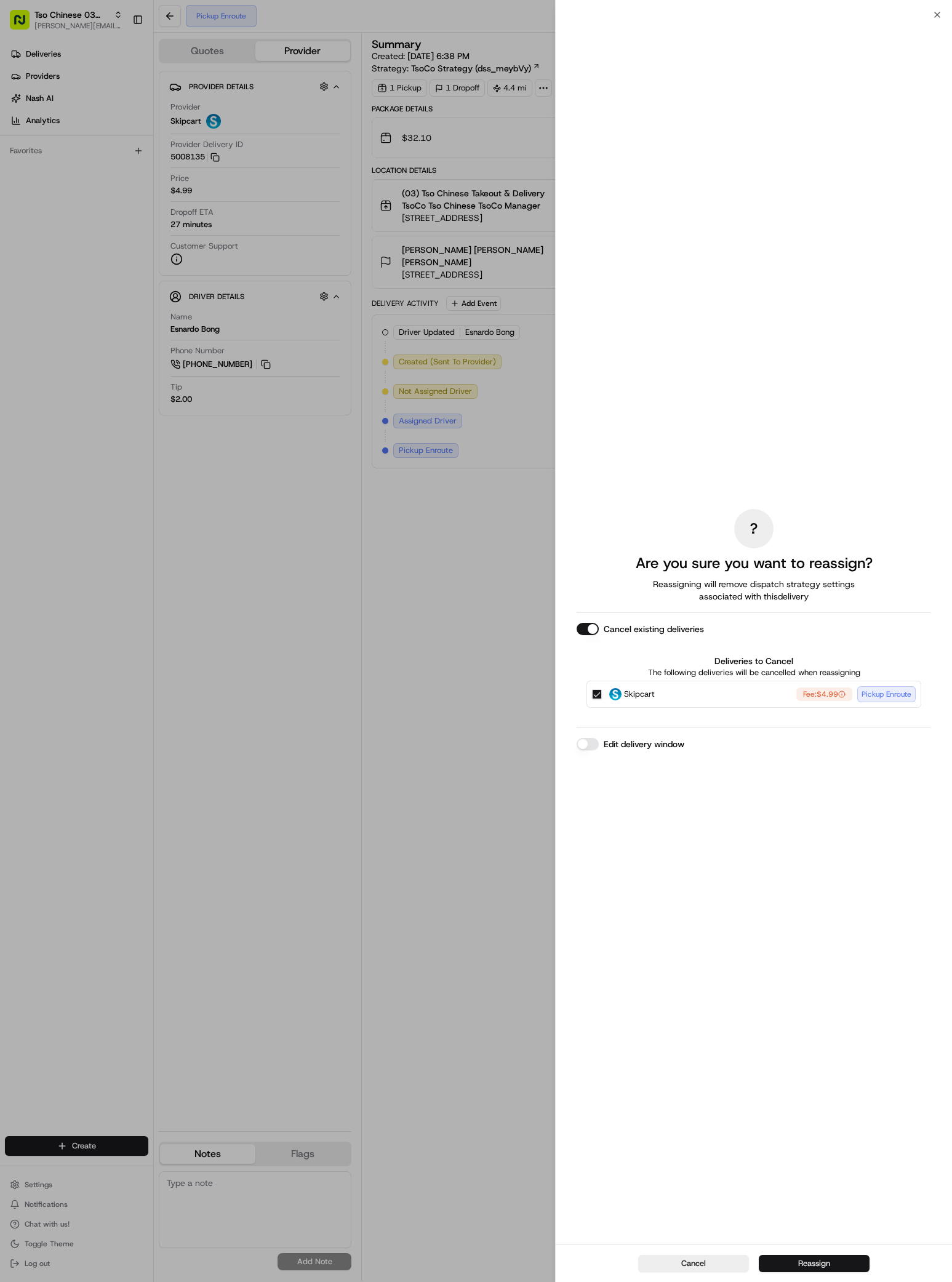
click at [805, 1261] on button "Reassign" at bounding box center [814, 1263] width 111 height 17
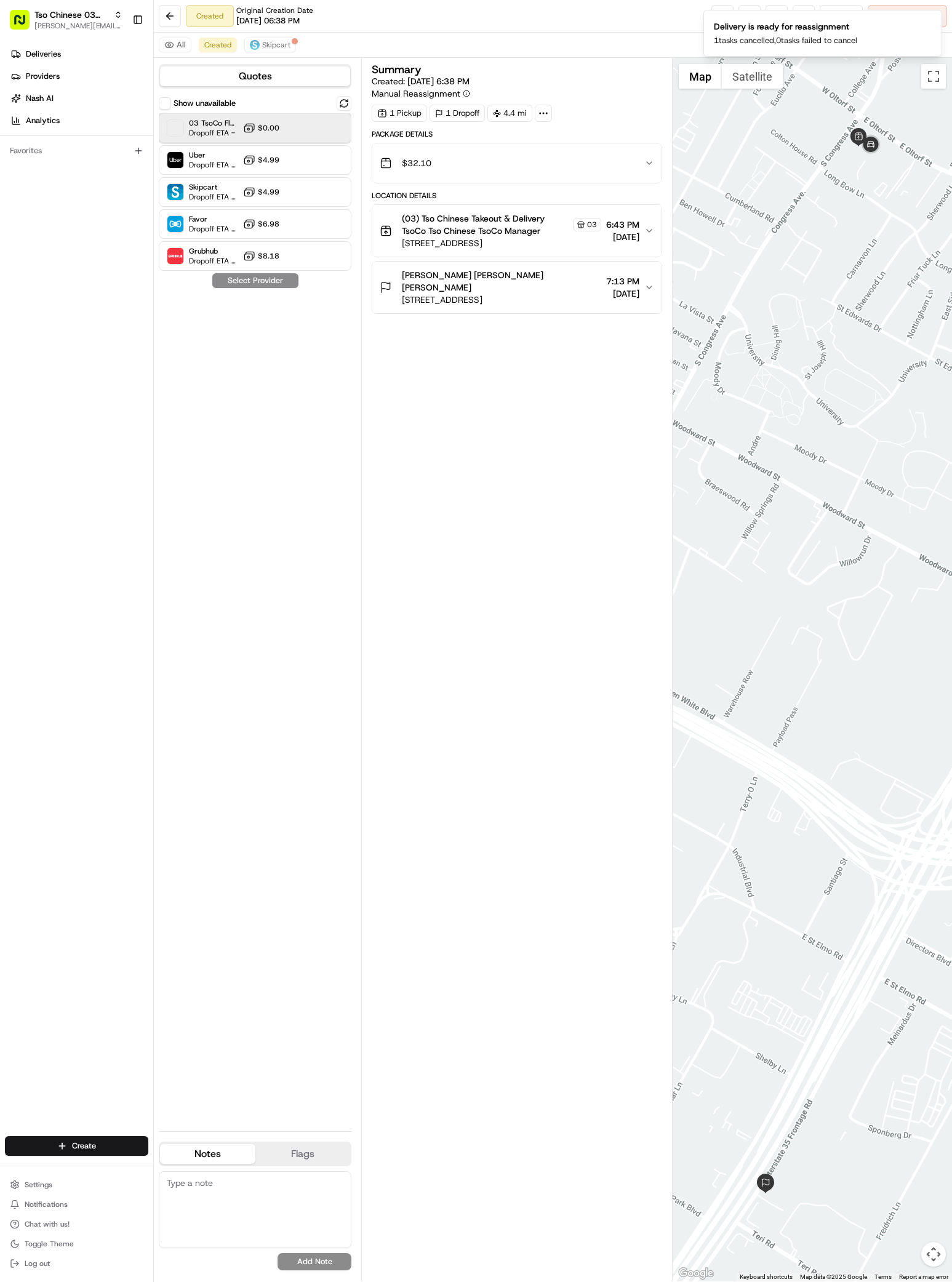
click at [221, 121] on span "03 TsoCo Fleet" at bounding box center [213, 123] width 49 height 10
click at [262, 280] on button "Assign Provider" at bounding box center [255, 280] width 87 height 15
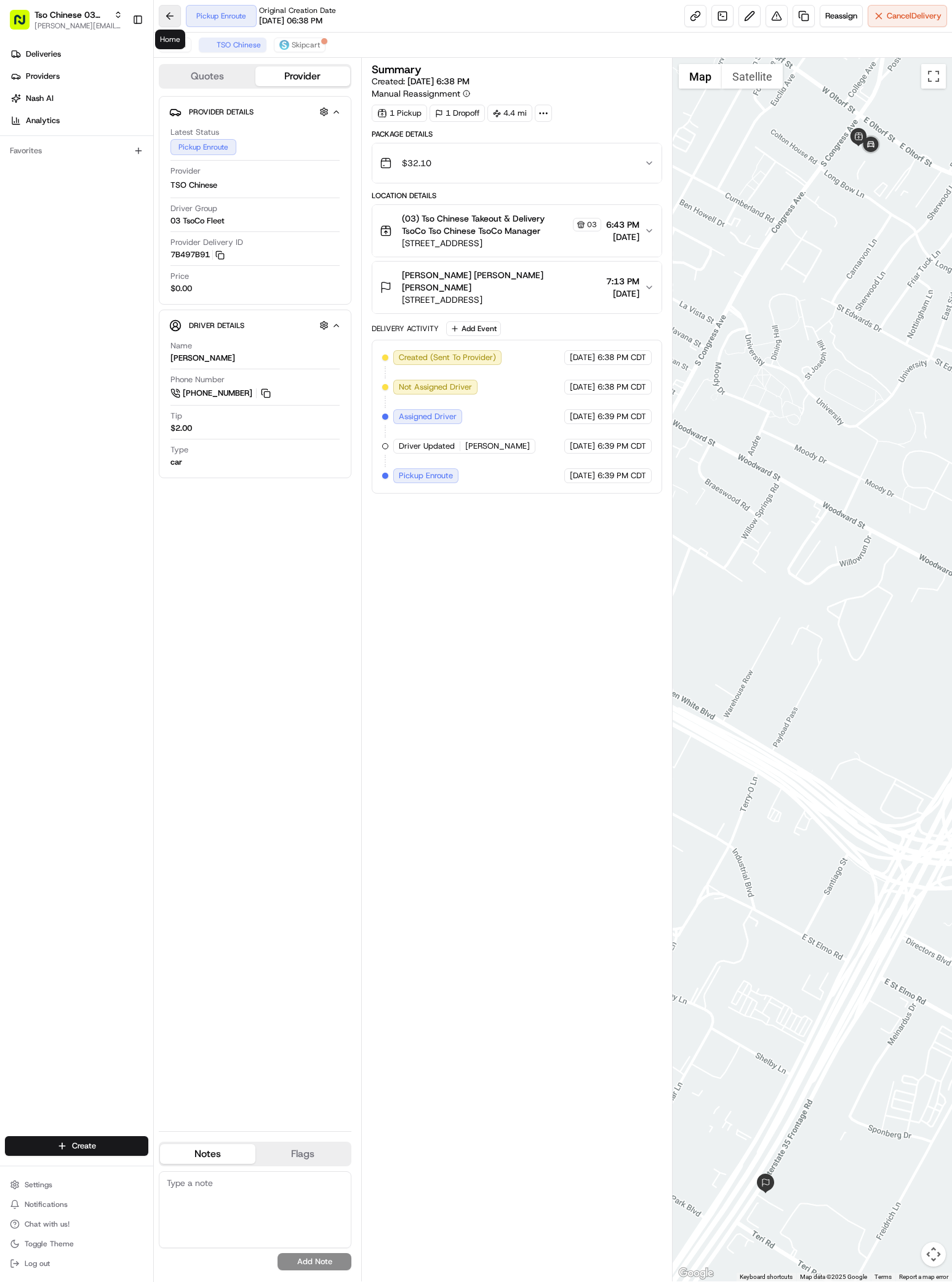
click at [173, 14] on button at bounding box center [170, 16] width 22 height 22
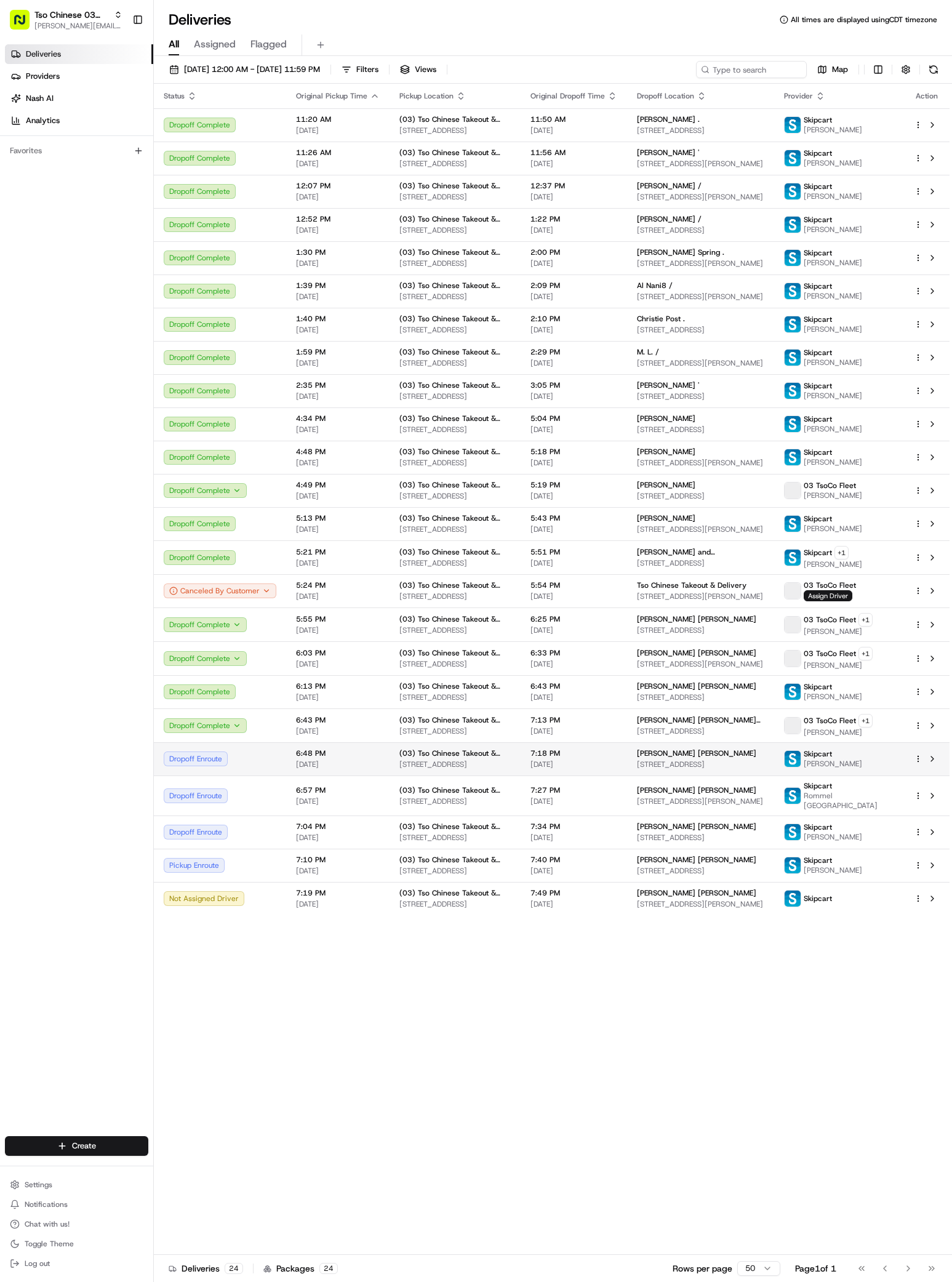
click at [774, 768] on td "[PERSON_NAME] [PERSON_NAME] [STREET_ADDRESS][PERSON_NAME]" at bounding box center [701, 759] width 147 height 33
click at [764, 486] on div "[PERSON_NAME]" at bounding box center [701, 485] width 128 height 10
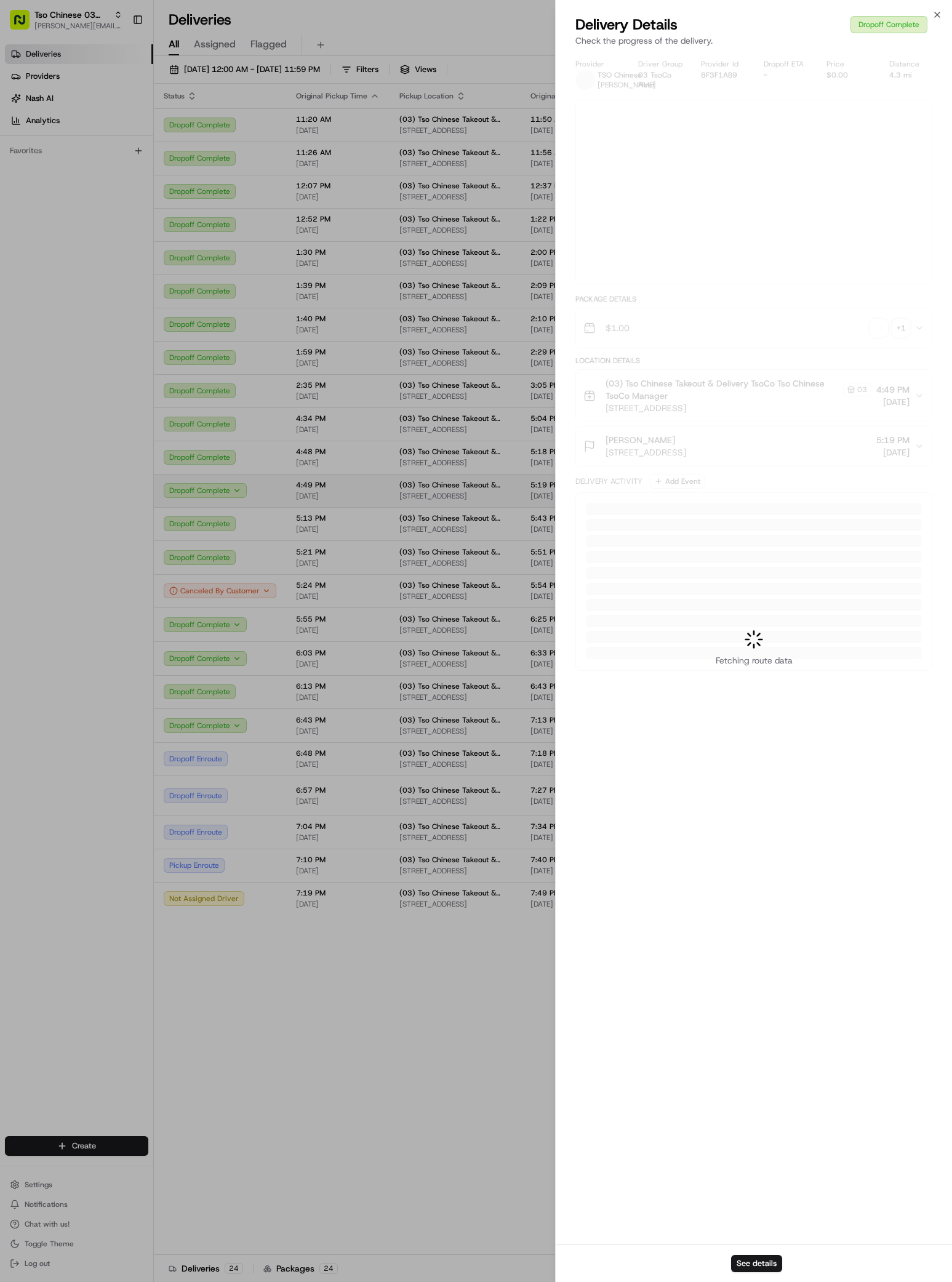
click at [783, 486] on div at bounding box center [476, 641] width 952 height 1282
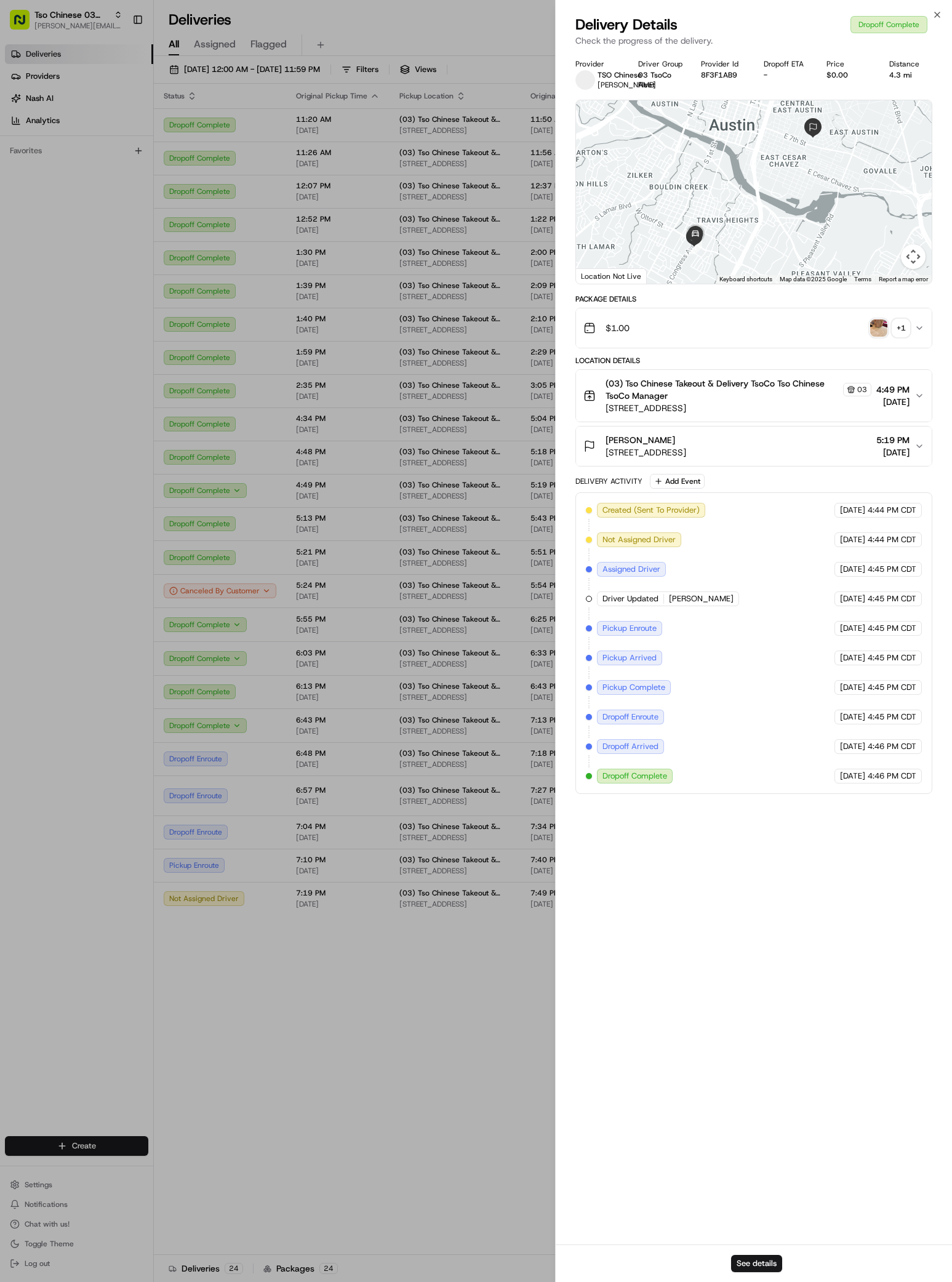
click at [874, 327] on img "button" at bounding box center [878, 328] width 17 height 17
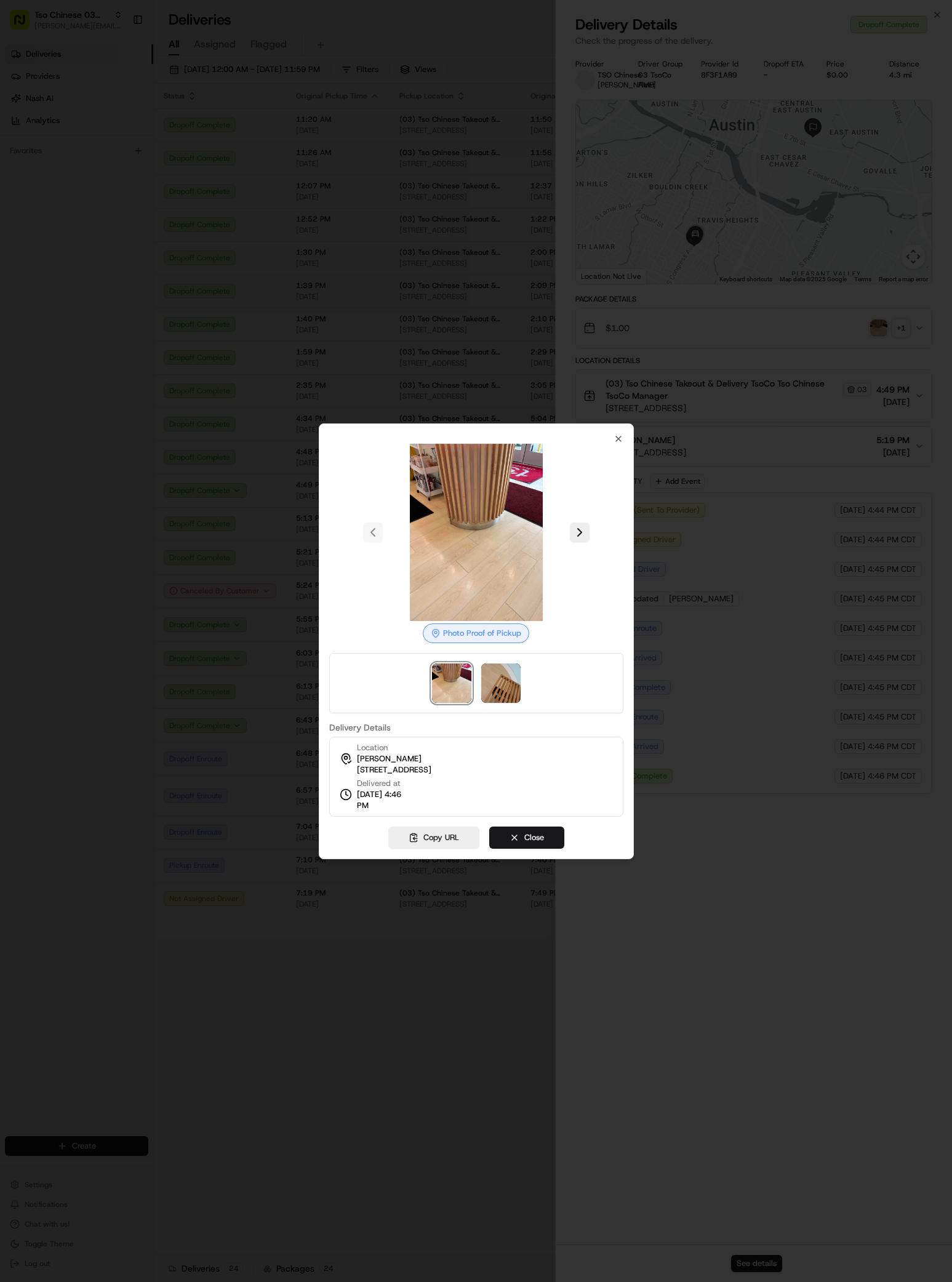
click at [490, 684] on img at bounding box center [500, 683] width 40 height 40
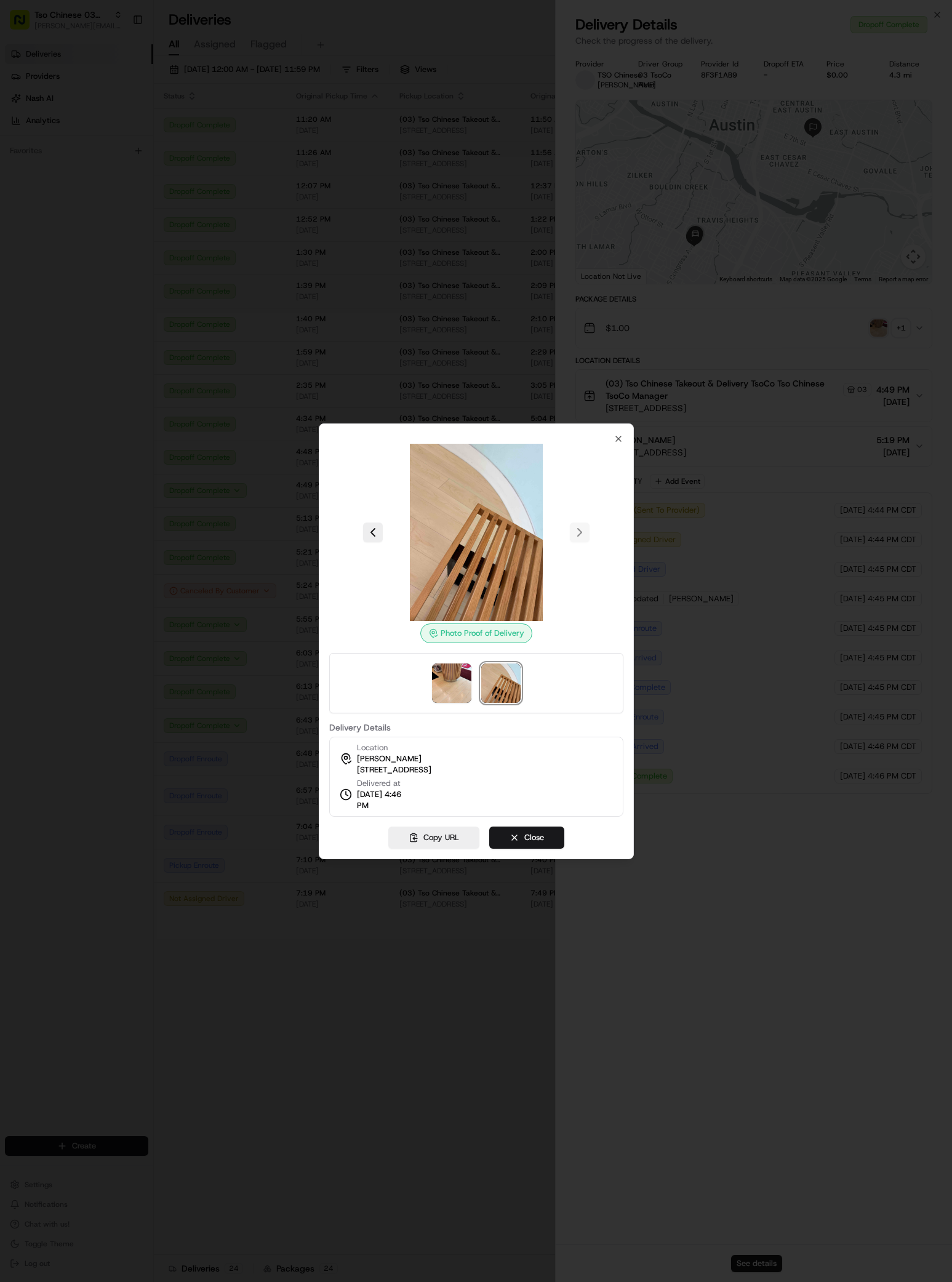
click at [625, 435] on div "Photo Proof of Delivery Delivery Details Location [PERSON_NAME] [STREET_ADDRESS…" at bounding box center [476, 641] width 315 height 436
click at [614, 442] on icon "button" at bounding box center [618, 439] width 10 height 10
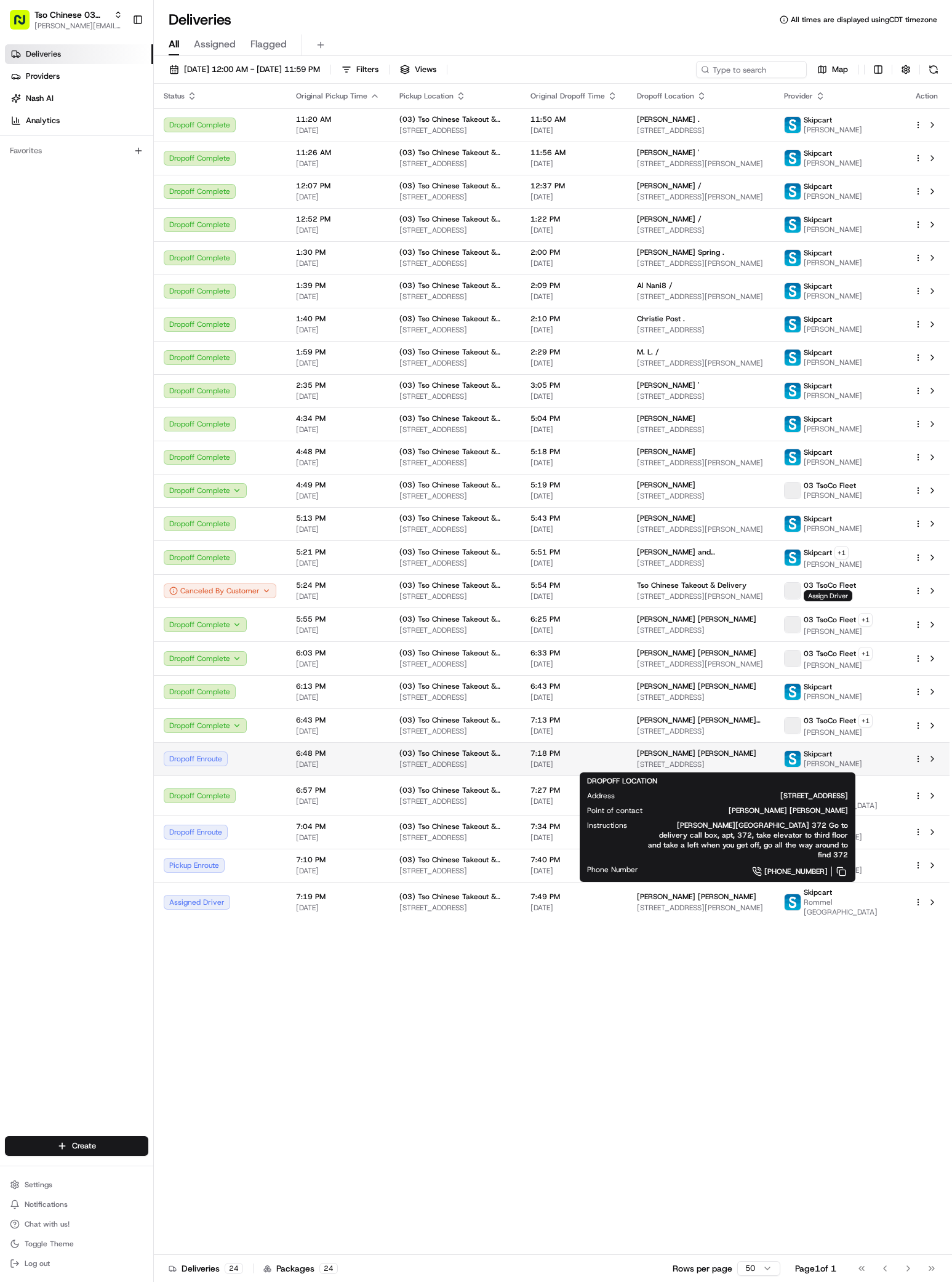
click at [747, 750] on div "[PERSON_NAME] [PERSON_NAME]" at bounding box center [701, 753] width 128 height 10
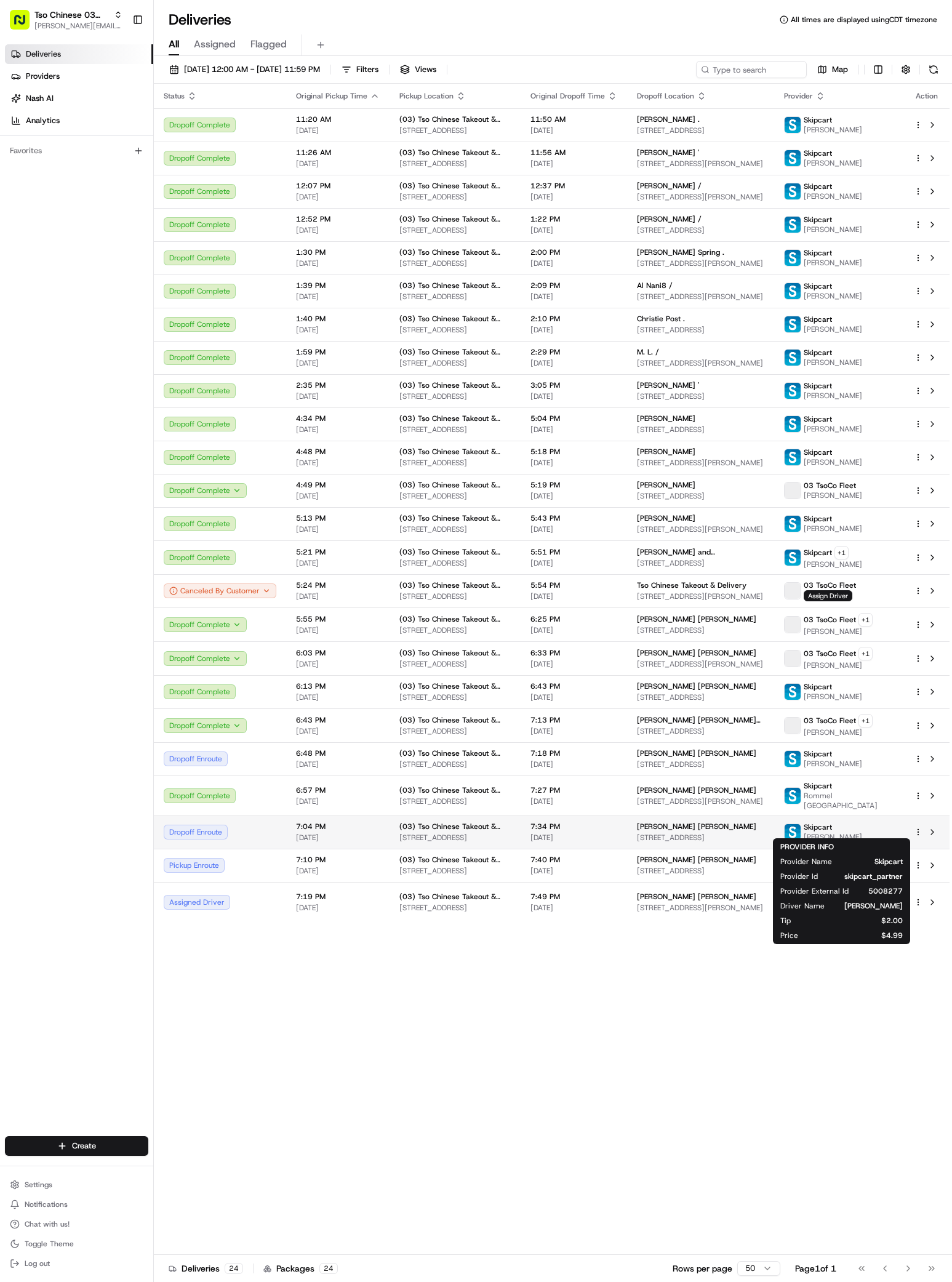
click at [862, 832] on span "[PERSON_NAME]" at bounding box center [833, 837] width 58 height 10
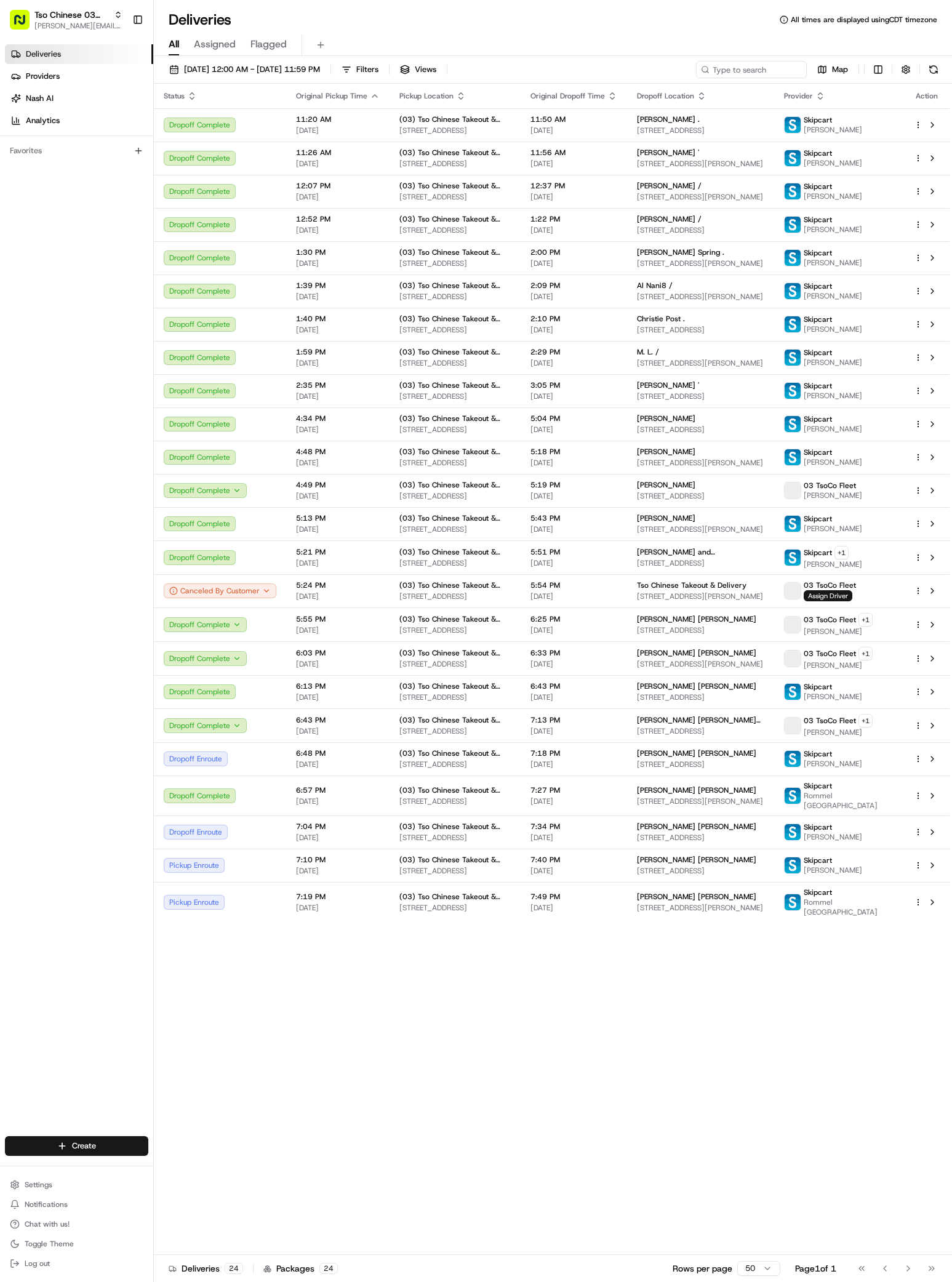
click at [687, 1054] on div "Status Original Pickup Time Pickup Location Original Dropoff Time Dropoff Locat…" at bounding box center [552, 669] width 795 height 1171
click at [715, 764] on span "[STREET_ADDRESS]" at bounding box center [701, 764] width 128 height 10
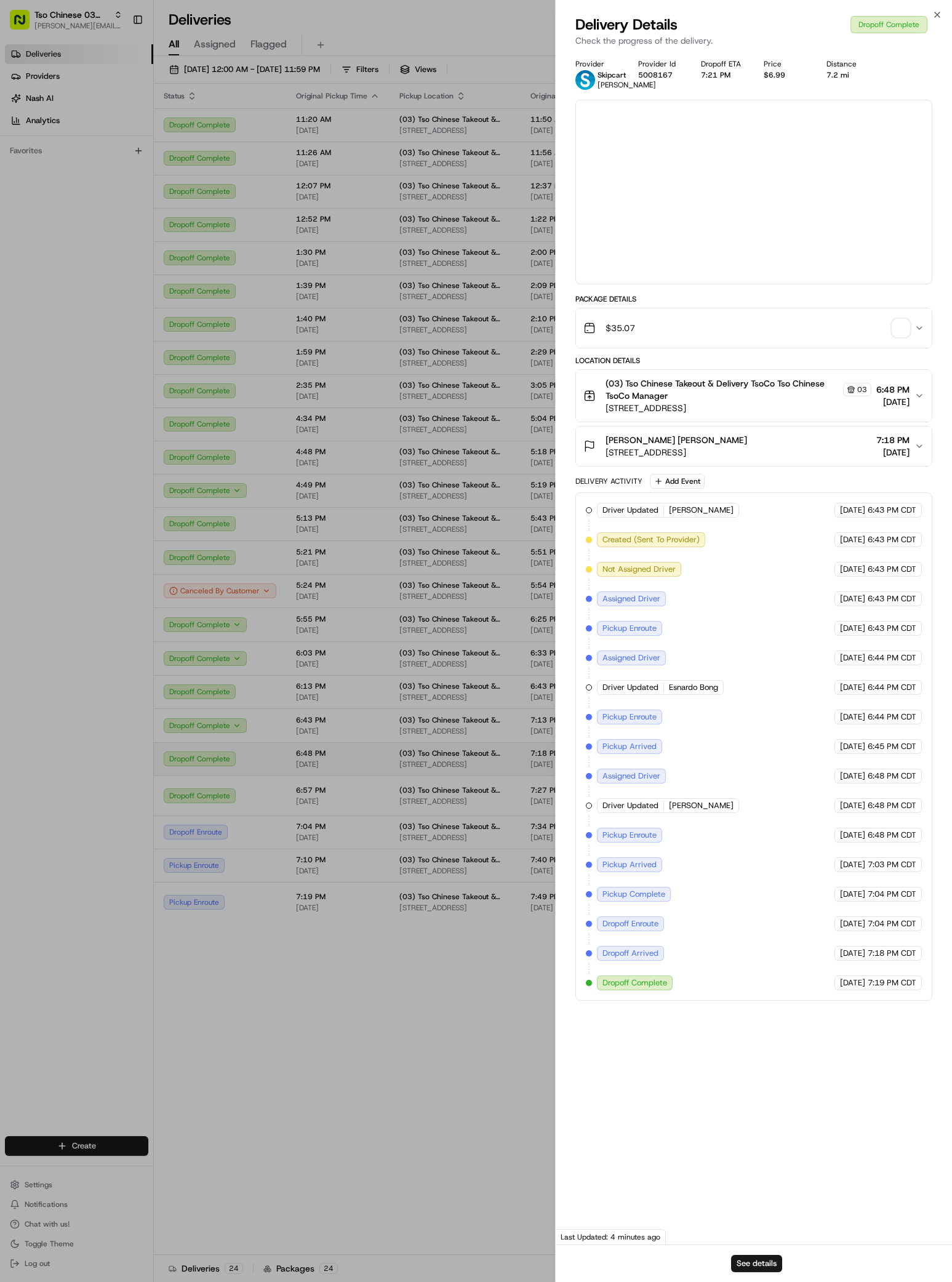
click at [715, 764] on div at bounding box center [476, 641] width 952 height 1282
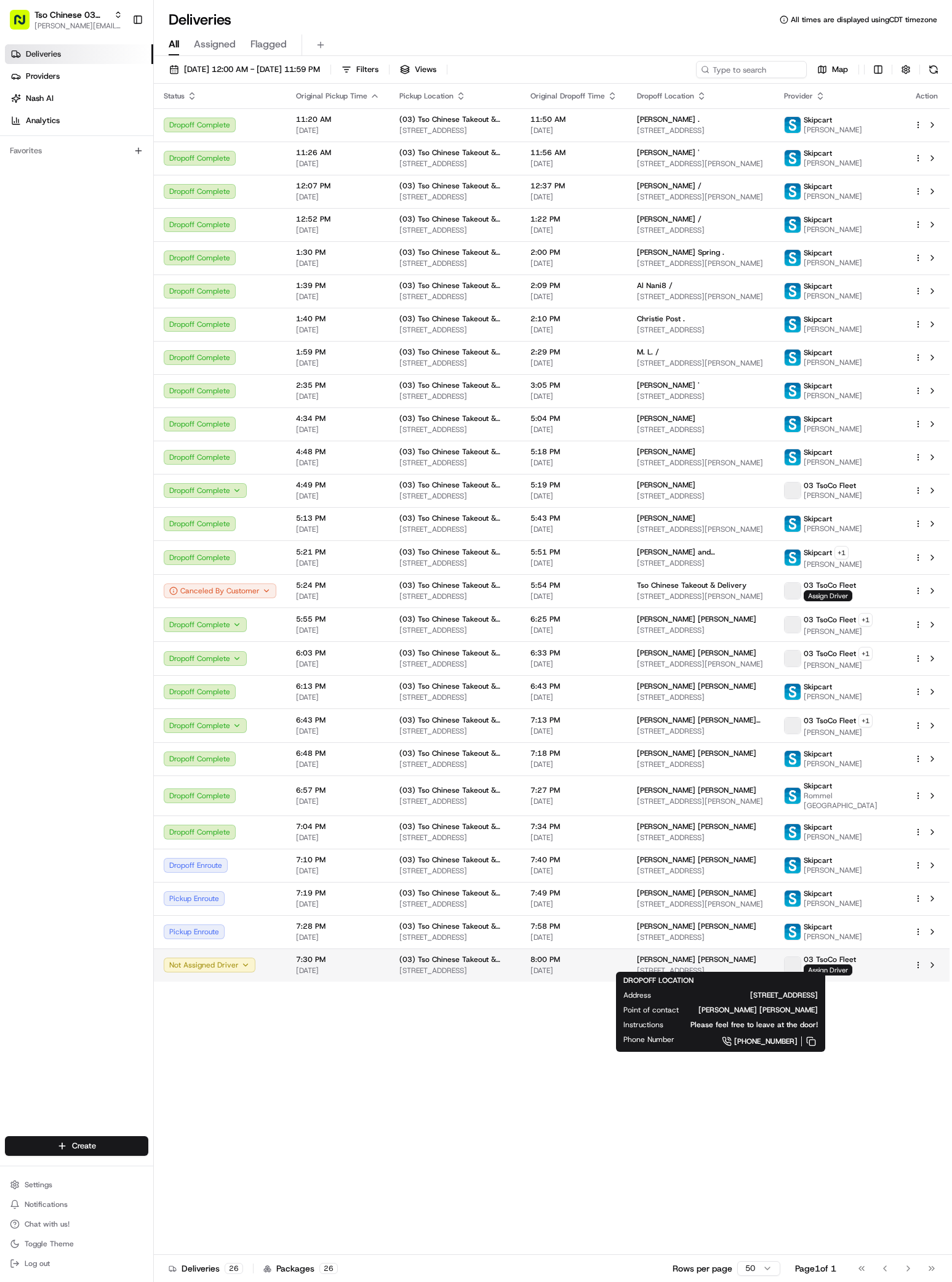
click at [731, 965] on span "[STREET_ADDRESS]" at bounding box center [701, 970] width 128 height 10
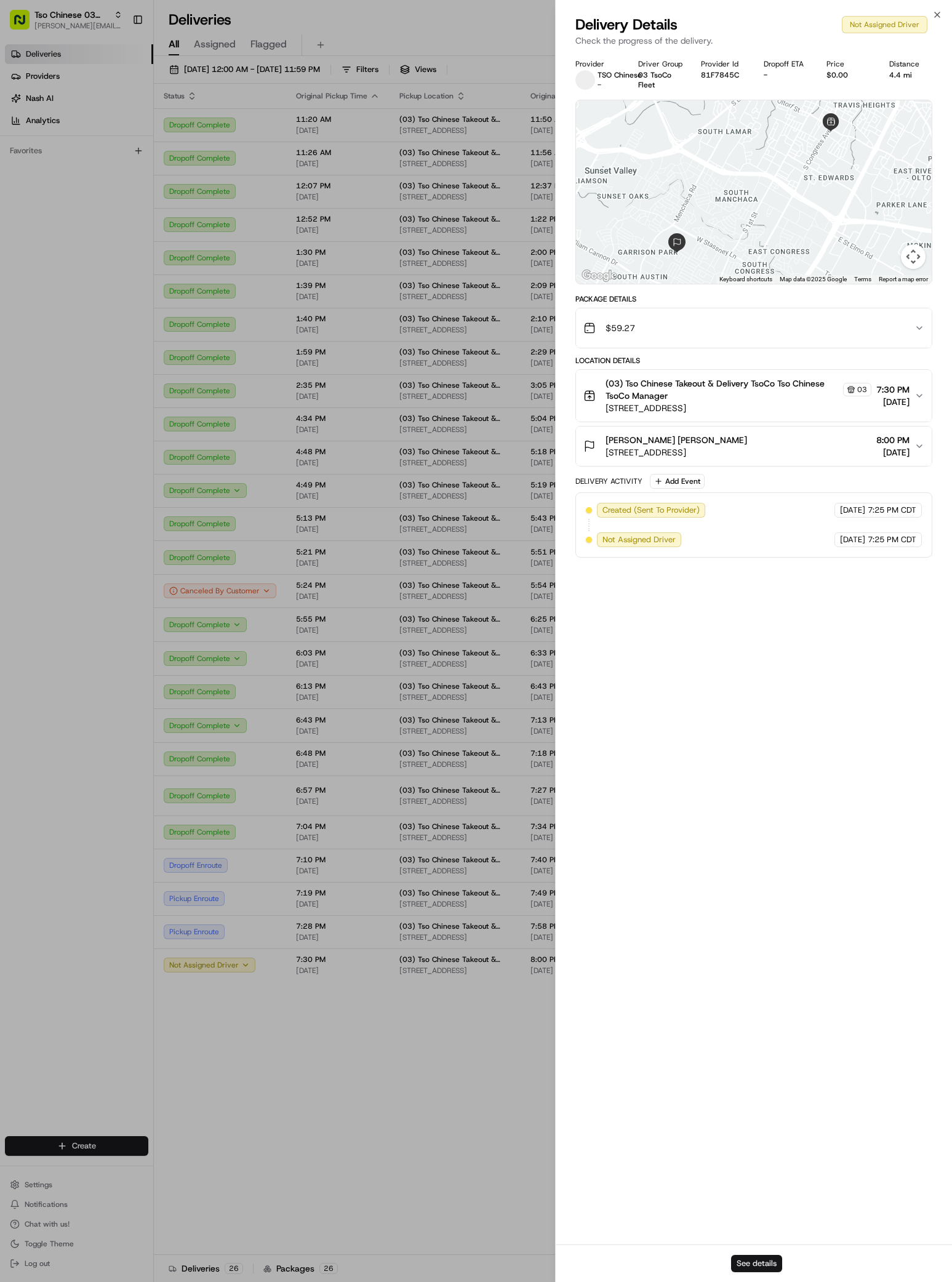
click at [763, 1262] on button "See details" at bounding box center [756, 1263] width 51 height 17
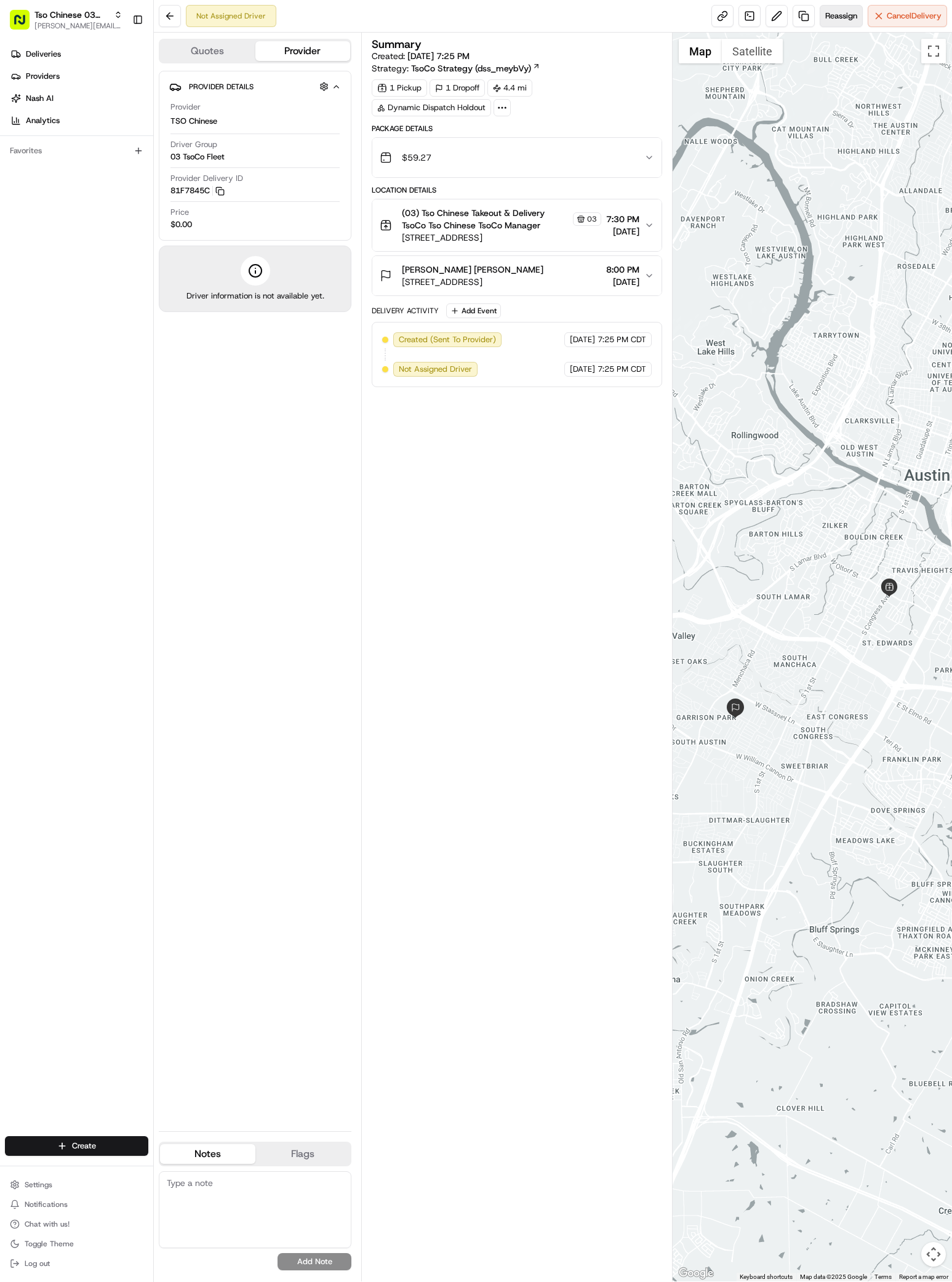
click at [840, 14] on span "Reassign" at bounding box center [841, 16] width 32 height 11
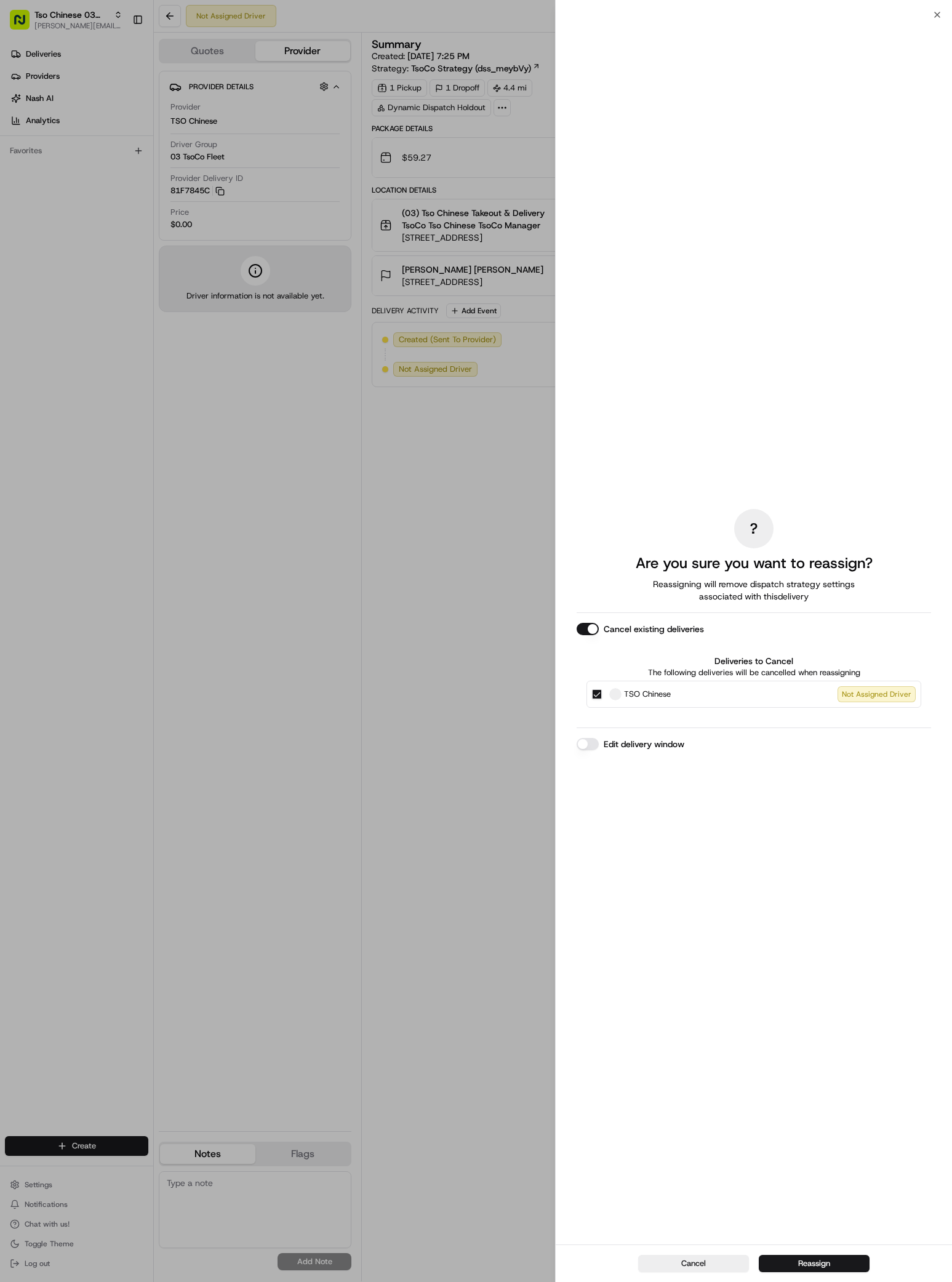
click at [840, 14] on div at bounding box center [476, 641] width 952 height 1282
click at [813, 1257] on button "Reassign" at bounding box center [814, 1263] width 111 height 17
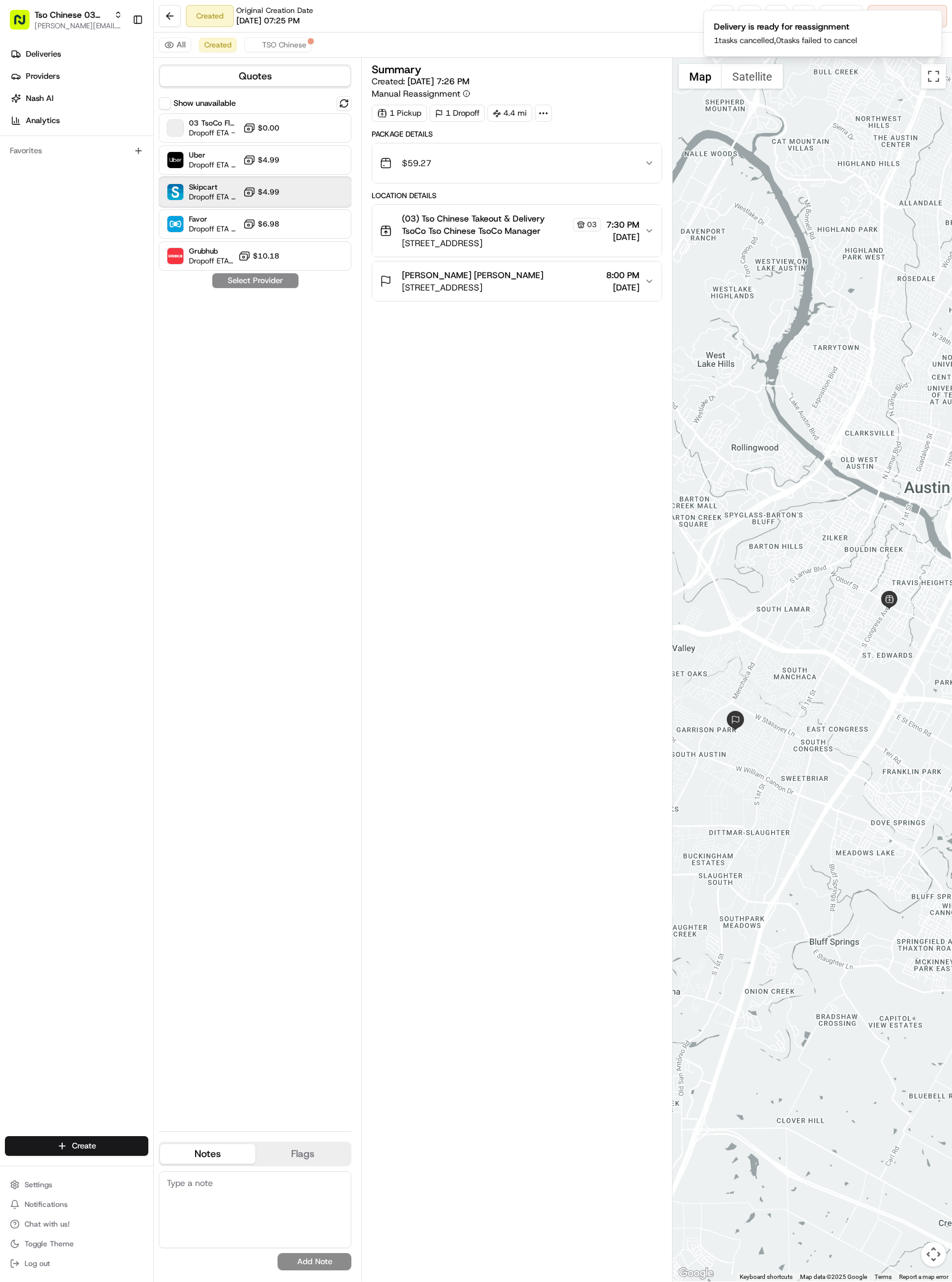
click at [209, 199] on span "Dropoff ETA 33 minutes" at bounding box center [213, 197] width 49 height 10
click at [269, 283] on button "Assign Provider" at bounding box center [255, 280] width 87 height 15
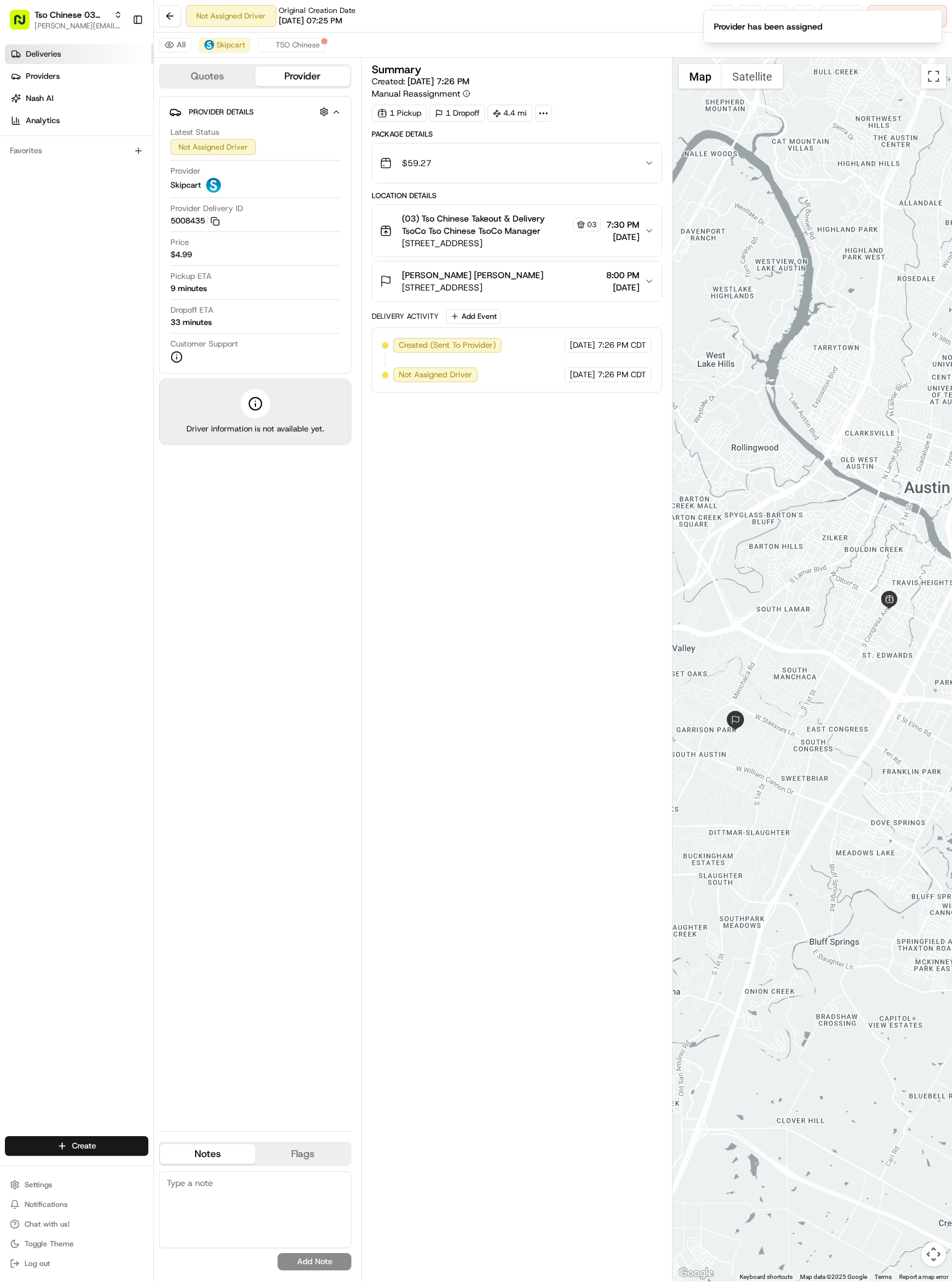
click at [60, 60] on link "Deliveries" at bounding box center [79, 54] width 148 height 19
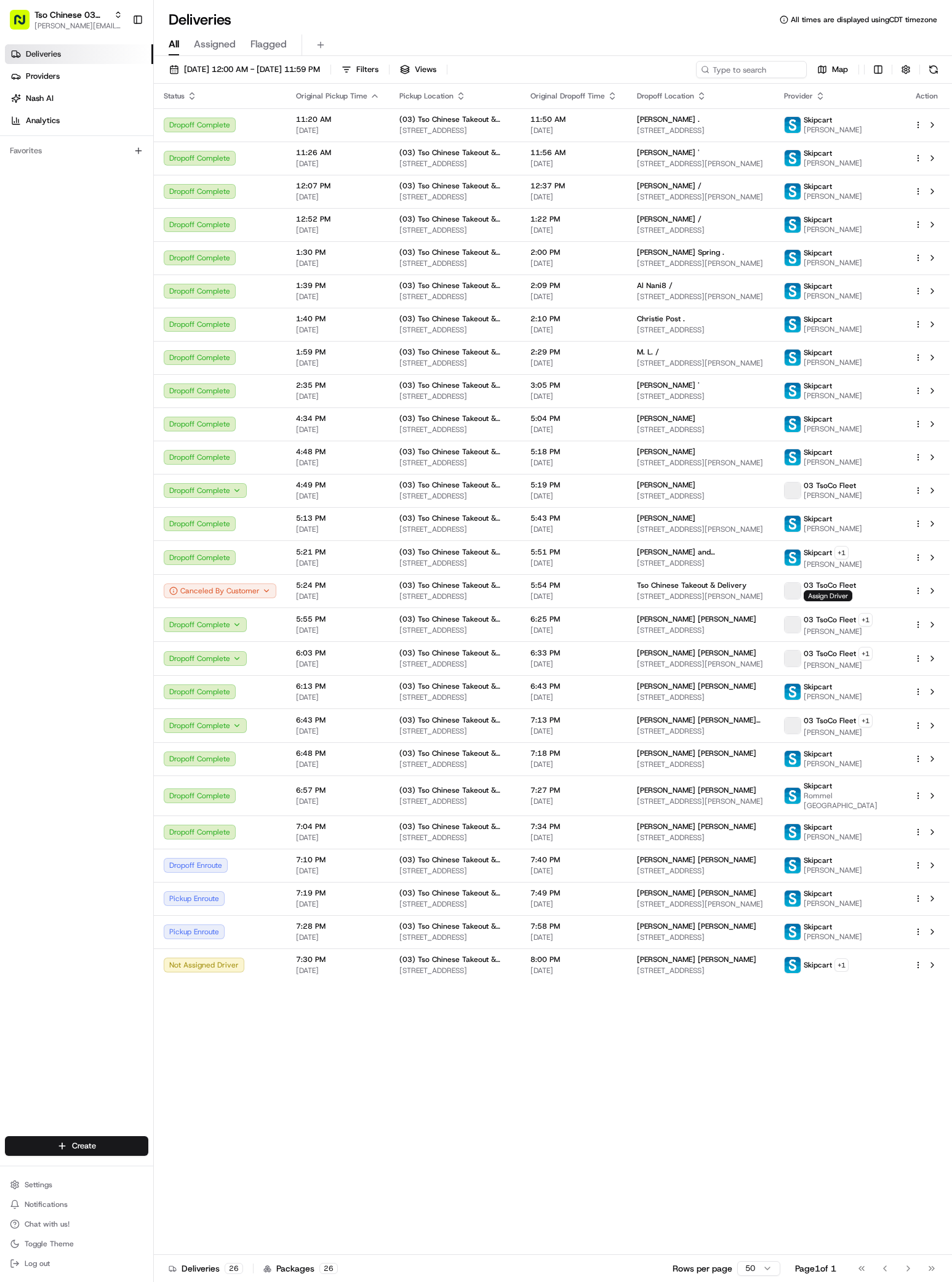
click at [709, 1053] on div "Status Original Pickup Time Pickup Location Original Dropoff Time Dropoff Locat…" at bounding box center [552, 669] width 795 height 1171
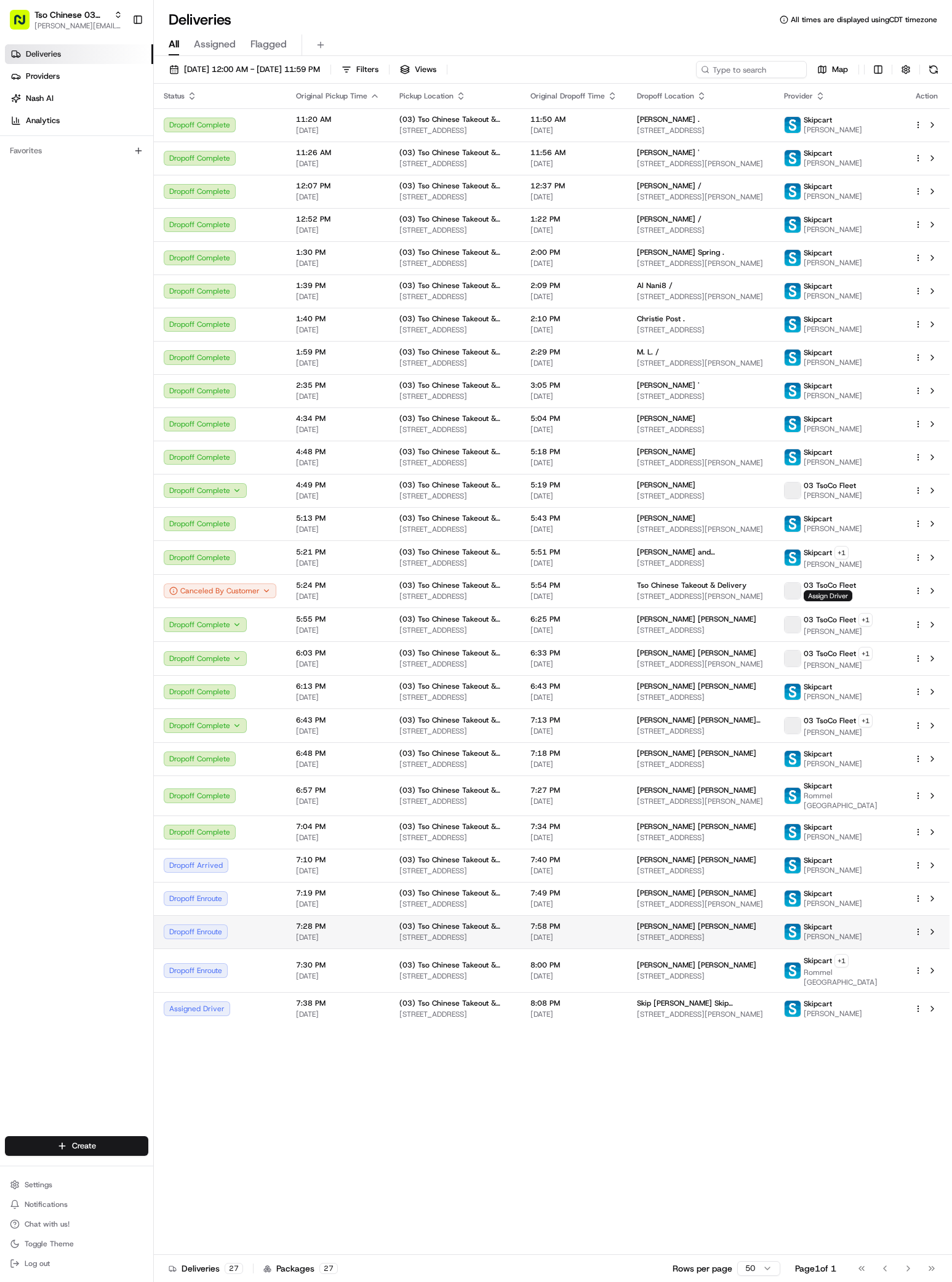
click at [711, 923] on span "[PERSON_NAME] [PERSON_NAME]" at bounding box center [697, 926] width 119 height 10
click at [776, 1160] on div "Status Original Pickup Time Pickup Location Original Dropoff Time Dropoff Locat…" at bounding box center [552, 669] width 795 height 1171
click at [488, 1170] on div "Status Original Pickup Time Pickup Location Original Dropoff Time Dropoff Locat…" at bounding box center [552, 669] width 795 height 1171
click at [774, 933] on td "Chloe Stavinoha Chloe Stavinoha 6003 Cougar Dr, Austin, TX 78745, USA" at bounding box center [701, 931] width 147 height 33
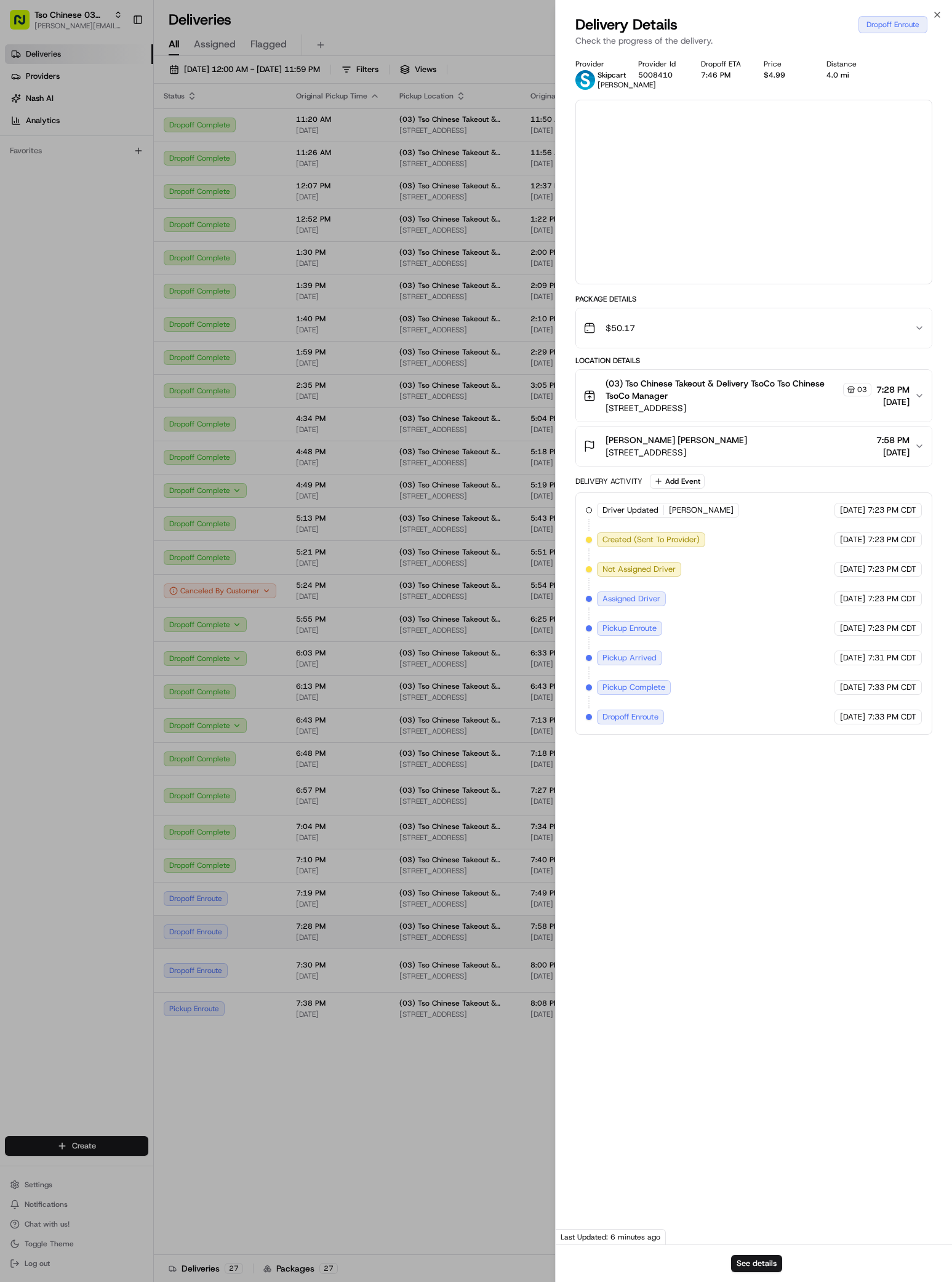
click at [787, 933] on div at bounding box center [476, 641] width 952 height 1282
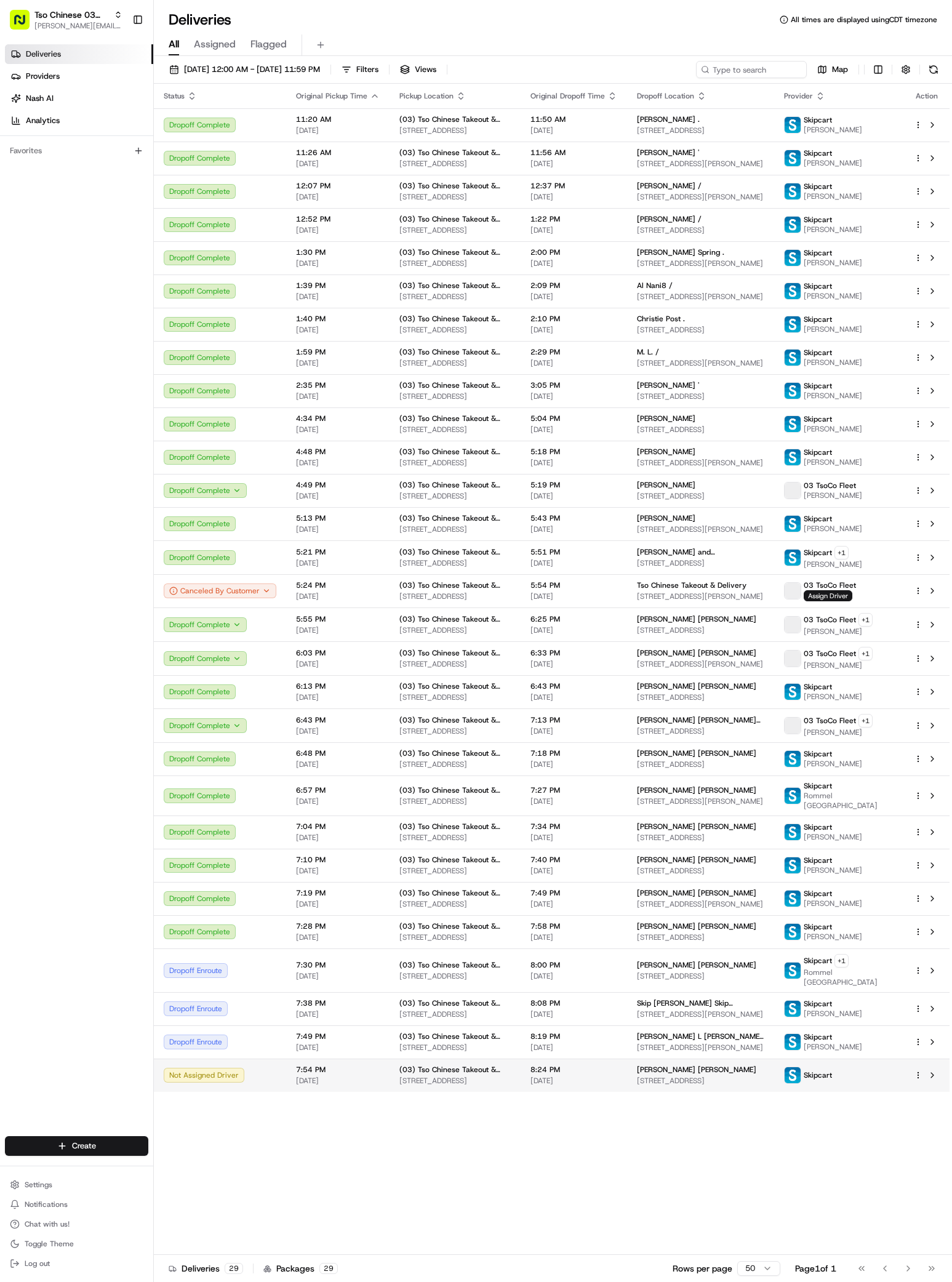
click at [749, 1076] on span "[STREET_ADDRESS]" at bounding box center [701, 1081] width 128 height 10
click at [801, 1067] on img at bounding box center [792, 1074] width 16 height 16
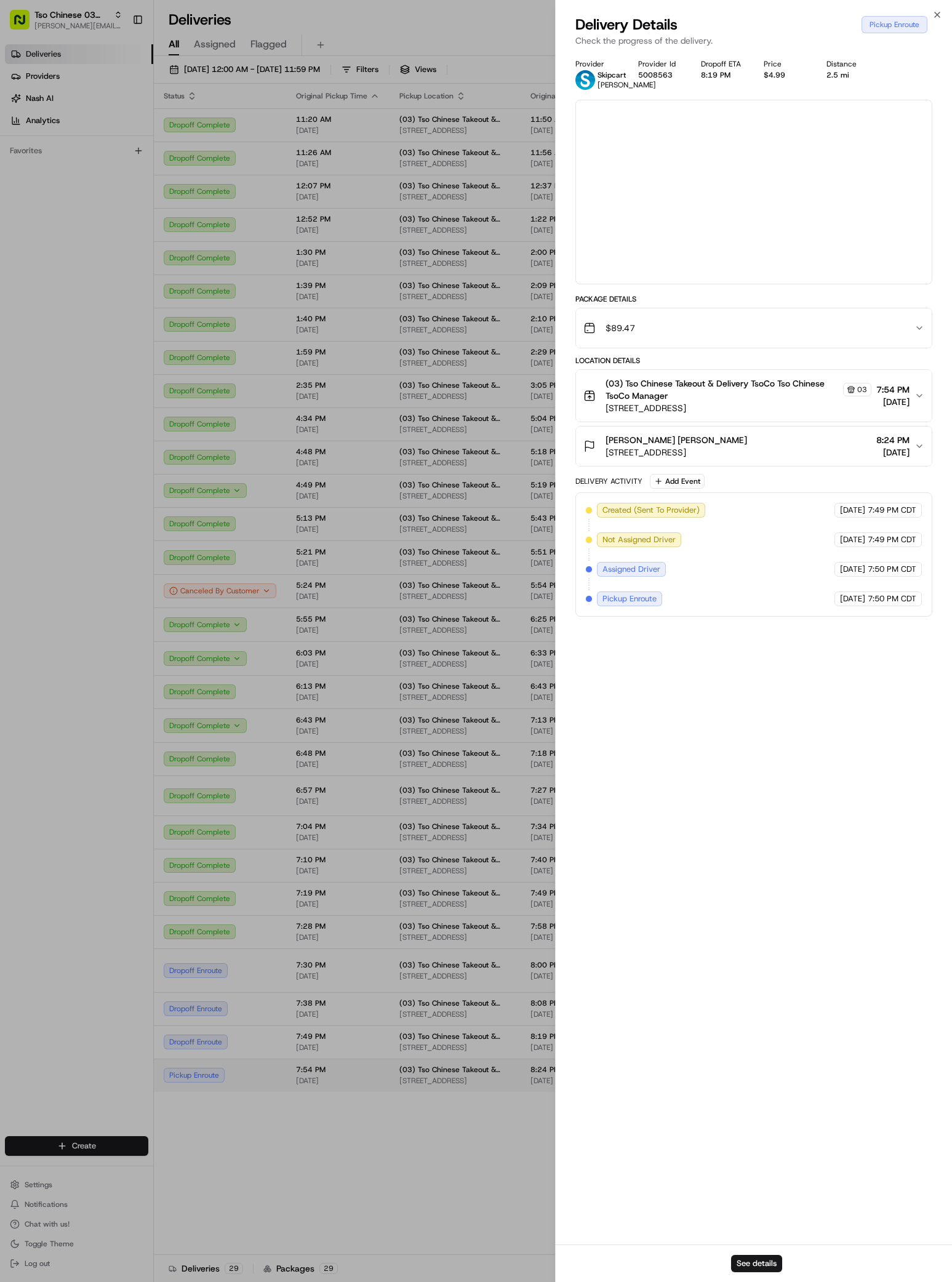
click at [809, 1055] on div at bounding box center [476, 641] width 952 height 1282
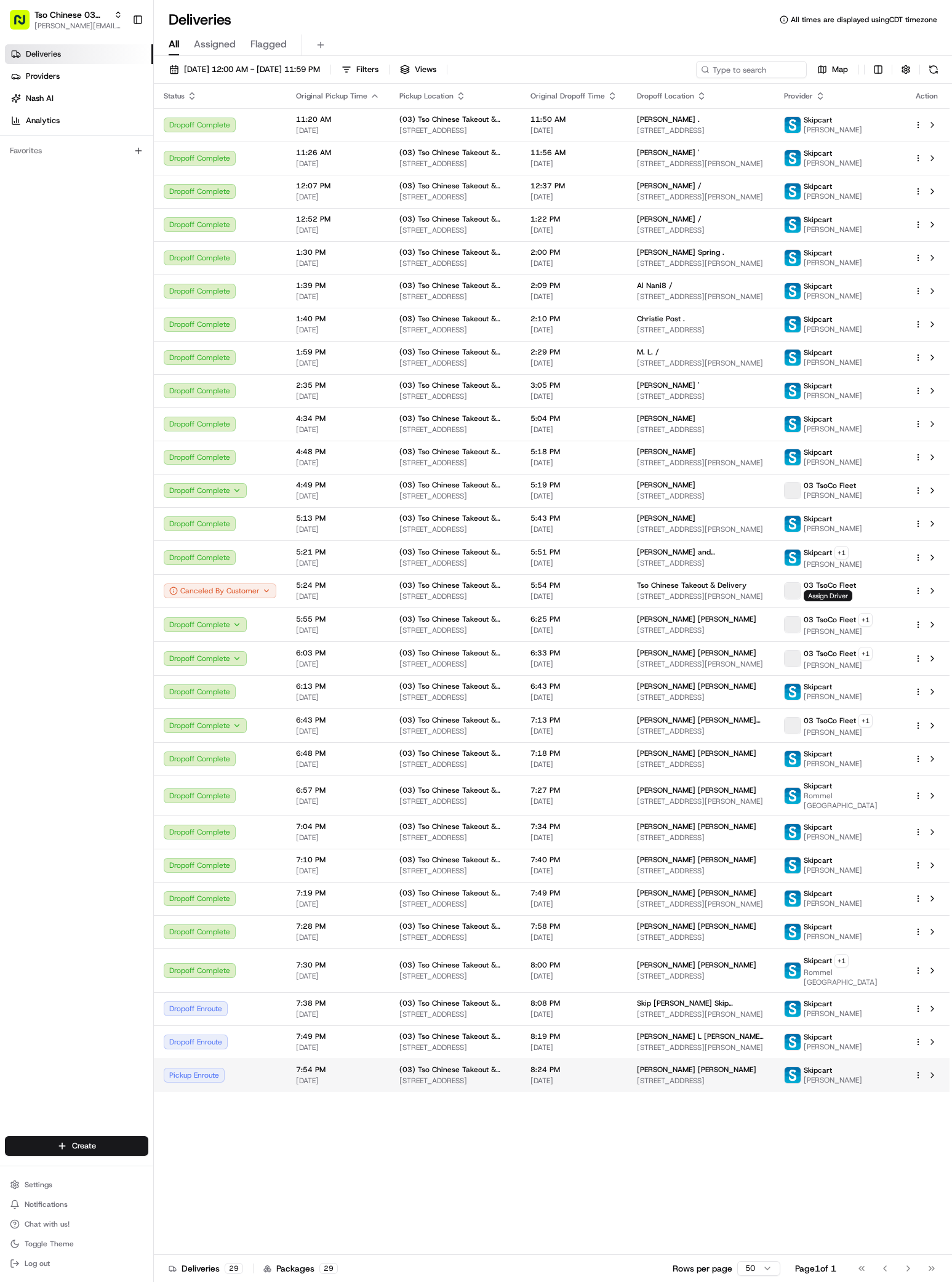
click at [627, 1059] on td "8:24 PM 08/15/2025" at bounding box center [573, 1075] width 106 height 33
click at [821, 1070] on td "Skipcart Danielle Moya" at bounding box center [838, 1075] width 130 height 33
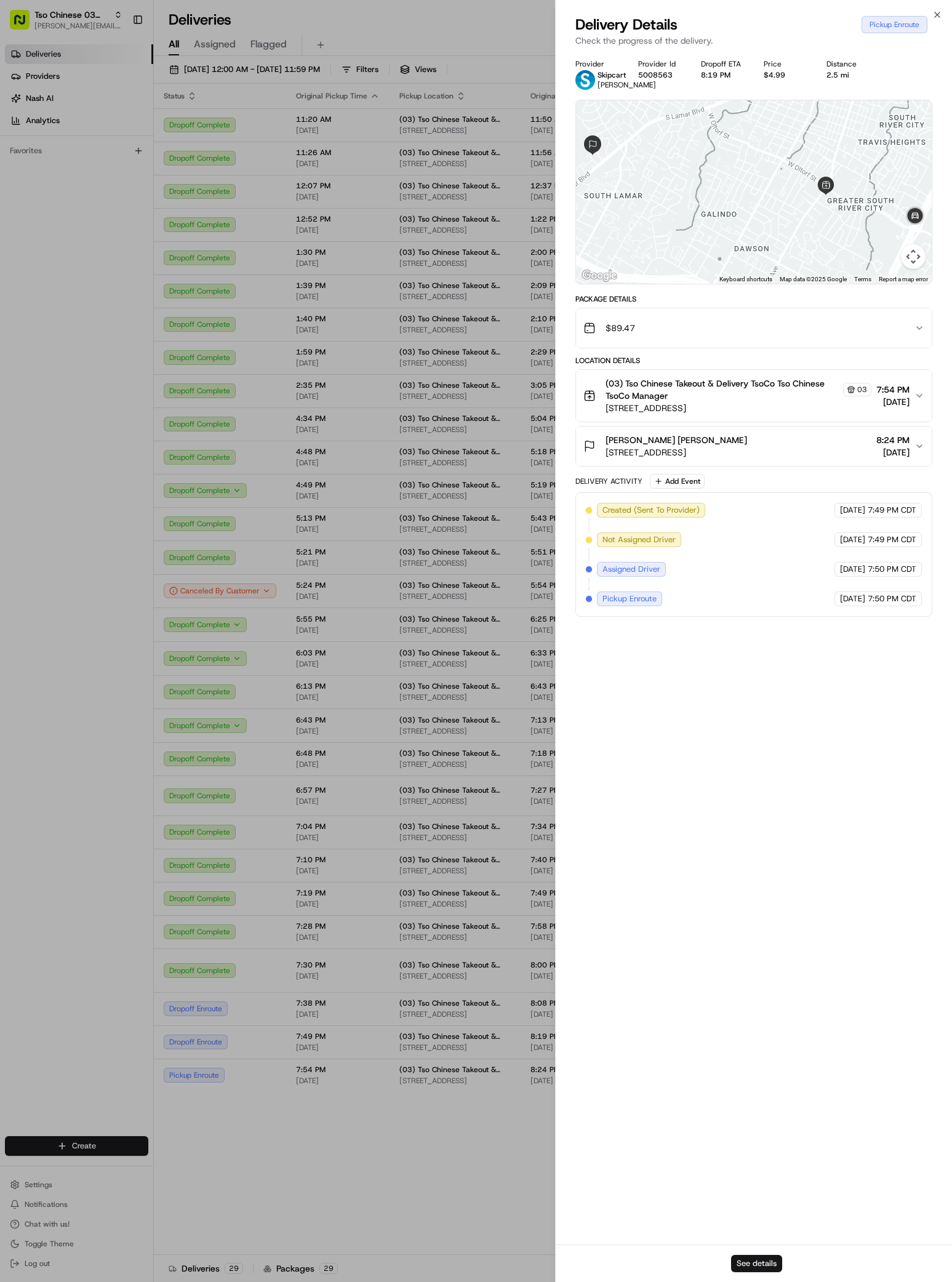
click at [746, 1257] on button "See details" at bounding box center [756, 1263] width 51 height 17
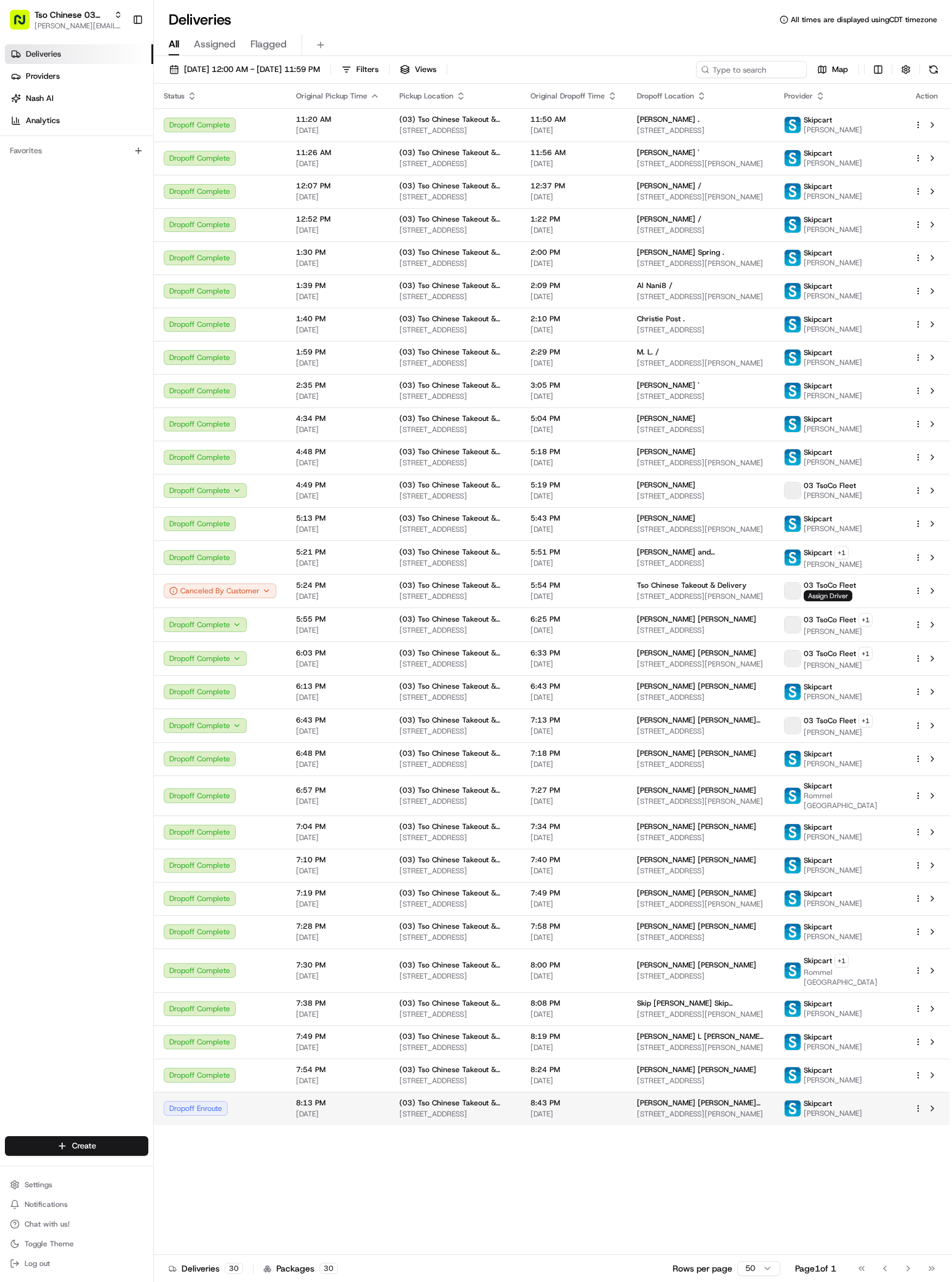
click at [703, 1109] on span "[STREET_ADDRESS][PERSON_NAME]" at bounding box center [701, 1114] width 128 height 10
click at [453, 1092] on td "(03) Tso Chinese Takeout & Delivery TsoCo 2407 S Congress Ave, Ste F, Austin, T…" at bounding box center [454, 1108] width 131 height 33
click at [430, 1109] on span "[STREET_ADDRESS]" at bounding box center [454, 1114] width 111 height 10
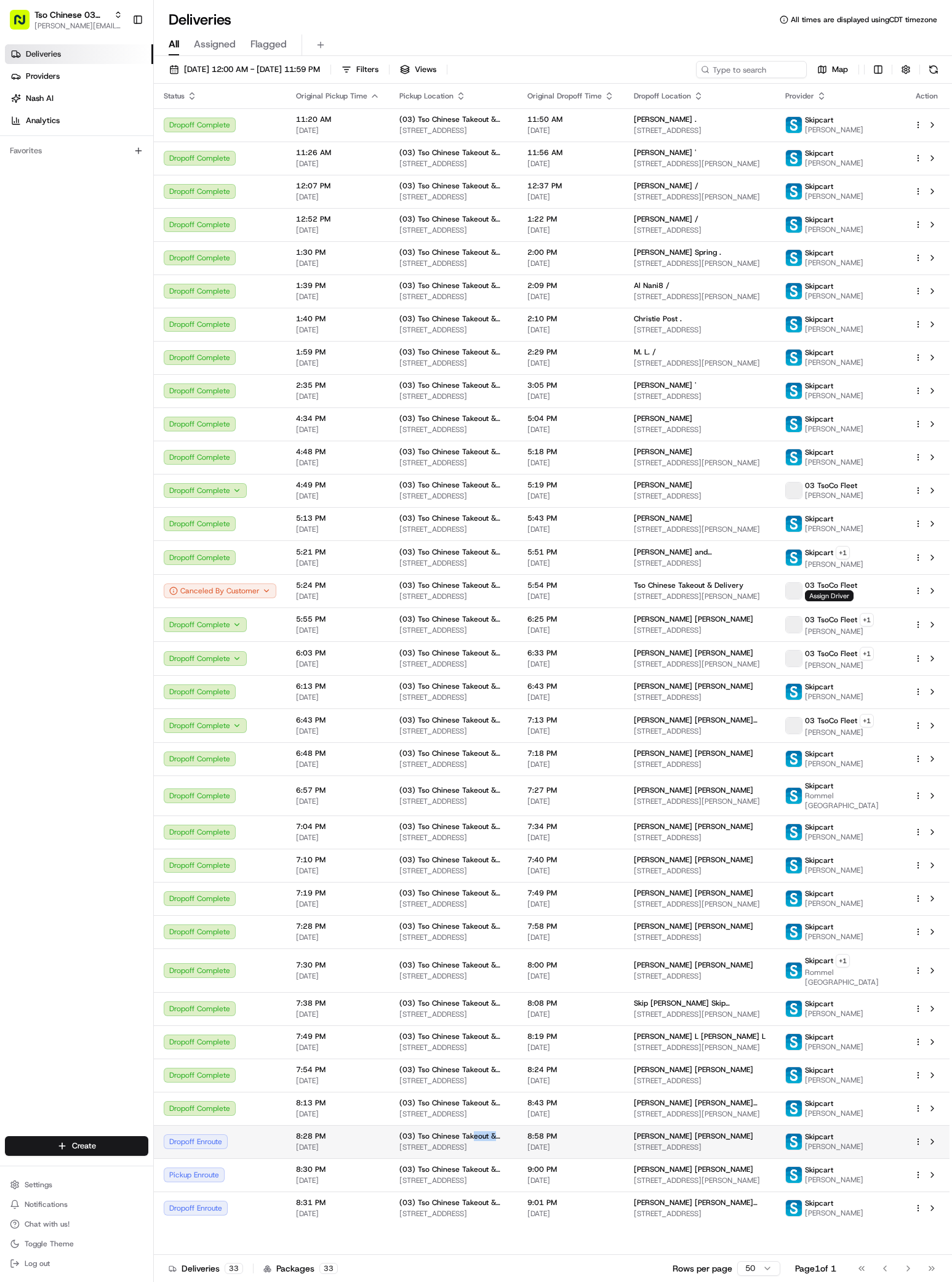
click at [468, 1131] on span "(03) Tso Chinese Takeout & Delivery TsoCo" at bounding box center [453, 1136] width 108 height 10
click at [562, 1142] on span "[DATE]" at bounding box center [570, 1147] width 87 height 10
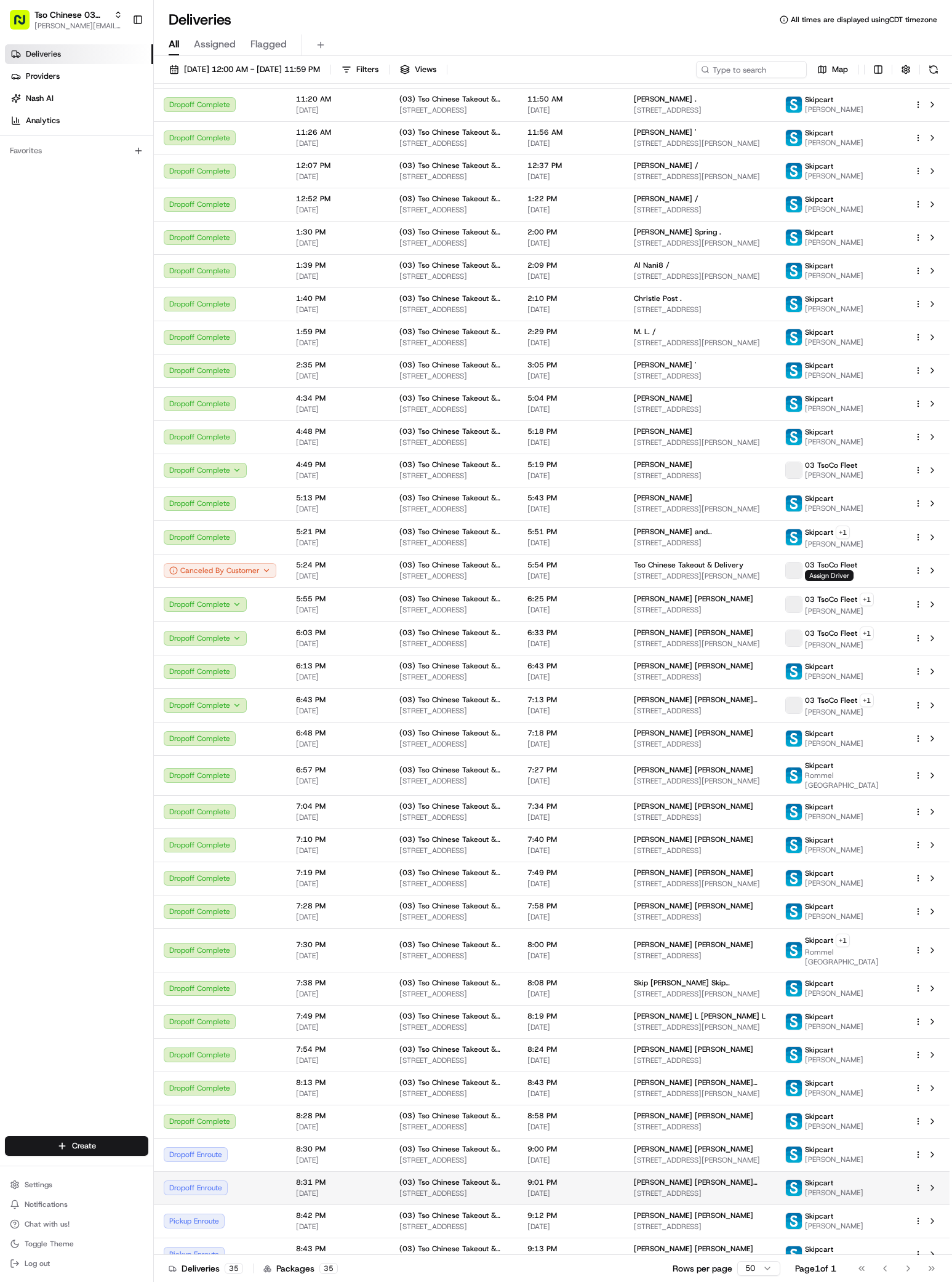
scroll to position [19, 0]
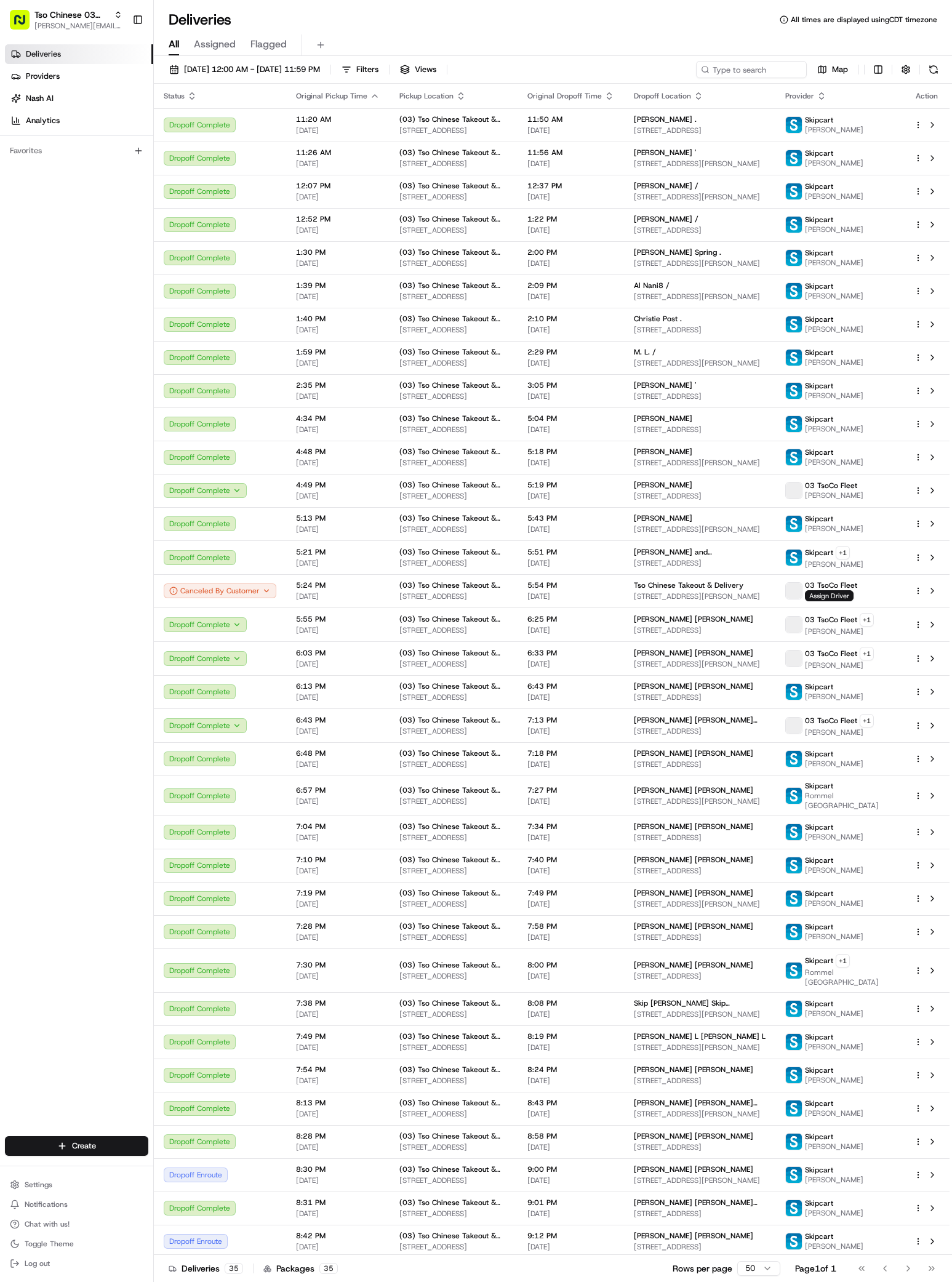
click at [22, 931] on div "Deliveries Providers [PERSON_NAME] Analytics Favorites" at bounding box center [76, 591] width 153 height 1104
click at [113, 1140] on html "Tso Chinese 03 TsoCo [PERSON_NAME][EMAIL_ADDRESS][DOMAIN_NAME] Toggle Sidebar D…" at bounding box center [476, 641] width 952 height 1282
click at [196, 1170] on link "Delivery" at bounding box center [223, 1169] width 137 height 22
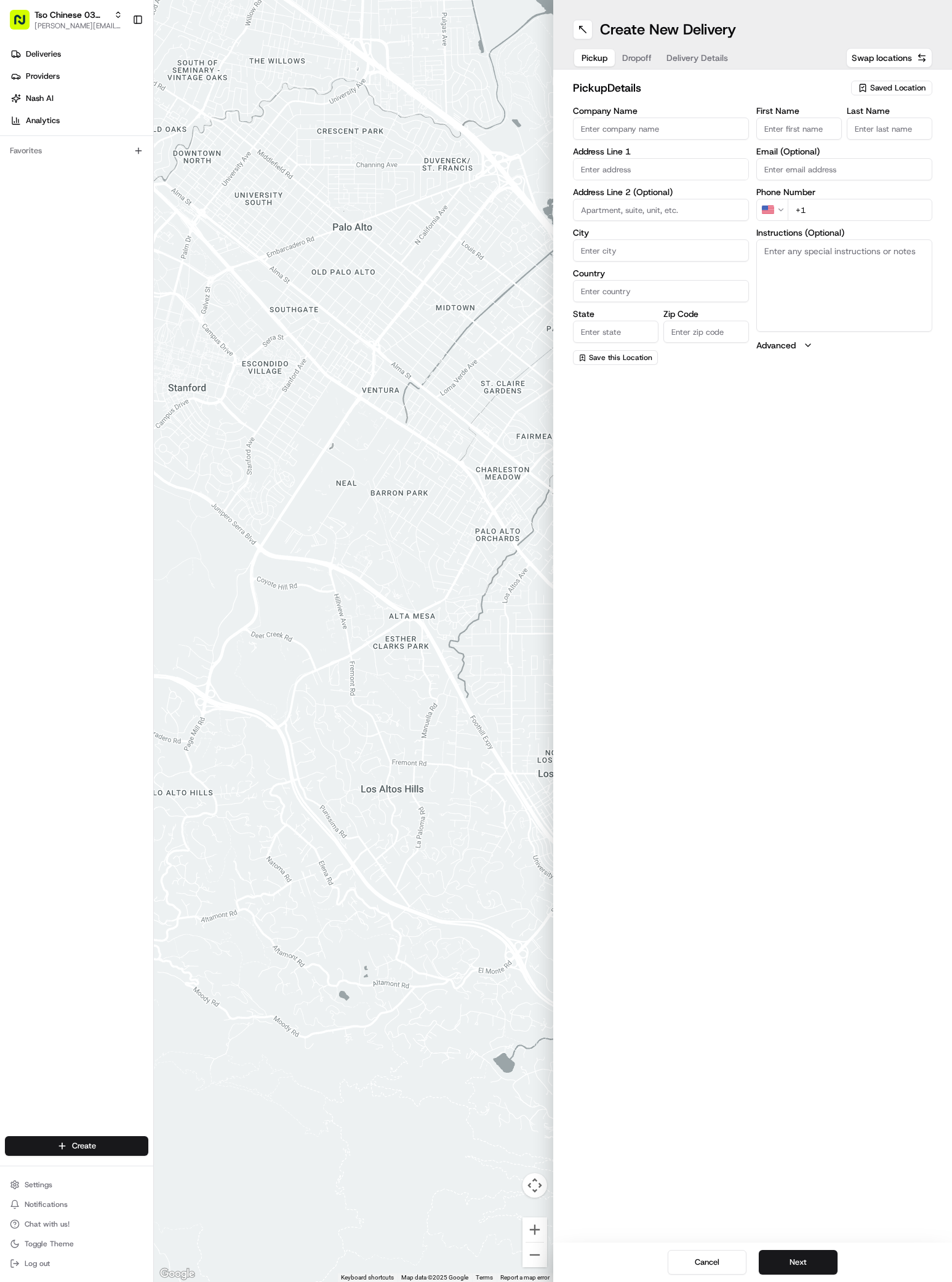
click at [872, 91] on span "Saved Location" at bounding box center [898, 88] width 56 height 11
click at [871, 127] on div "(03) Tso Chinese Takeout & Delivery TsoCo (03)" at bounding box center [863, 140] width 176 height 30
type input "(03) Tso Chinese Takeout & Delivery TsoCo"
type input "Ste F"
type input "Austin"
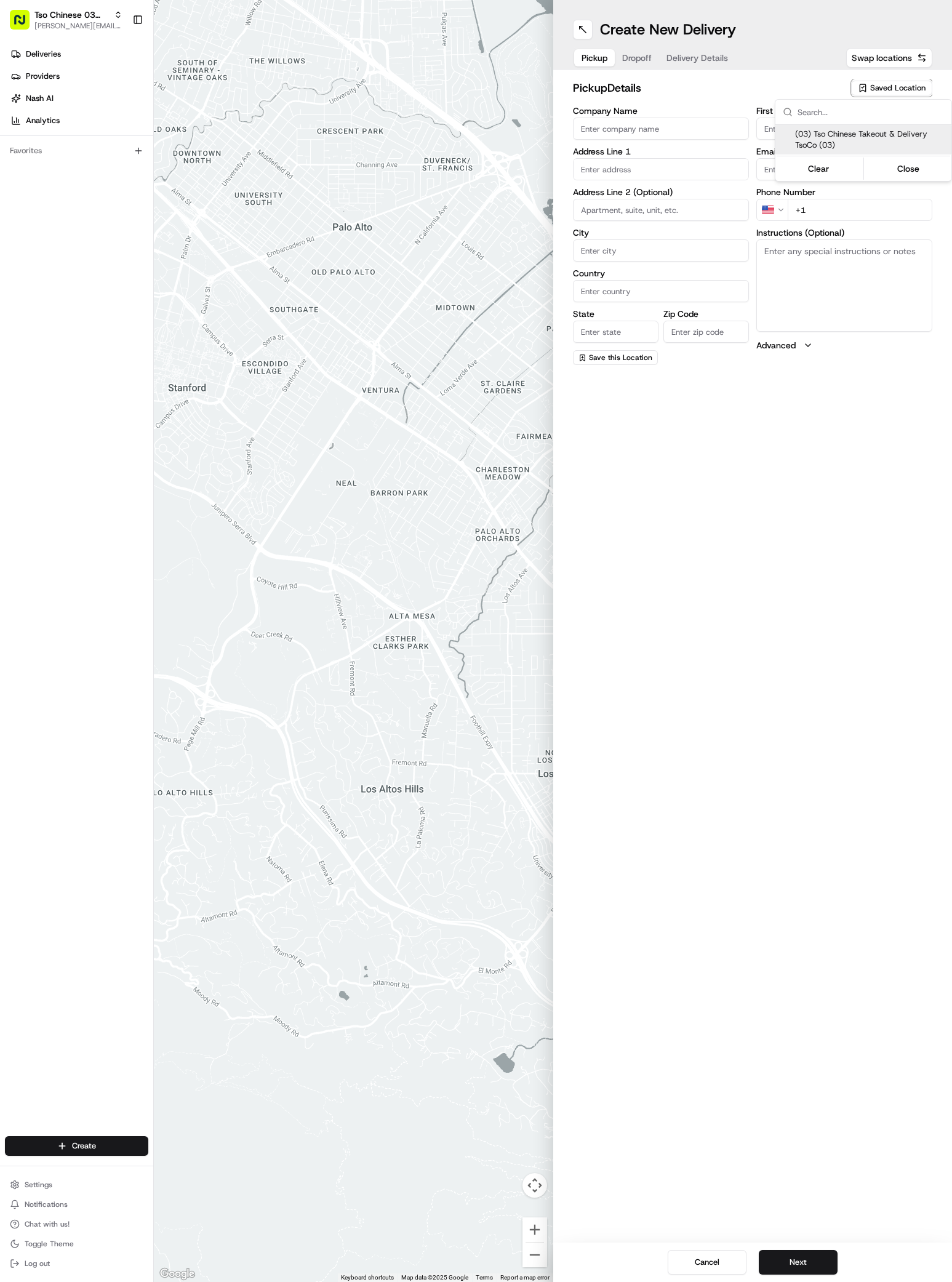
type input "US"
type input "TX"
type input "78704"
type input "Tso Chinese"
type input "TsoCo Manager"
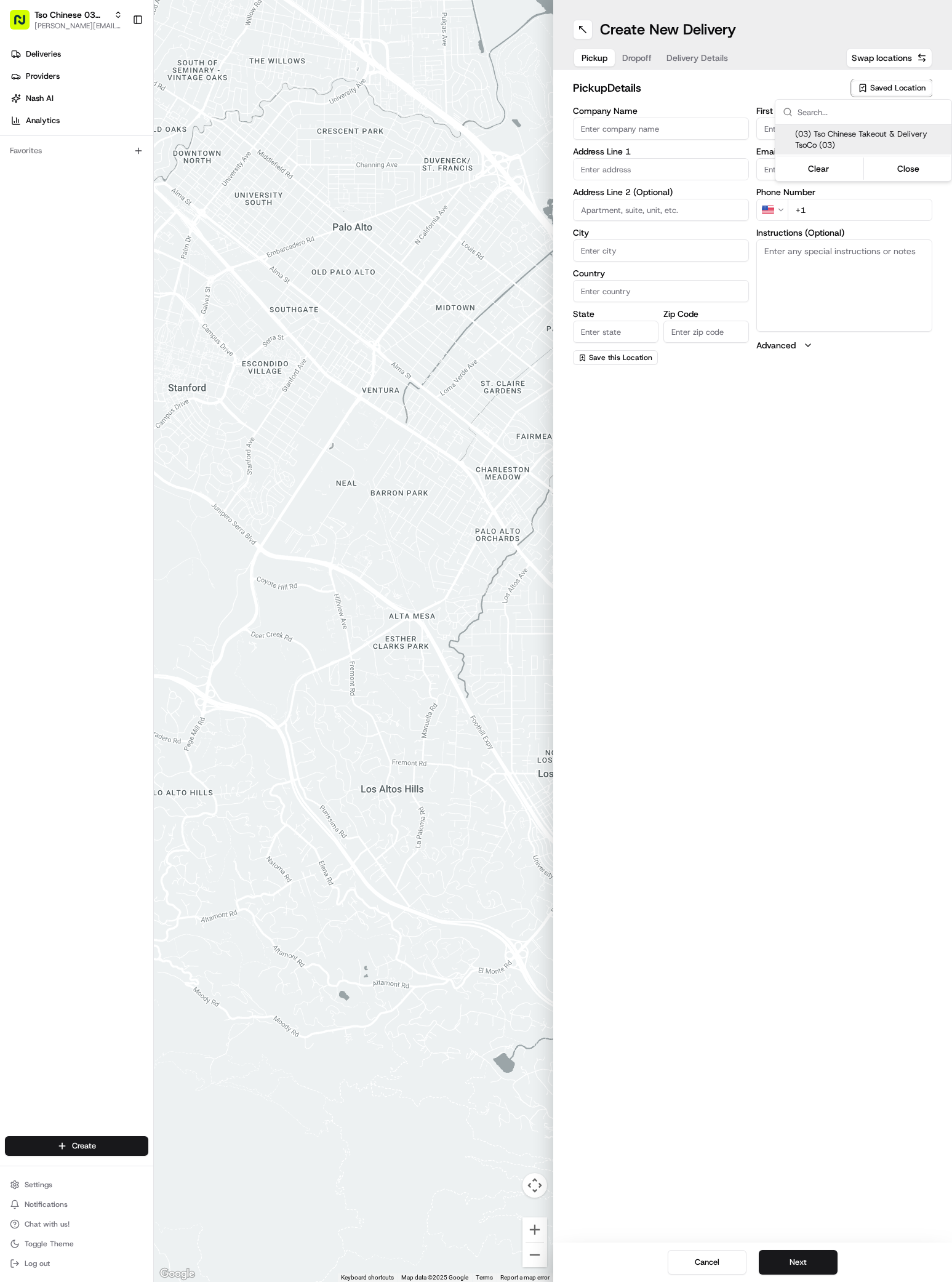
type input "[EMAIL_ADDRESS][DOMAIN_NAME]"
type input "[PHONE_NUMBER]"
type textarea "Submit a picture displaying address & food as Proof of Delivery. Envía una foto…"
type input "2407 S Congress Ave"
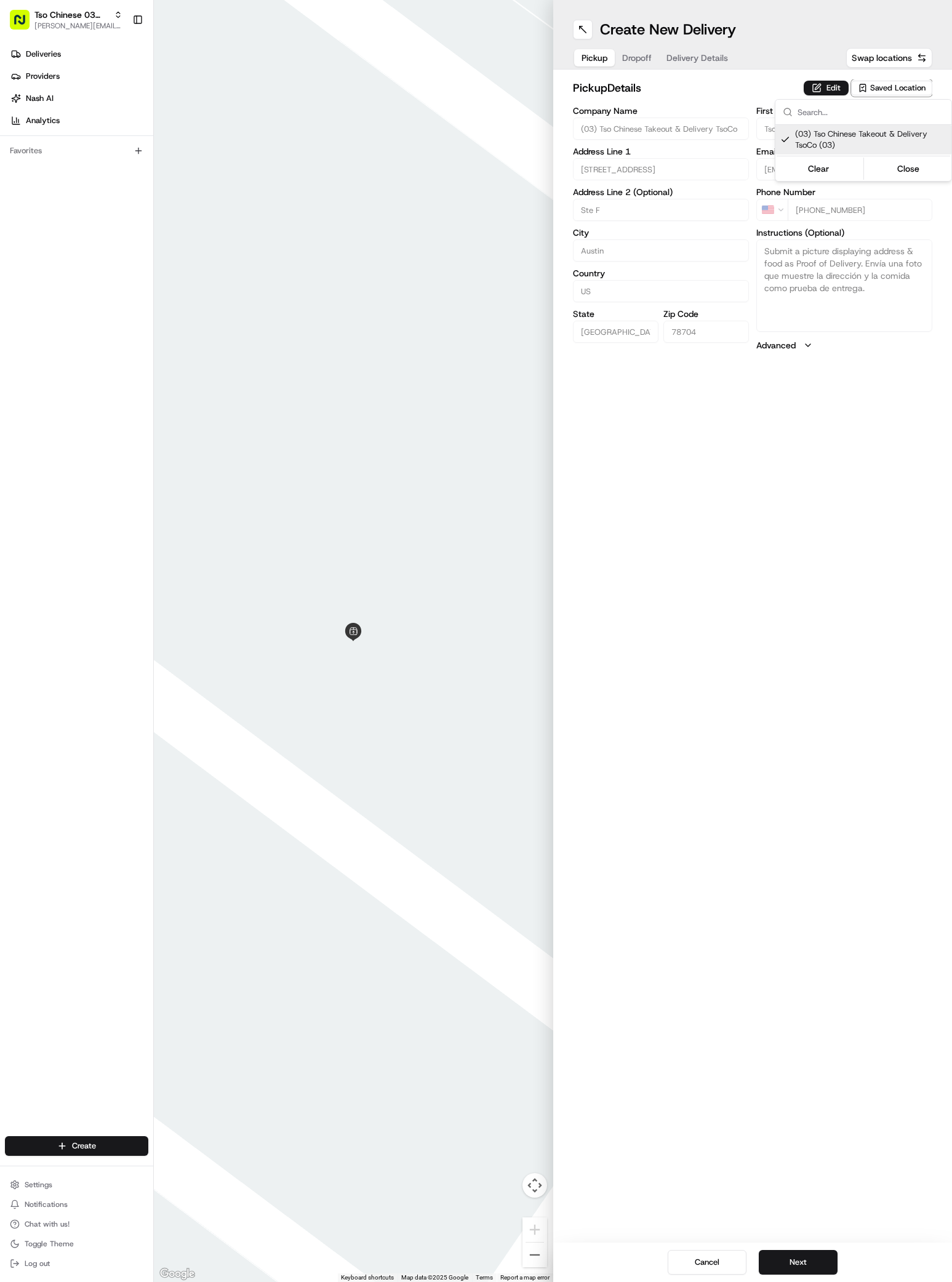
click at [784, 1267] on html "Tso Chinese 03 TsoCo antonia@tsochinese.com Toggle Sidebar Deliveries Providers…" at bounding box center [476, 641] width 952 height 1282
click at [784, 1264] on button "Next" at bounding box center [797, 1262] width 78 height 24
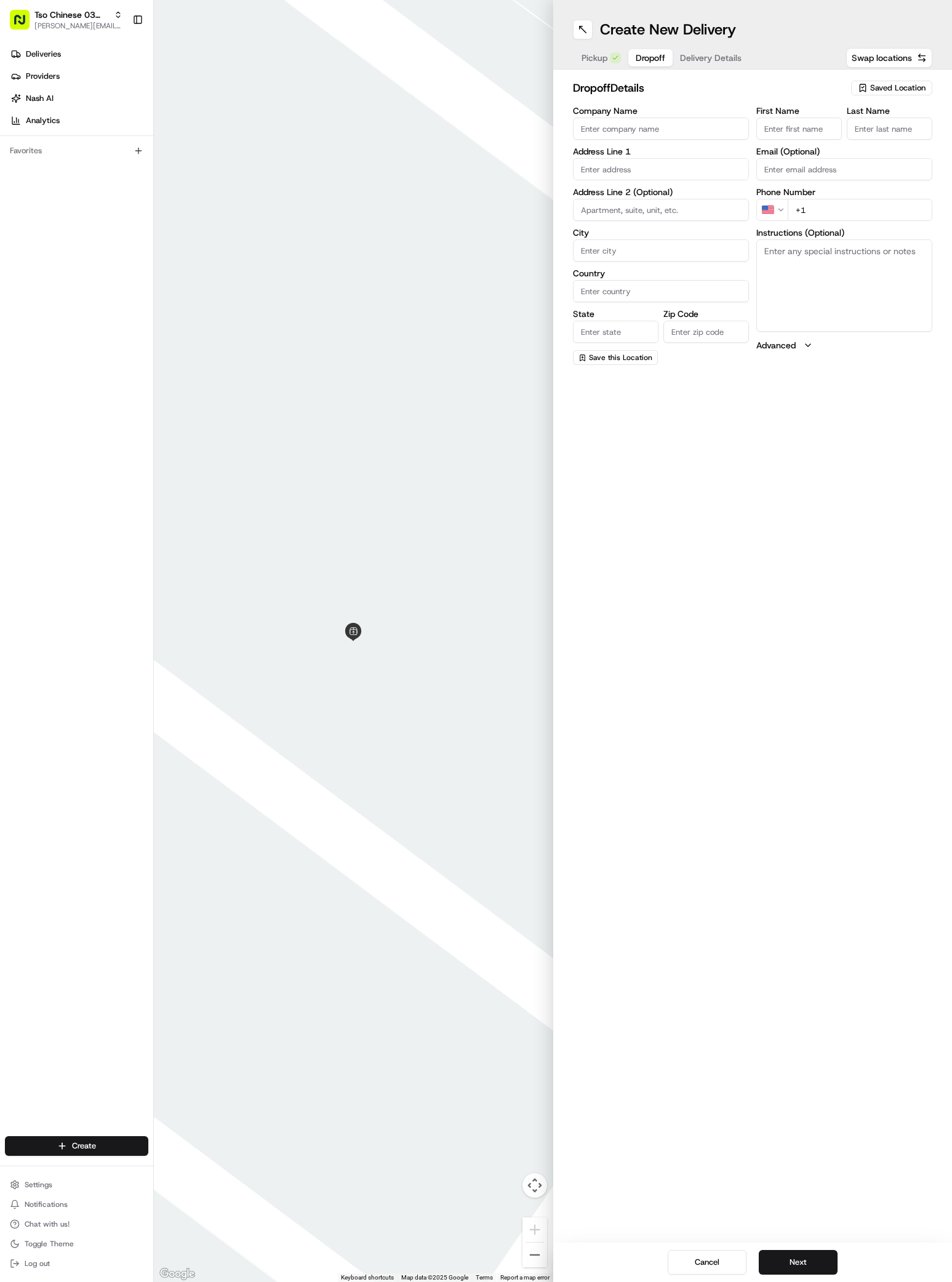
click at [616, 168] on input "text" at bounding box center [661, 169] width 176 height 22
click at [641, 196] on div "3809 South Congress Avenue, Austin, TX" at bounding box center [661, 195] width 170 height 19
type input "[STREET_ADDRESS]"
type input "Austin"
type input "United States"
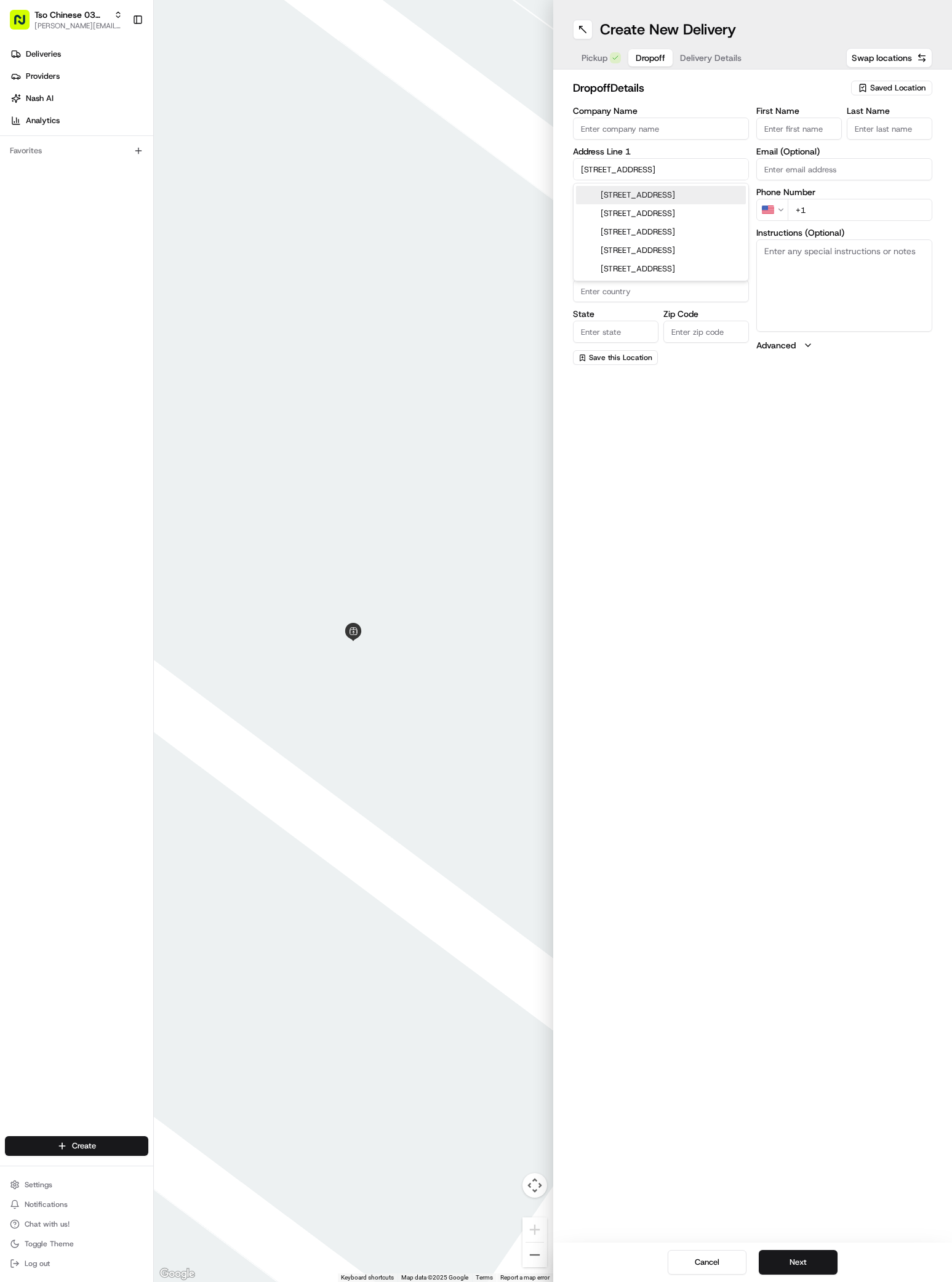
type input "TX"
type input "78704"
type input "3809 South Congress Avenue"
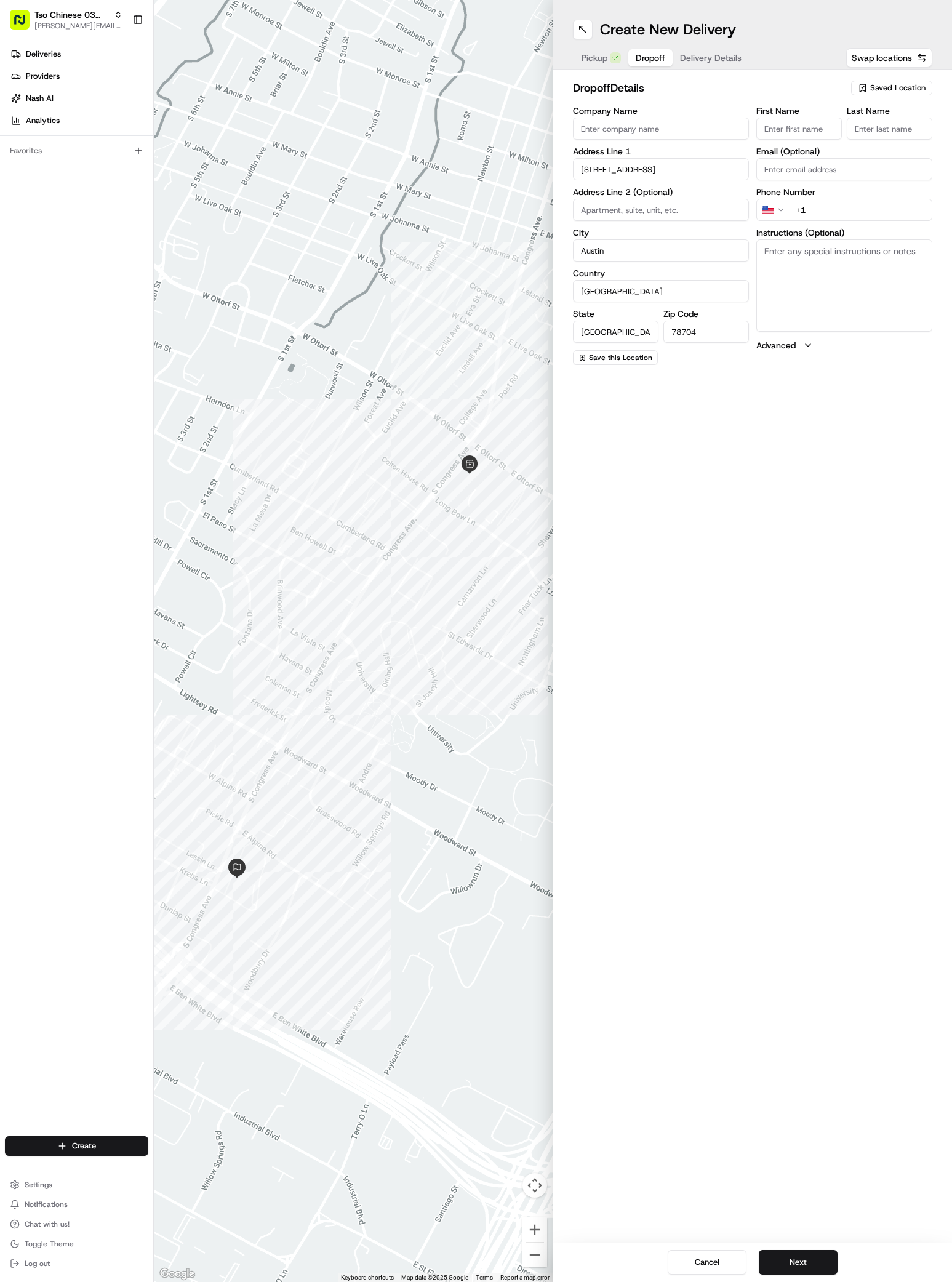
click at [777, 133] on input "First Name" at bounding box center [799, 128] width 85 height 22
paste input "Gabriel Maldonado"
type input "Gabriel Maldonado"
type input "."
click at [872, 206] on div "Phone Number US +1" at bounding box center [844, 204] width 176 height 33
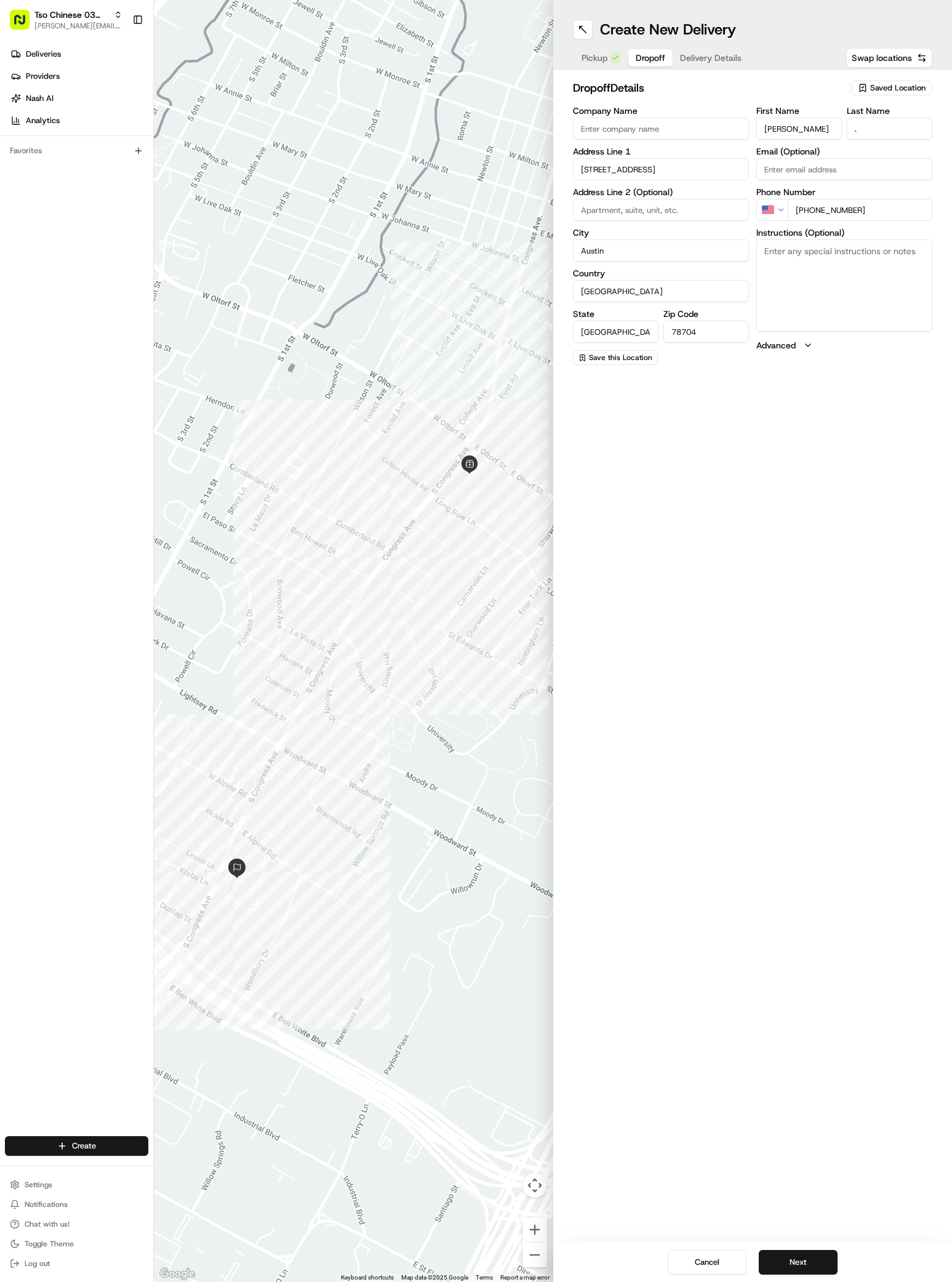
type input "+1 210 288 4083"
click at [806, 287] on textarea "Instructions (Optional)" at bounding box center [844, 285] width 176 height 92
type textarea "217"
click at [792, 1256] on button "Next" at bounding box center [797, 1262] width 78 height 24
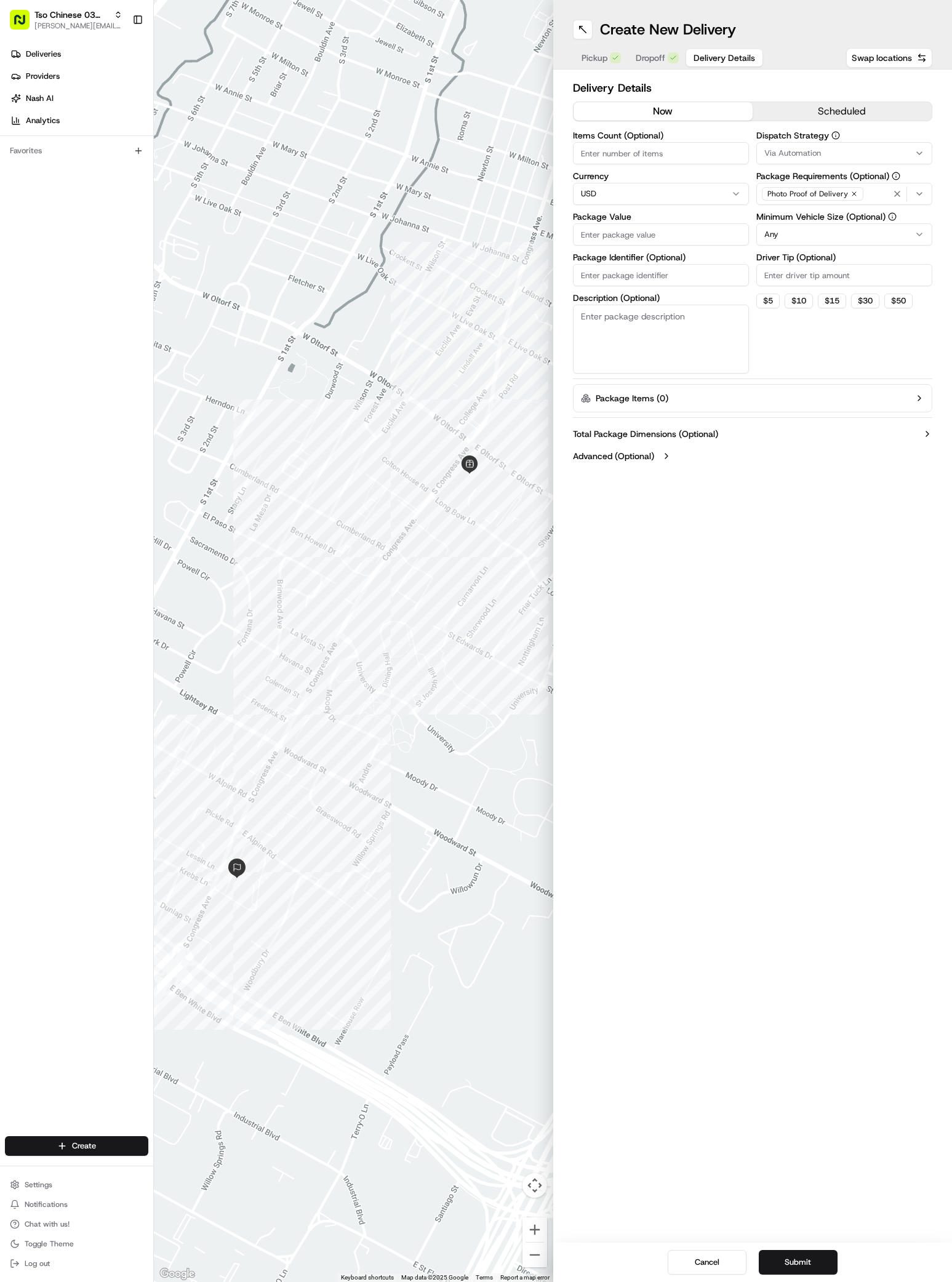
click at [770, 164] on button "Via Automation" at bounding box center [844, 153] width 176 height 22
click at [775, 158] on html "Tso Chinese 03 TsoCo antonia@tsochinese.com Toggle Sidebar Deliveries Providers…" at bounding box center [476, 641] width 952 height 1282
click at [794, 143] on button "Via Automation" at bounding box center [844, 153] width 176 height 22
drag, startPoint x: 858, startPoint y: 209, endPoint x: 849, endPoint y: 225, distance: 18.4
click at [849, 225] on div "Via Automation TsoCo Strategy Internal Fleet (TsoCo)" at bounding box center [845, 221] width 176 height 56
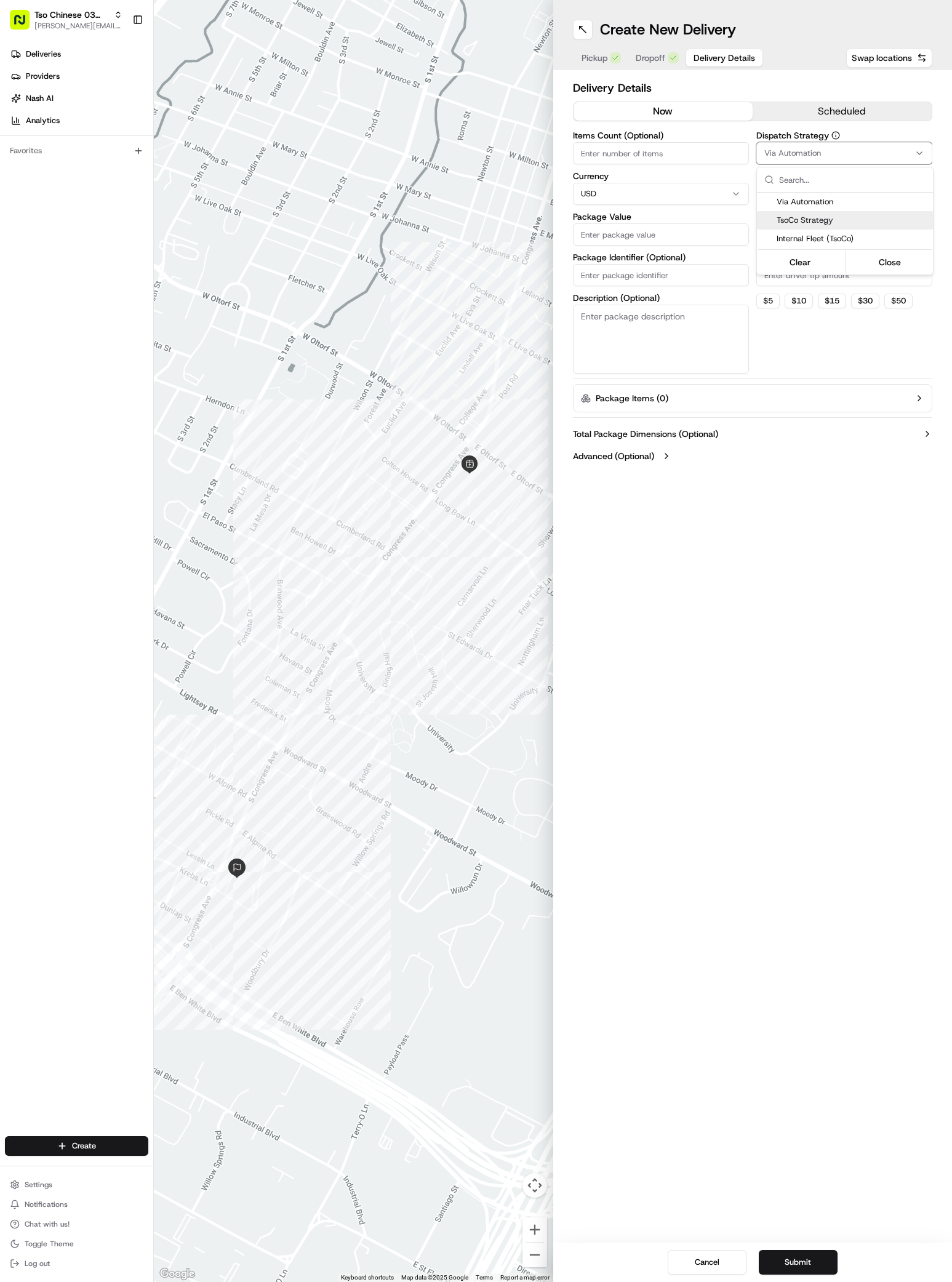
click at [844, 220] on span "TsoCo Strategy" at bounding box center [852, 220] width 151 height 11
drag, startPoint x: 802, startPoint y: 362, endPoint x: 802, endPoint y: 355, distance: 7.0
click at [802, 362] on html "Tso Chinese 03 TsoCo antonia@tsochinese.com Toggle Sidebar Deliveries Providers…" at bounding box center [476, 641] width 952 height 1282
click at [806, 263] on div "Driver Tip (Optional)" at bounding box center [844, 269] width 176 height 33
click at [806, 267] on input "Driver Tip (Optional)" at bounding box center [844, 275] width 176 height 22
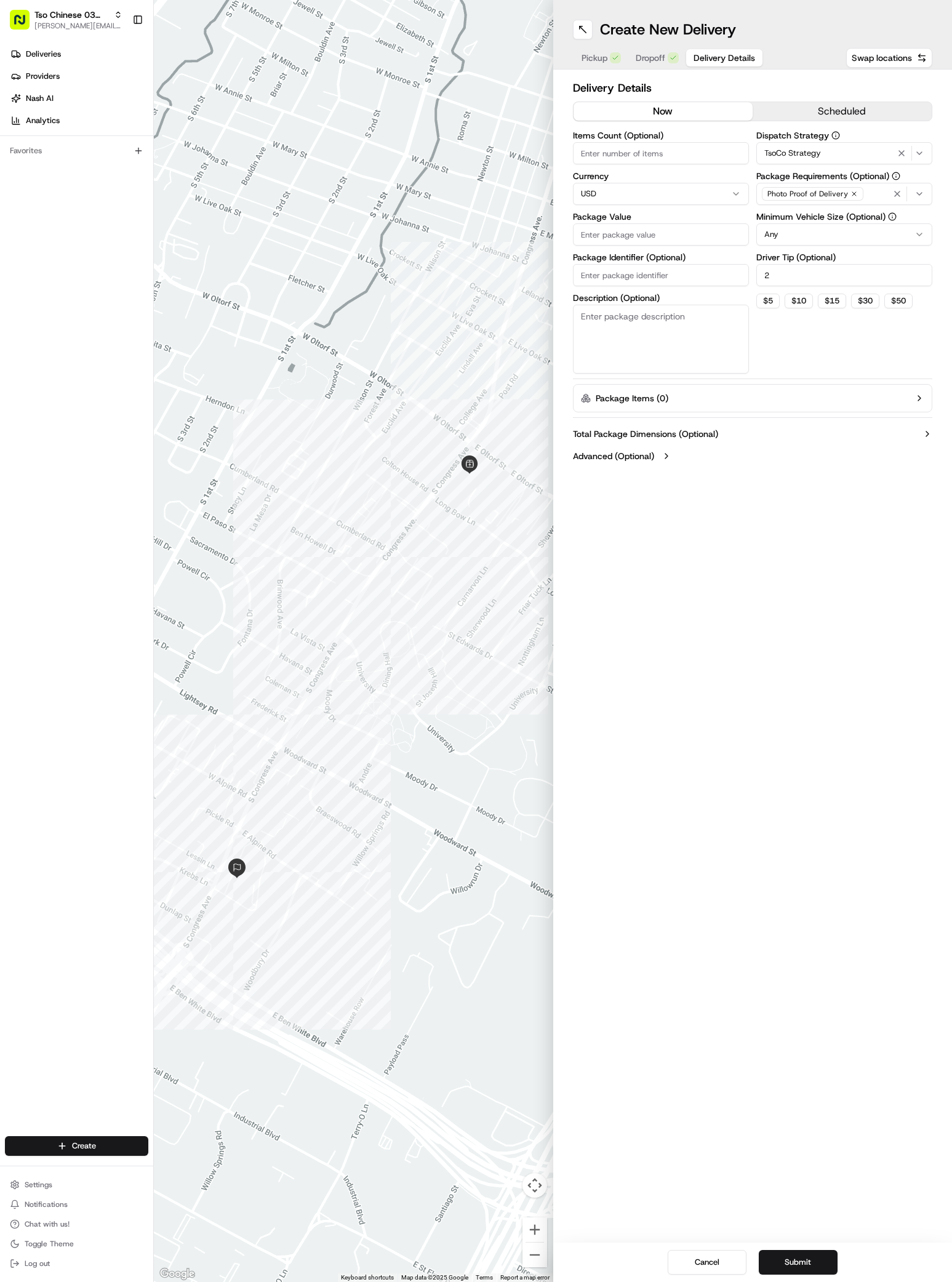
type input "2"
click at [695, 226] on input "Package Value" at bounding box center [661, 235] width 176 height 22
type input "29.12"
click at [630, 277] on input "Package Identifier (Optional)" at bounding box center [661, 275] width 176 height 22
paste input "RFGP2Q9"
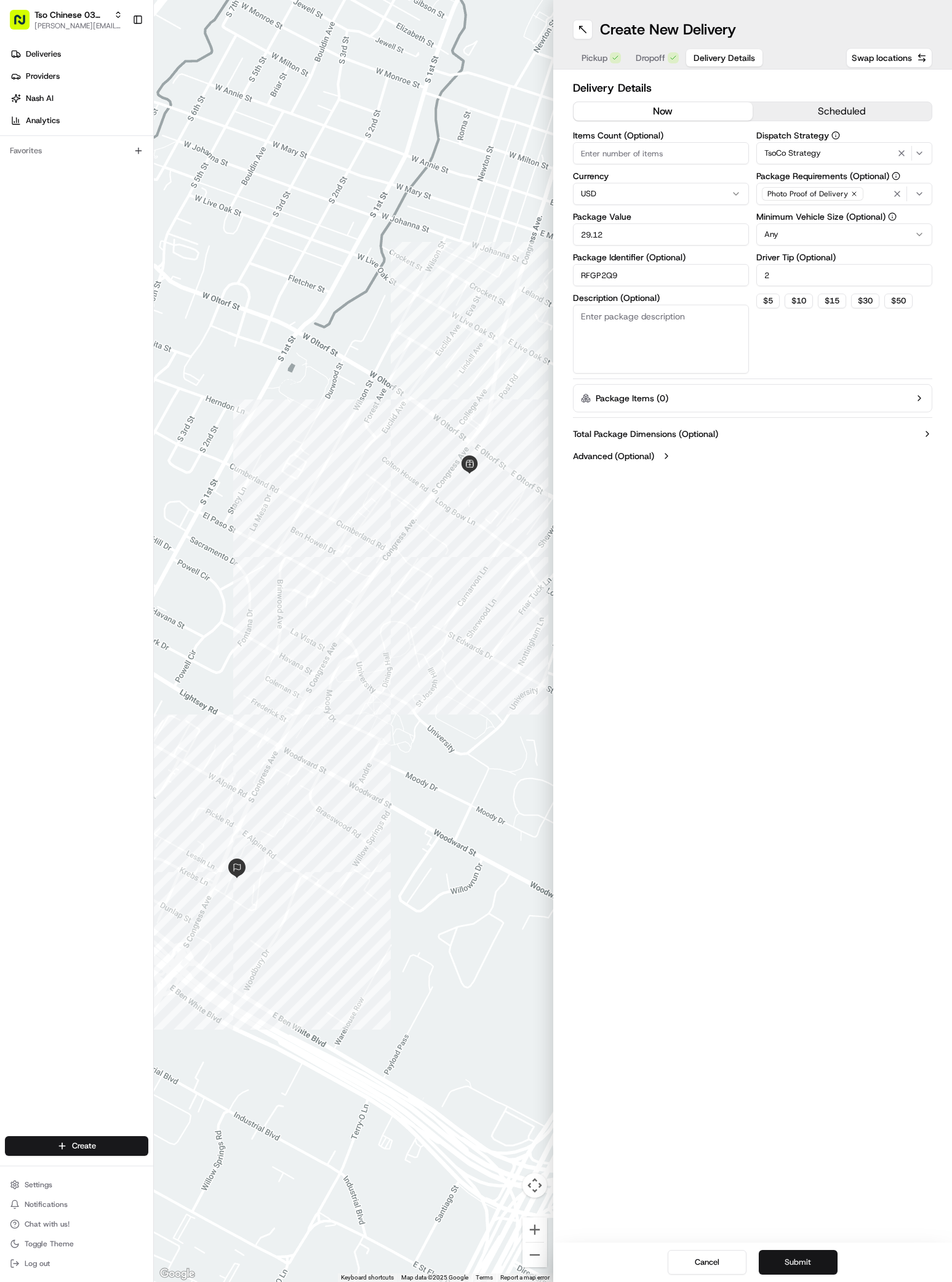
type input "RFGP2Q9"
click at [790, 1257] on button "Submit" at bounding box center [797, 1262] width 78 height 24
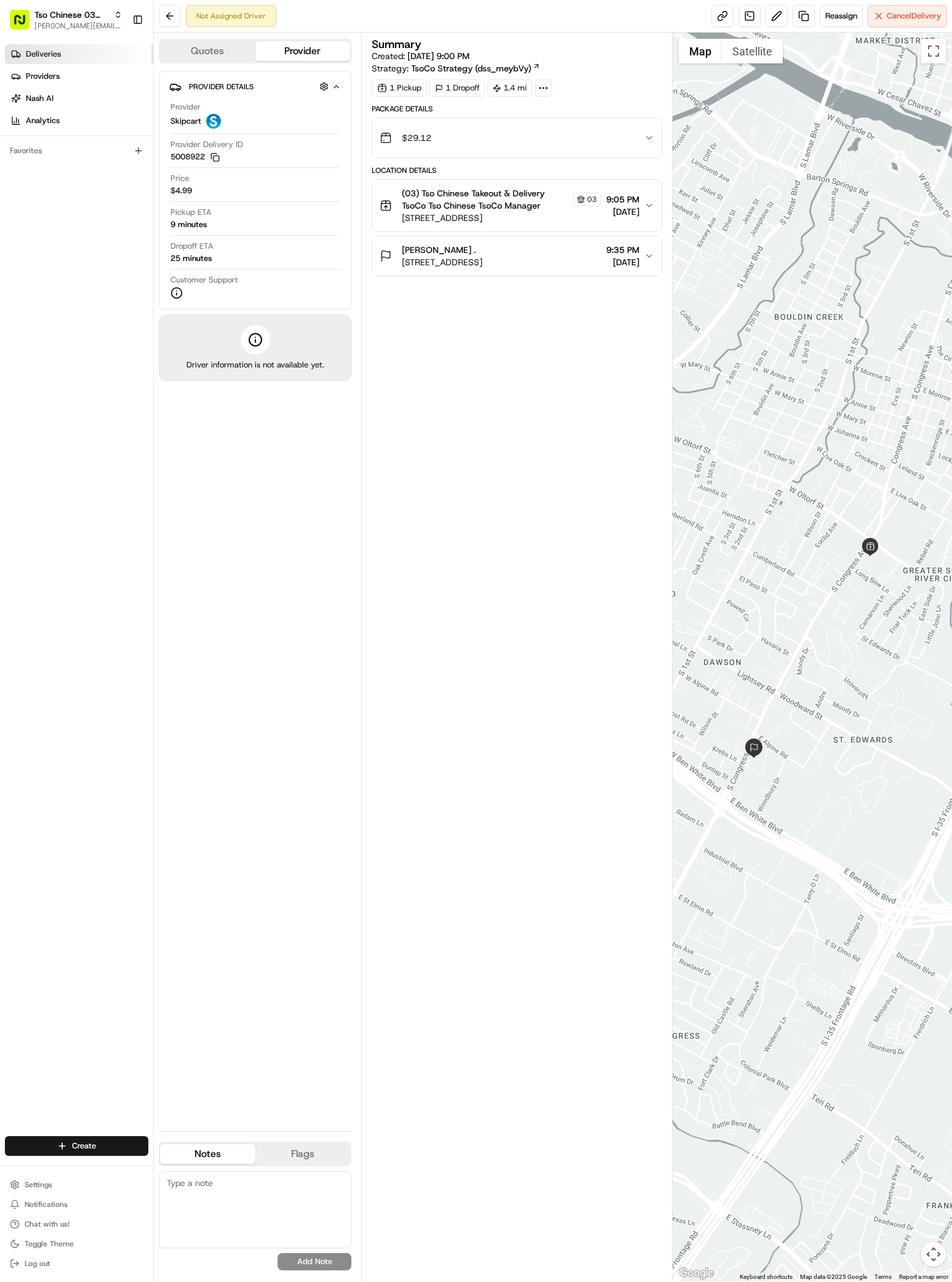
click at [91, 47] on link "Deliveries" at bounding box center [79, 54] width 148 height 19
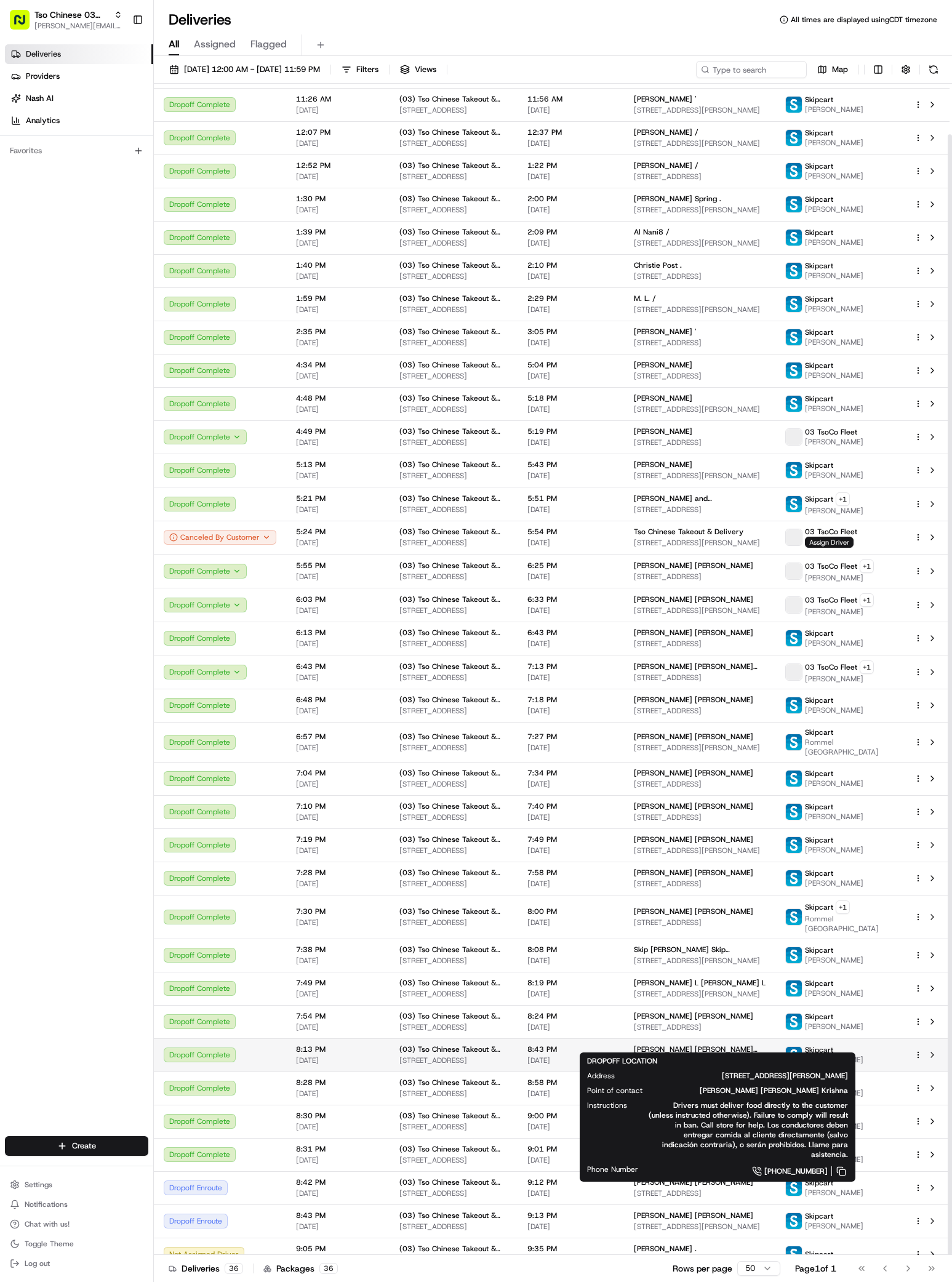
scroll to position [53, 0]
click at [70, 1036] on div "Deliveries Providers Nash AI Analytics Favorites" at bounding box center [76, 591] width 153 height 1104
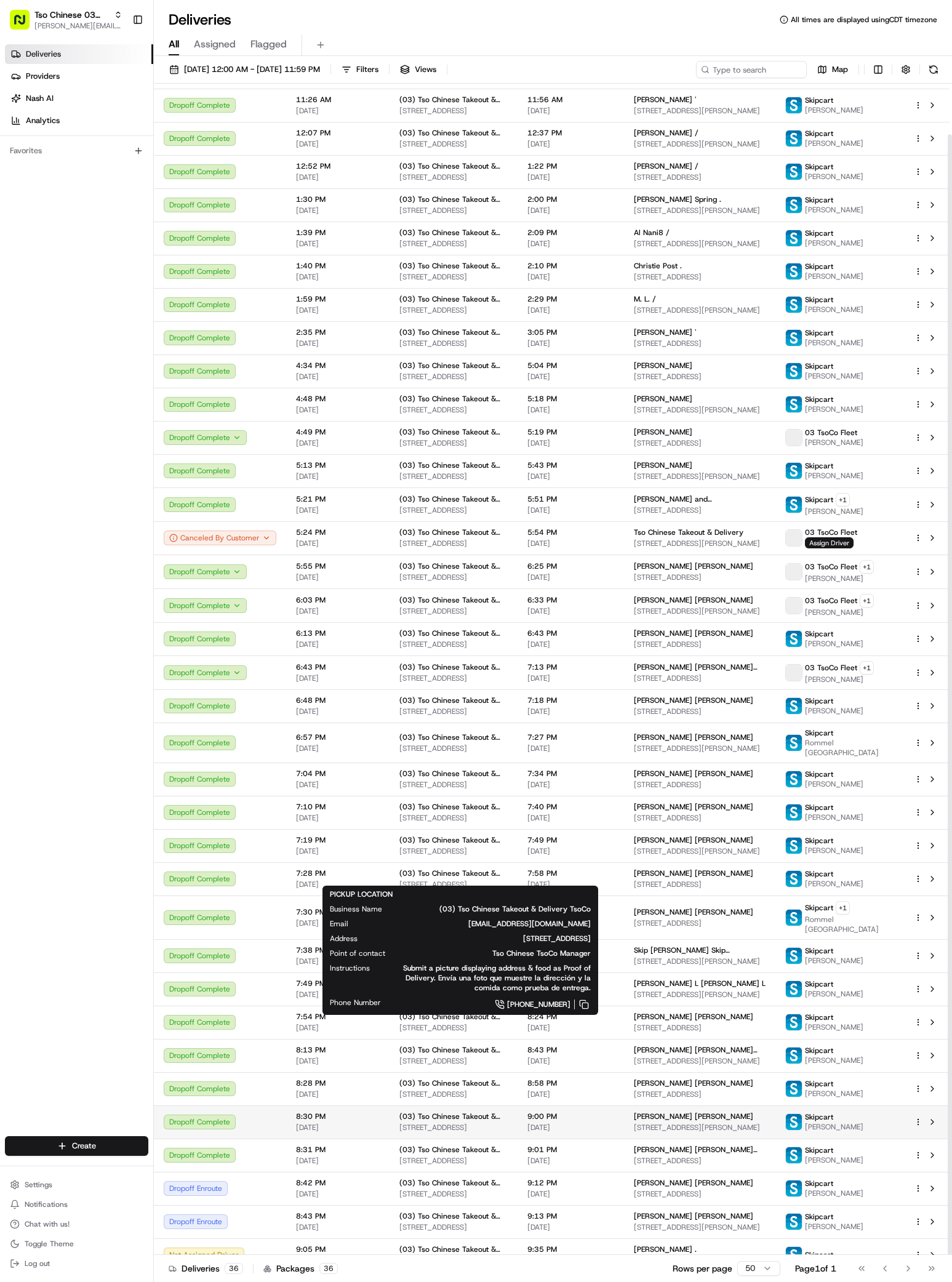
click at [765, 1111] on div "[PERSON_NAME] [PERSON_NAME]" at bounding box center [699, 1116] width 132 height 10
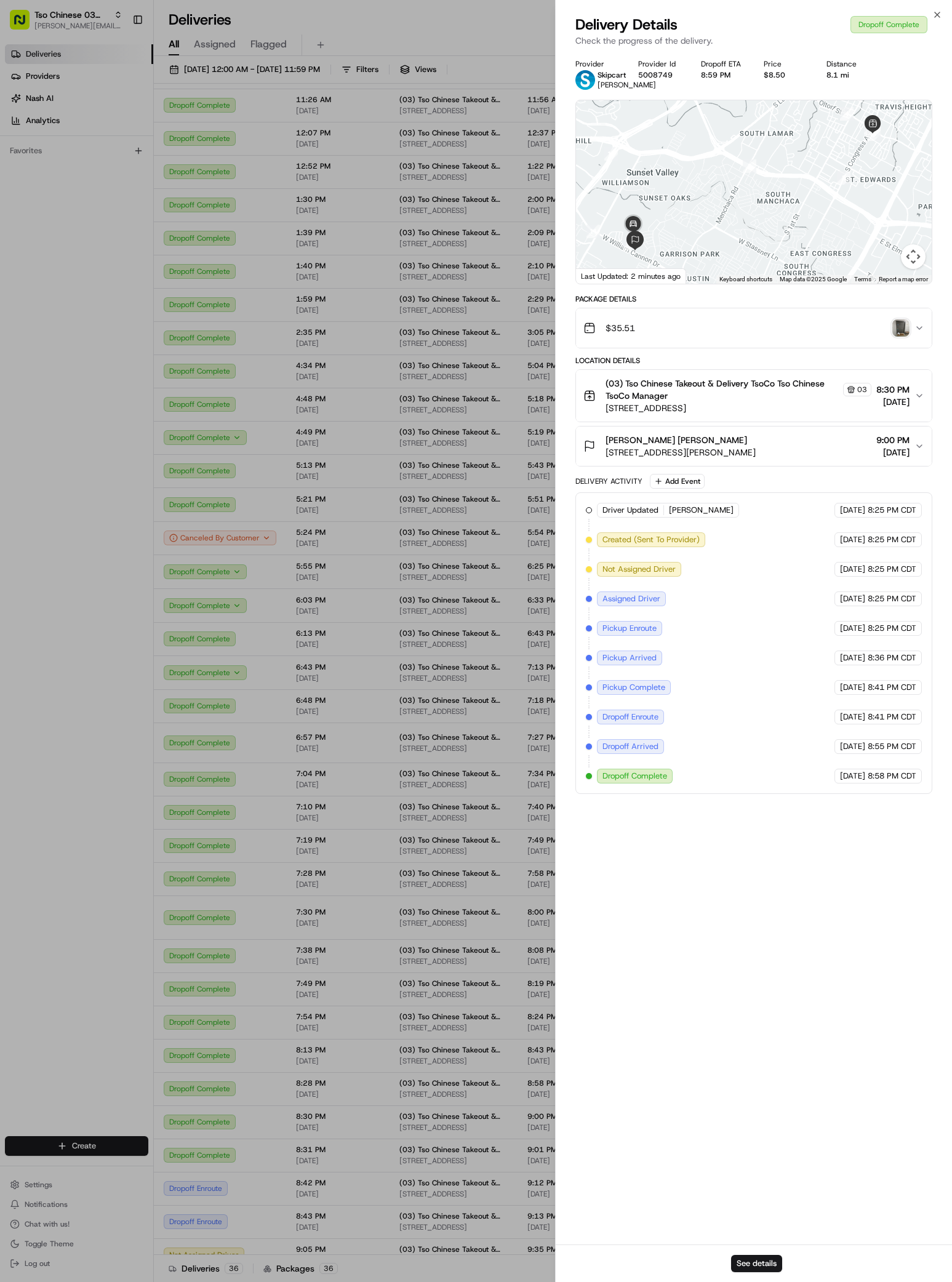
click at [901, 337] on img "button" at bounding box center [901, 328] width 17 height 17
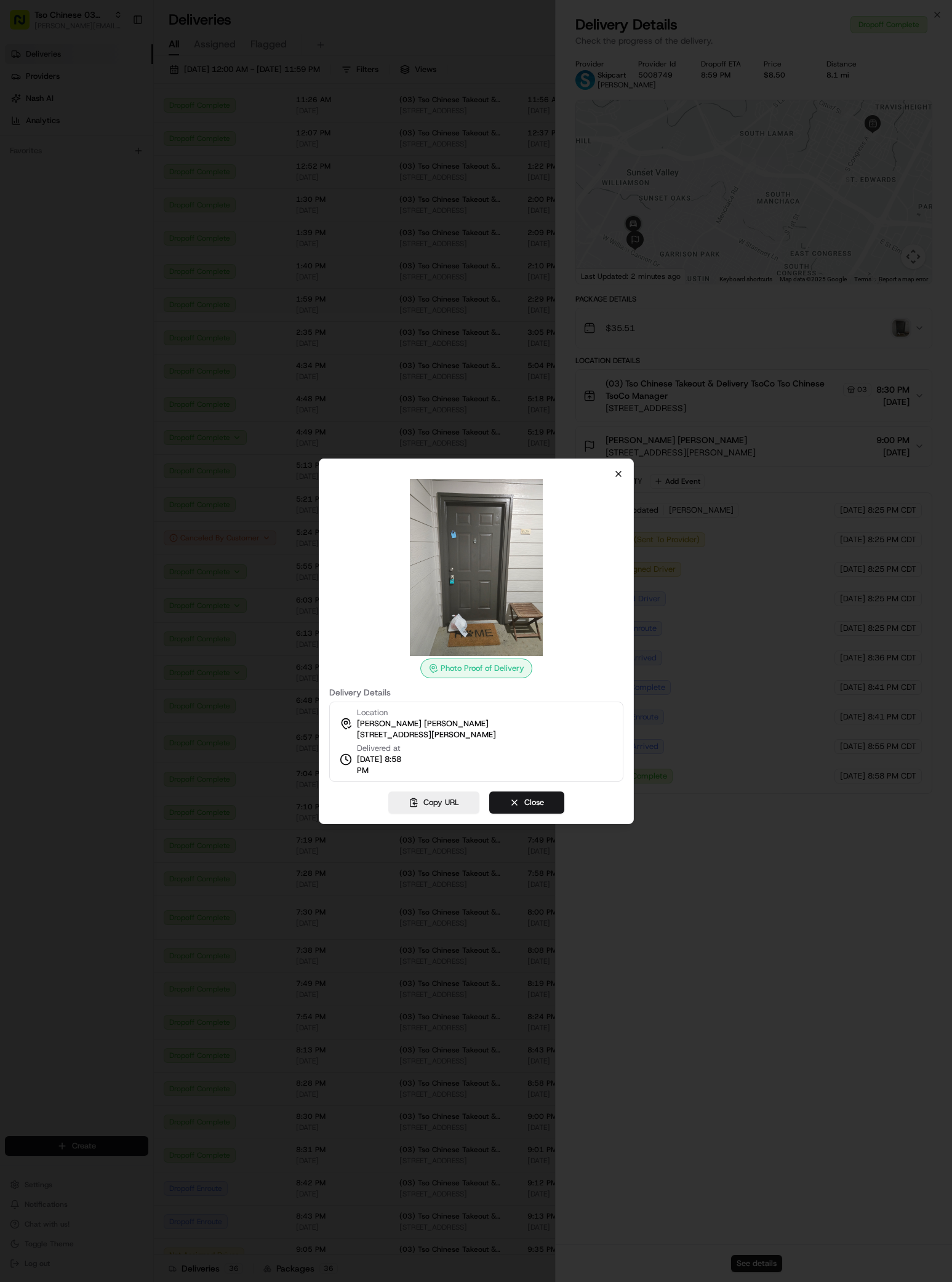
click at [617, 473] on icon "button" at bounding box center [618, 474] width 10 height 10
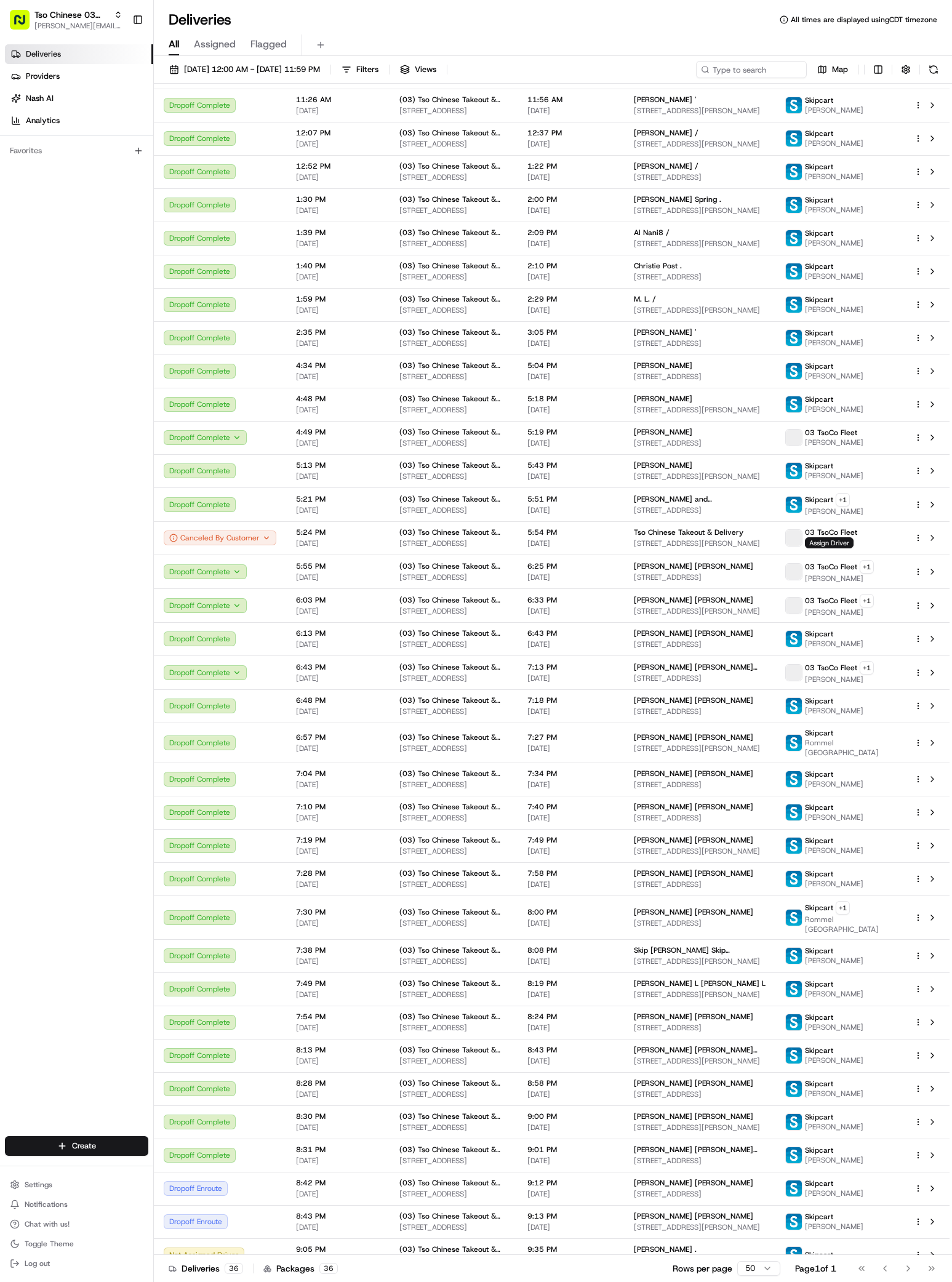
click at [73, 762] on div "Deliveries Providers Nash AI Analytics Favorites" at bounding box center [76, 591] width 153 height 1104
click at [83, 1152] on html "Tso Chinese 03 TsoCo antonia@tsochinese.com Toggle Sidebar Deliveries Providers…" at bounding box center [476, 641] width 952 height 1282
click at [203, 1174] on link "Delivery" at bounding box center [223, 1169] width 137 height 22
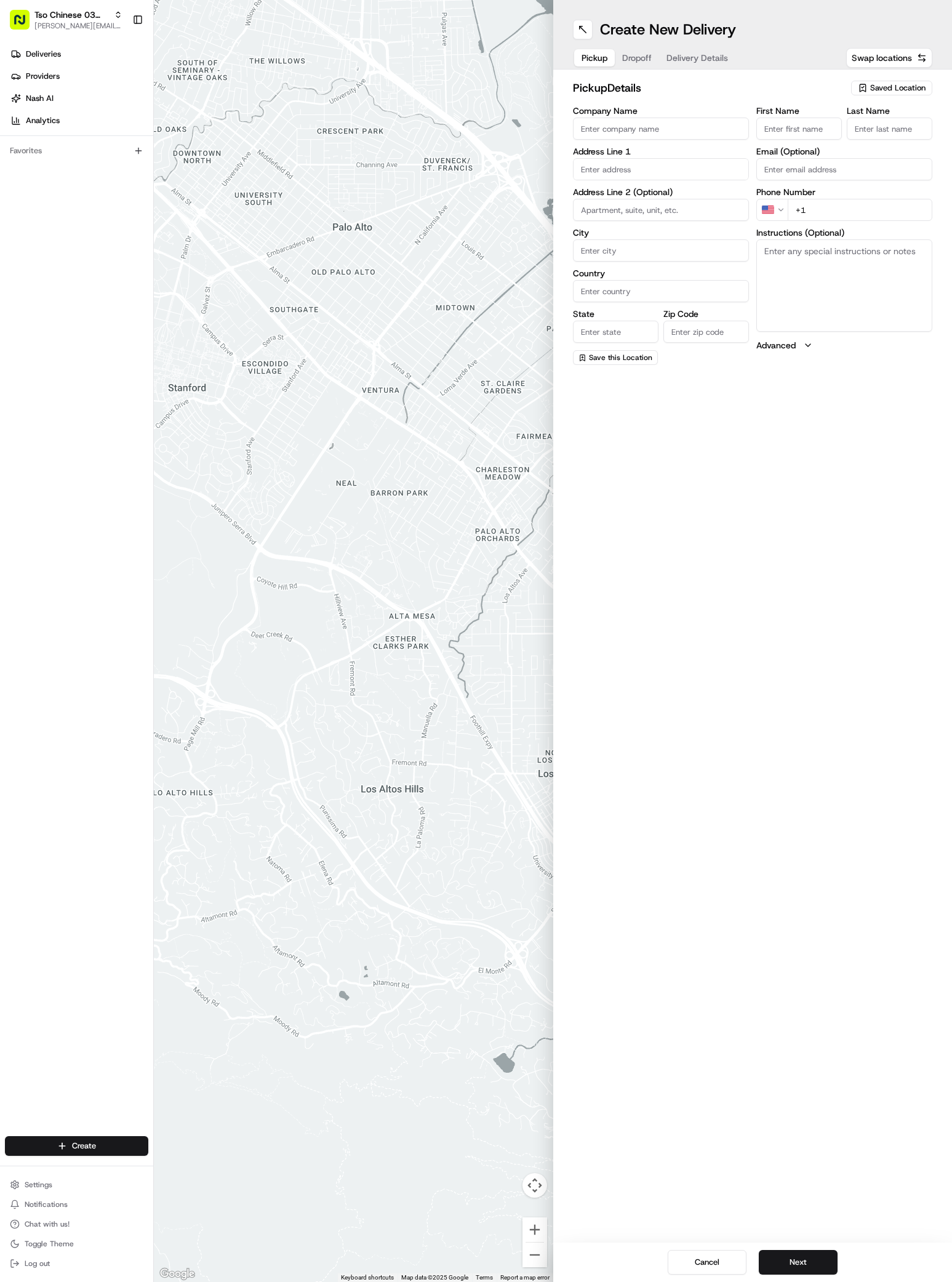
click at [900, 88] on span "Saved Location" at bounding box center [898, 88] width 56 height 11
click at [873, 144] on span "(03) Tso Chinese Takeout & Delivery TsoCo (03)" at bounding box center [871, 140] width 151 height 22
type input "(03) Tso Chinese Takeout & Delivery TsoCo"
type input "Ste F"
type input "Austin"
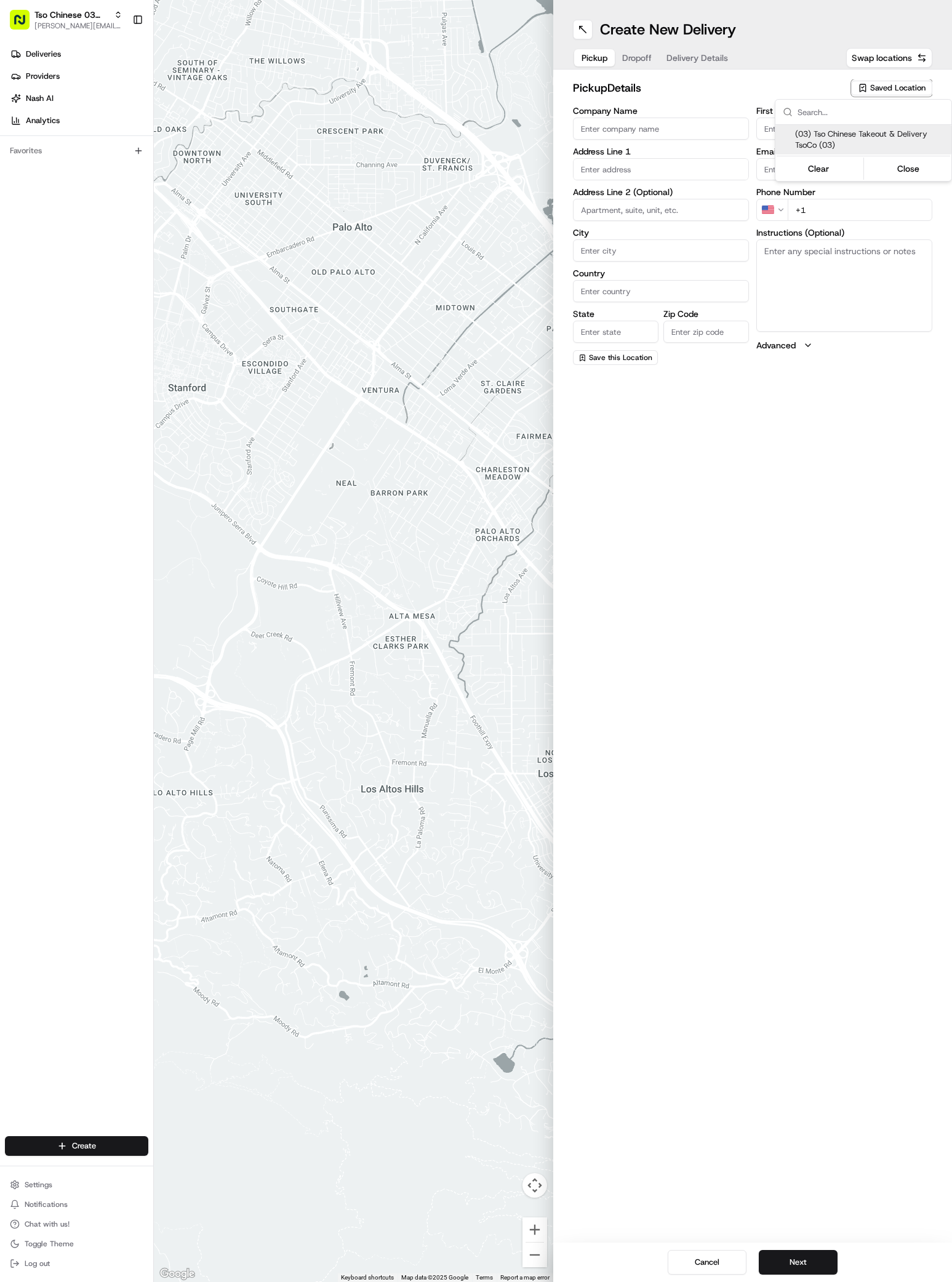
type input "US"
type input "TX"
type input "78704"
type input "Tso Chinese"
type input "TsoCo Manager"
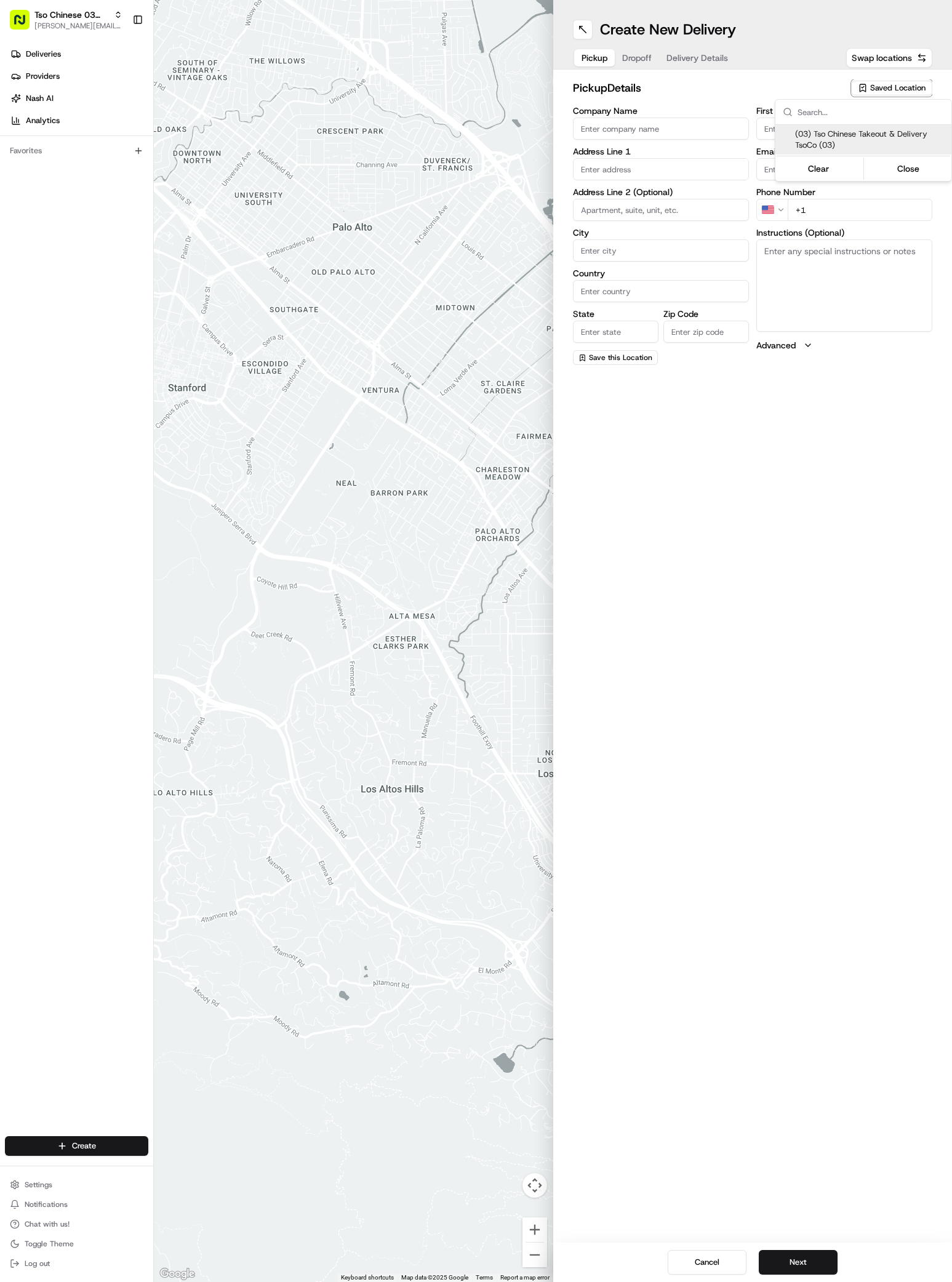
type input "[EMAIL_ADDRESS][DOMAIN_NAME]"
type input "[PHONE_NUMBER]"
type textarea "Submit a picture displaying address & food as Proof of Delivery. Envía una foto…"
type input "2407 S Congress Ave"
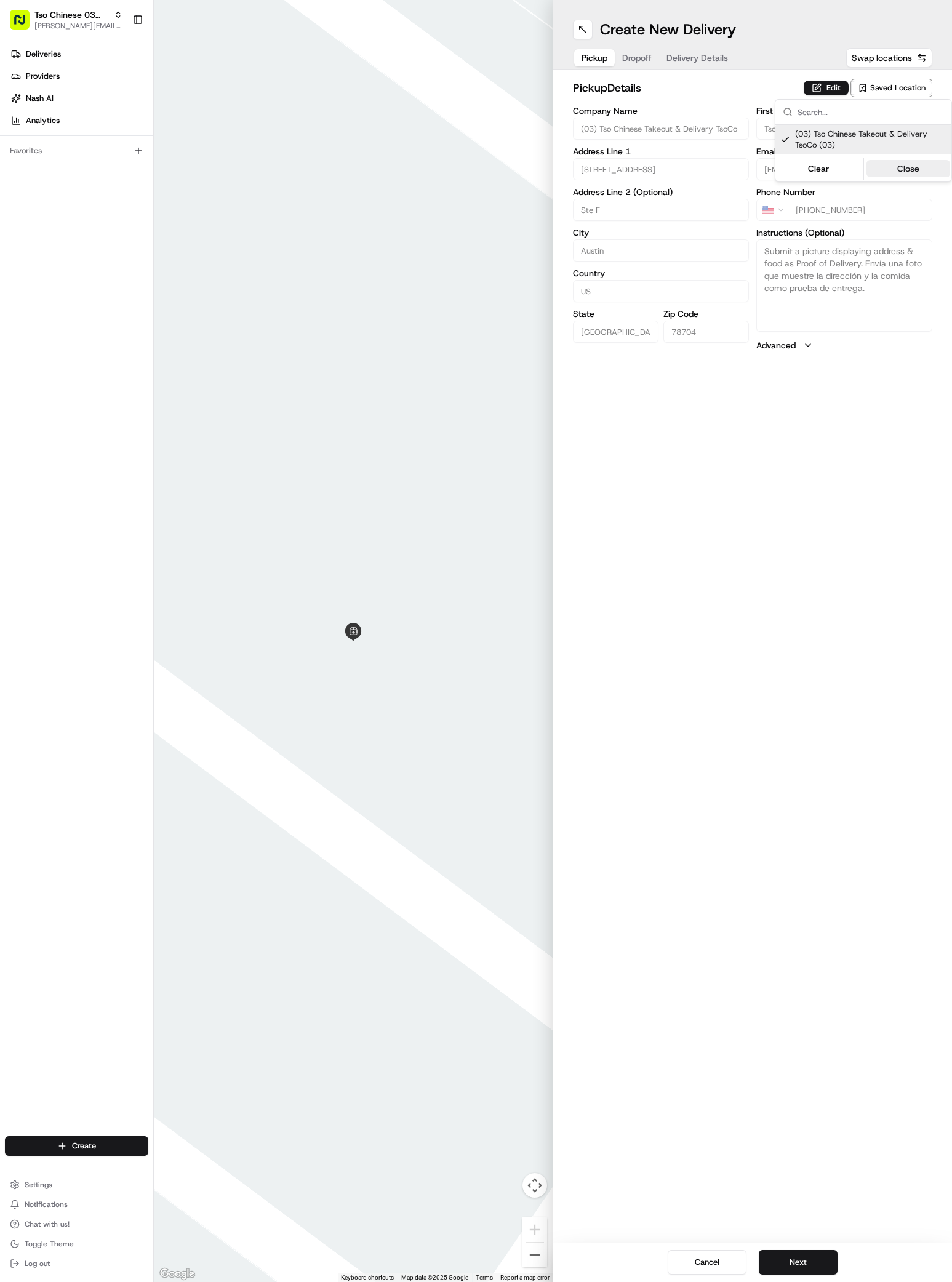
click at [912, 171] on button "Close" at bounding box center [908, 169] width 84 height 17
click at [627, 61] on div "Pickup Dropoff Delivery Details" at bounding box center [654, 58] width 164 height 22
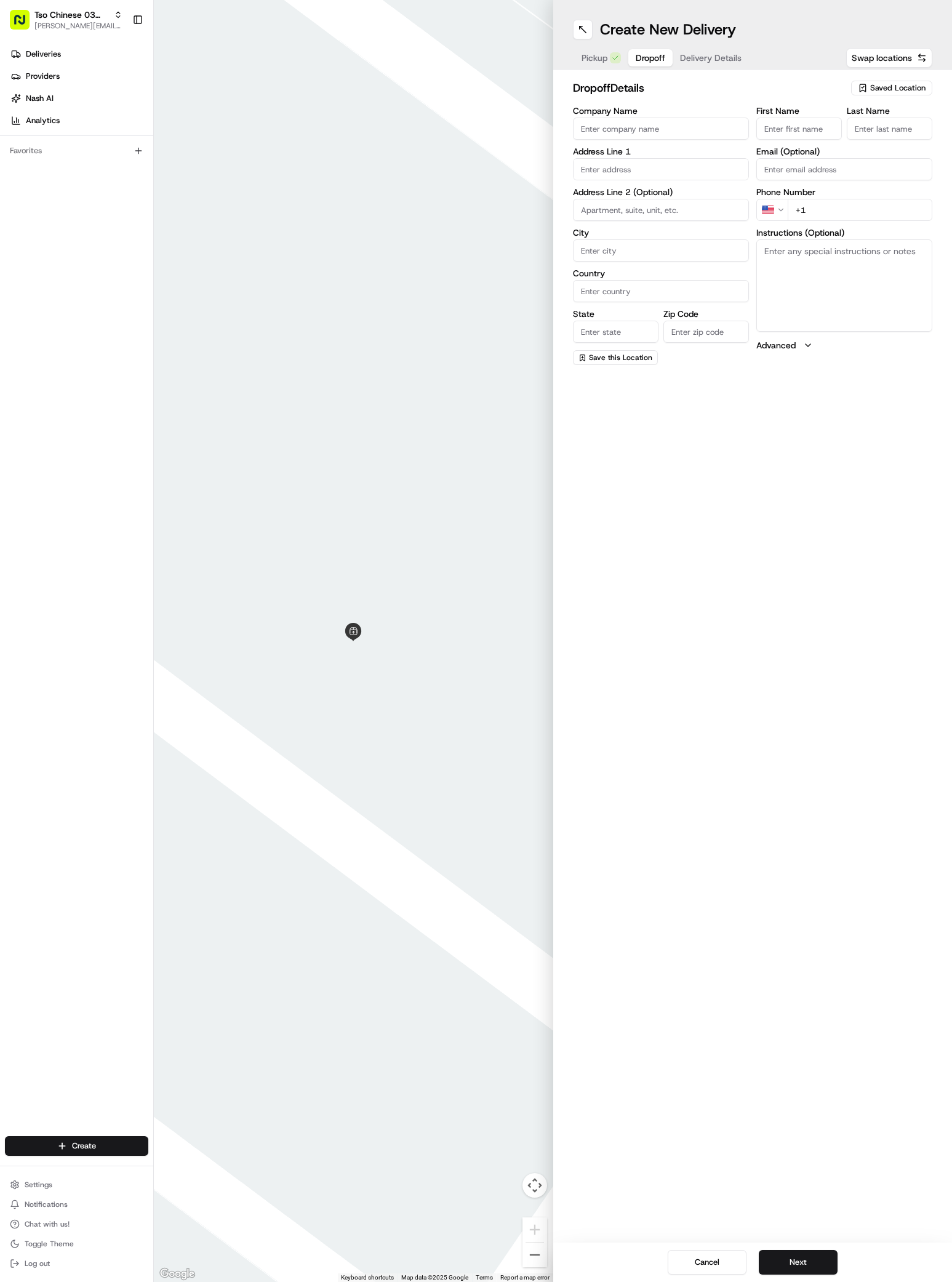
click at [588, 132] on input "Company Name" at bounding box center [661, 128] width 176 height 22
paste input "[PERSON_NAME]"
type input "[PERSON_NAME]"
paste input "[PERSON_NAME]"
type input "[PERSON_NAME]"
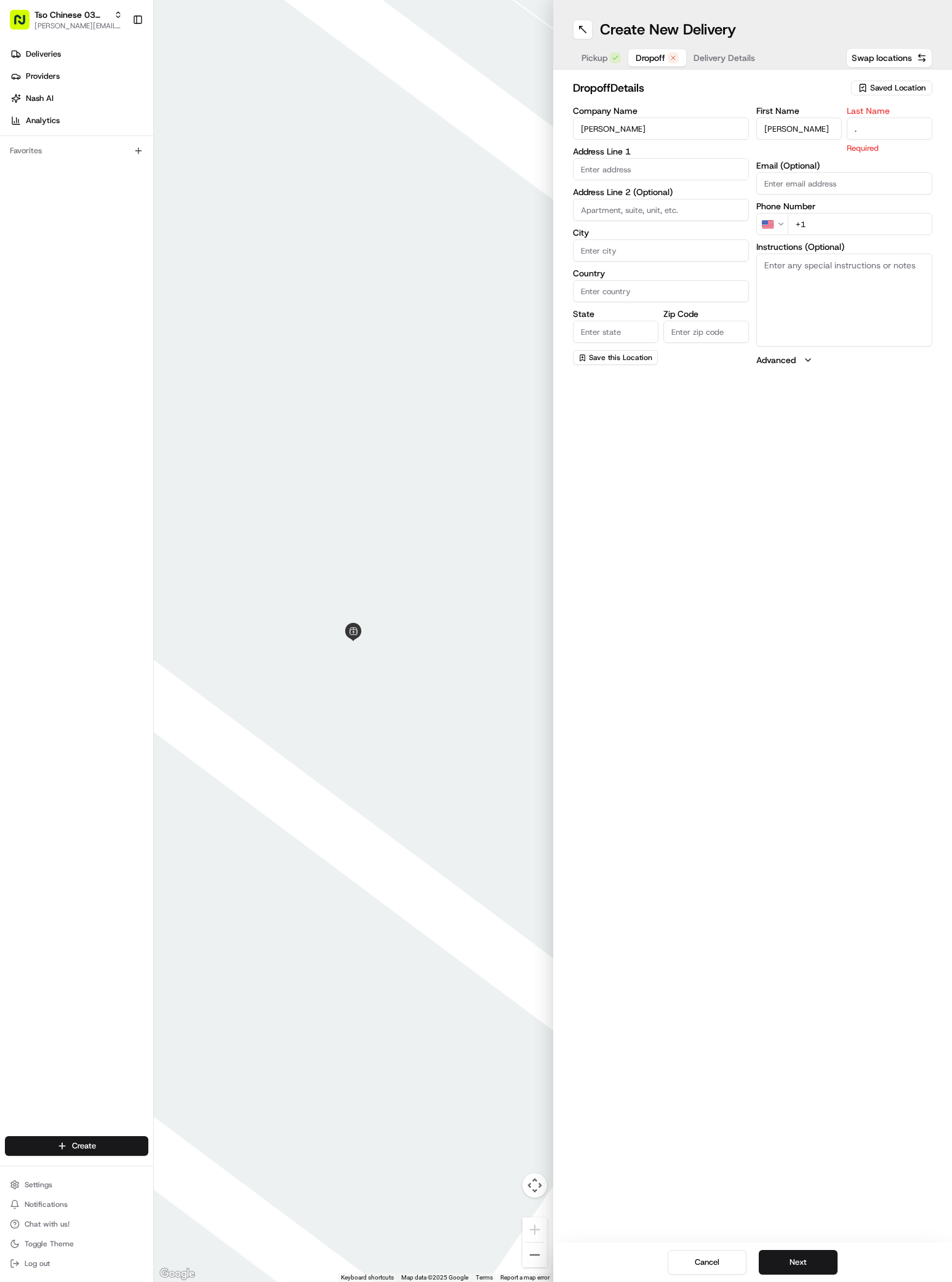
type input "."
click at [815, 216] on input "+1" at bounding box center [860, 210] width 144 height 22
paste input "214290310"
click at [801, 216] on input "+2142903101" at bounding box center [860, 210] width 144 height 22
click at [801, 215] on input "+2142903101" at bounding box center [860, 210] width 144 height 22
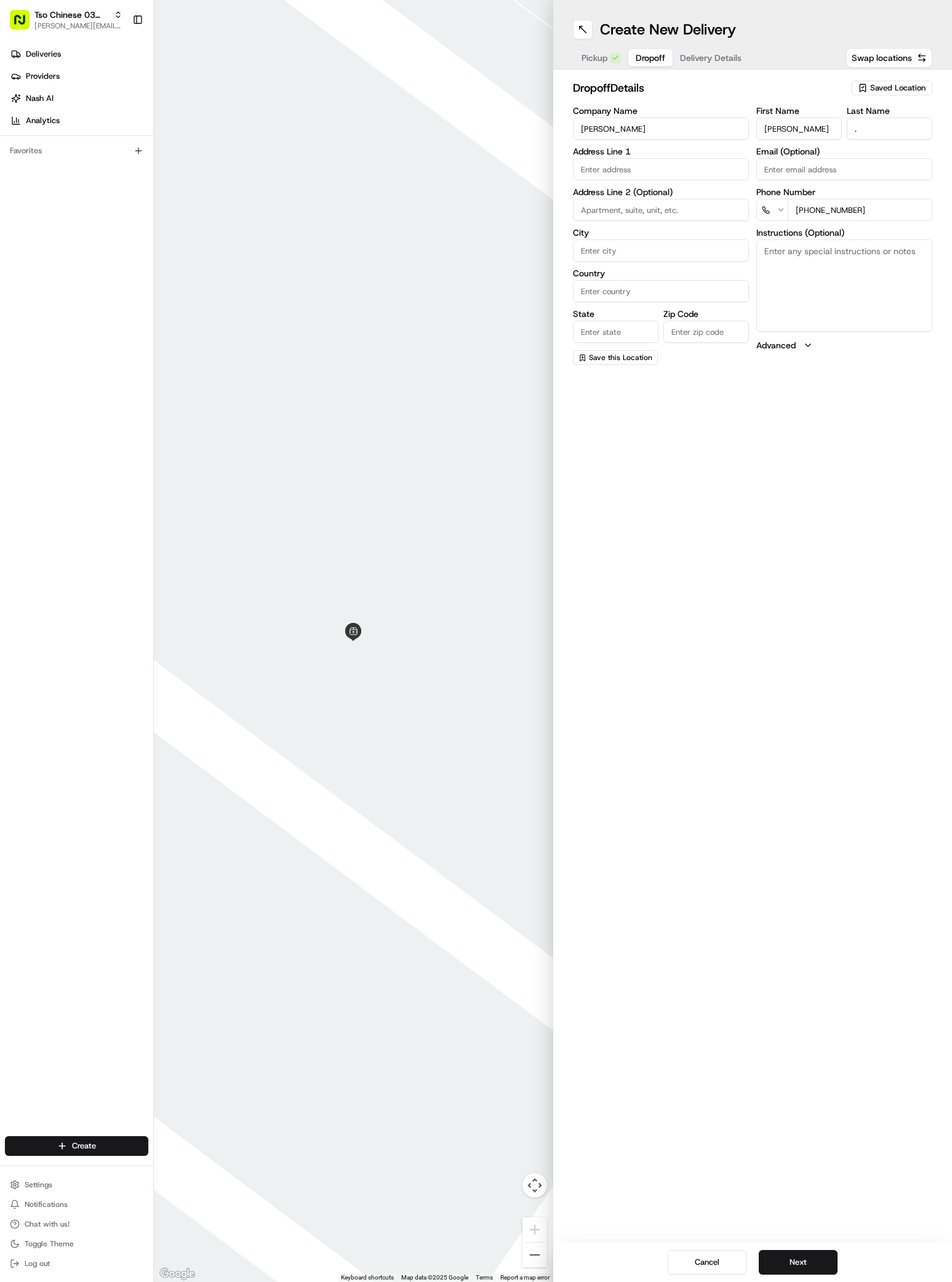
click at [801, 215] on input "+2142903101" at bounding box center [860, 210] width 144 height 22
click at [803, 215] on input "+2142903101" at bounding box center [860, 210] width 144 height 22
click at [801, 212] on input "+2142903101" at bounding box center [860, 210] width 144 height 22
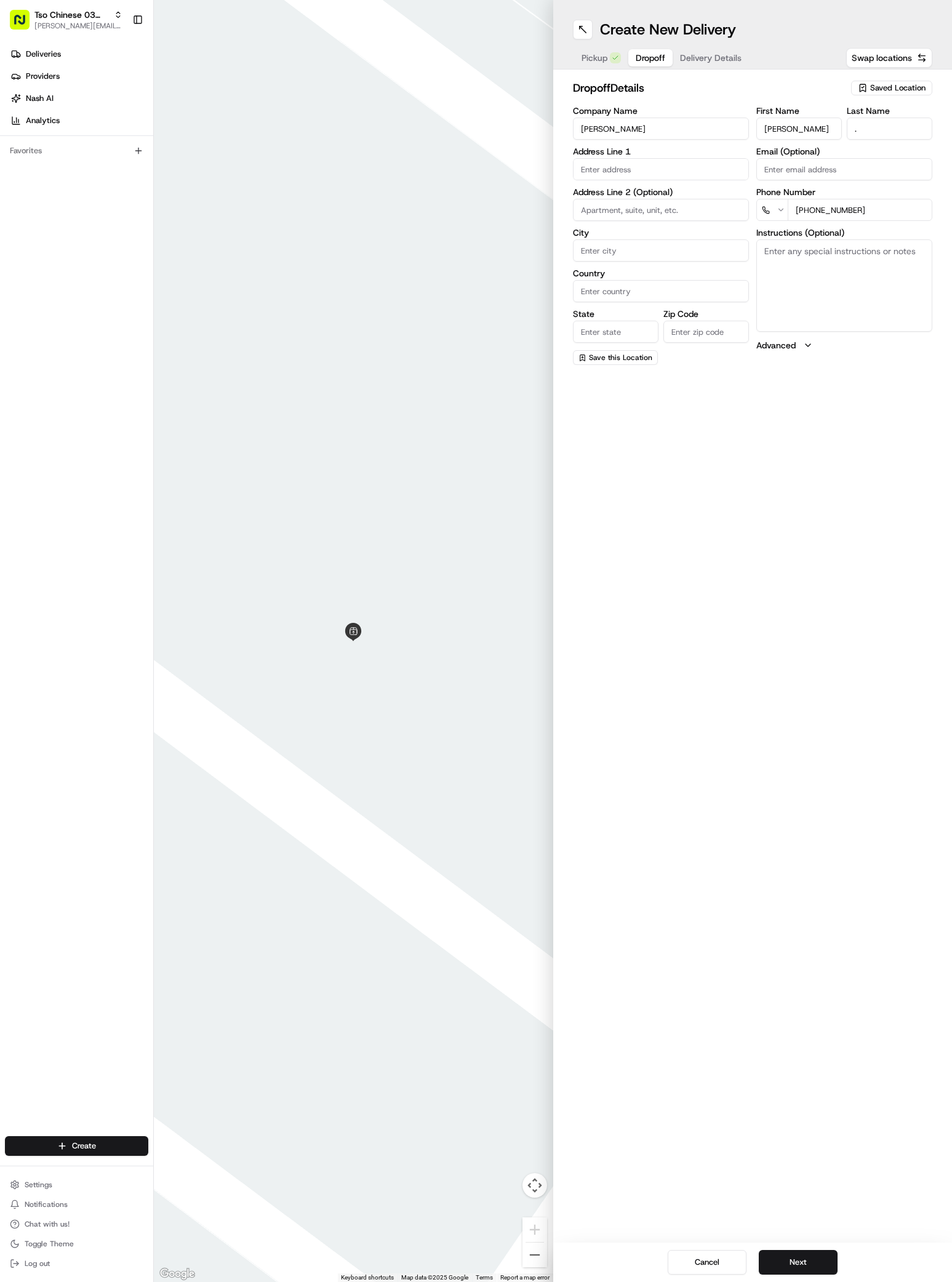
type input "+1 214 290 3101"
click at [609, 195] on div "2501 Thornton Road, Austin, TX" at bounding box center [661, 195] width 170 height 19
type input "2501 Thornton Rd, Austin, TX 78704, USA"
type input "Austin"
type input "United States"
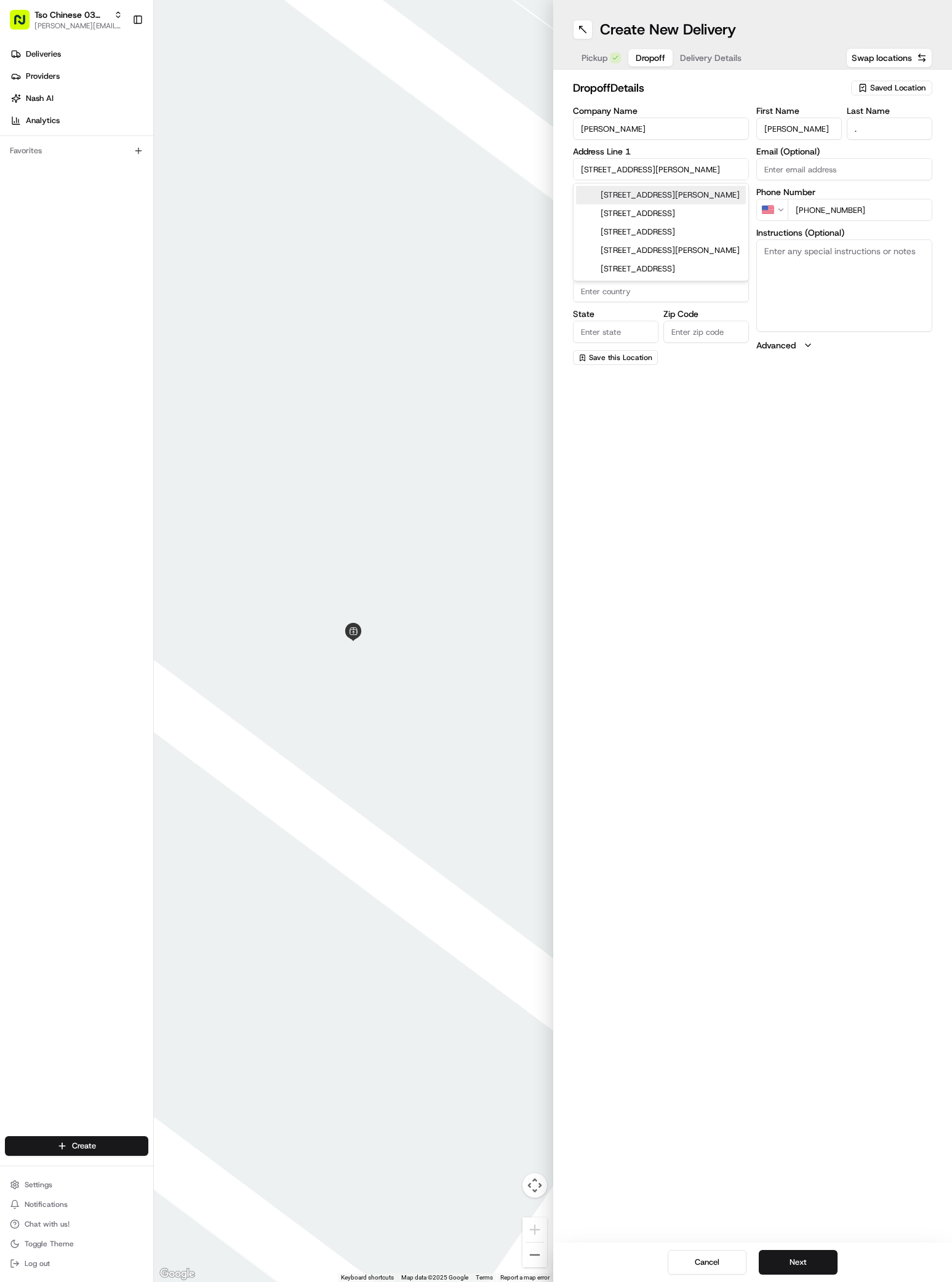
type input "TX"
type input "78704"
type input "2501 Thornton Road"
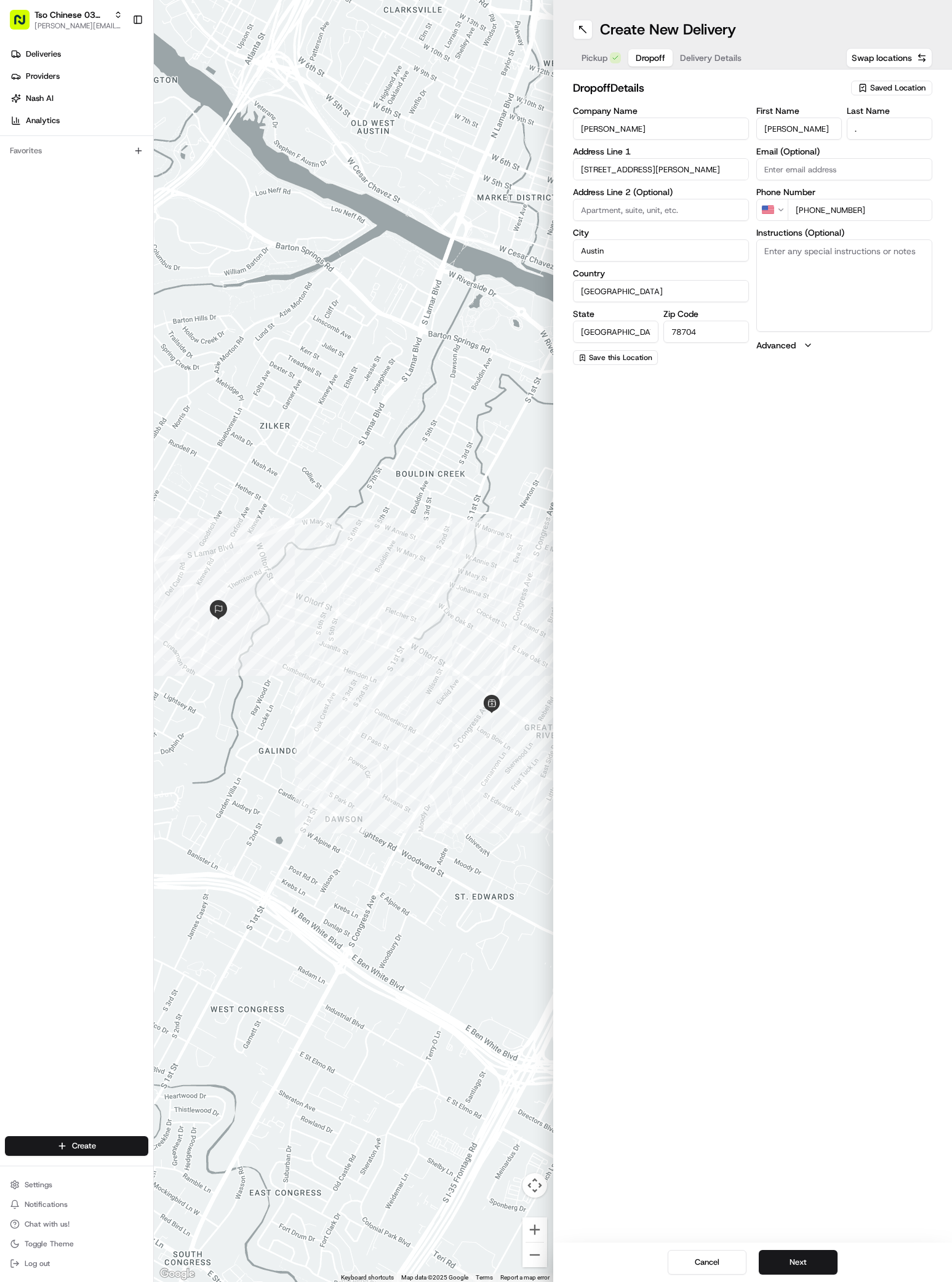
click at [881, 318] on textarea "Instructions (Optional)" at bounding box center [844, 285] width 176 height 92
paste textarea "Gate code is 760575# Building 1, there is an entrance on each end of the buildi…"
type textarea "Gate code is 760575# Building 1, there is an entrance on each end of the buildi…"
click at [585, 203] on input at bounding box center [661, 210] width 176 height 22
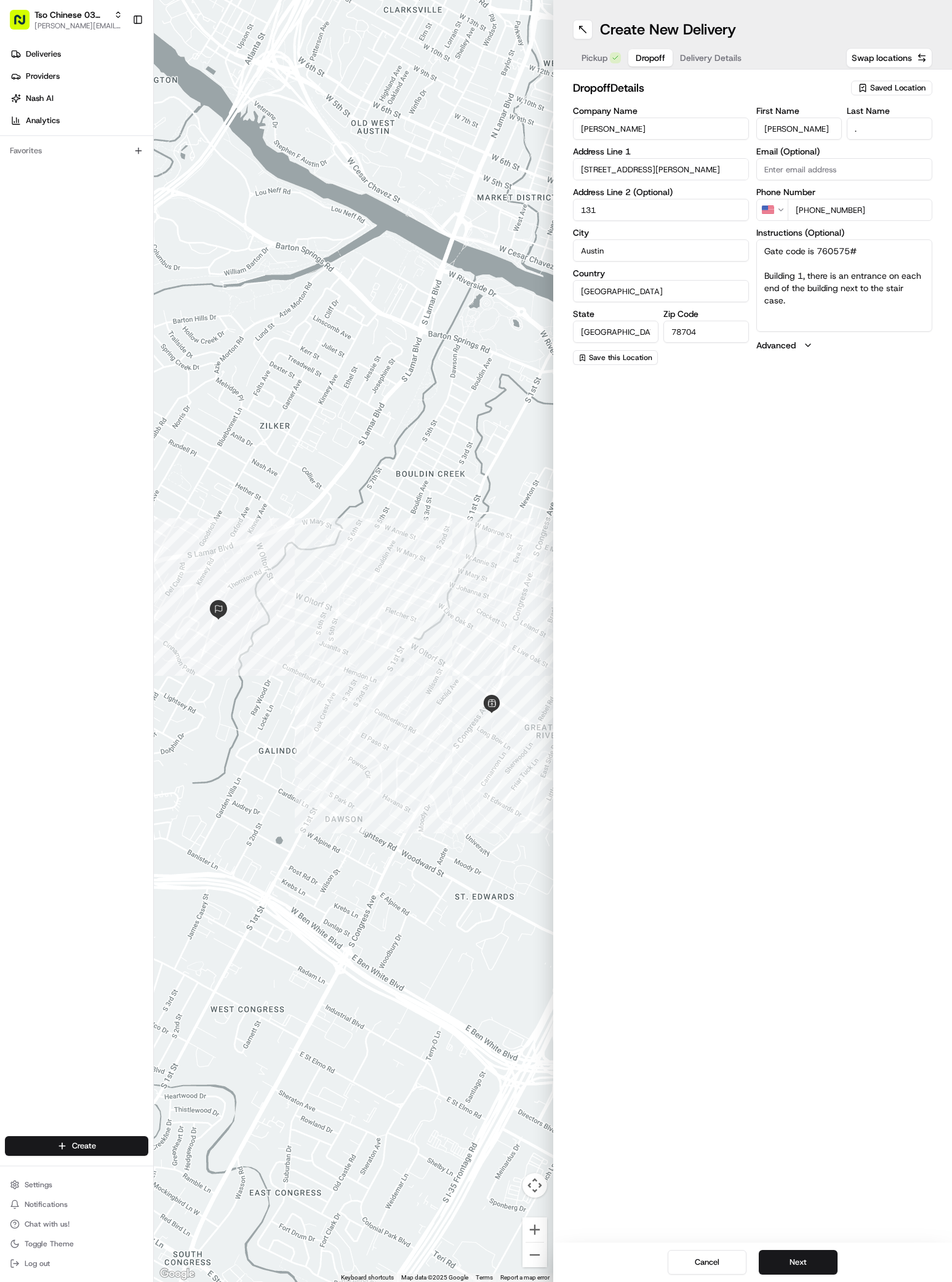
type input "1311"
click at [709, 56] on span "Delivery Details" at bounding box center [711, 58] width 62 height 12
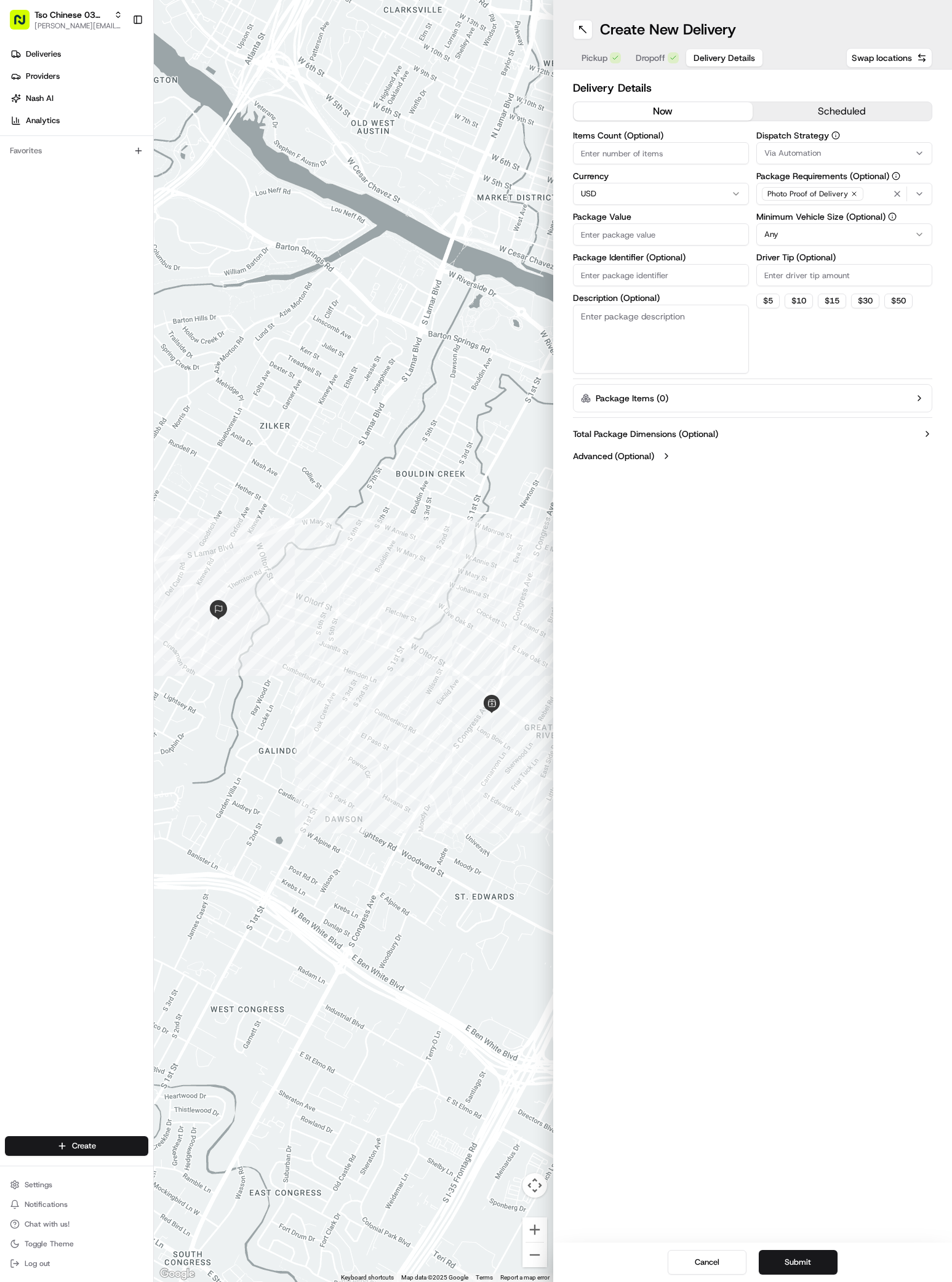
click at [808, 149] on span "Via Automation" at bounding box center [792, 153] width 57 height 11
click at [817, 219] on span "TsoCo Strategy" at bounding box center [852, 220] width 151 height 11
click at [871, 223] on span "TsoCo Strategy" at bounding box center [852, 220] width 151 height 11
click at [877, 219] on span "TsoCo Strategy" at bounding box center [852, 220] width 151 height 11
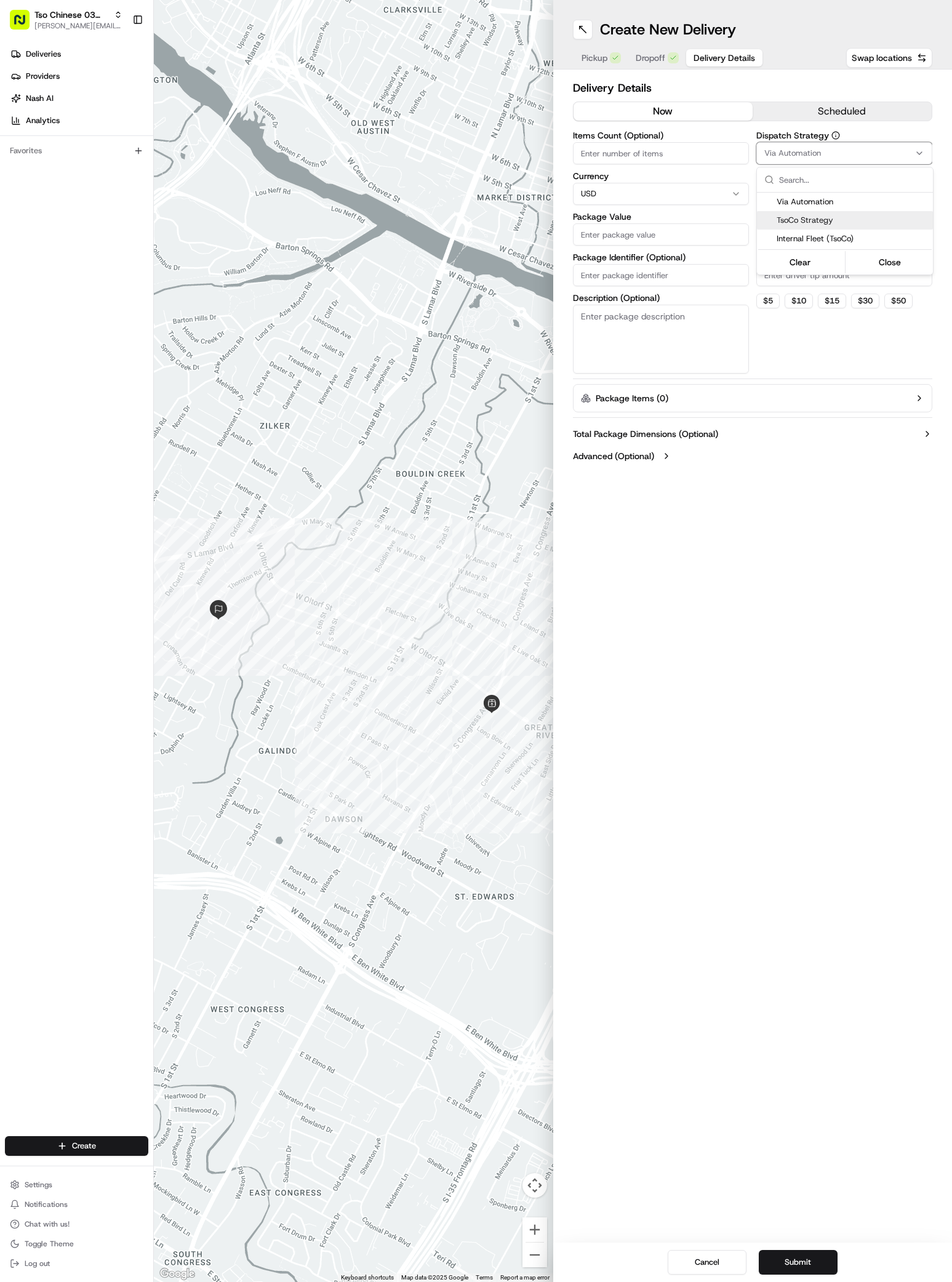
click at [877, 219] on span "TsoCo Strategy" at bounding box center [852, 220] width 151 height 11
click at [894, 262] on button "Close" at bounding box center [890, 262] width 84 height 17
click at [765, 278] on input "Driver Tip (Optional)" at bounding box center [844, 275] width 176 height 22
type input "2"
click at [584, 234] on input "Package Value" at bounding box center [661, 235] width 176 height 22
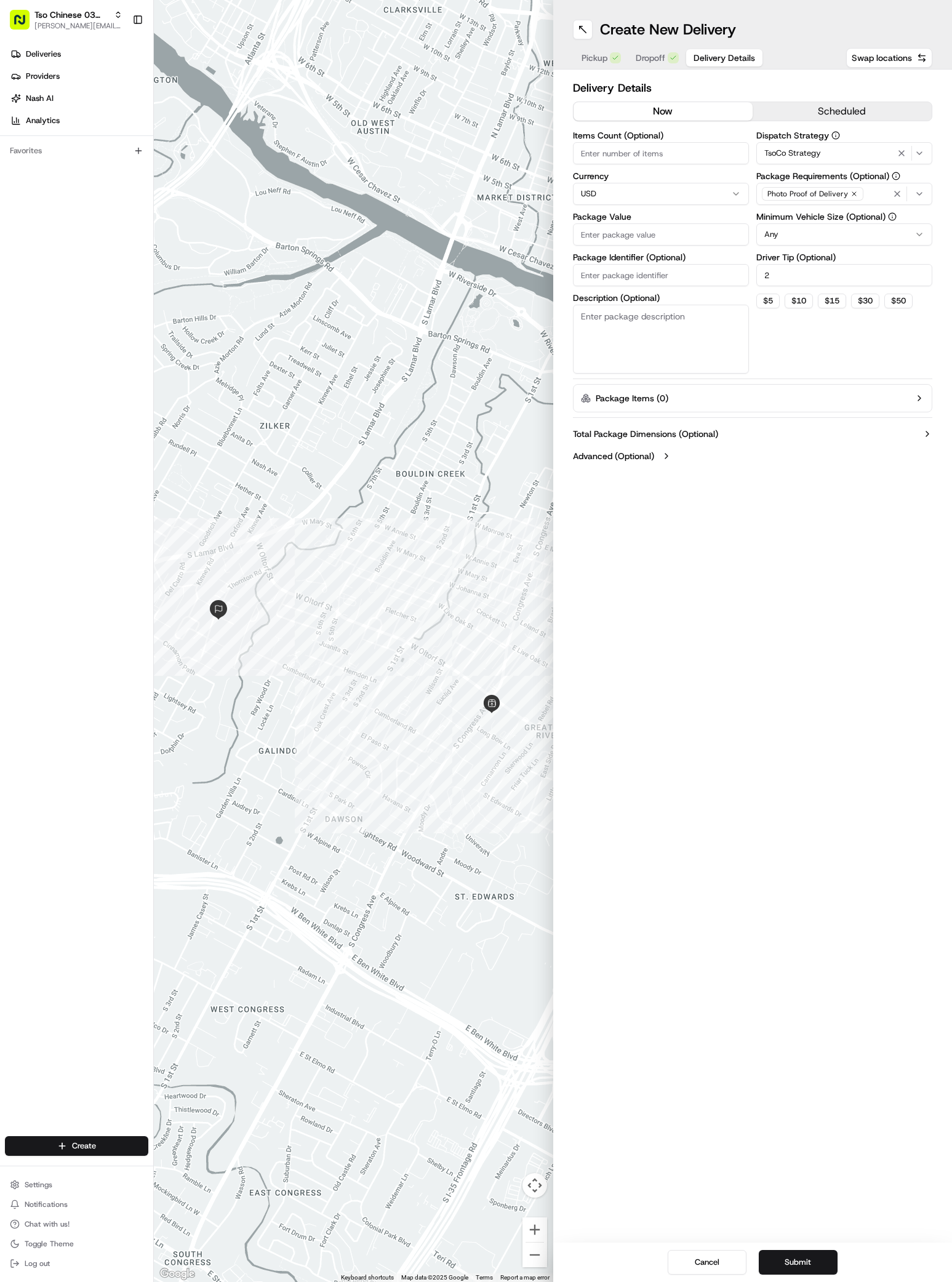
paste input "33.45"
type input "33.45"
click at [640, 58] on span "Dropoff" at bounding box center [650, 58] width 30 height 12
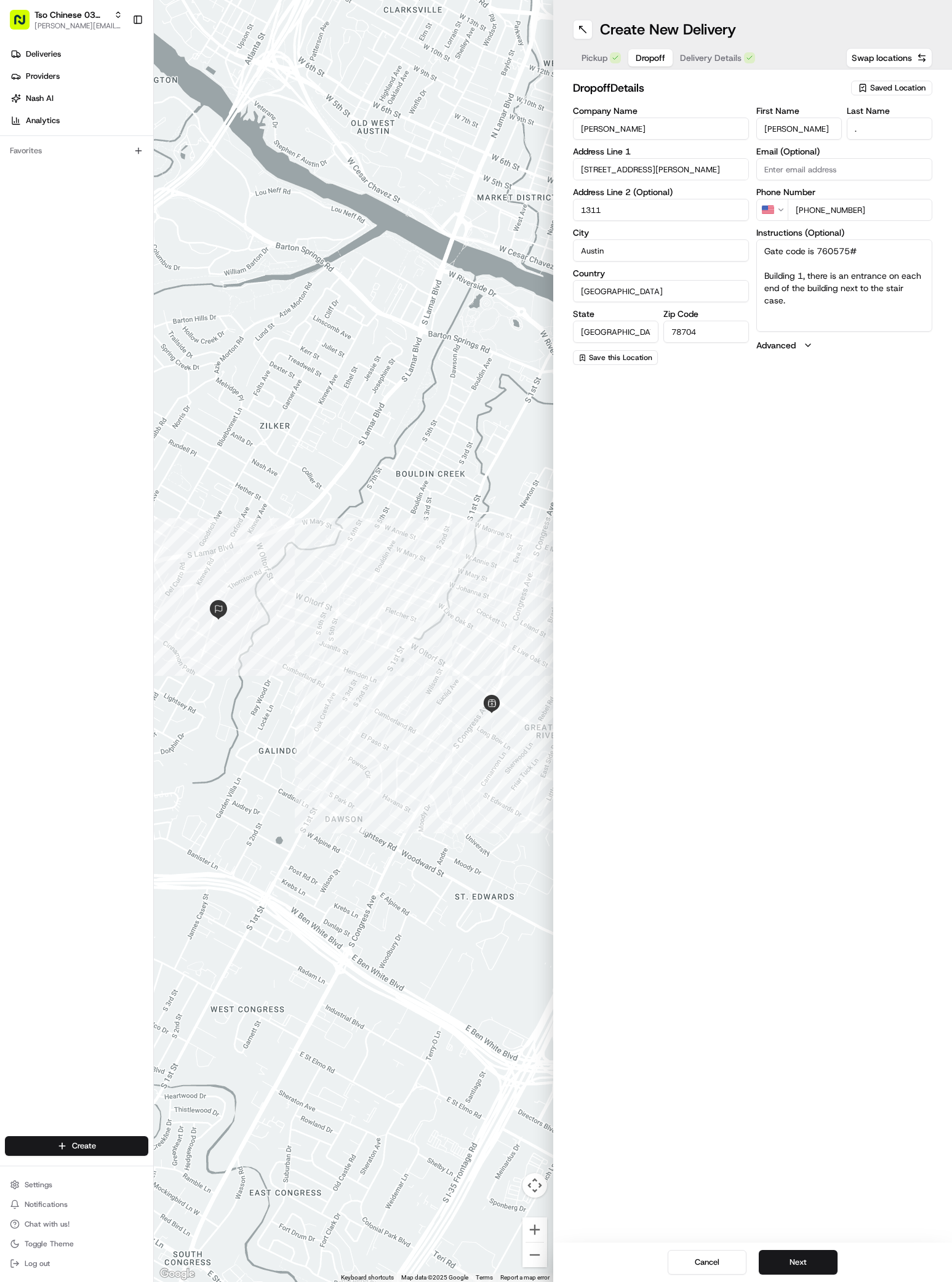
click at [813, 321] on textarea "Gate code is 760575# Building 1, there is an entrance on each end of the buildi…" at bounding box center [844, 285] width 176 height 92
type textarea "Gate code is 760575# Building 1, there is an entrance on each end of the buildi…"
click at [704, 62] on span "Delivery Details" at bounding box center [711, 58] width 62 height 12
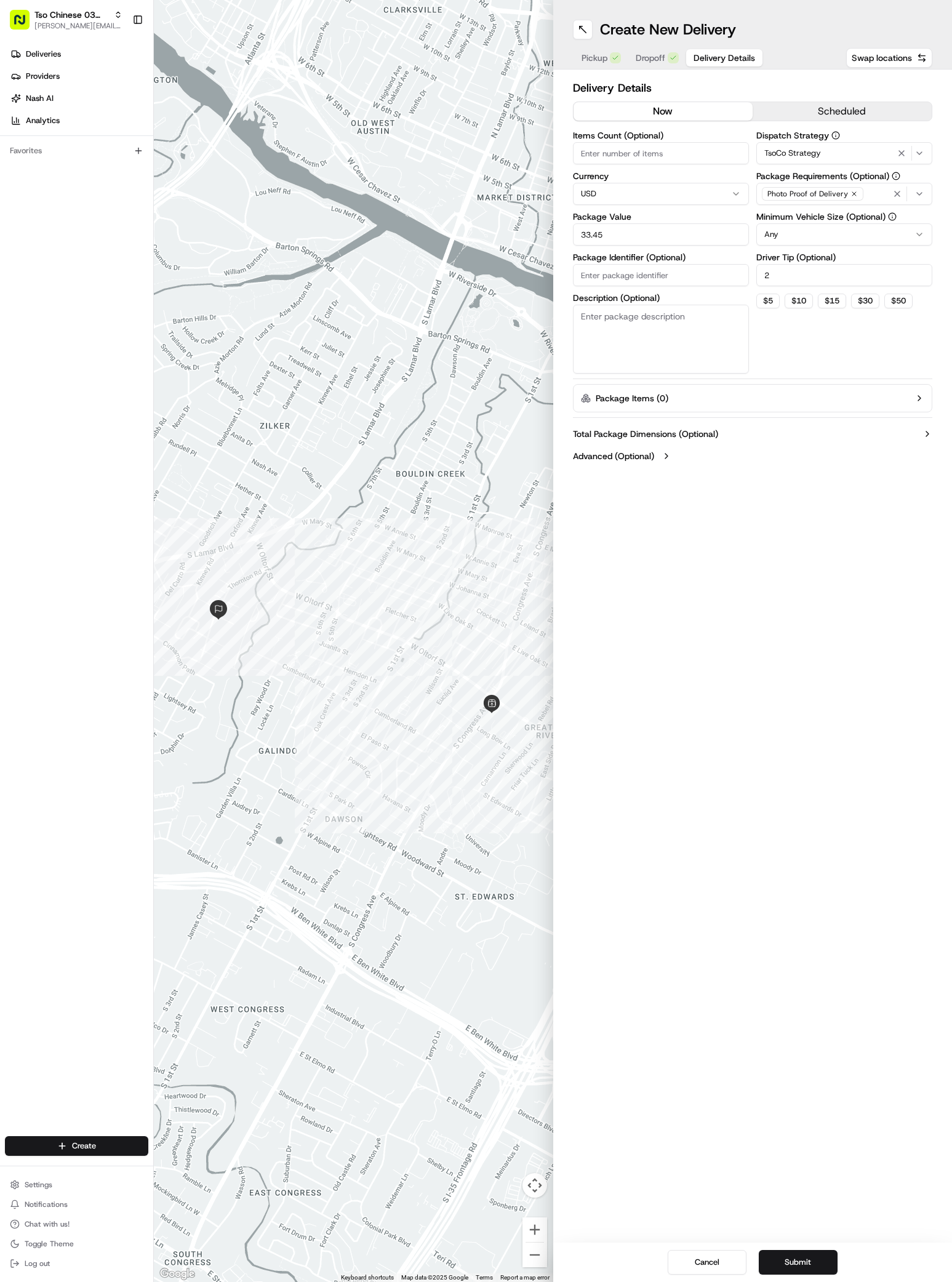
click at [704, 62] on span "Delivery Details" at bounding box center [724, 58] width 62 height 12
click at [584, 276] on input "Package Identifier (Optional)" at bounding box center [661, 275] width 176 height 22
paste input "8176002"
type input "8176002"
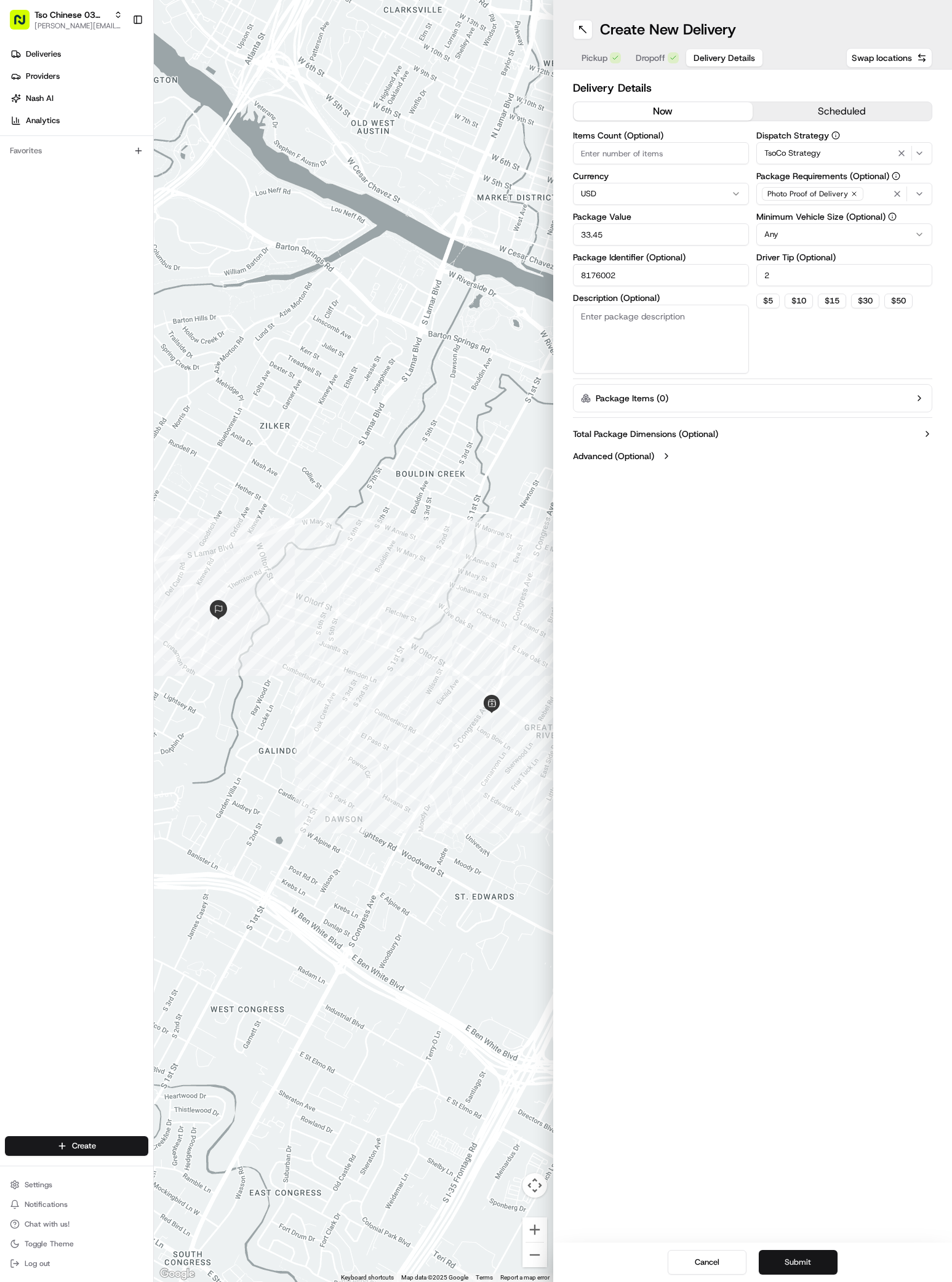
click at [797, 1265] on button "Submit" at bounding box center [797, 1262] width 78 height 24
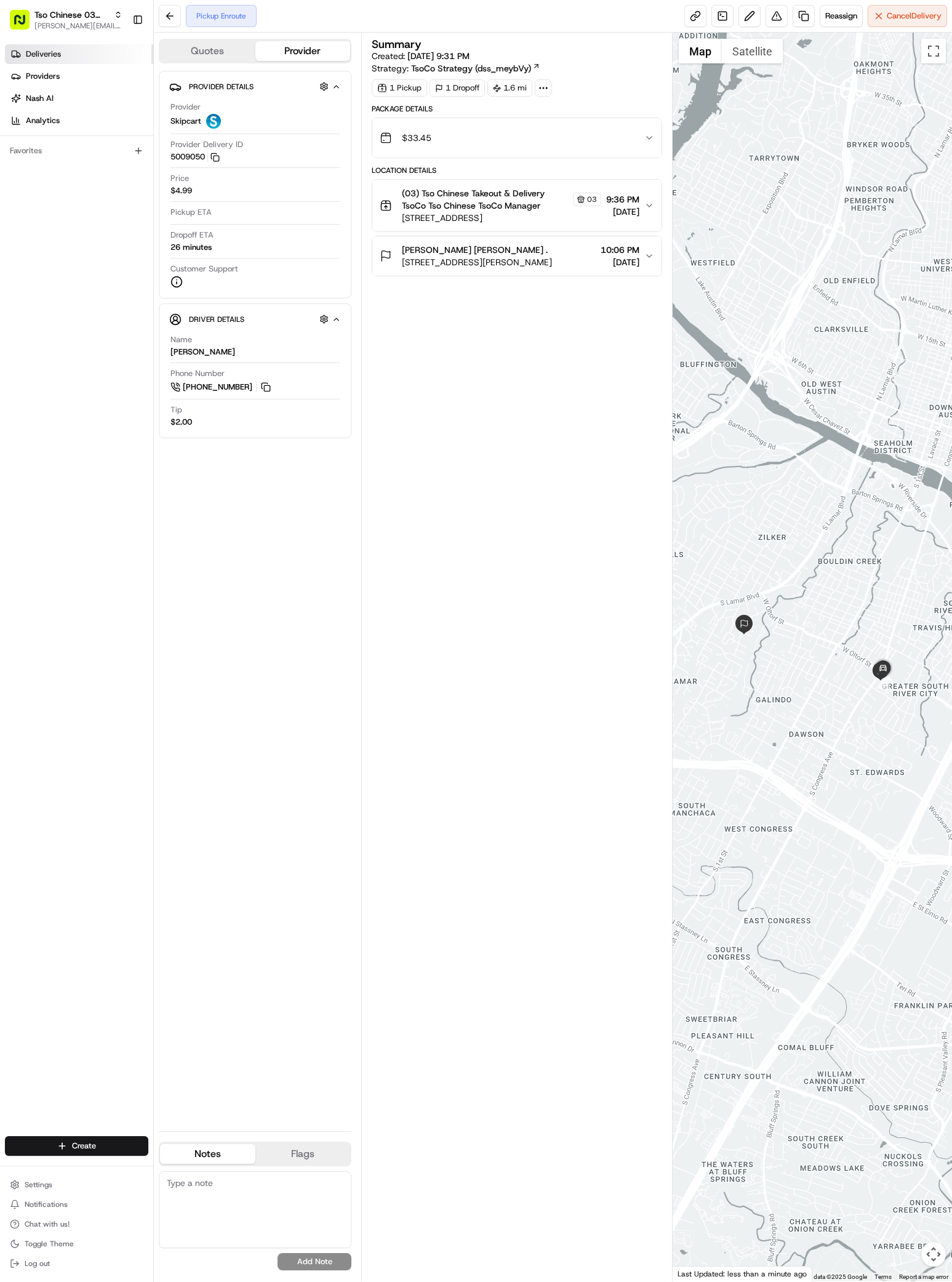
click at [70, 57] on link "Deliveries" at bounding box center [79, 54] width 148 height 19
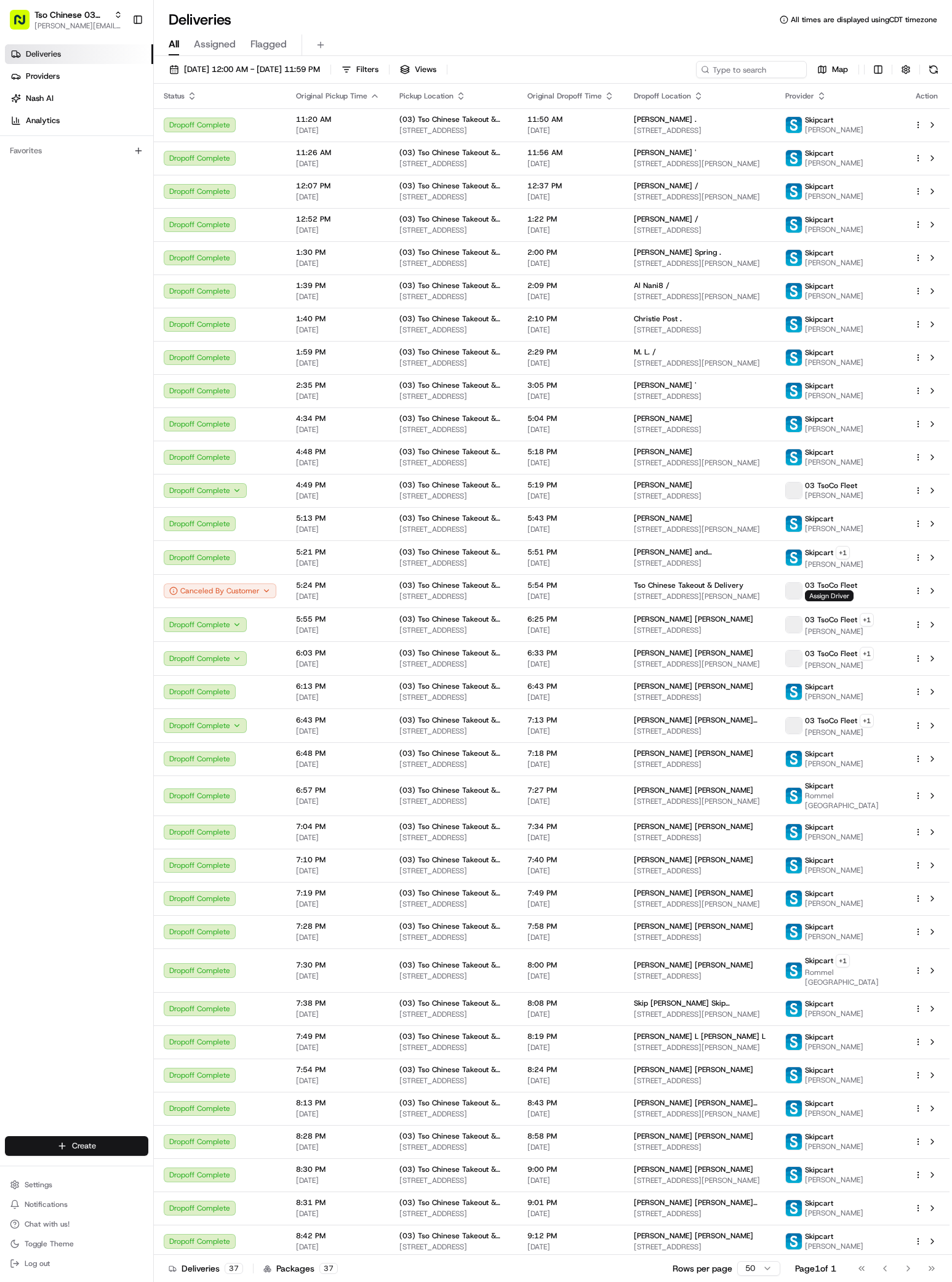
click at [68, 1149] on html "Tso Chinese 03 TsoCo antonia@tsochinese.com Toggle Sidebar Deliveries Providers…" at bounding box center [476, 641] width 952 height 1282
click at [196, 1167] on link "Delivery" at bounding box center [223, 1169] width 137 height 22
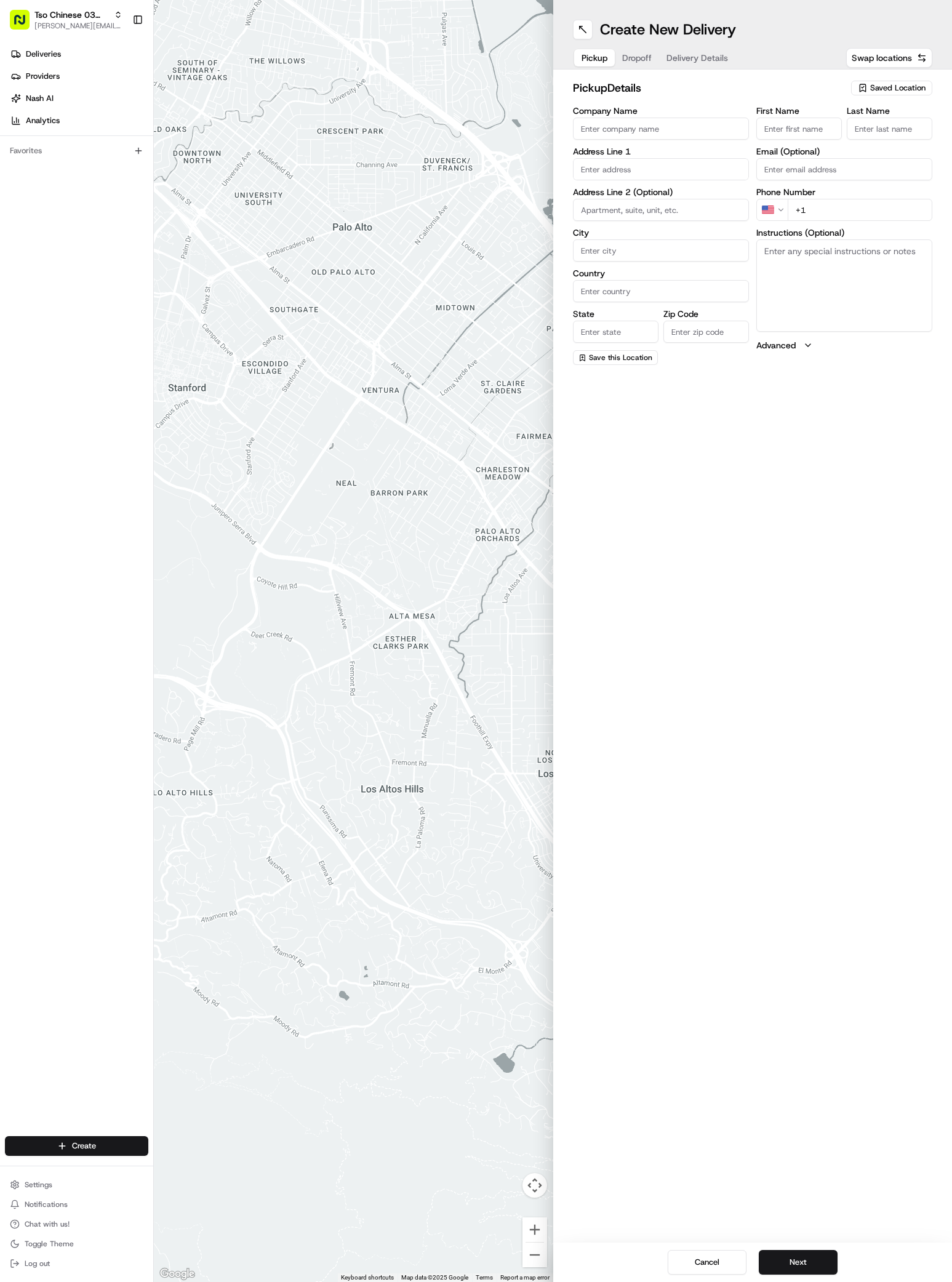
click at [905, 95] on div "Saved Location" at bounding box center [891, 87] width 81 height 15
click at [905, 87] on html "Tso Chinese 03 TsoCo antonia@tsochinese.com Toggle Sidebar Deliveries Providers…" at bounding box center [476, 641] width 952 height 1282
click at [900, 88] on span "Saved Location" at bounding box center [898, 88] width 56 height 11
click at [882, 153] on div "(03) Tso Chinese Takeout & Delivery TsoCo (03)" at bounding box center [863, 140] width 176 height 30
type input "(03) Tso Chinese Takeout & Delivery TsoCo"
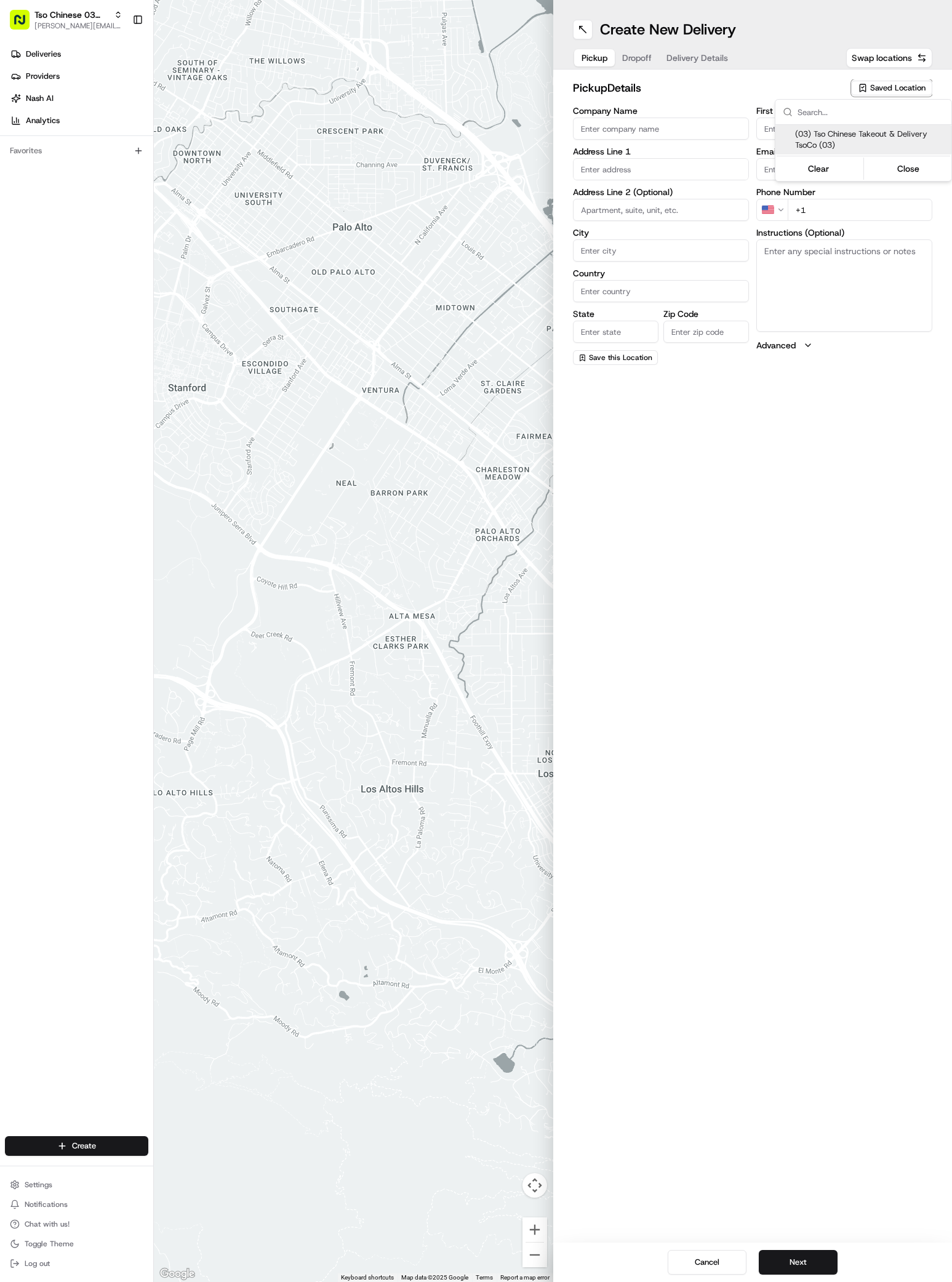
type input "Ste F"
type input "Austin"
type input "US"
type input "TX"
type input "78704"
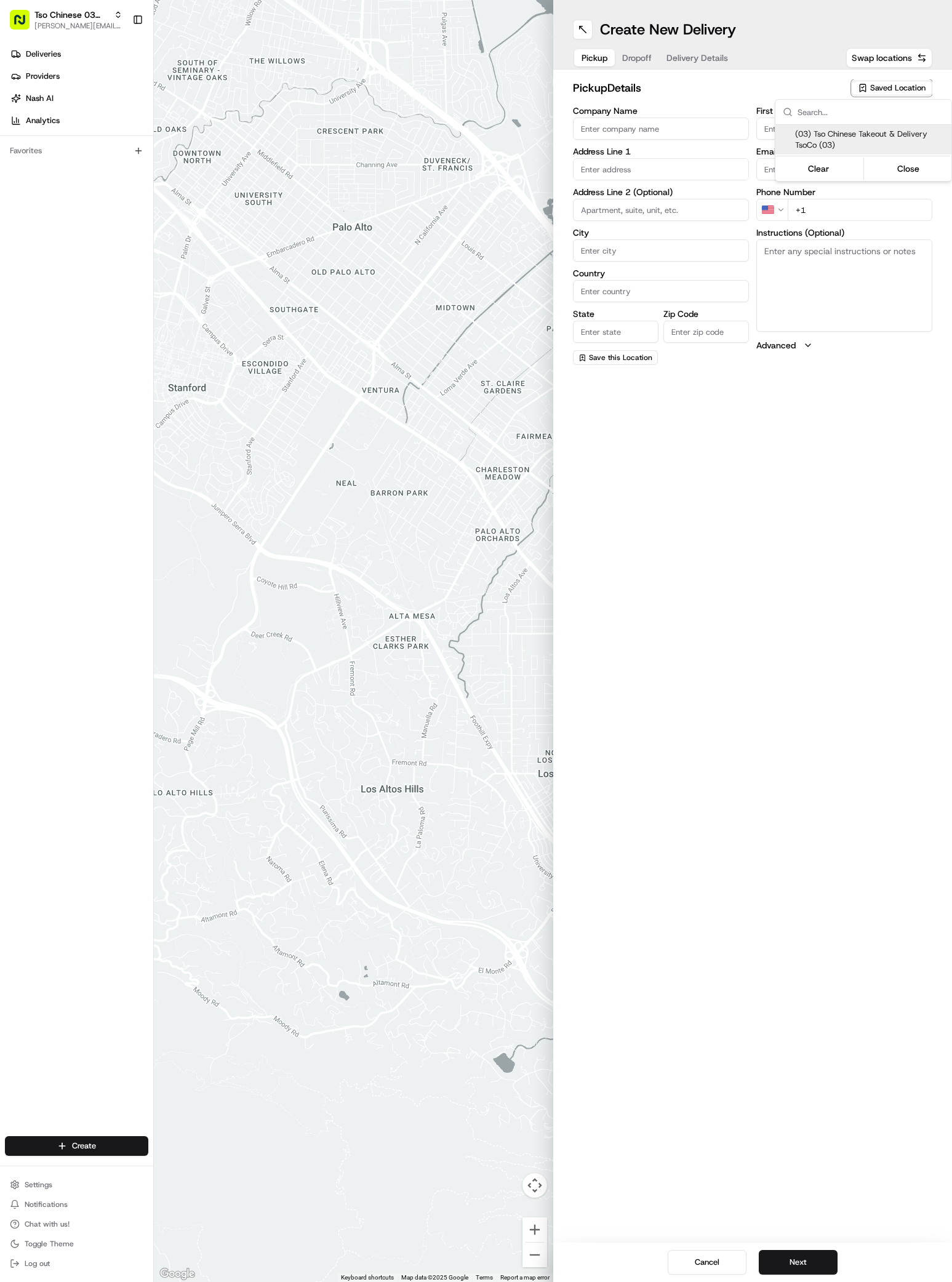
type input "Tso Chinese"
type input "TsoCo Manager"
type input "[EMAIL_ADDRESS][DOMAIN_NAME]"
type input "[PHONE_NUMBER]"
type textarea "Submit a picture displaying address & food as Proof of Delivery. Envía una foto…"
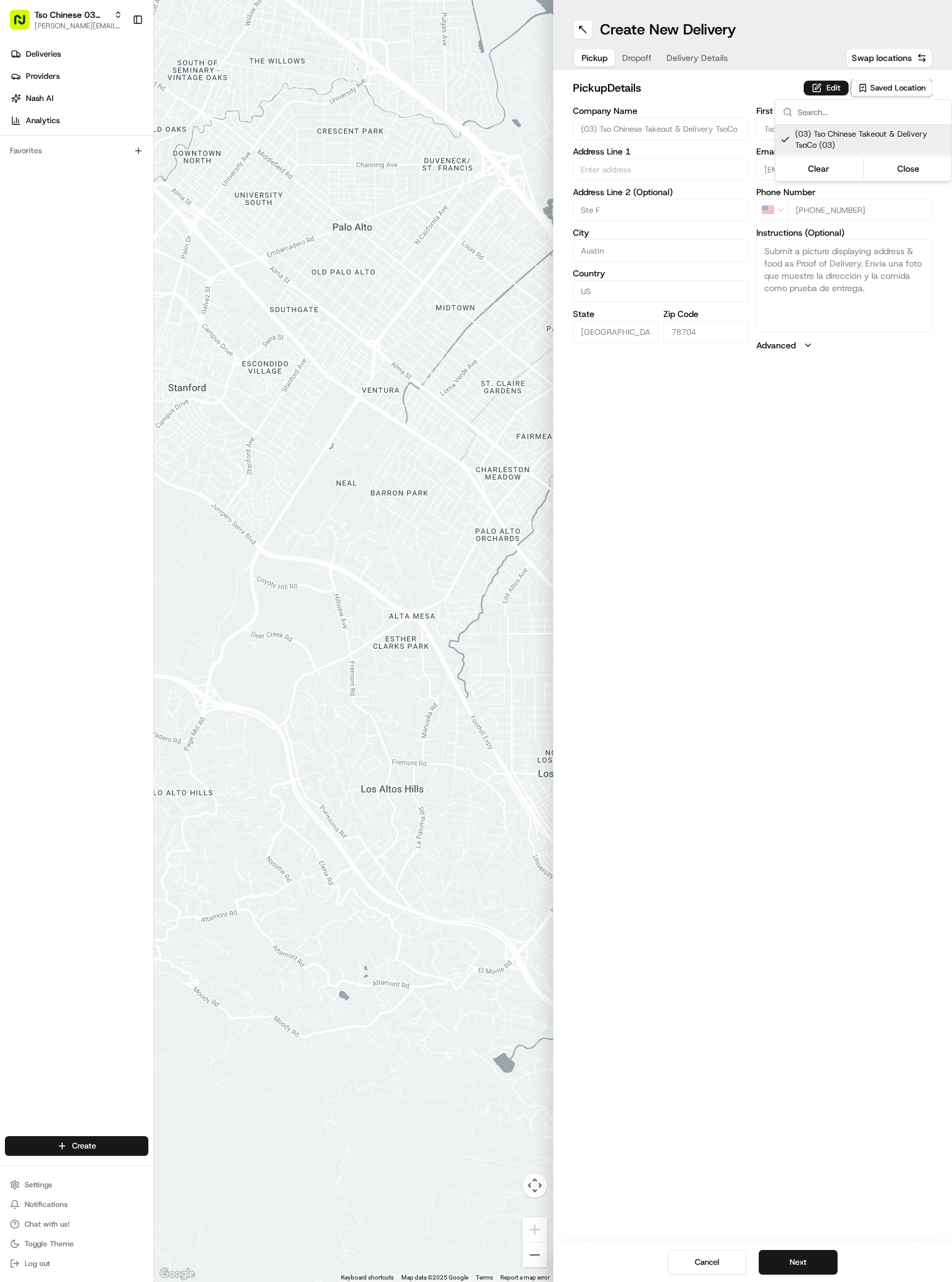
type input "2407 S Congress Ave"
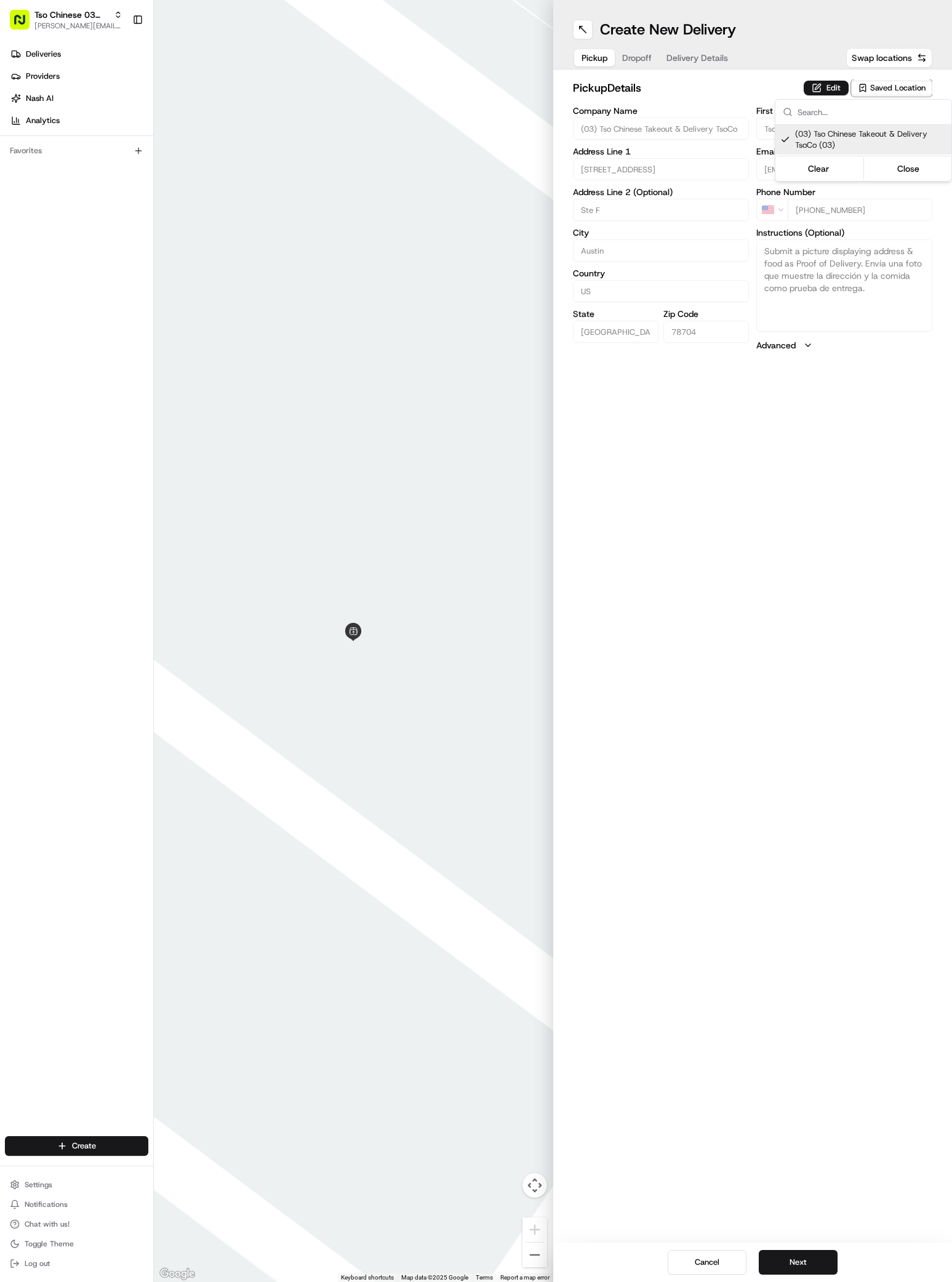
click at [812, 1251] on html "Tso Chinese 03 TsoCo antonia@tsochinese.com Toggle Sidebar Deliveries Providers…" at bounding box center [476, 641] width 952 height 1282
click at [812, 1257] on button "Next" at bounding box center [797, 1262] width 78 height 24
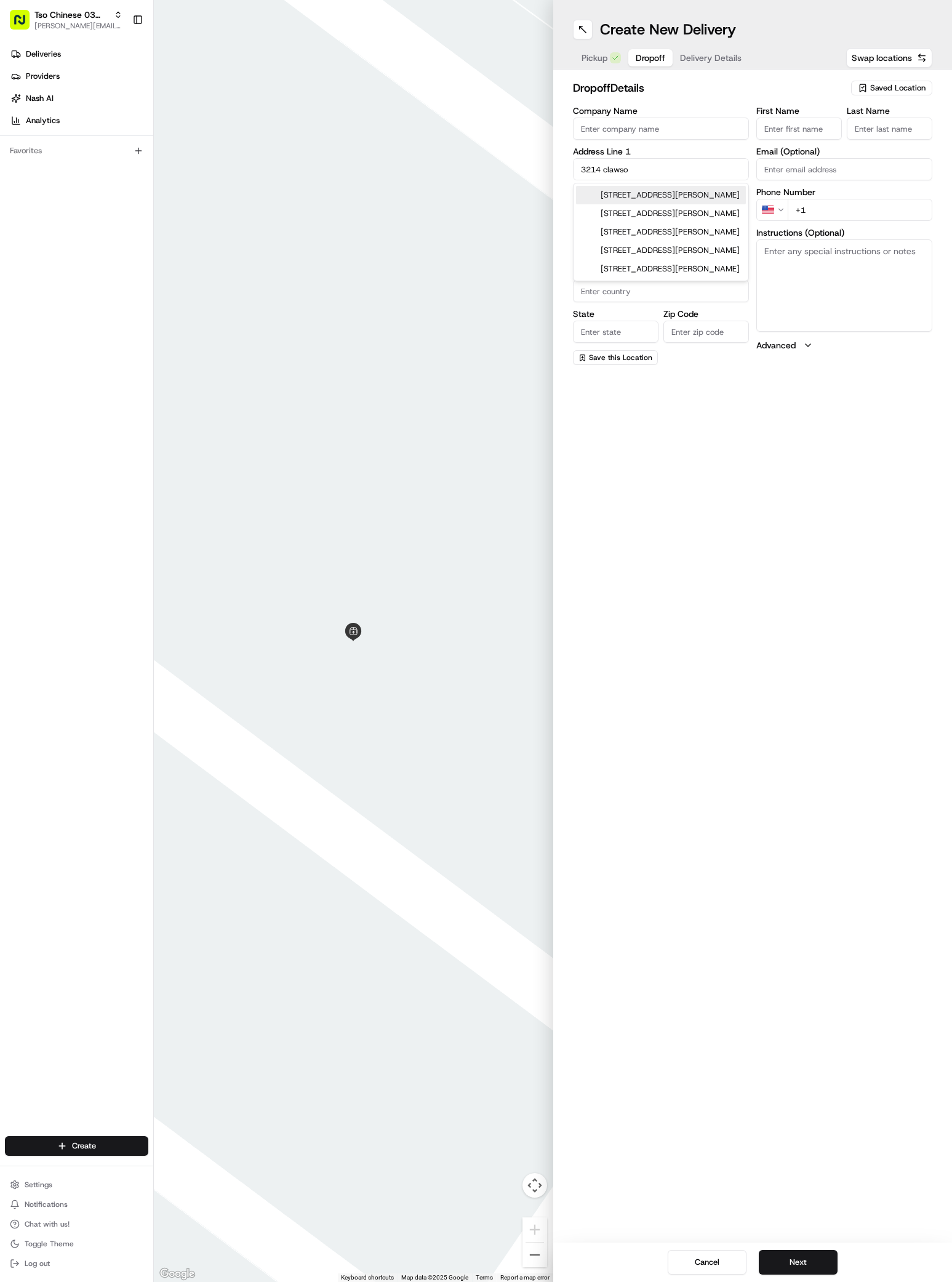
click at [665, 189] on div "3214 Clawson Road, Austin, TX" at bounding box center [661, 195] width 170 height 19
type input "[STREET_ADDRESS][PERSON_NAME]"
type input "Austin"
type input "United States"
type input "TX"
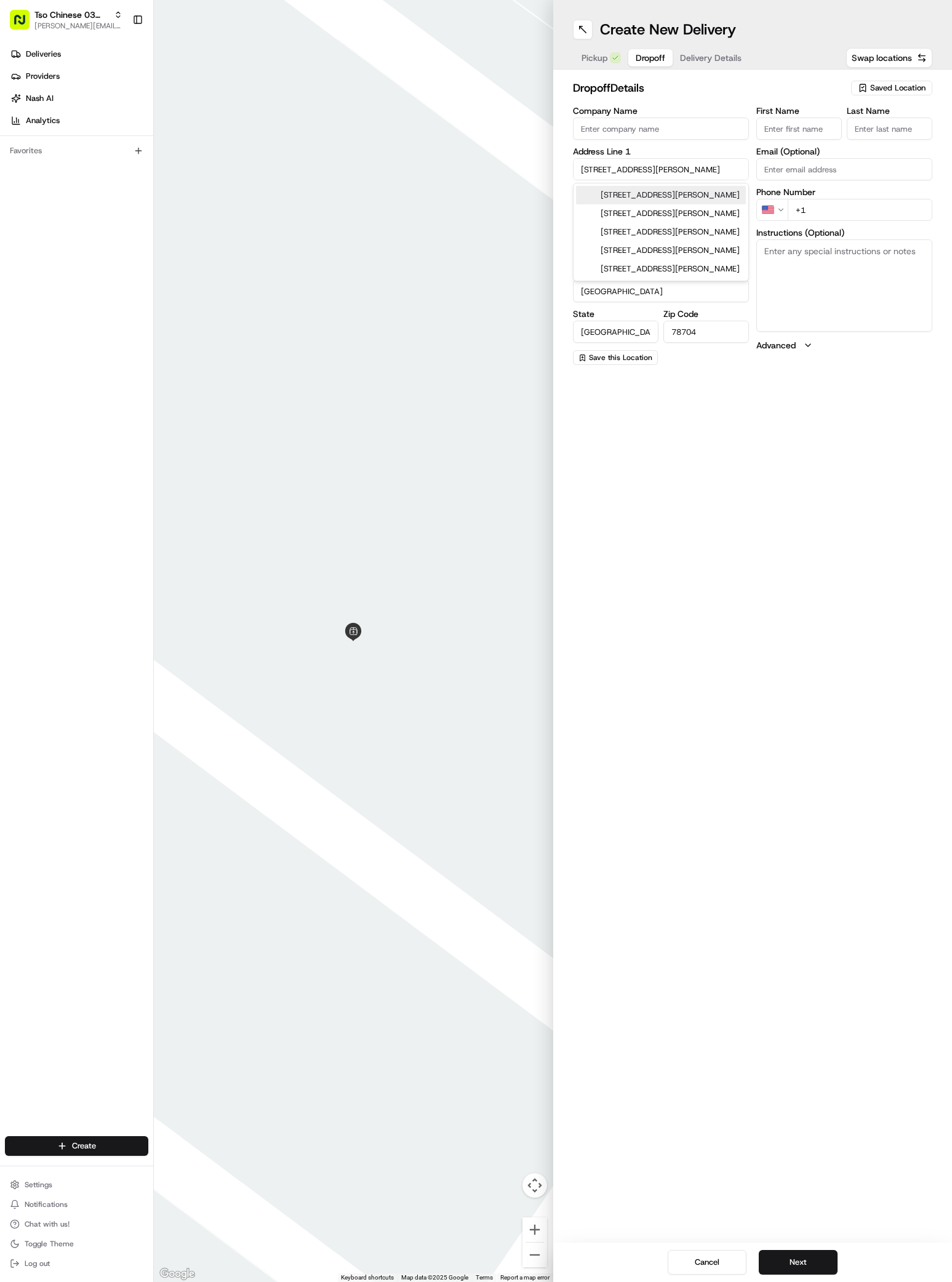
type input "78704"
type input "3214 Clawson Road"
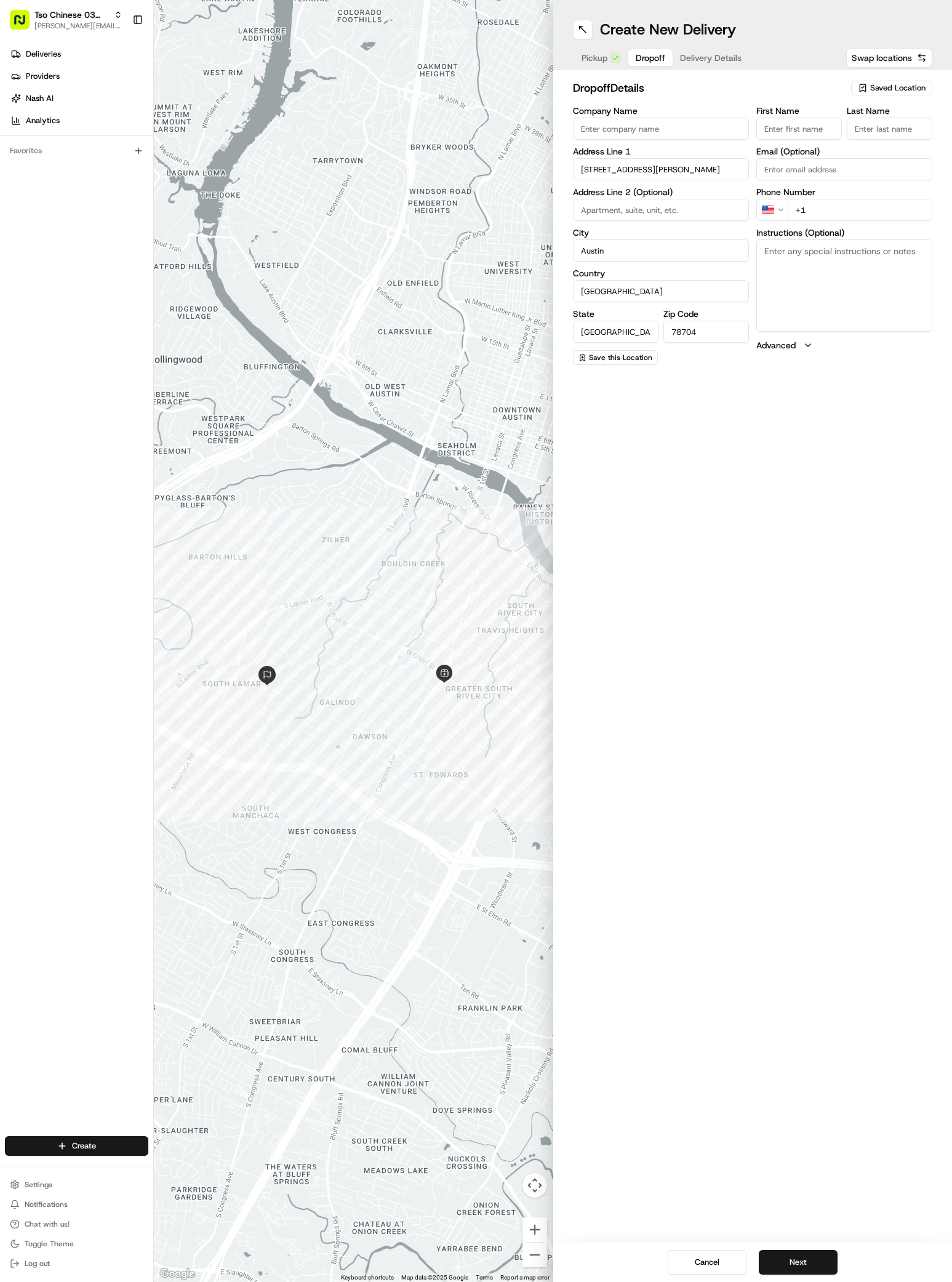
paste input "Dani Gonzalez"
type input "Dani Gonzalez"
type input "."
type input "+1 512 679 9903"
click at [772, 1250] on button "Next" at bounding box center [797, 1262] width 78 height 24
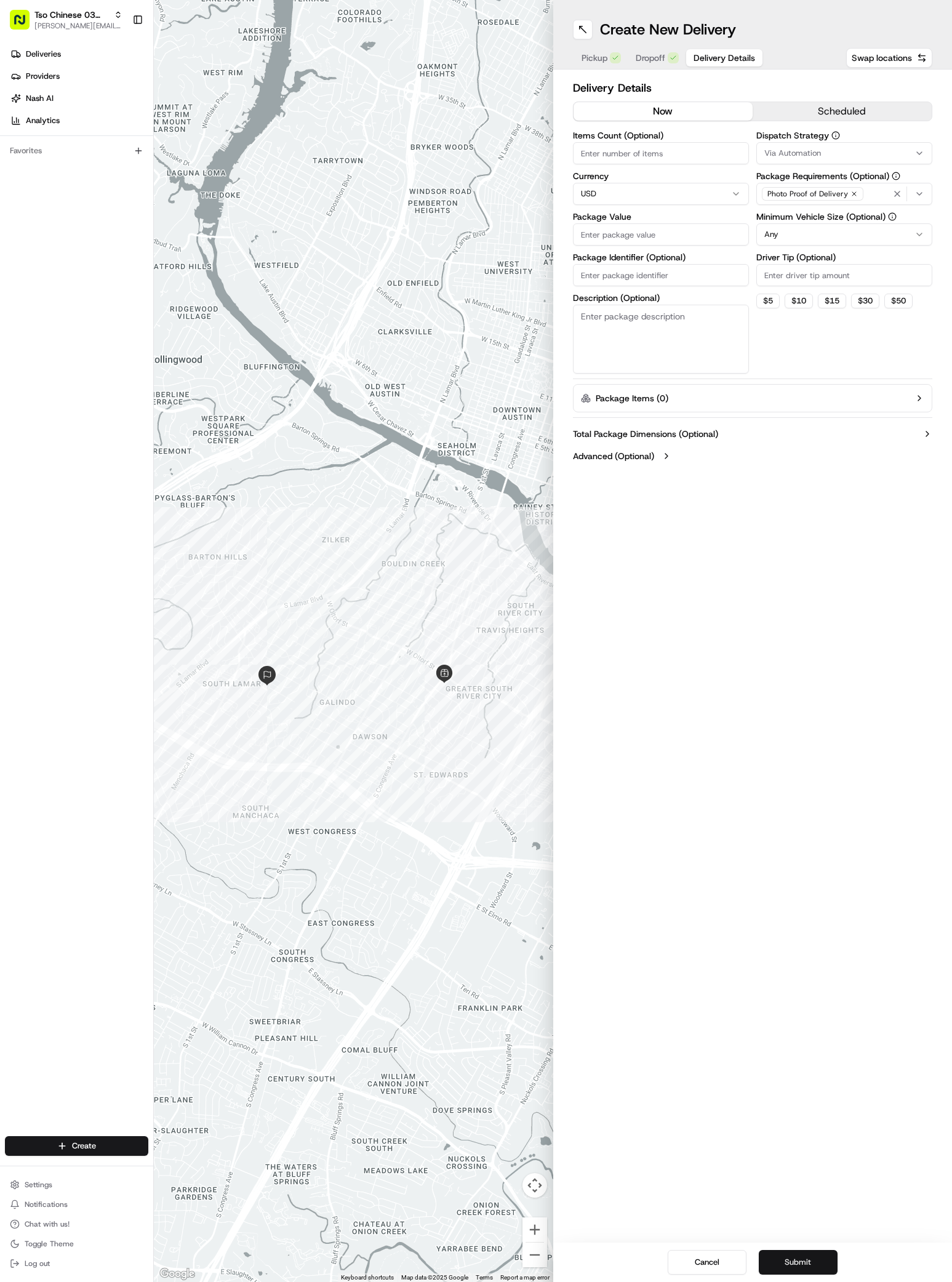
click at [772, 1256] on button "Submit" at bounding box center [797, 1262] width 78 height 24
click at [618, 239] on input "Package Value" at bounding box center [661, 235] width 176 height 22
click at [650, 61] on span "Dropoff" at bounding box center [650, 58] width 30 height 12
click at [720, 56] on span "Delivery Details" at bounding box center [724, 58] width 62 height 12
click at [815, 149] on span "Via Automation" at bounding box center [792, 153] width 57 height 11
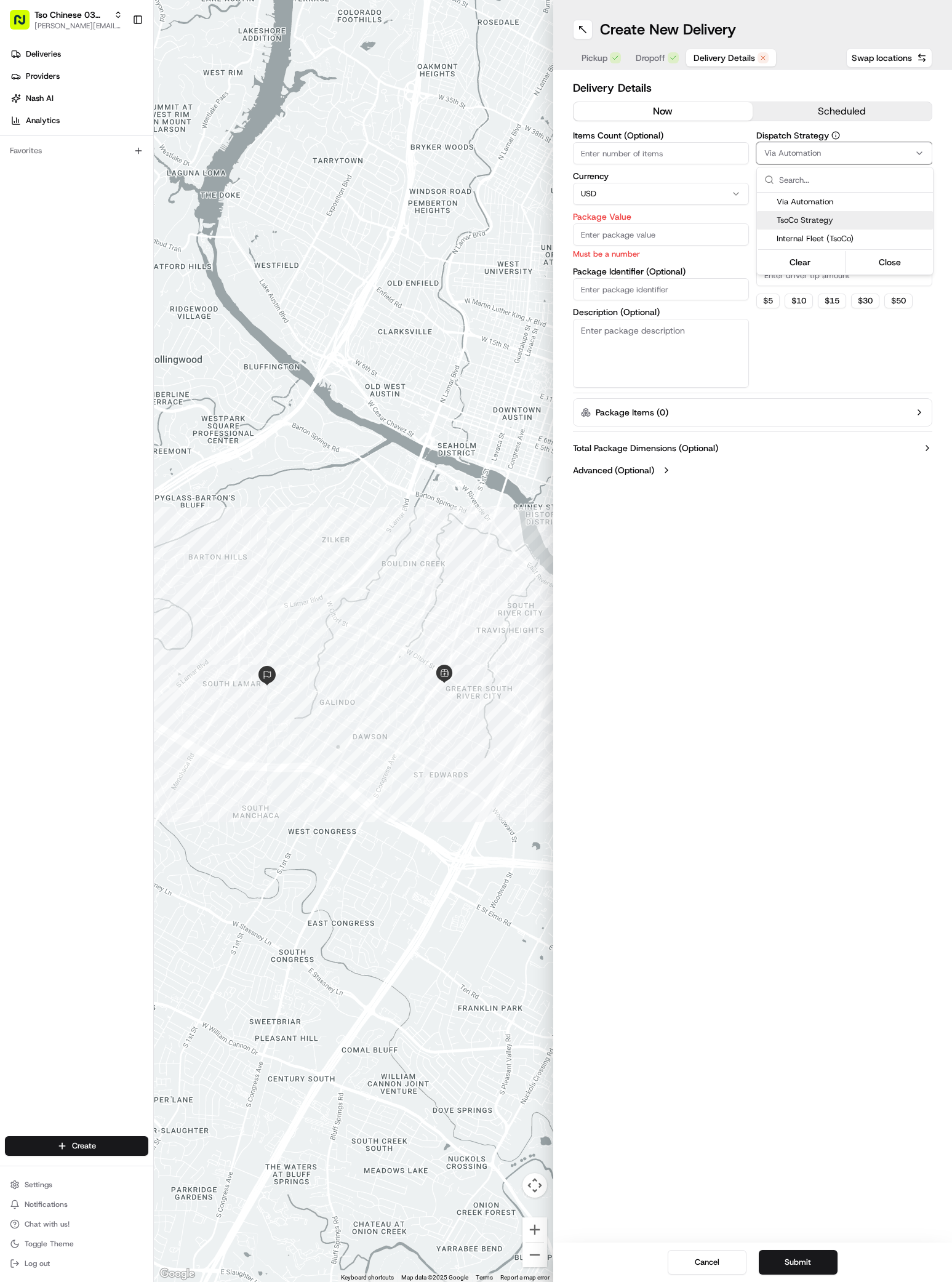
click at [814, 222] on span "TsoCo Strategy" at bounding box center [852, 220] width 151 height 11
click at [804, 278] on html "Tso Chinese 03 TsoCo antonia@tsochinese.com Toggle Sidebar Deliveries Providers…" at bounding box center [476, 641] width 952 height 1282
click at [804, 278] on input "Driver Tip (Optional)" at bounding box center [844, 275] width 176 height 22
type input "2"
click at [688, 246] on div "Package Value Must be a number" at bounding box center [661, 236] width 176 height 47
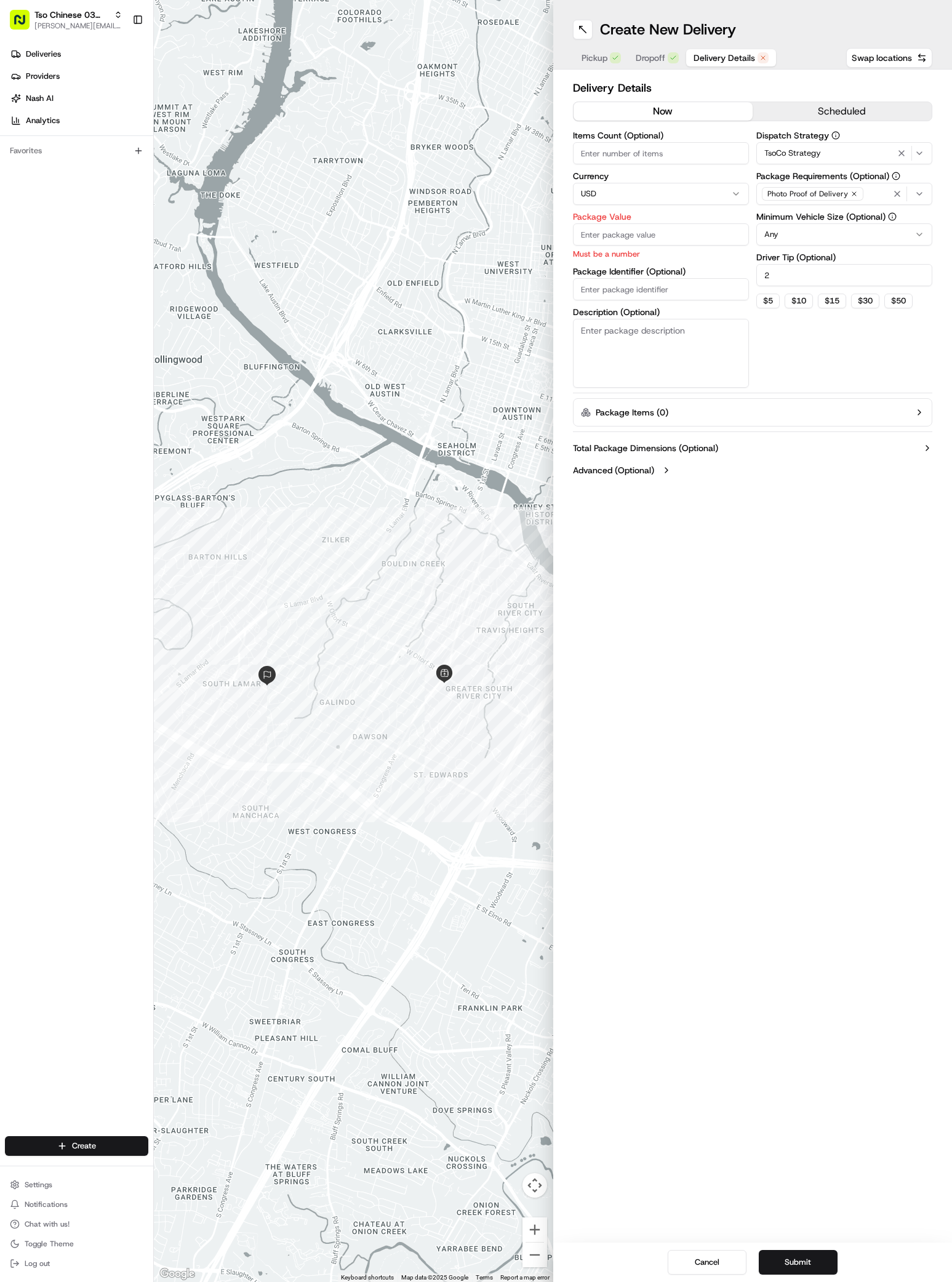
click at [687, 233] on input "Package Value" at bounding box center [661, 235] width 176 height 22
type input "65.22"
click at [654, 292] on div "Items Count (Optional) Currency USD Package Value 65.22 Must be a number Packag…" at bounding box center [661, 260] width 176 height 257
click at [654, 307] on label "Description (Optional)" at bounding box center [661, 312] width 176 height 8
click at [654, 319] on textarea "Description (Optional)" at bounding box center [661, 353] width 176 height 69
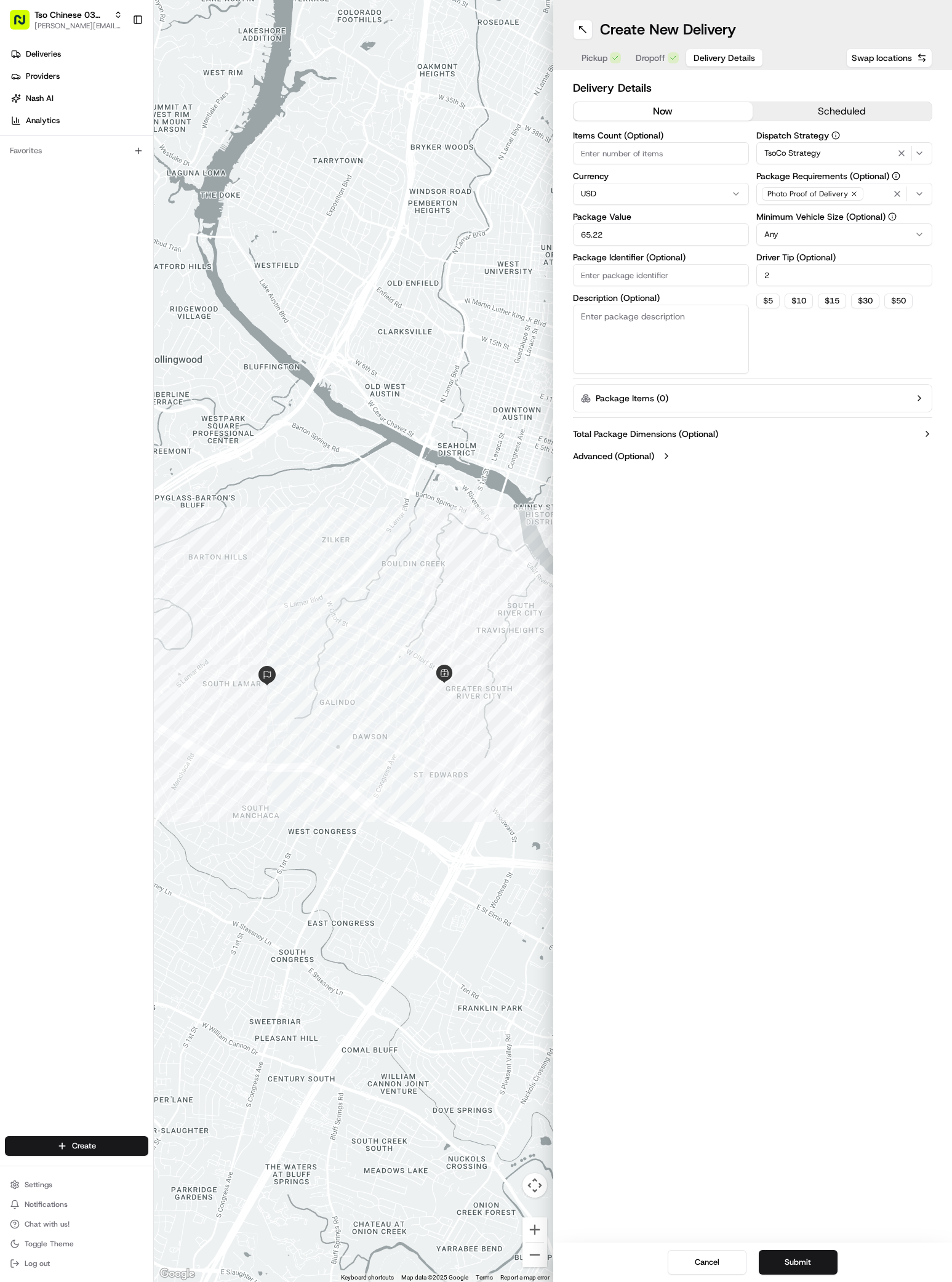
click at [648, 280] on input "Package Identifier (Optional)" at bounding box center [661, 275] width 176 height 22
paste input "LVLQLEM"
type input "LVLQLEM"
click at [808, 1270] on button "Submit" at bounding box center [797, 1262] width 78 height 24
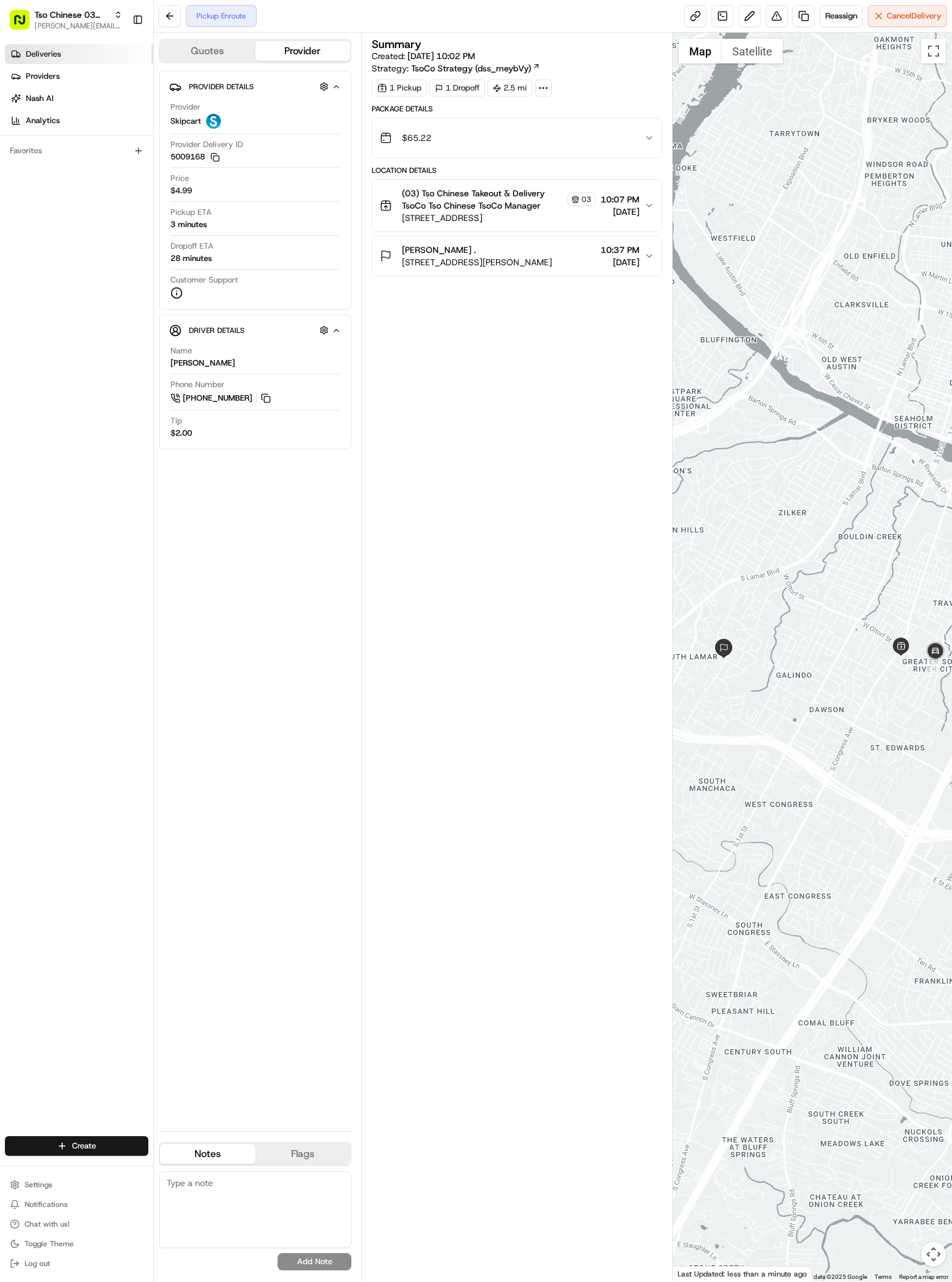
click at [78, 62] on link "Deliveries" at bounding box center [79, 54] width 148 height 19
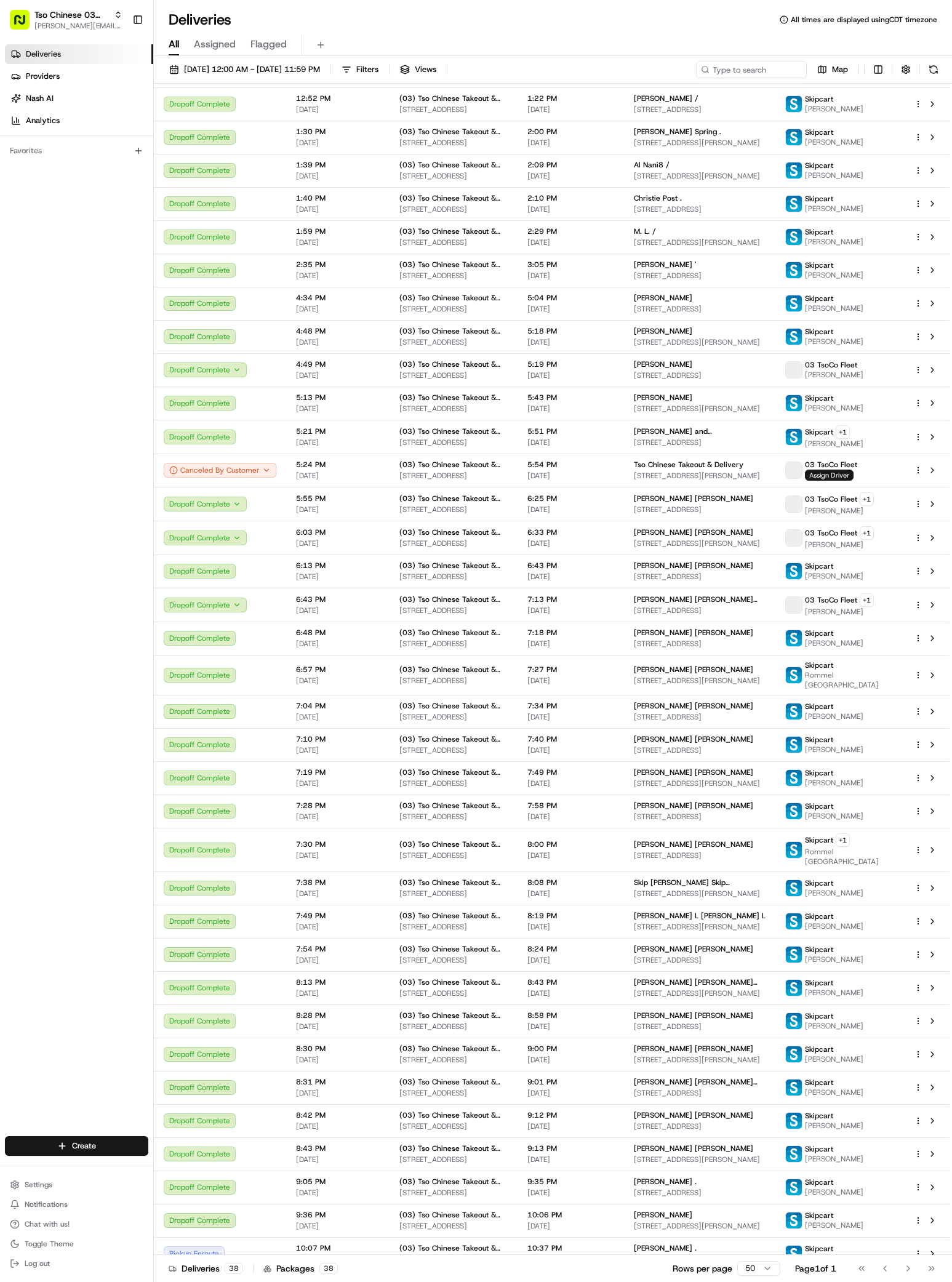
scroll to position [119, 0]
click at [714, 1245] on div "[PERSON_NAME] ." at bounding box center [699, 1249] width 132 height 10
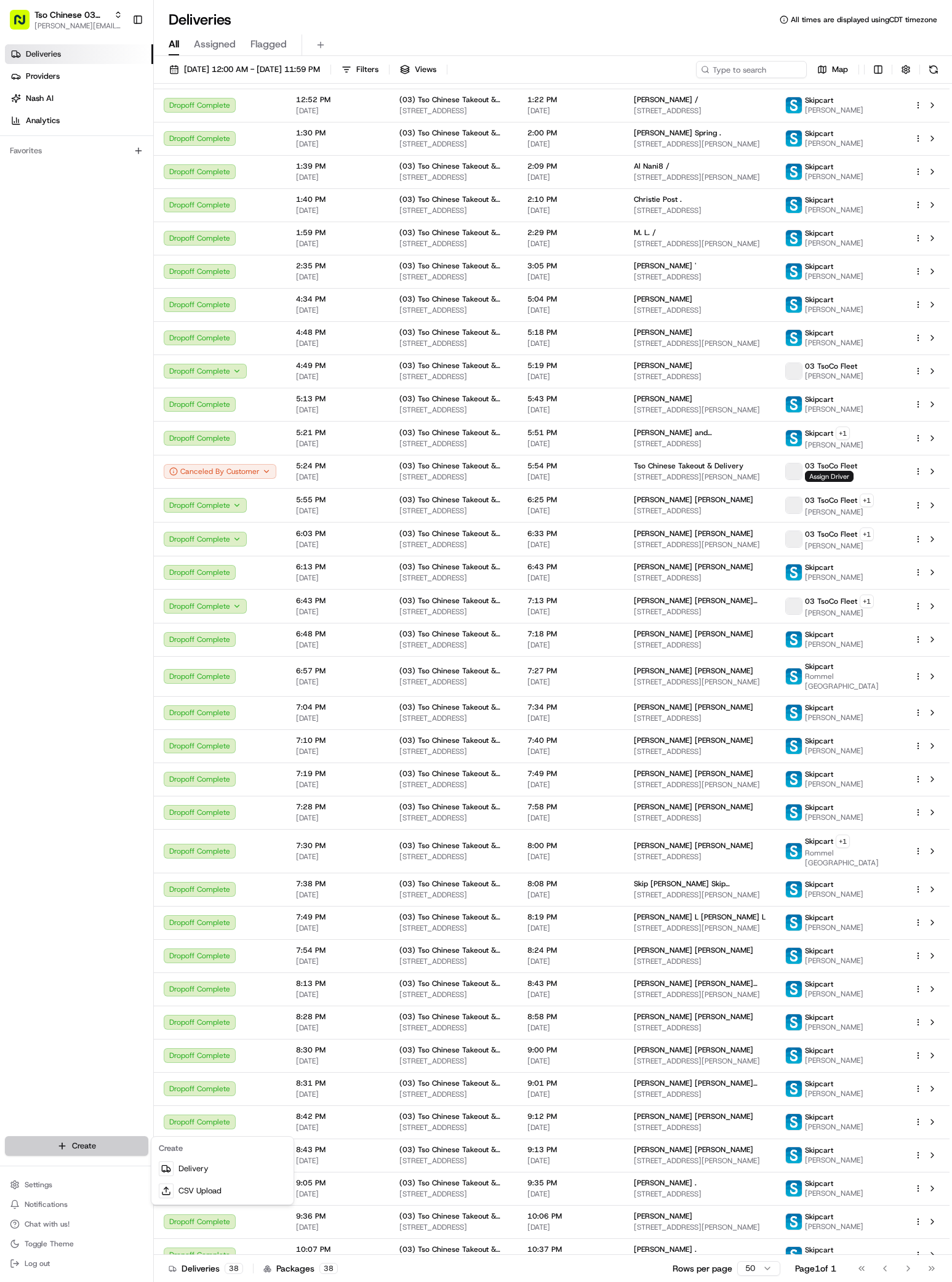
click at [27, 1142] on html "Tso Chinese 03 TsoCo antonia@tsochinese.com Toggle Sidebar Deliveries Providers…" at bounding box center [476, 641] width 952 height 1282
click at [231, 1170] on link "Delivery" at bounding box center [223, 1169] width 137 height 22
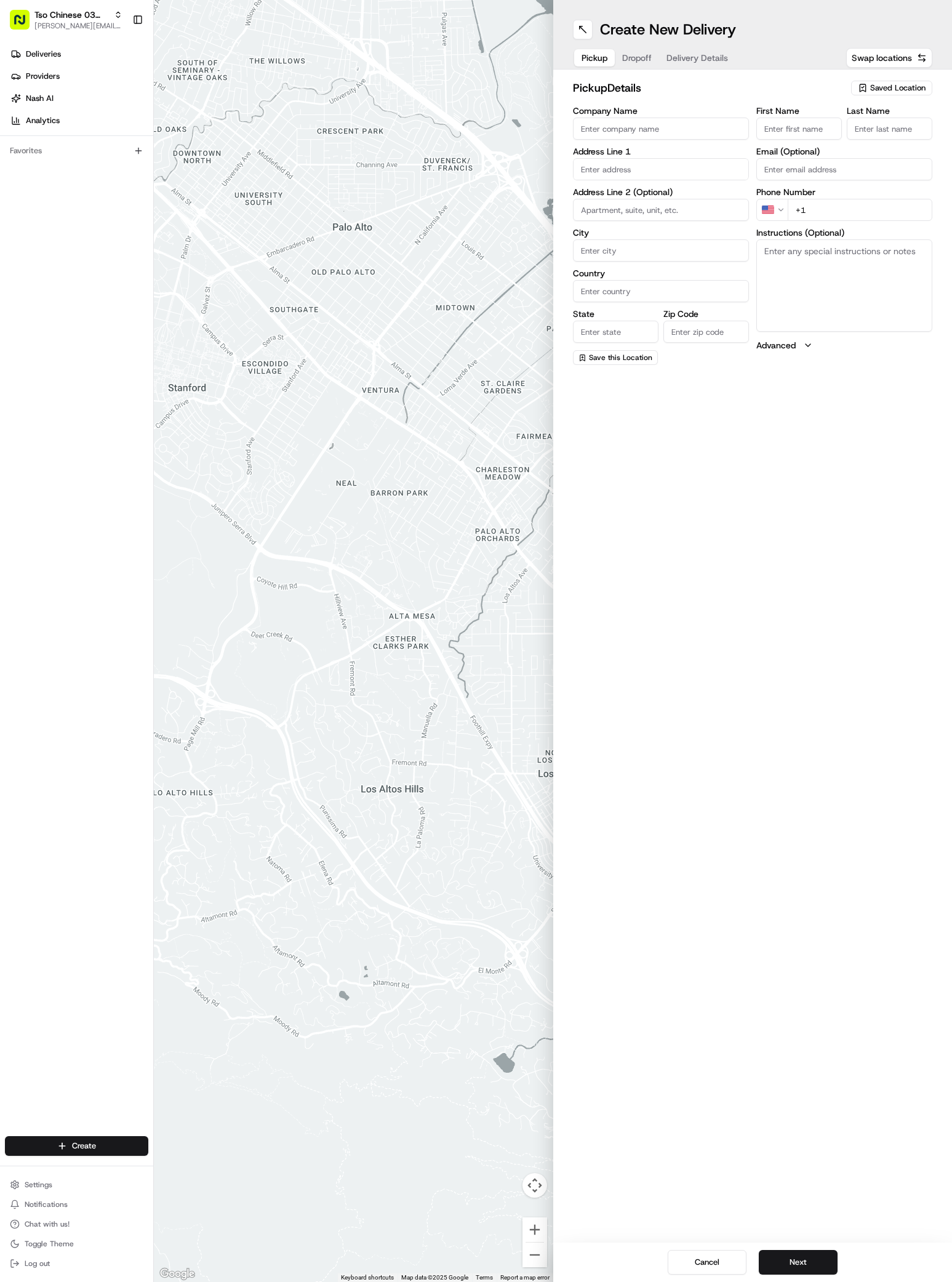
click at [887, 85] on span "Saved Location" at bounding box center [898, 88] width 56 height 11
click at [870, 135] on span "(03) Tso Chinese Takeout & Delivery TsoCo (03)" at bounding box center [871, 140] width 151 height 22
type input "(03) Tso Chinese Takeout & Delivery TsoCo"
type input "Ste F"
type input "Austin"
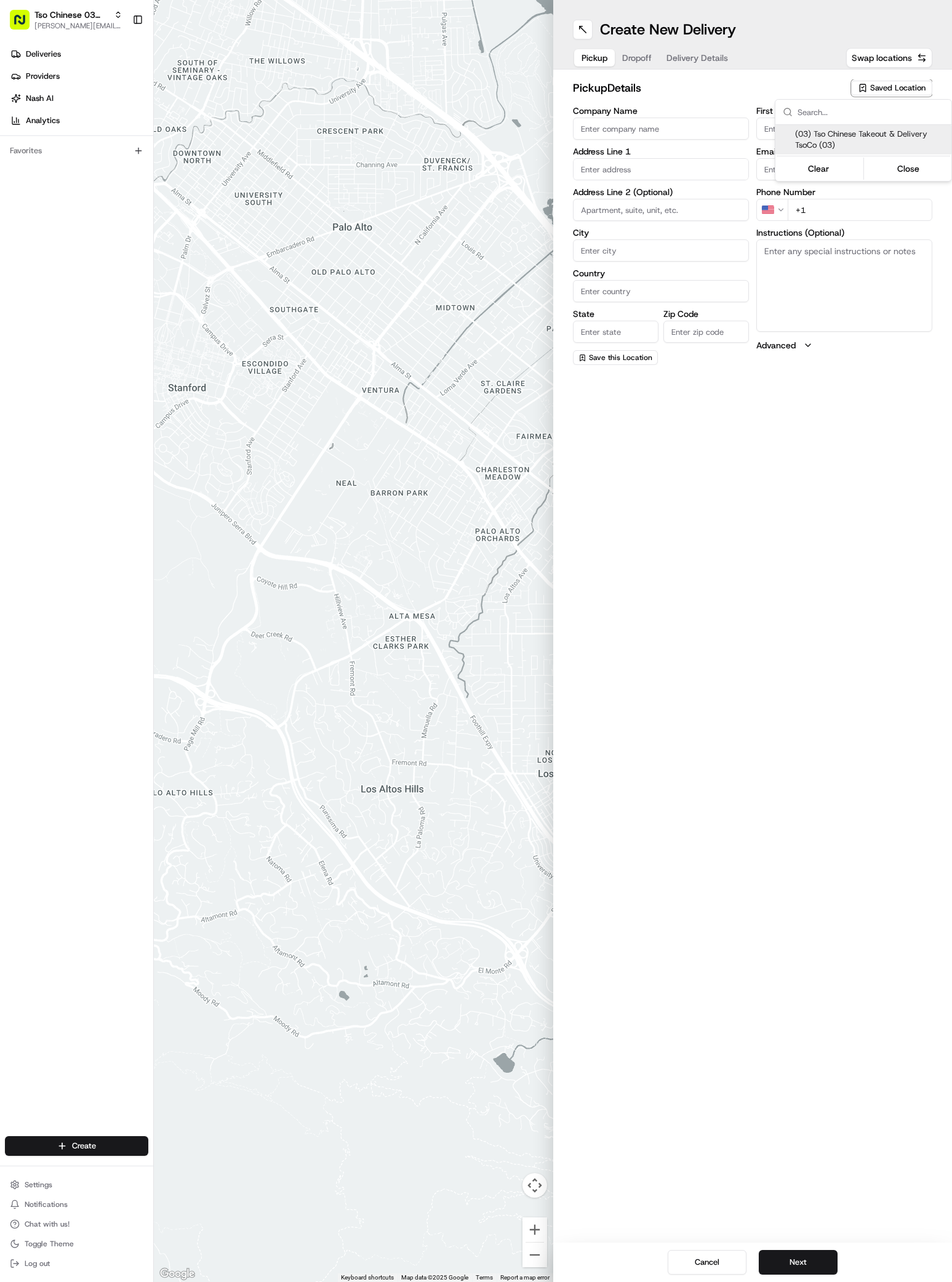
type input "US"
type input "TX"
type input "78704"
type input "Tso Chinese"
type input "TsoCo Manager"
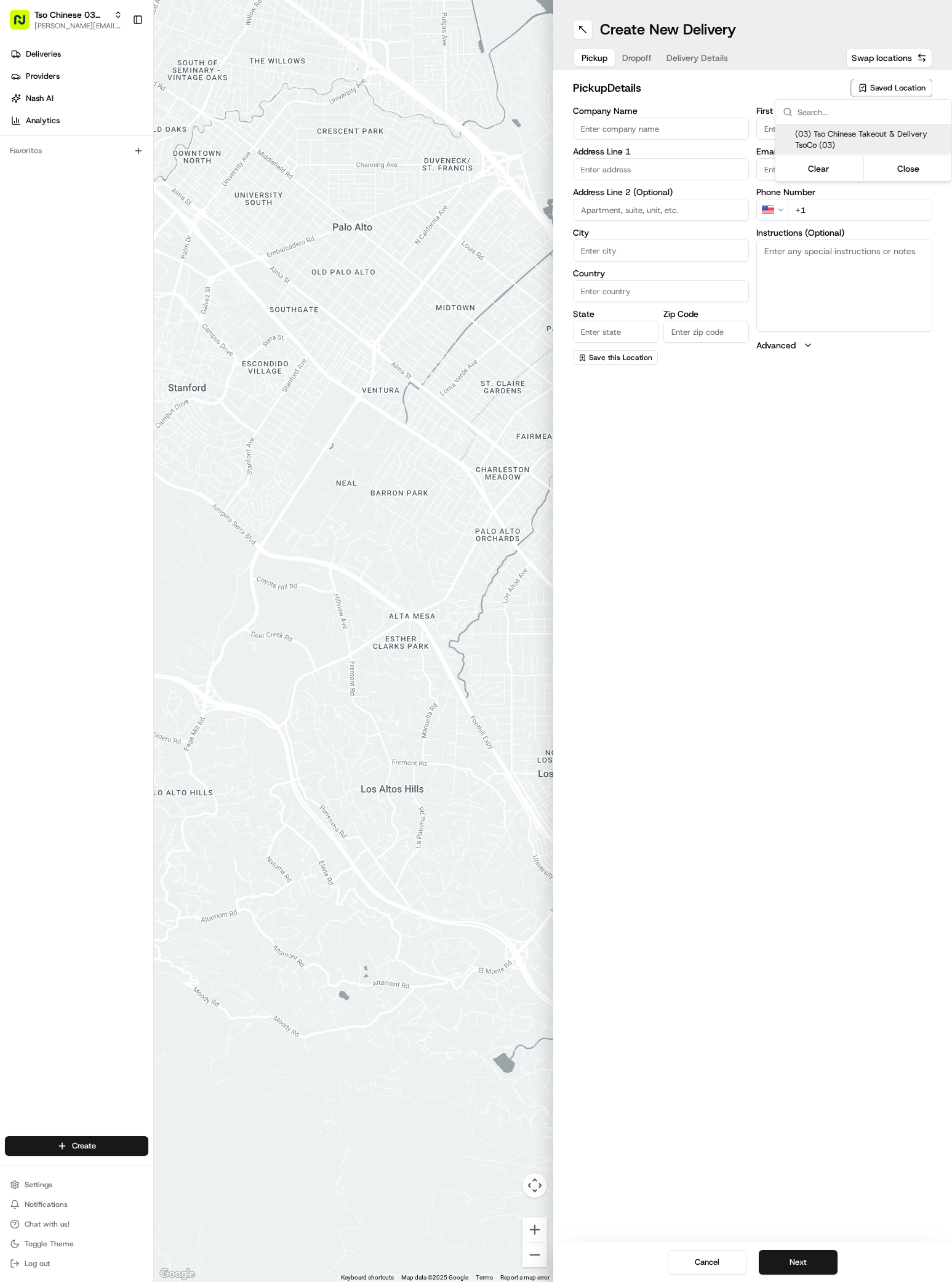
type input "[EMAIL_ADDRESS][DOMAIN_NAME]"
type input "[PHONE_NUMBER]"
type textarea "Submit a picture displaying address & food as Proof of Delivery. Envía una foto…"
type input "2407 S Congress Ave"
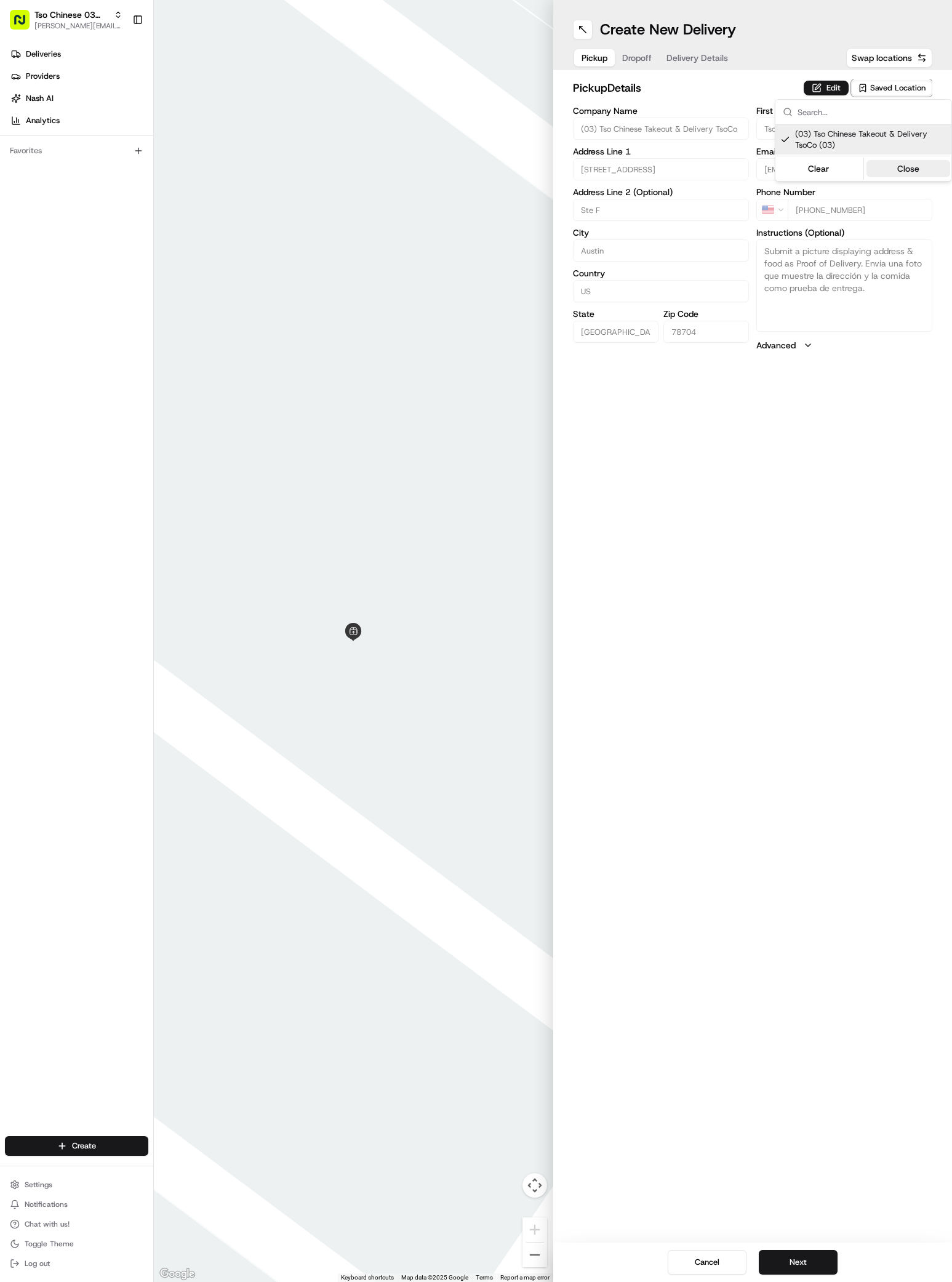
click at [915, 174] on button "Close" at bounding box center [908, 169] width 84 height 17
click at [641, 62] on span "Dropoff" at bounding box center [636, 58] width 30 height 12
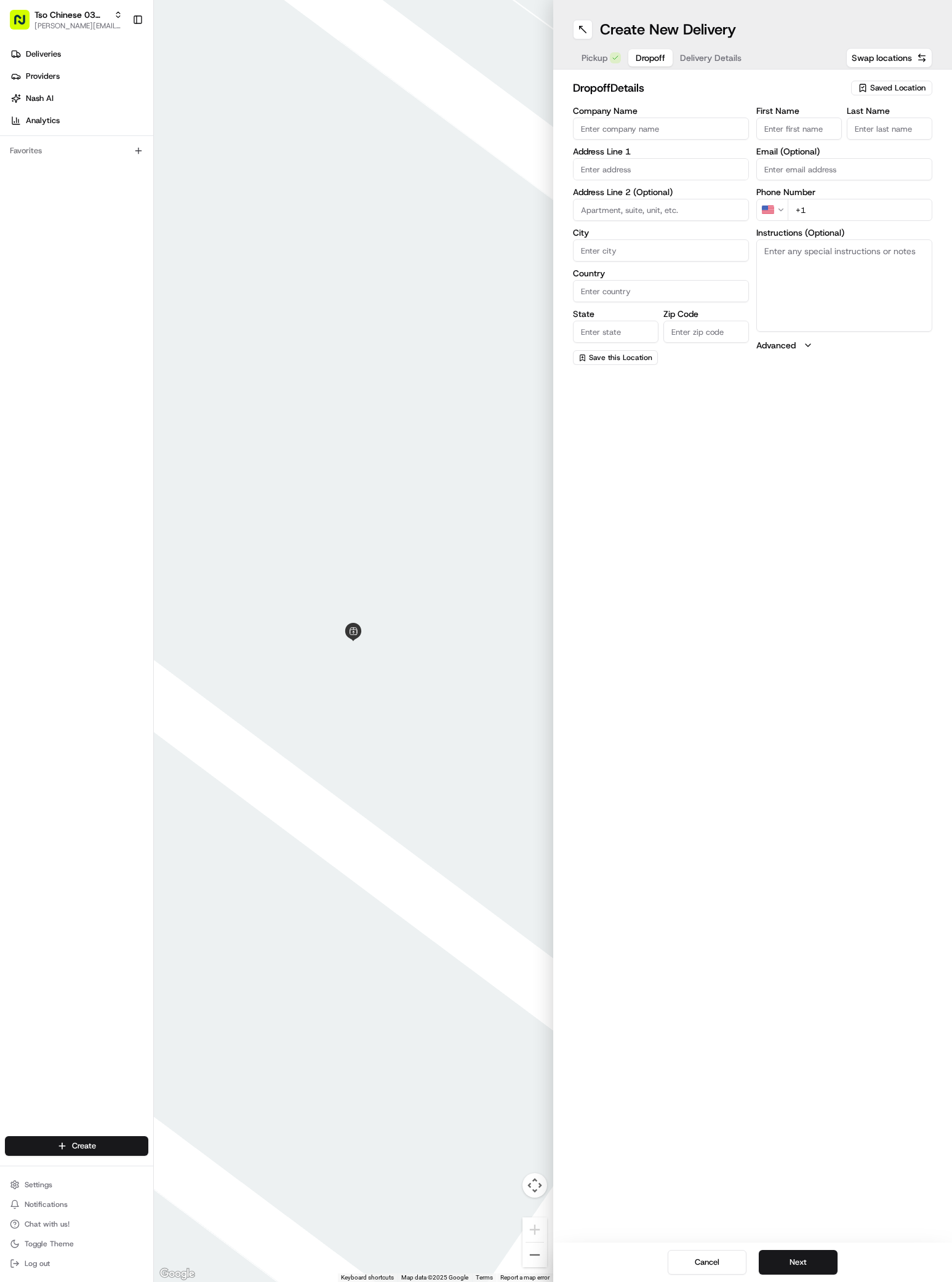
paste input "3715 S 1st St"
click at [654, 169] on input "3715 S 1st St" at bounding box center [661, 169] width 176 height 22
click at [654, 195] on div "3715 South 1st Street, Austin, TX" at bounding box center [661, 195] width 170 height 19
type input "3715 S 1st St, Austin, TX 78704, USA"
type input "Austin"
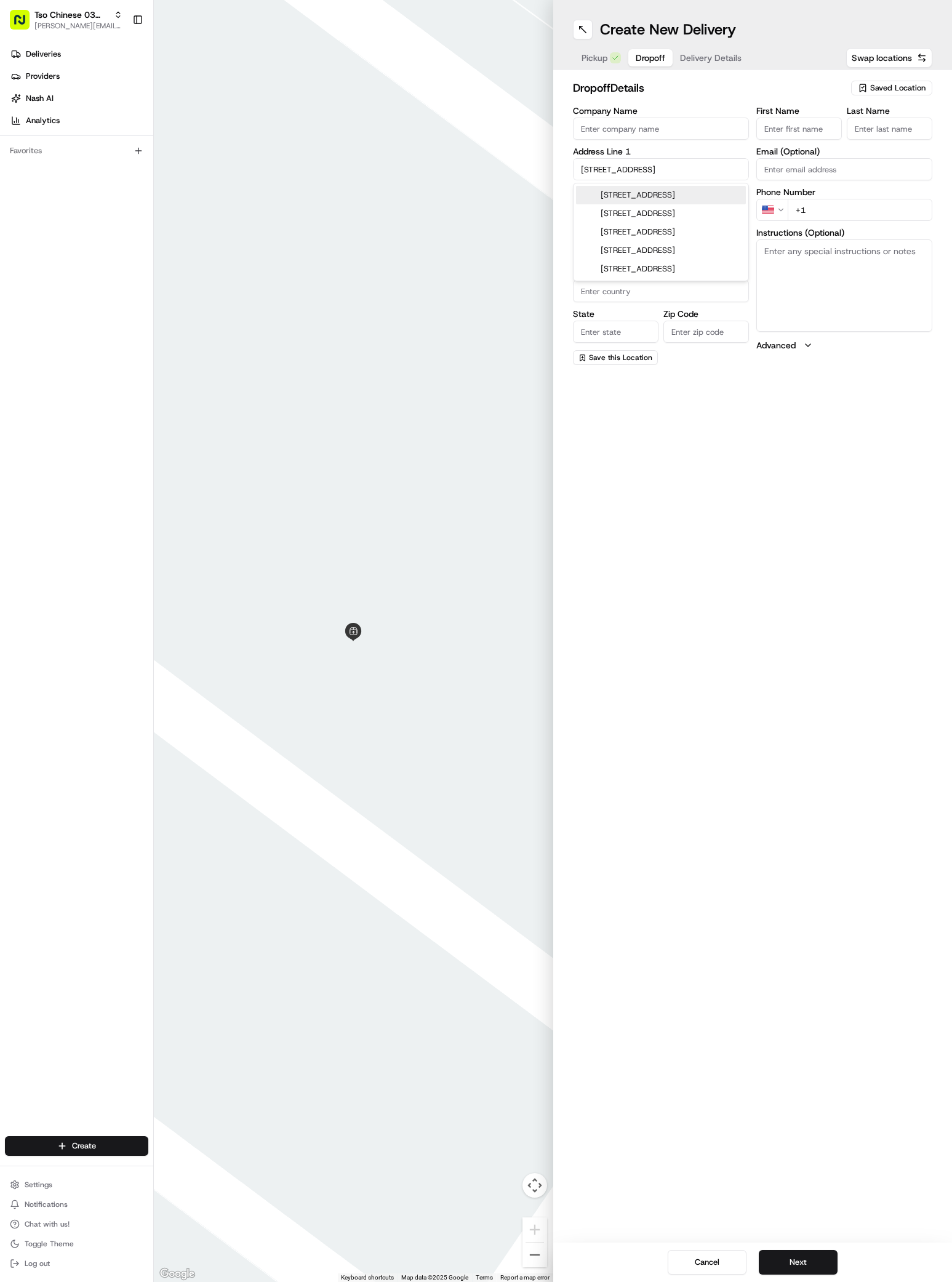
type input "United States"
type input "TX"
type input "78704"
type input "3715 South 1st Street"
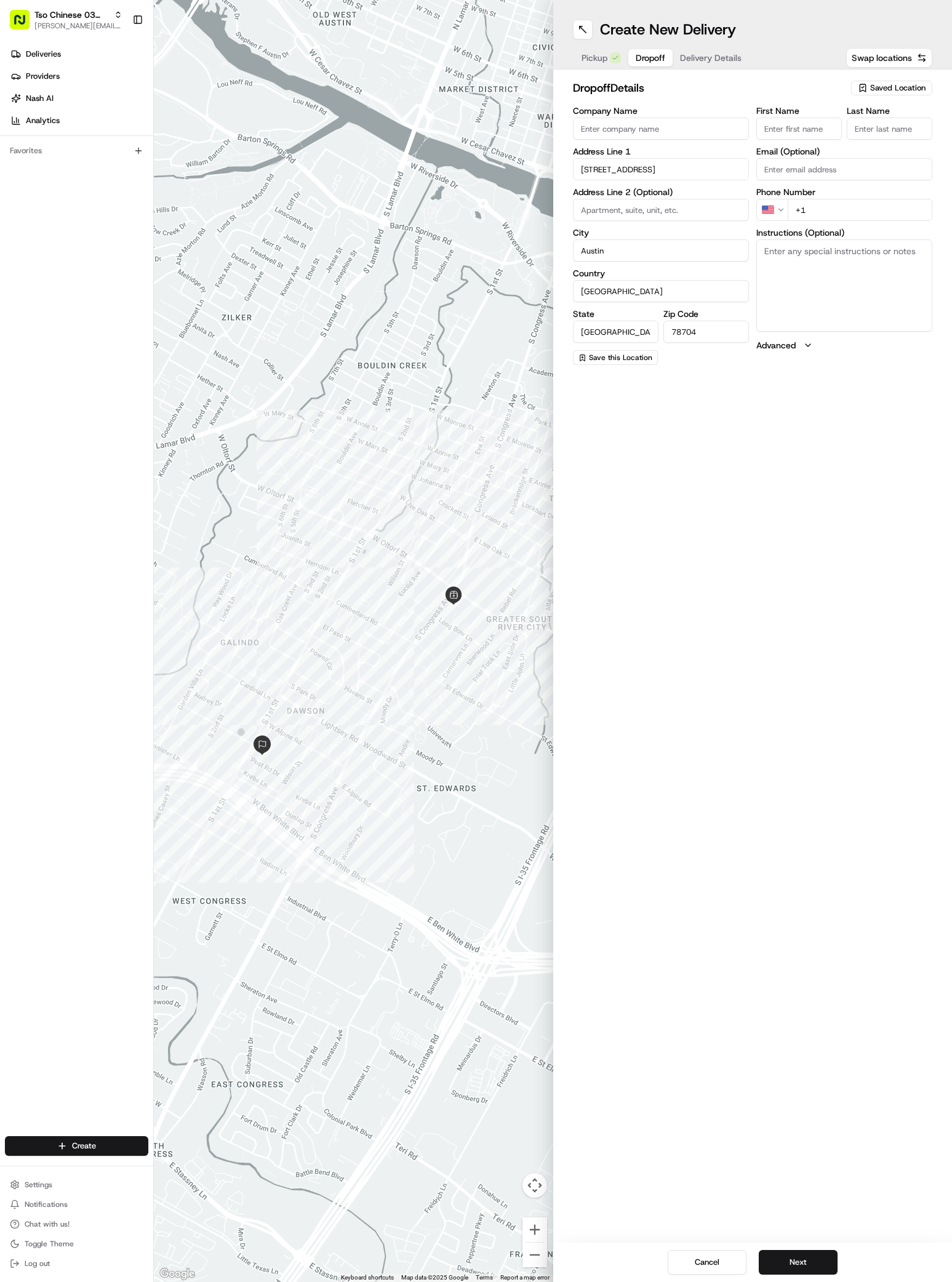
click at [582, 129] on input "Company Name" at bounding box center [661, 128] width 176 height 22
paste input "[PERSON_NAME]"
type input "[PERSON_NAME]"
paste input "[PERSON_NAME]"
type input "[PERSON_NAME]"
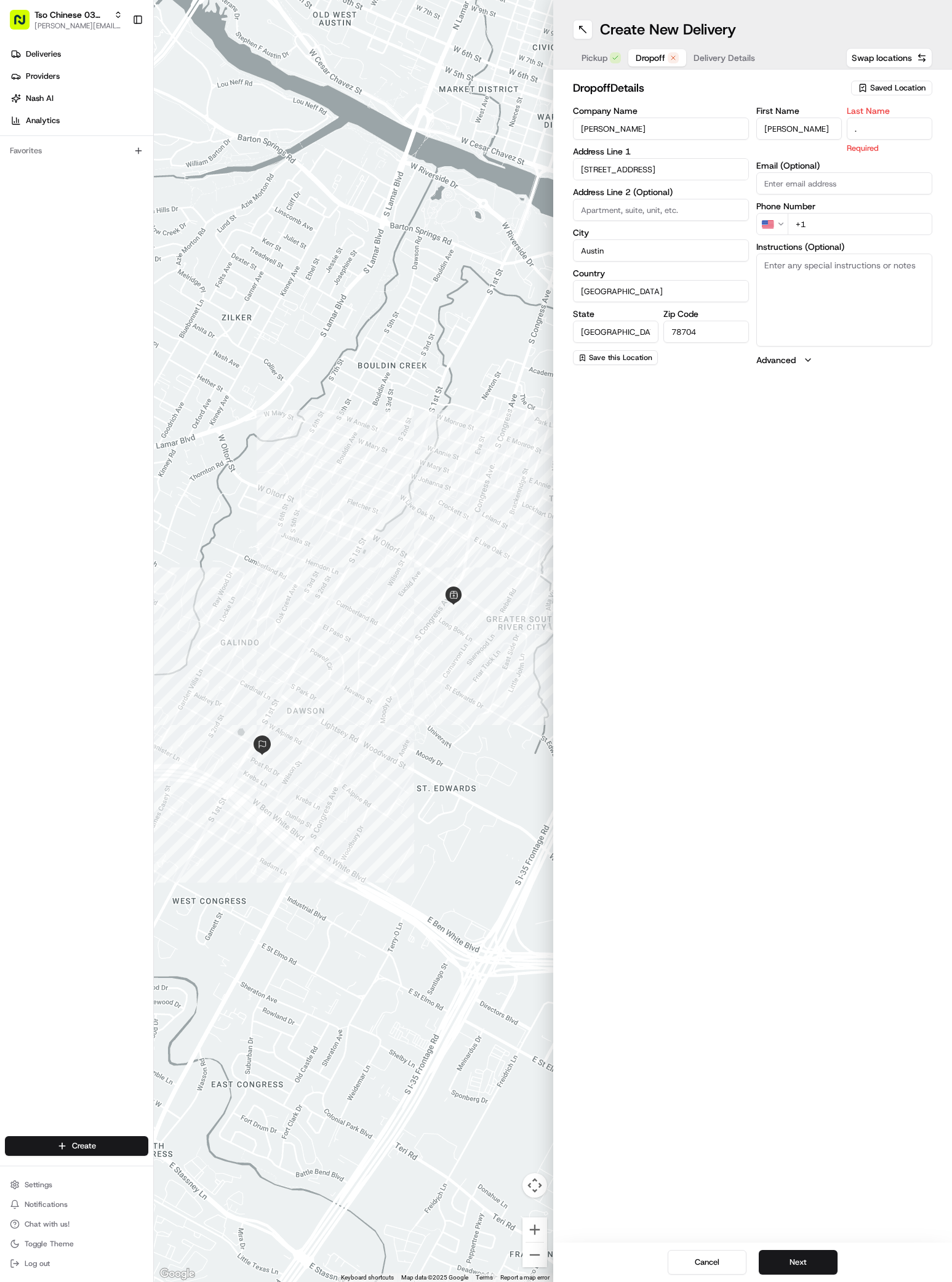
type input "."
click at [592, 205] on input at bounding box center [661, 210] width 176 height 22
paste input "Apt. 462"
type input "Apt. 462"
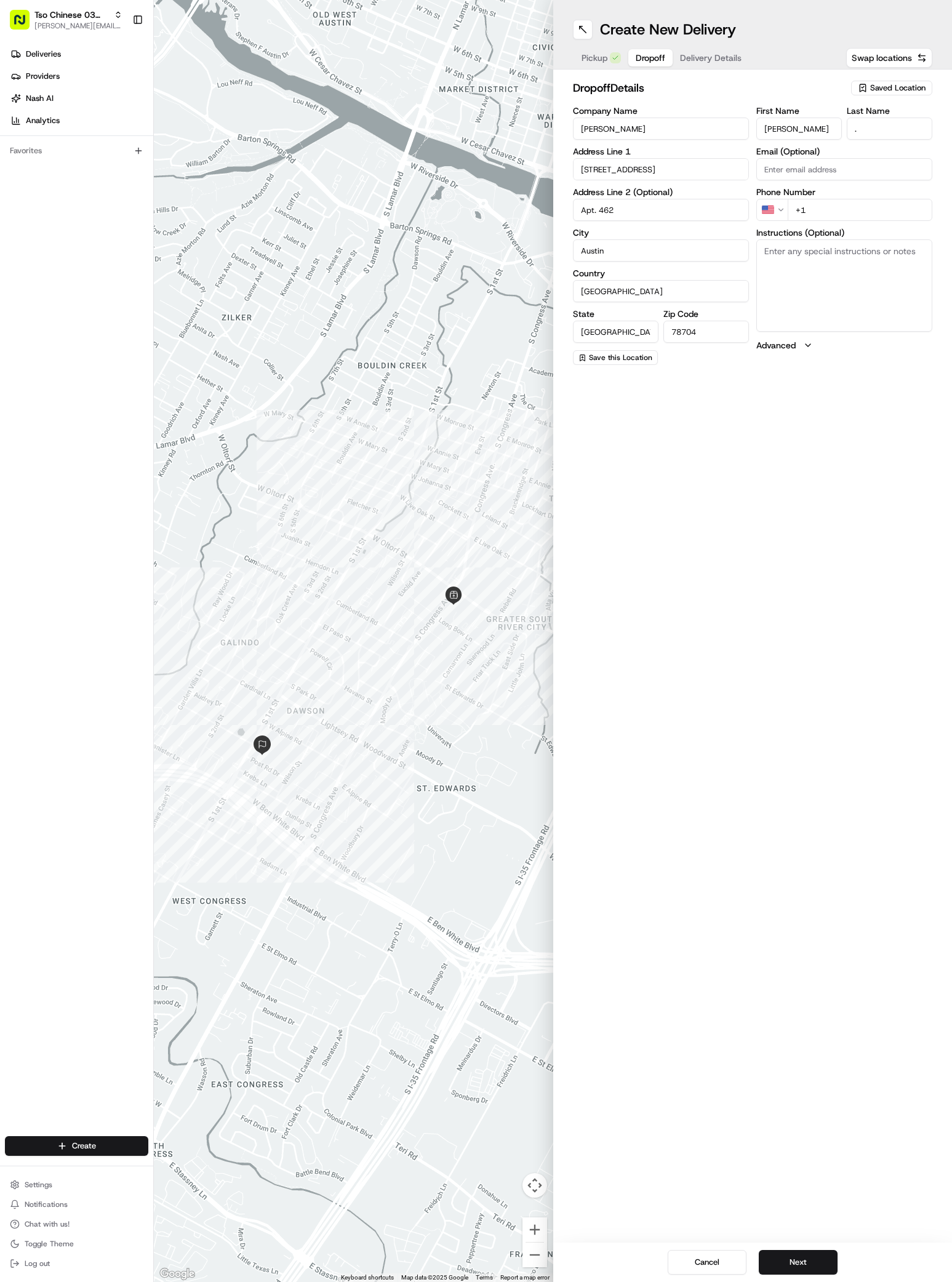
click at [810, 302] on textarea "Instructions (Optional)" at bounding box center [844, 285] width 176 height 92
paste textarea "turn into TREE Apartments from South first and S. Center St. you'll see a pho m…"
click at [818, 289] on textarea "turn into TREE Apartments from South first and S. Center St. you'll see a pho m…" at bounding box center [844, 285] width 176 height 92
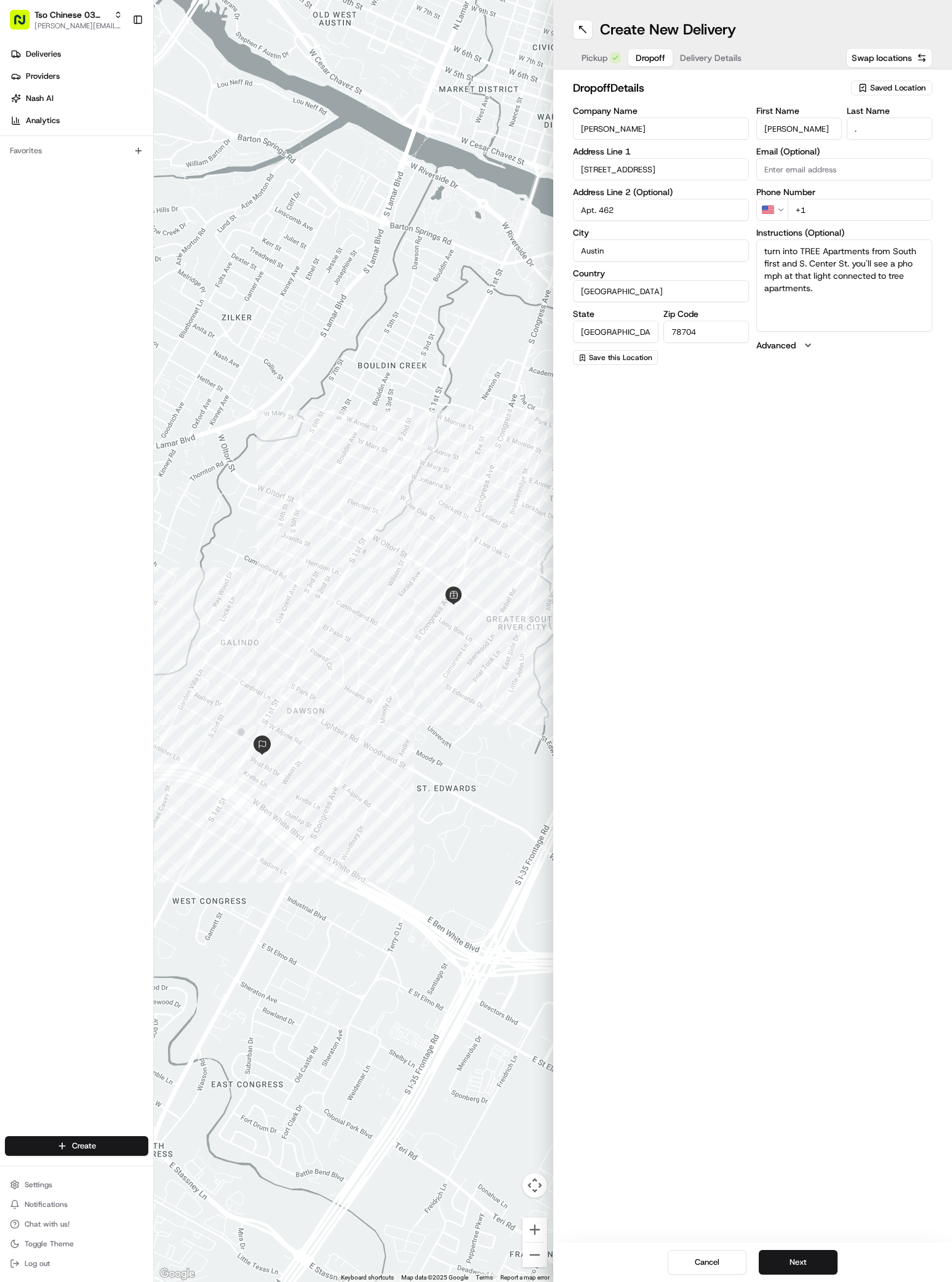
click at [818, 289] on textarea "turn into TREE Apartments from South first and S. Center St. you'll see a pho m…" at bounding box center [844, 285] width 176 height 92
paste textarea "Park in front of the leasing office and go to the door that's in between the re…"
type textarea "turn into TREE Apartments from South first and S. Center St. you'll see a pho m…"
click at [817, 209] on input "+1" at bounding box center [860, 210] width 144 height 22
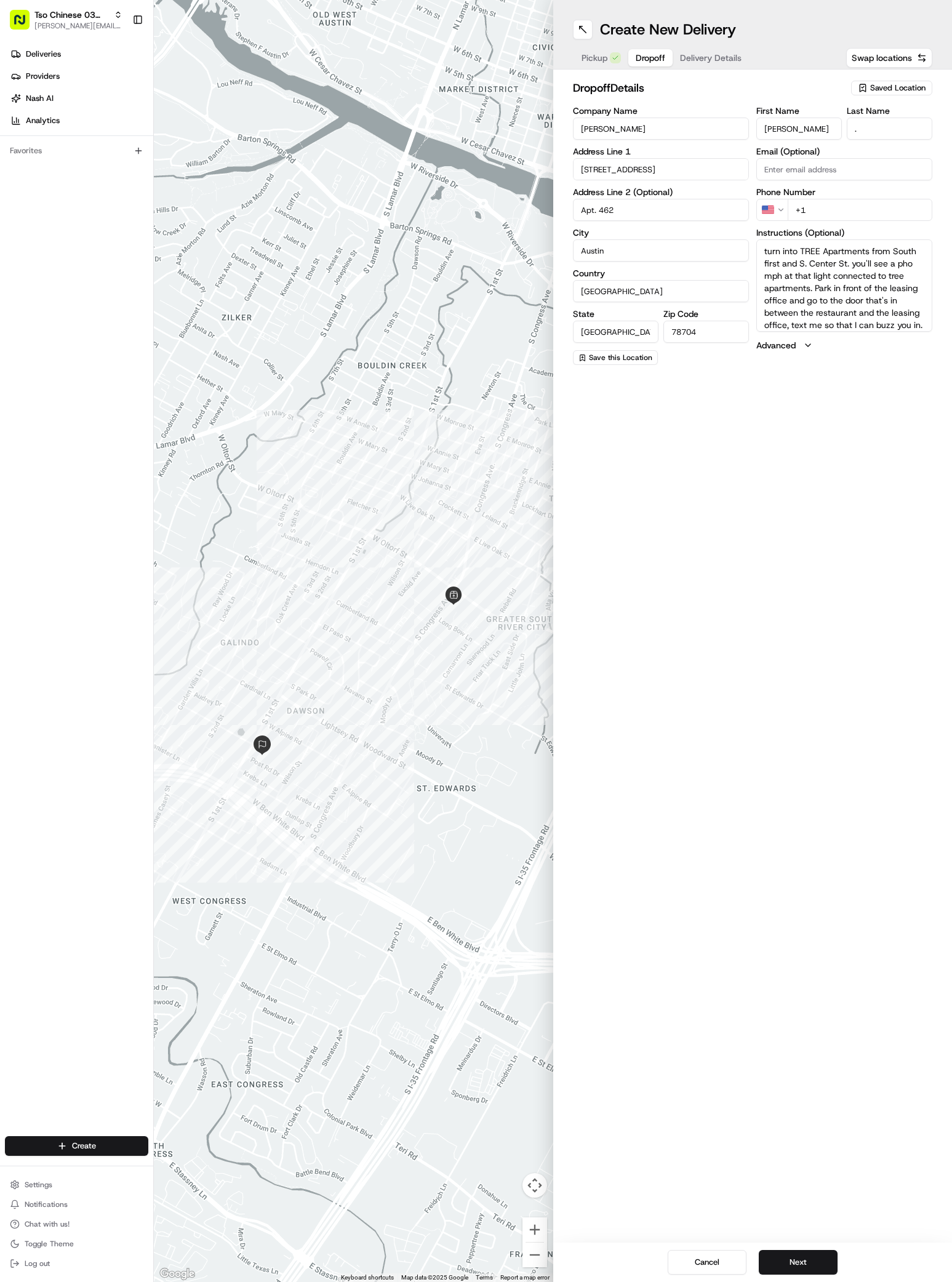
paste input "51 28220376"
click at [799, 217] on input "+51 28220376" at bounding box center [860, 210] width 144 height 22
click at [799, 209] on input "+51 28220376" at bounding box center [860, 210] width 144 height 22
type input "+1 512 822 0376"
click at [720, 51] on button "Delivery Details" at bounding box center [711, 58] width 76 height 17
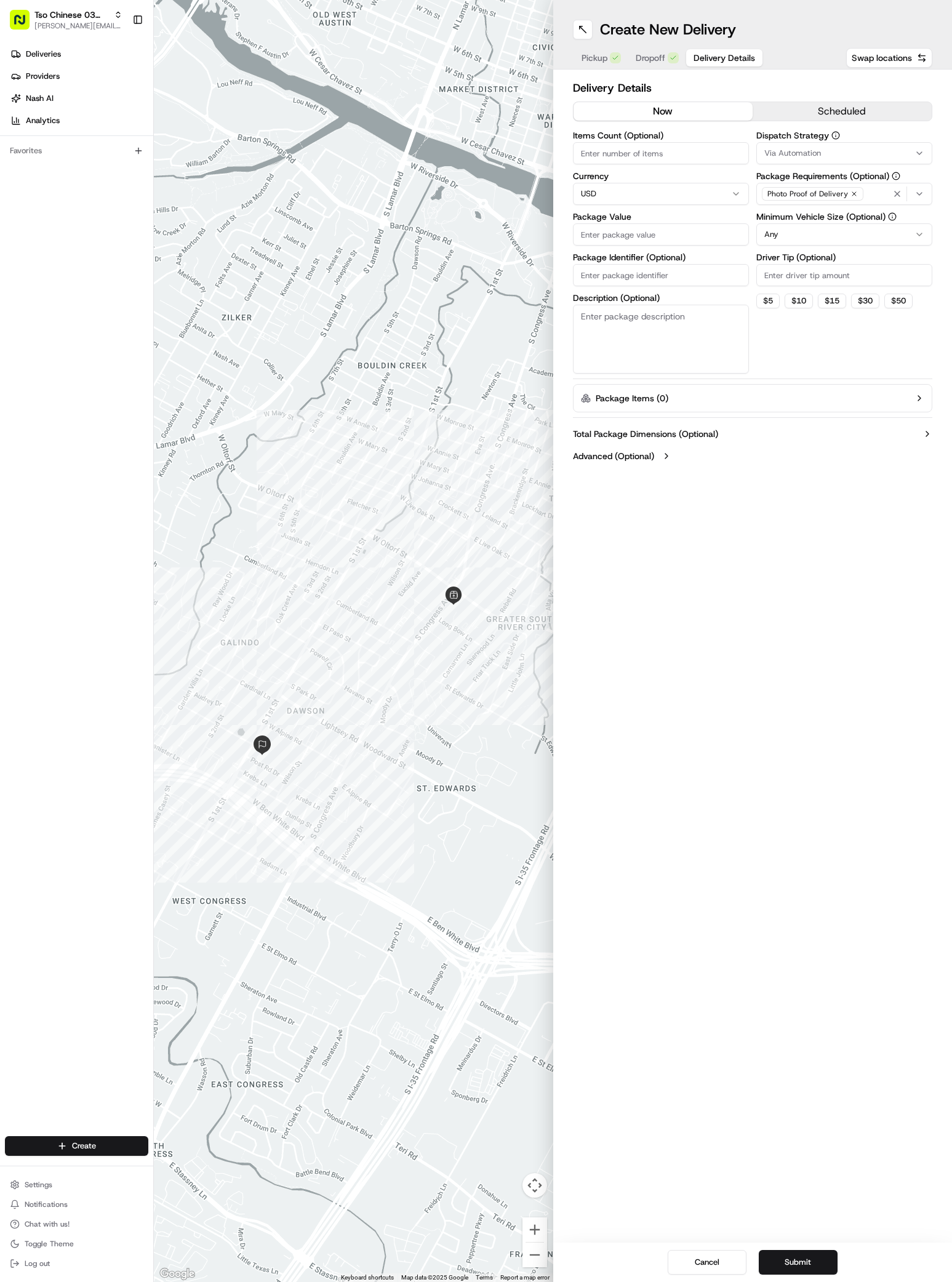
click at [819, 151] on span "Via Automation" at bounding box center [792, 153] width 57 height 11
click at [817, 214] on div "TsoCo Strategy" at bounding box center [845, 220] width 176 height 19
click at [874, 223] on span "TsoCo Strategy" at bounding box center [852, 220] width 151 height 11
click at [876, 218] on span "TsoCo Strategy" at bounding box center [852, 220] width 151 height 11
click at [896, 265] on button "Close" at bounding box center [890, 262] width 84 height 17
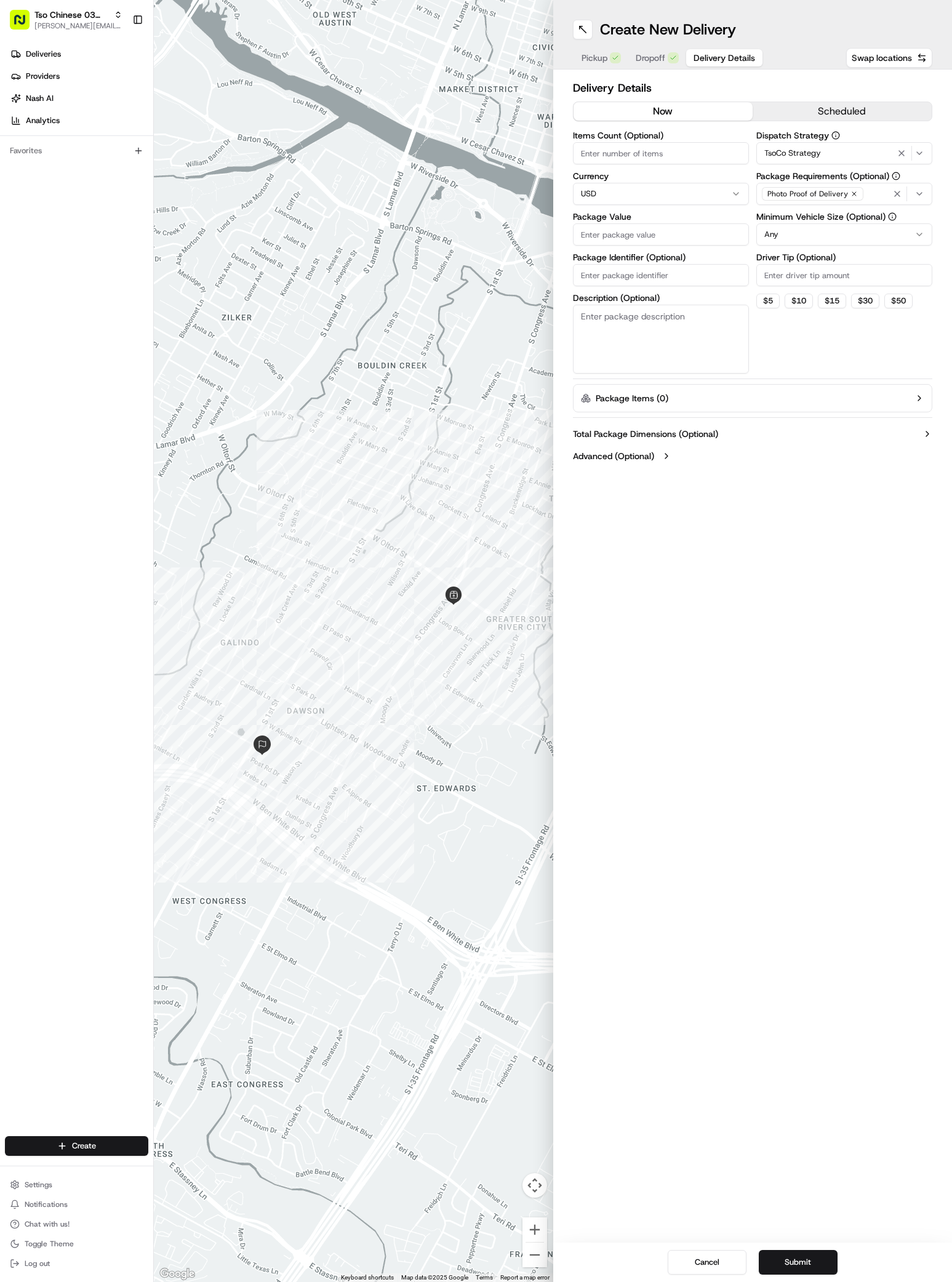
click at [795, 276] on input "Driver Tip (Optional)" at bounding box center [844, 275] width 176 height 22
type input "2"
click at [588, 229] on input "Package Value" at bounding box center [661, 235] width 176 height 22
paste input "42.06"
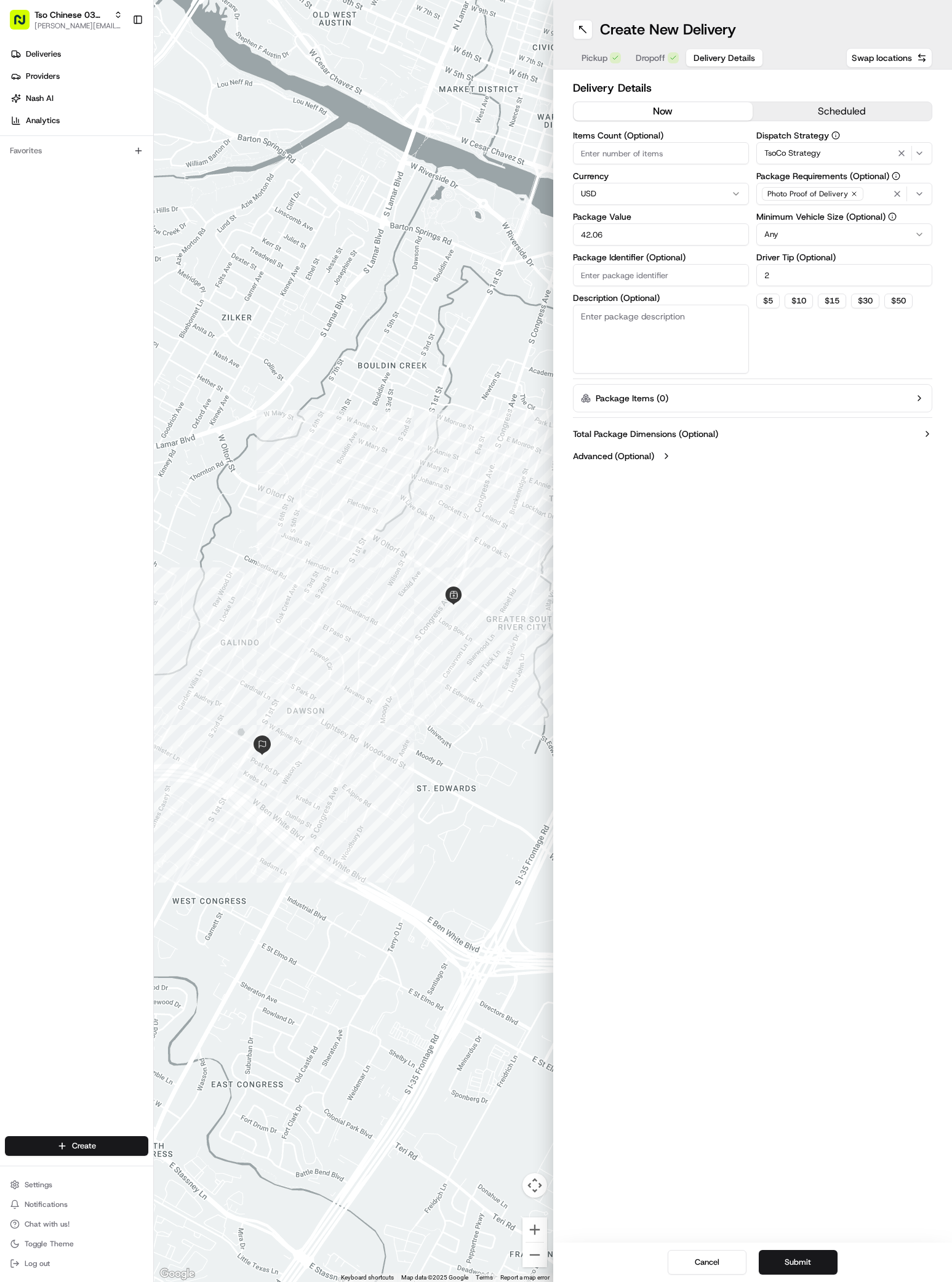
type input "42.06"
click at [601, 281] on input "Package Identifier (Optional)" at bounding box center [661, 275] width 176 height 22
paste input "HNHY7YF"
type input "HNHY7YF"
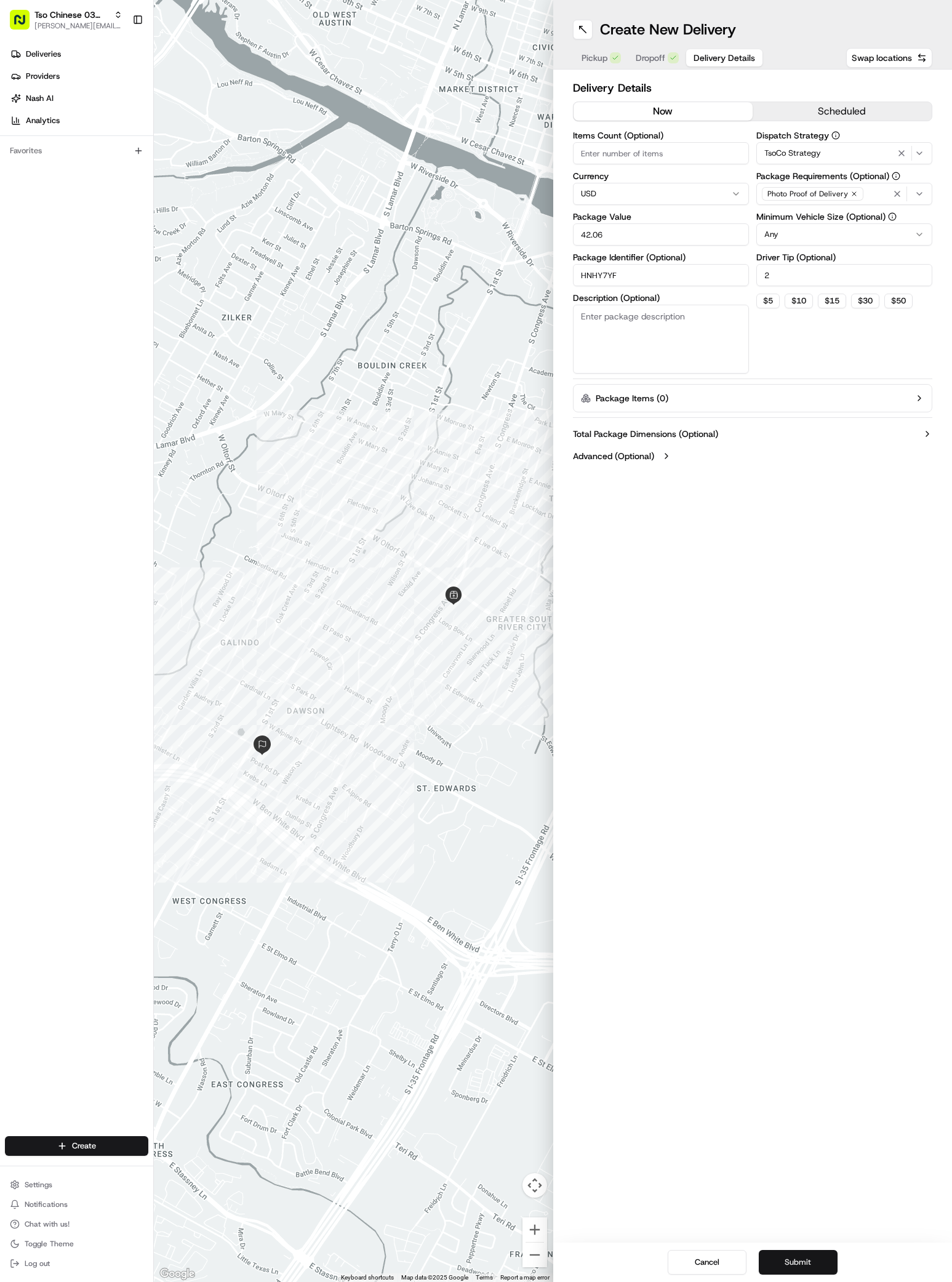
click at [816, 1258] on button "Submit" at bounding box center [797, 1262] width 78 height 24
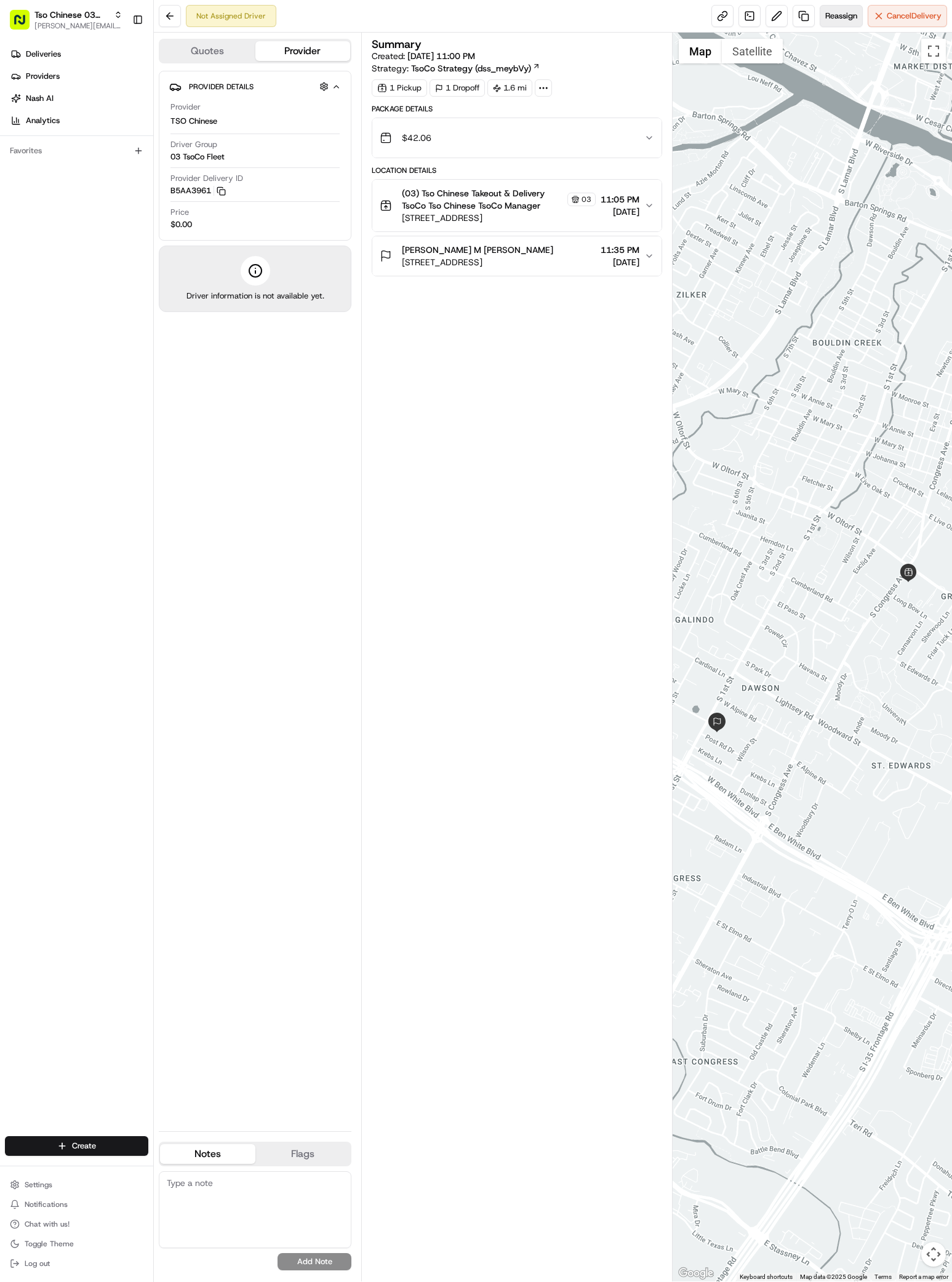
click at [833, 16] on span "Reassign" at bounding box center [841, 16] width 32 height 11
click at [839, 12] on span "Reassign" at bounding box center [841, 16] width 32 height 11
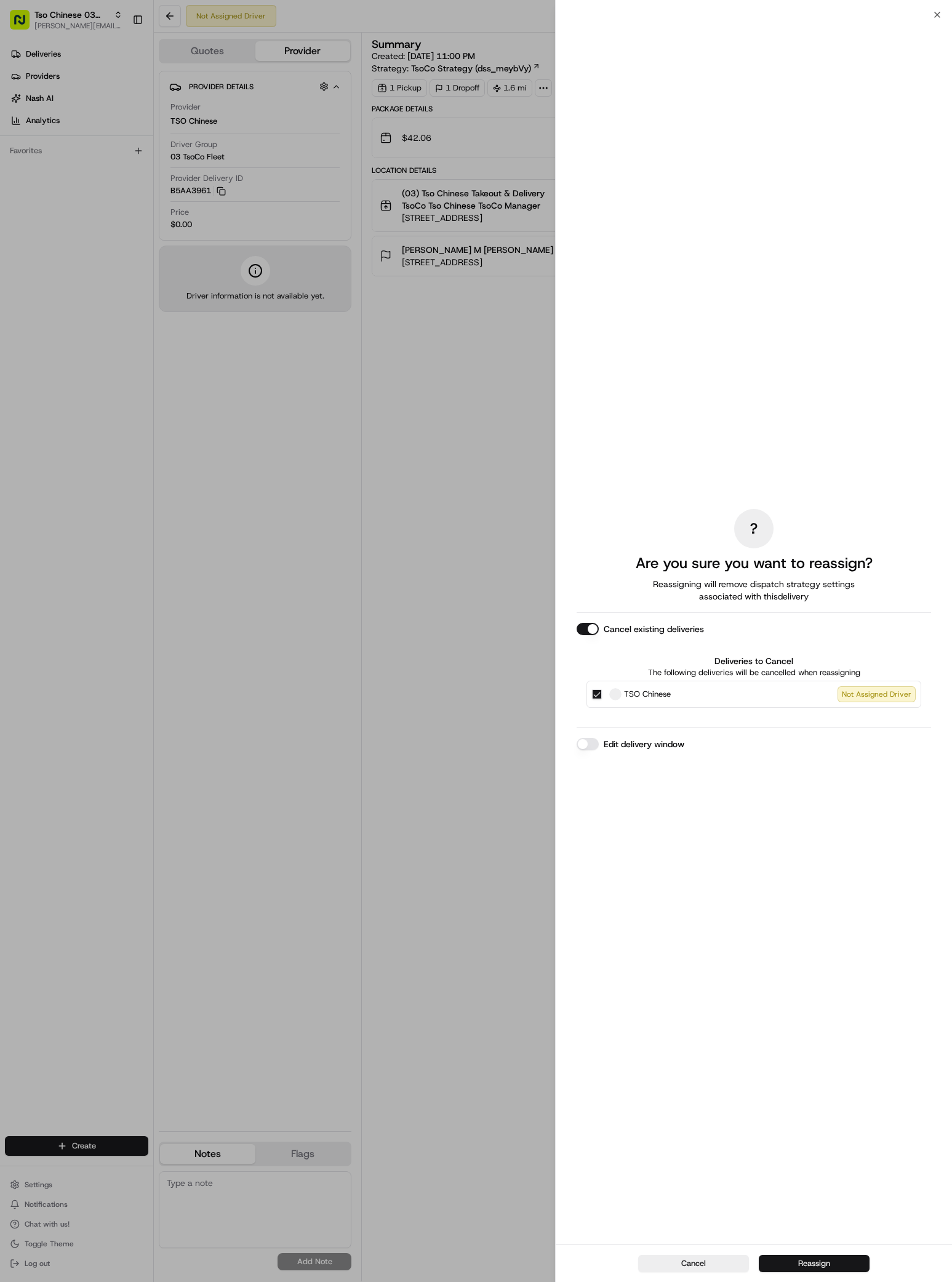
click at [798, 1258] on button "Reassign" at bounding box center [814, 1263] width 111 height 17
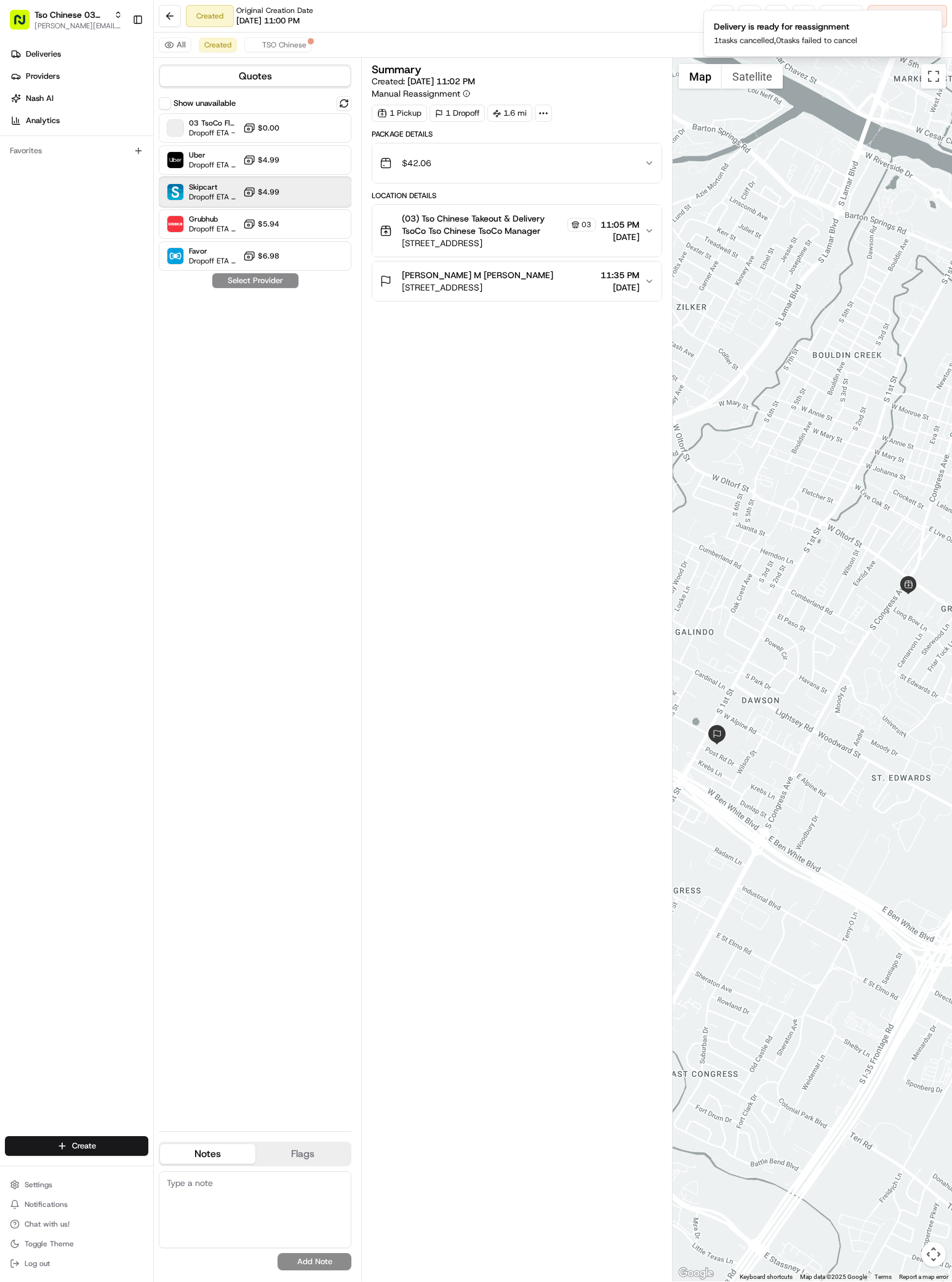
click at [228, 183] on span "Skipcart" at bounding box center [213, 187] width 49 height 10
click at [241, 278] on button "Assign Provider" at bounding box center [255, 280] width 87 height 15
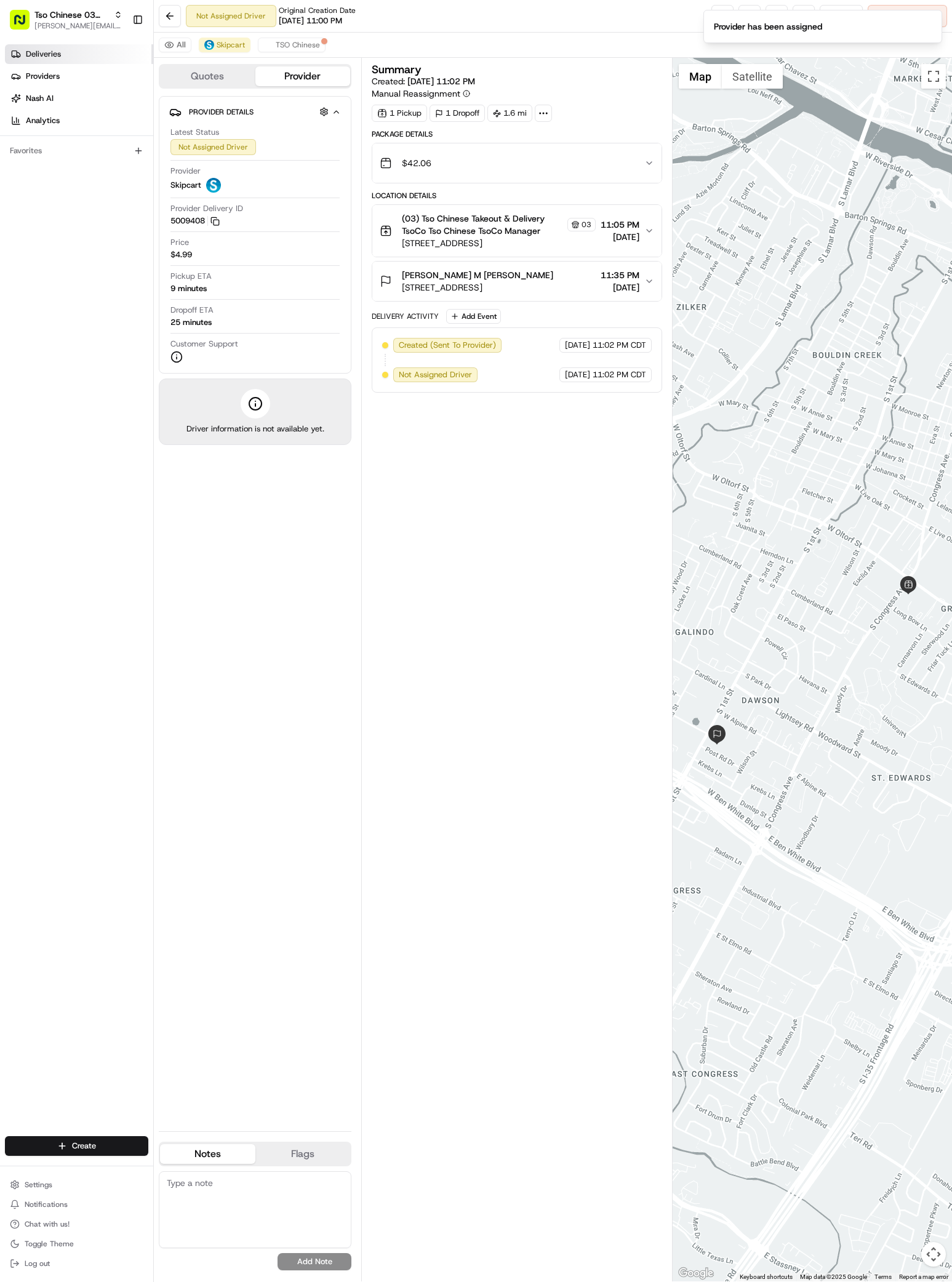
click at [44, 51] on span "Deliveries" at bounding box center [43, 54] width 35 height 11
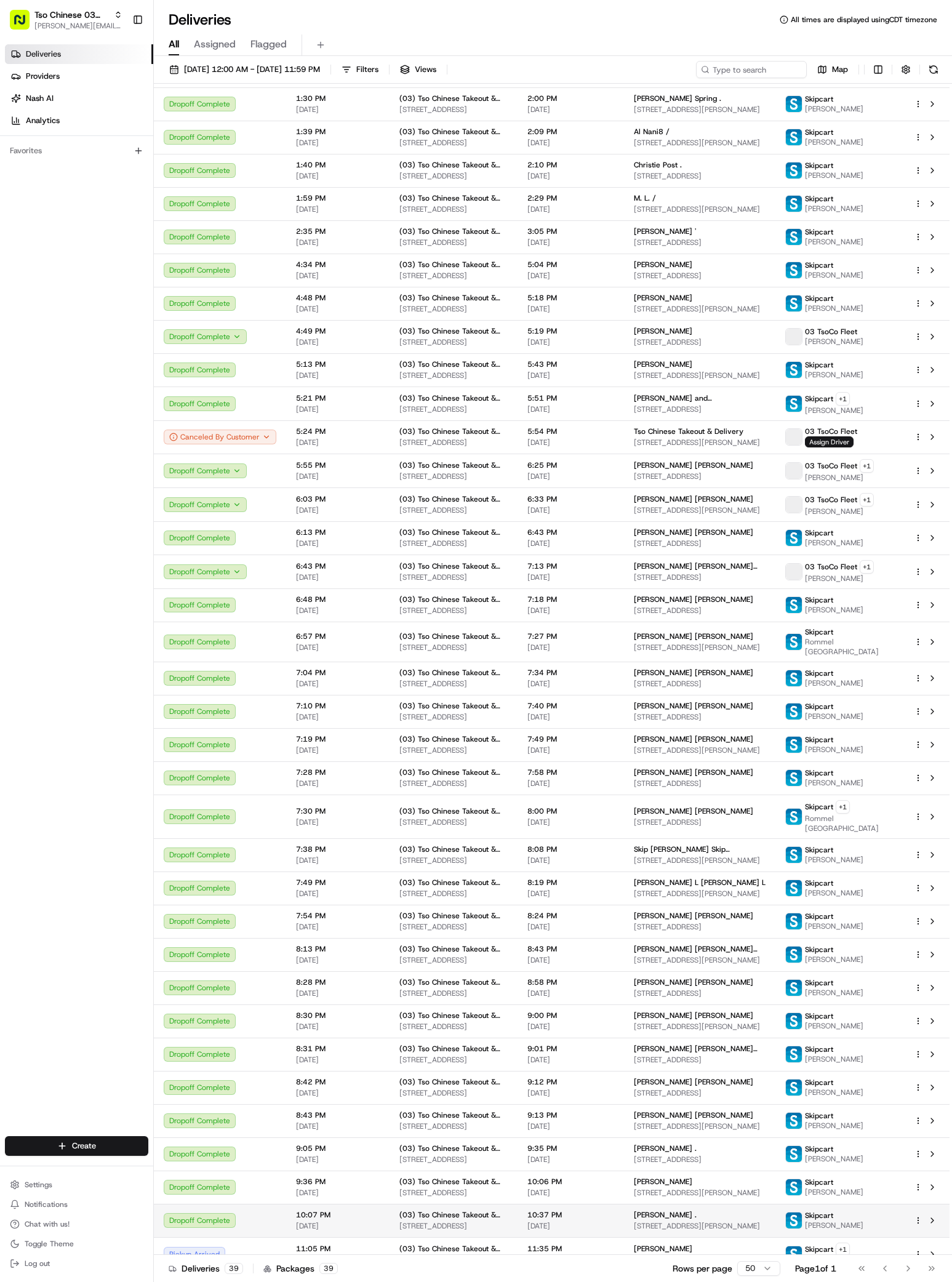
scroll to position [153, 0]
click at [51, 34] on button "Tso Chinese 03 [PERSON_NAME] [PERSON_NAME][EMAIL_ADDRESS][DOMAIN_NAME]" at bounding box center [66, 19] width 122 height 30
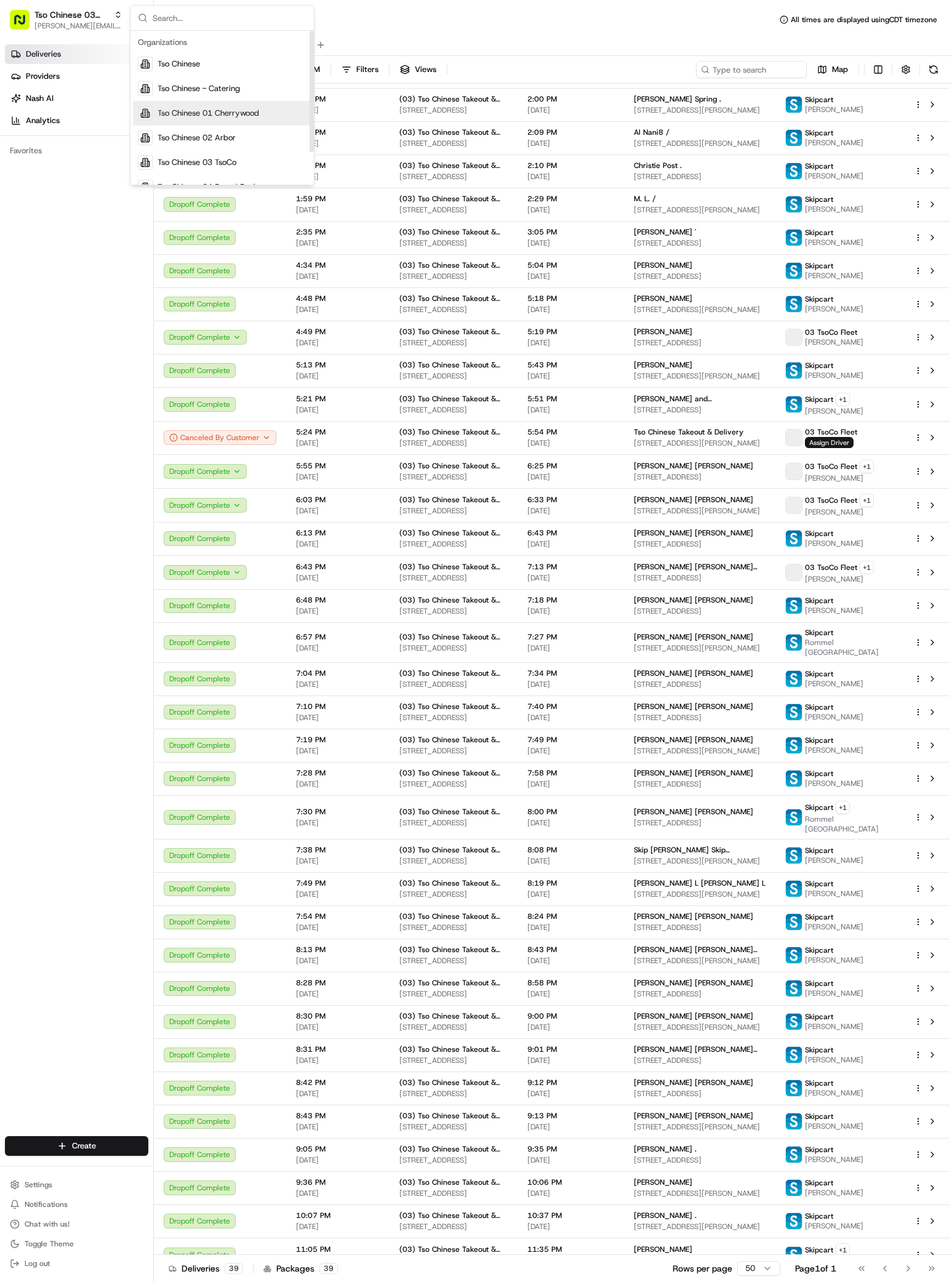
click at [231, 116] on span "Tso Chinese 01 Cherrywood" at bounding box center [208, 113] width 101 height 11
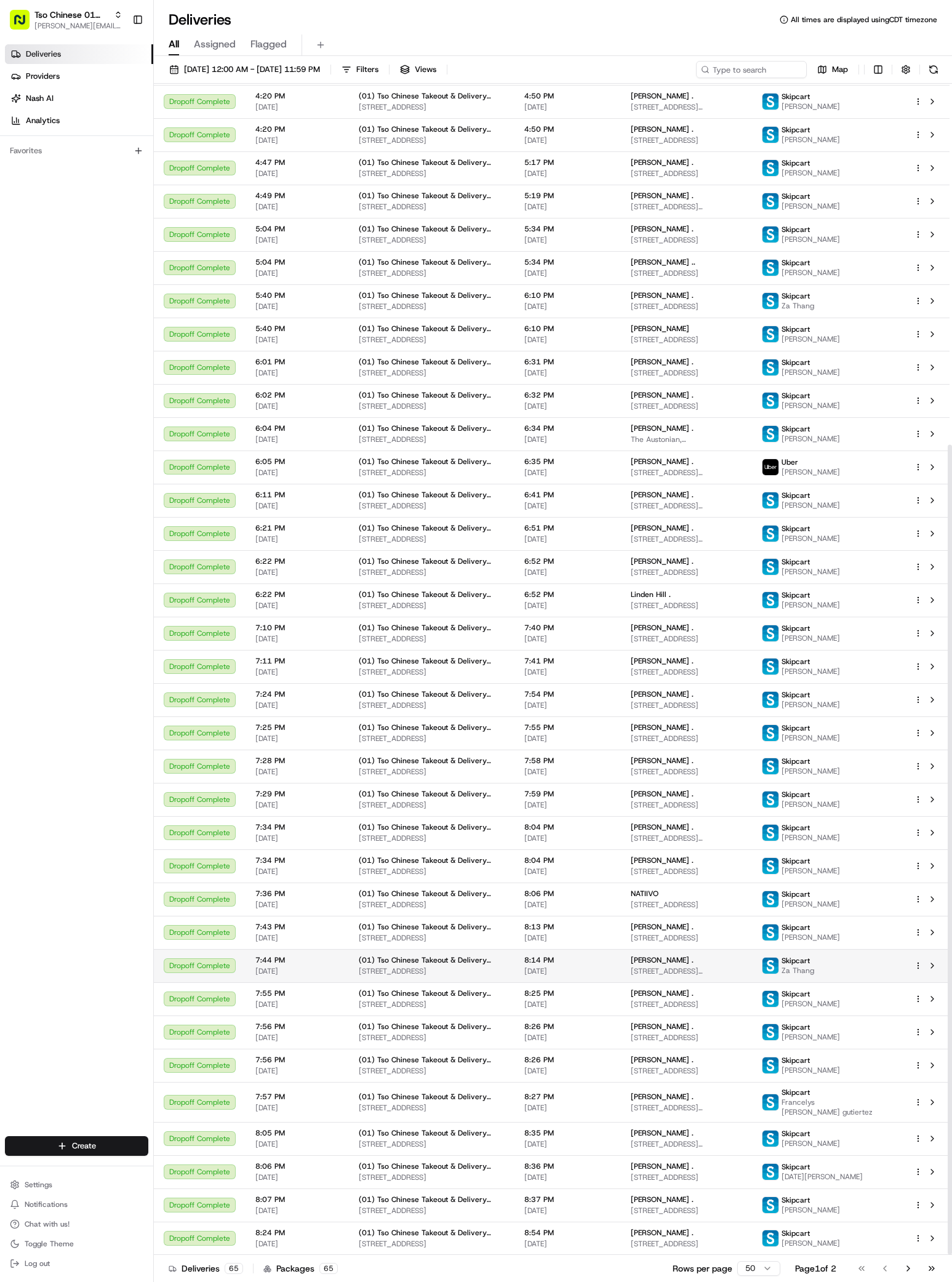
scroll to position [522, 0]
click at [65, 28] on span "[PERSON_NAME][EMAIL_ADDRESS][DOMAIN_NAME]" at bounding box center [78, 26] width 88 height 10
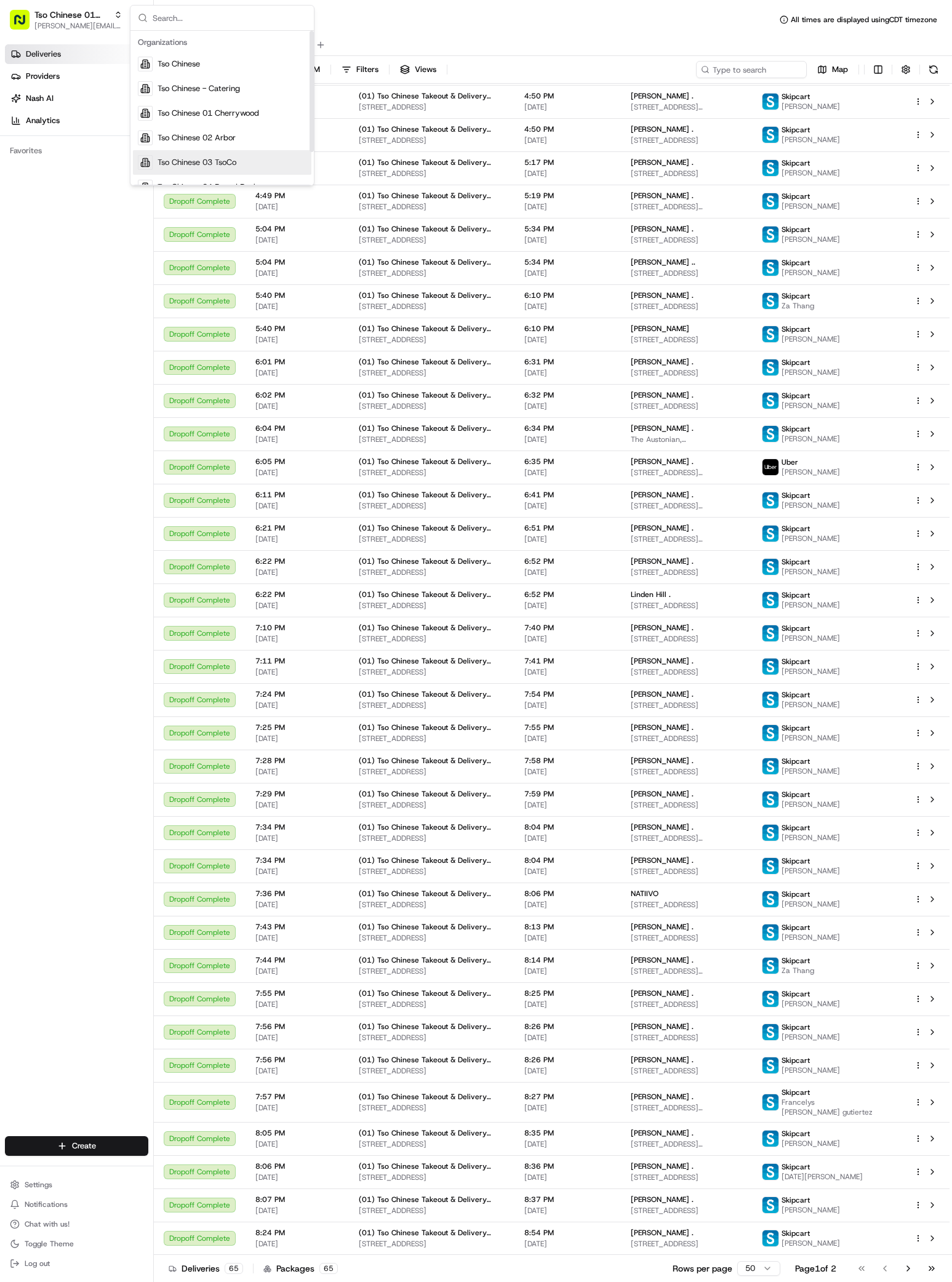
click at [206, 153] on div "Tso Chinese 03 TsoCo" at bounding box center [222, 162] width 178 height 24
